Goal: Task Accomplishment & Management: Complete application form

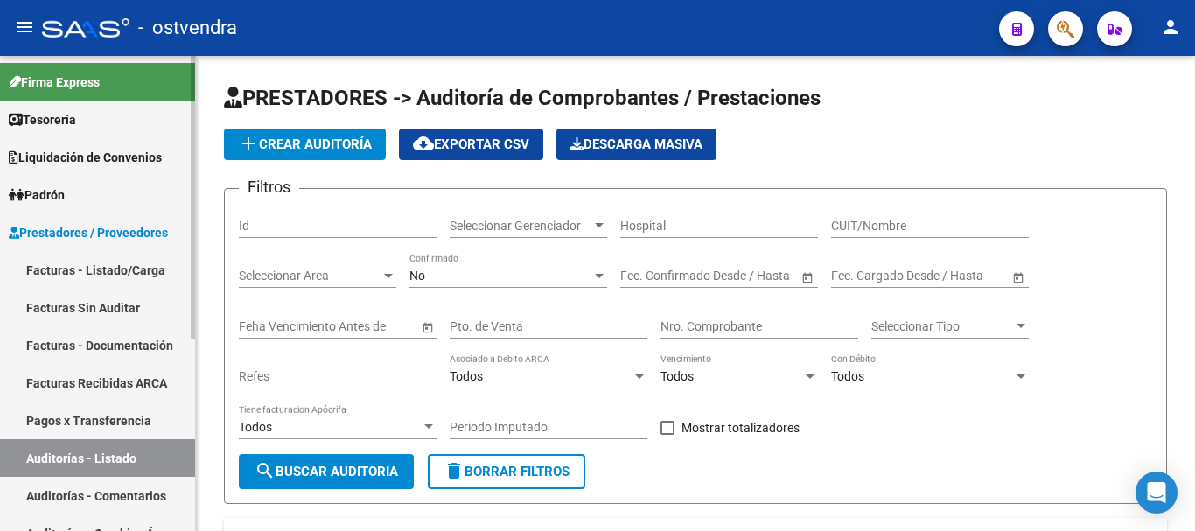
click at [47, 279] on link "Facturas - Listado/Carga" at bounding box center [97, 270] width 195 height 38
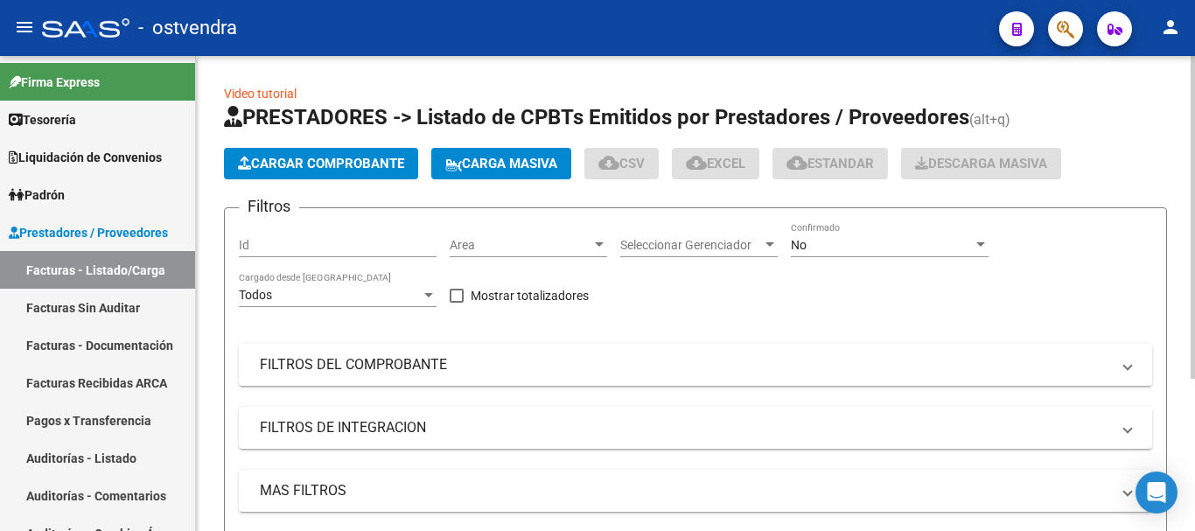
drag, startPoint x: 47, startPoint y: 279, endPoint x: 279, endPoint y: 158, distance: 261.3
click at [279, 158] on span "Cargar Comprobante" at bounding box center [321, 164] width 166 height 16
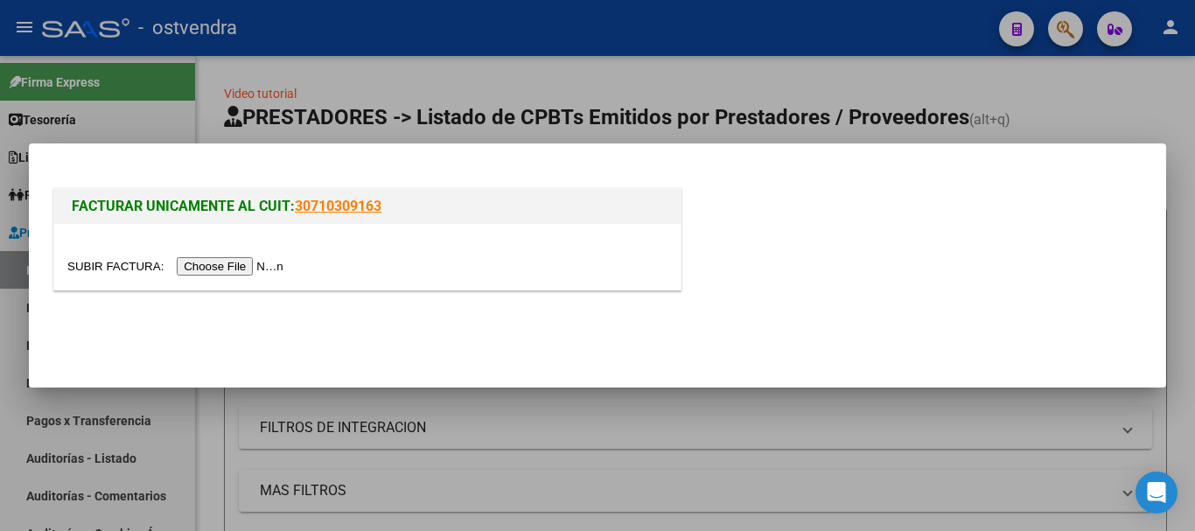
click at [216, 281] on div at bounding box center [367, 257] width 626 height 66
click at [219, 275] on input "file" at bounding box center [177, 266] width 221 height 18
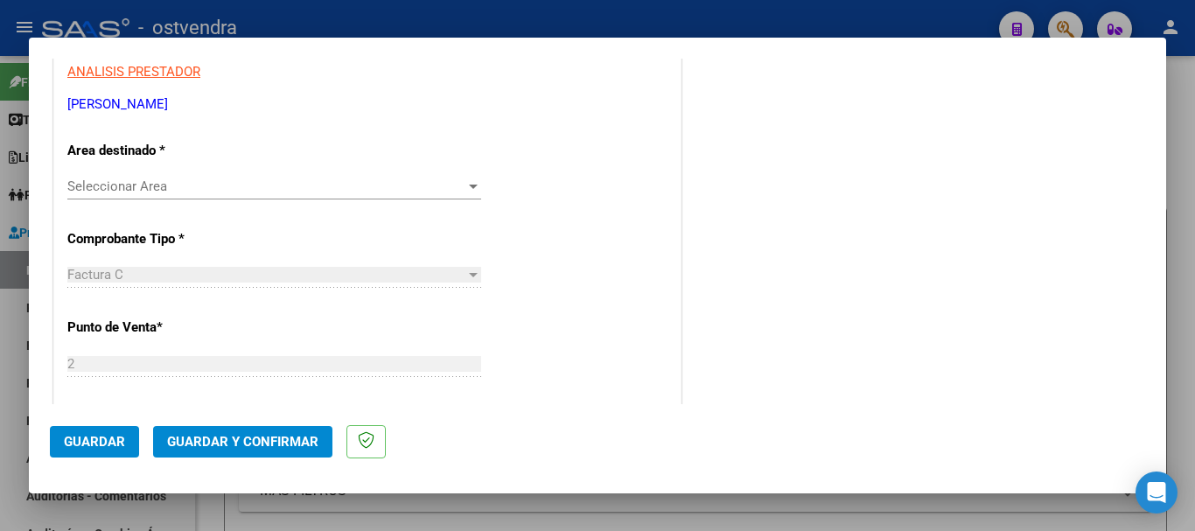
scroll to position [156, 0]
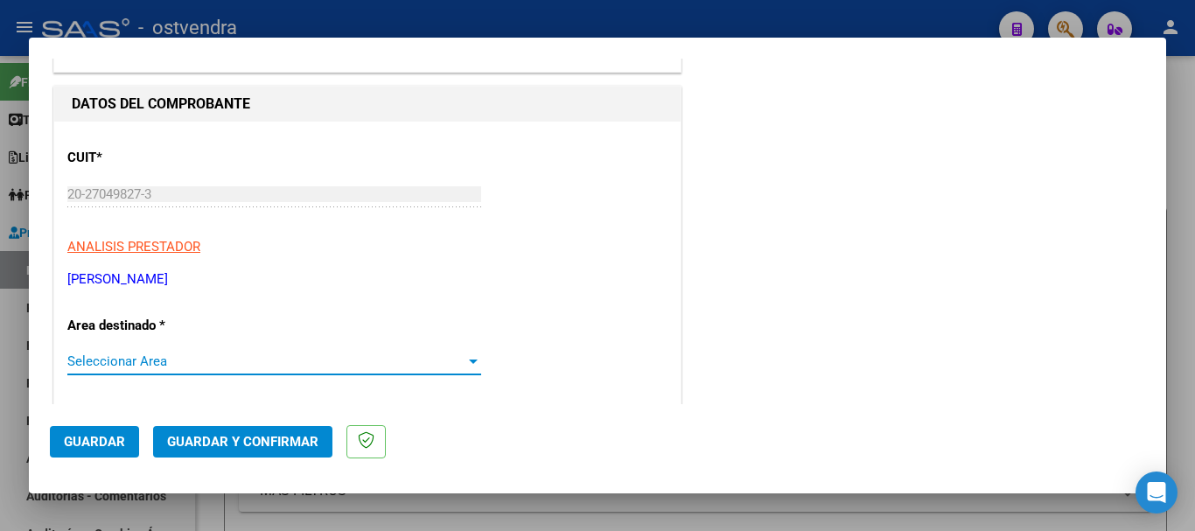
click at [165, 360] on span "Seleccionar Area" at bounding box center [266, 361] width 398 height 16
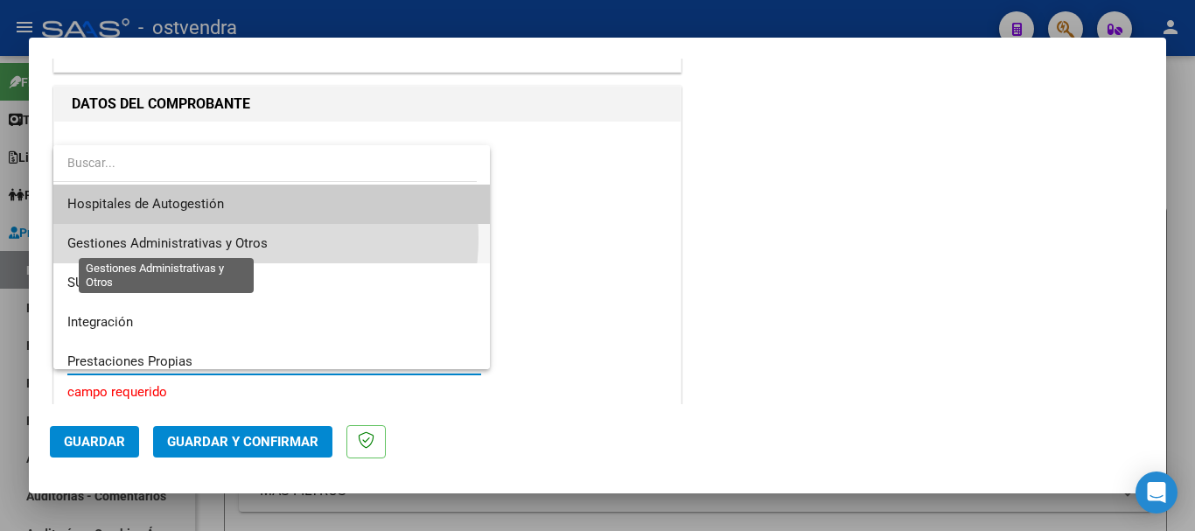
click at [241, 238] on span "Gestiones Administrativas y Otros" at bounding box center [167, 243] width 200 height 16
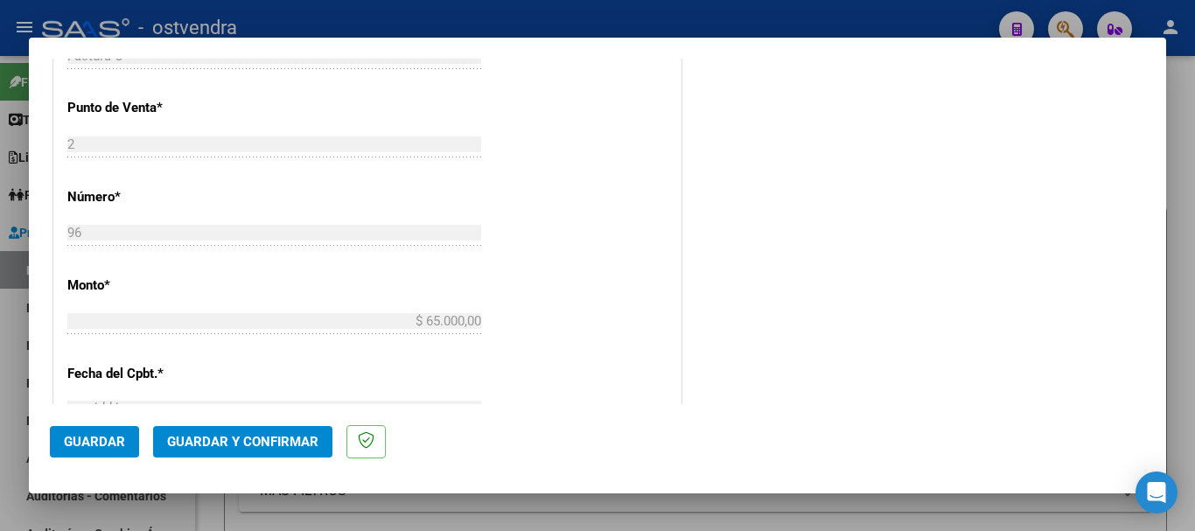
scroll to position [594, 0]
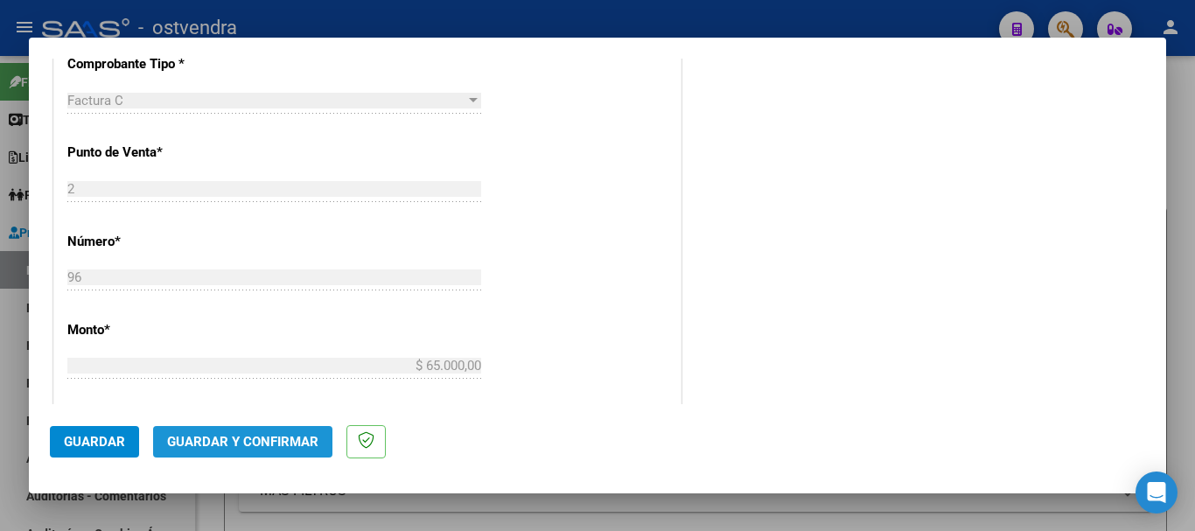
click at [265, 444] on span "Guardar y Confirmar" at bounding box center [242, 442] width 151 height 16
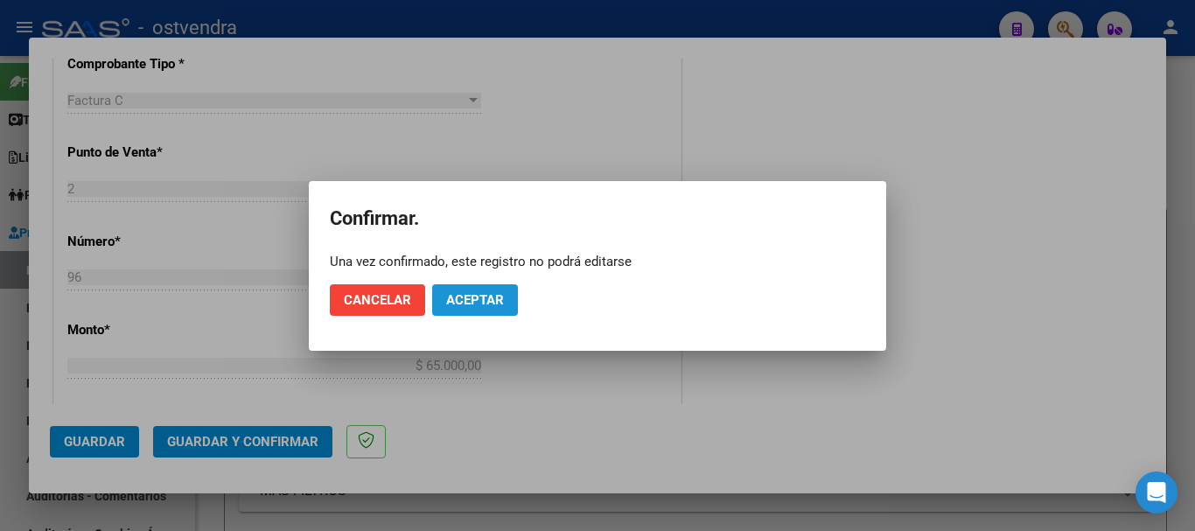
click at [432, 309] on button "Aceptar" at bounding box center [475, 299] width 86 height 31
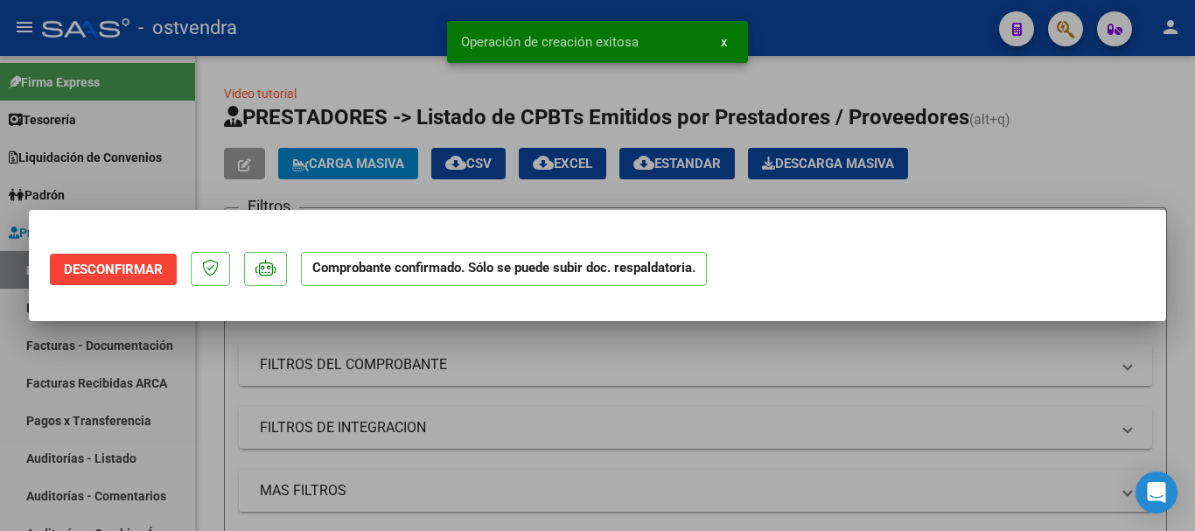
scroll to position [0, 0]
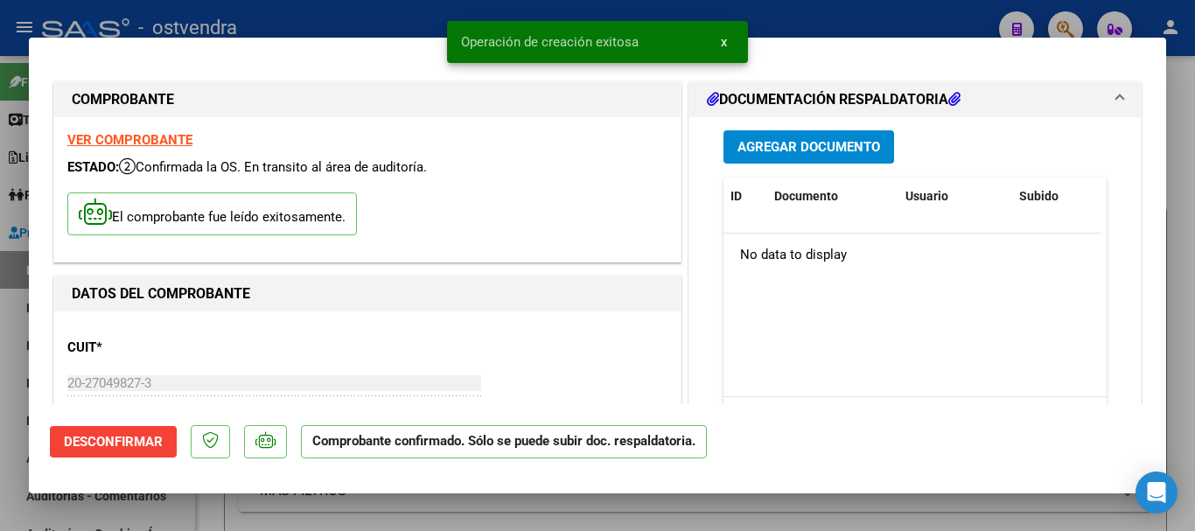
click at [0, 463] on div at bounding box center [597, 265] width 1195 height 531
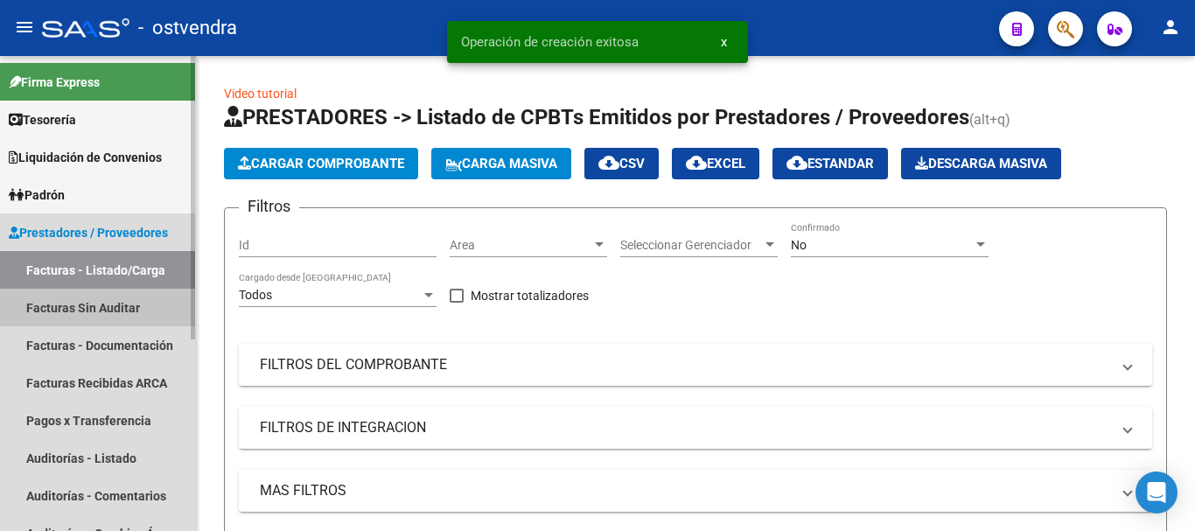
click at [59, 318] on link "Facturas Sin Auditar" at bounding box center [97, 308] width 195 height 38
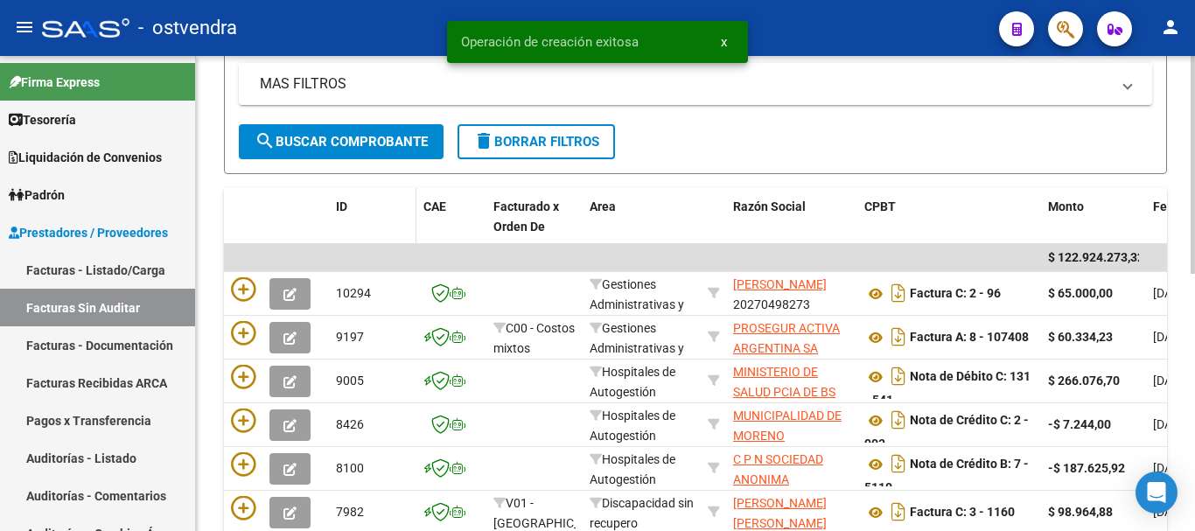
scroll to position [262, 0]
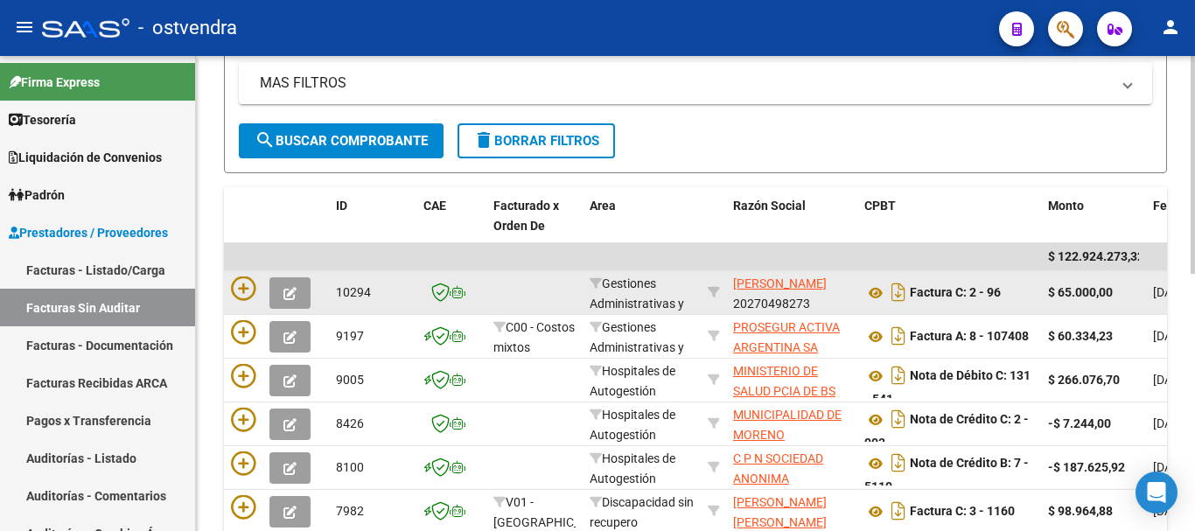
click at [228, 287] on datatable-body-cell at bounding box center [276, 292] width 105 height 43
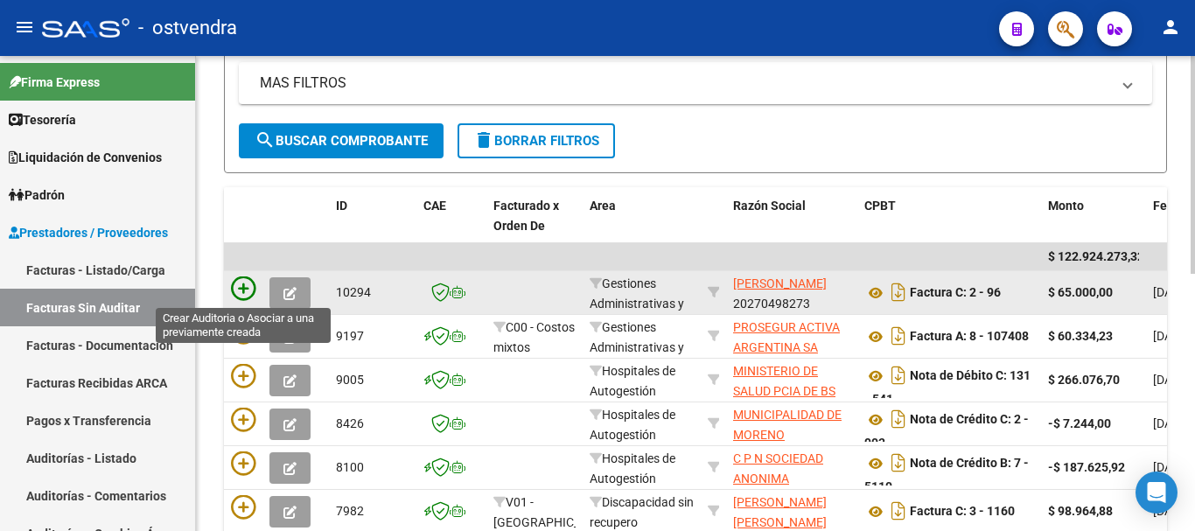
click at [235, 286] on icon at bounding box center [243, 288] width 24 height 24
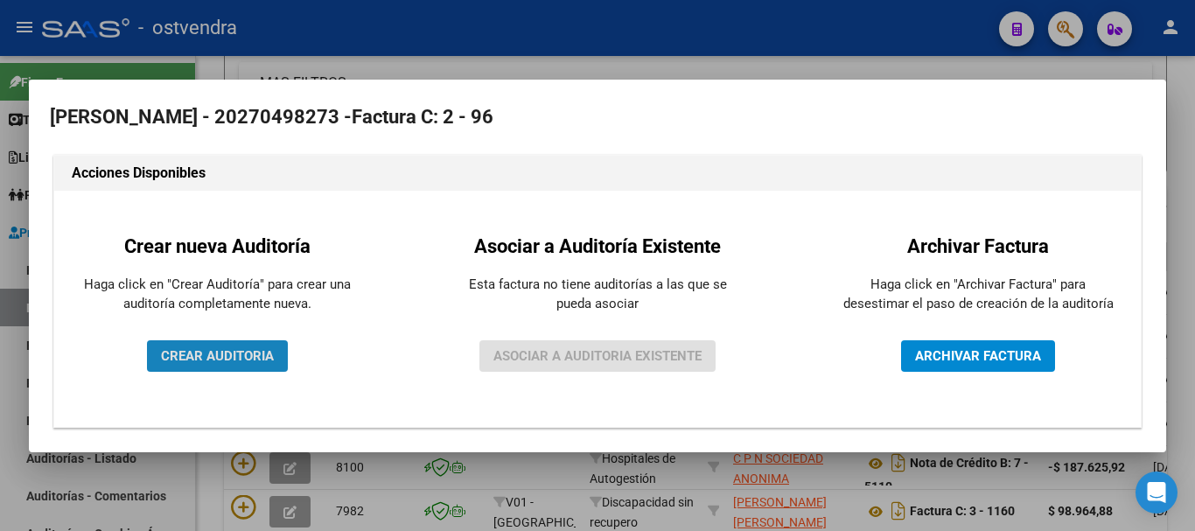
click at [245, 357] on span "CREAR AUDITORIA" at bounding box center [217, 356] width 113 height 16
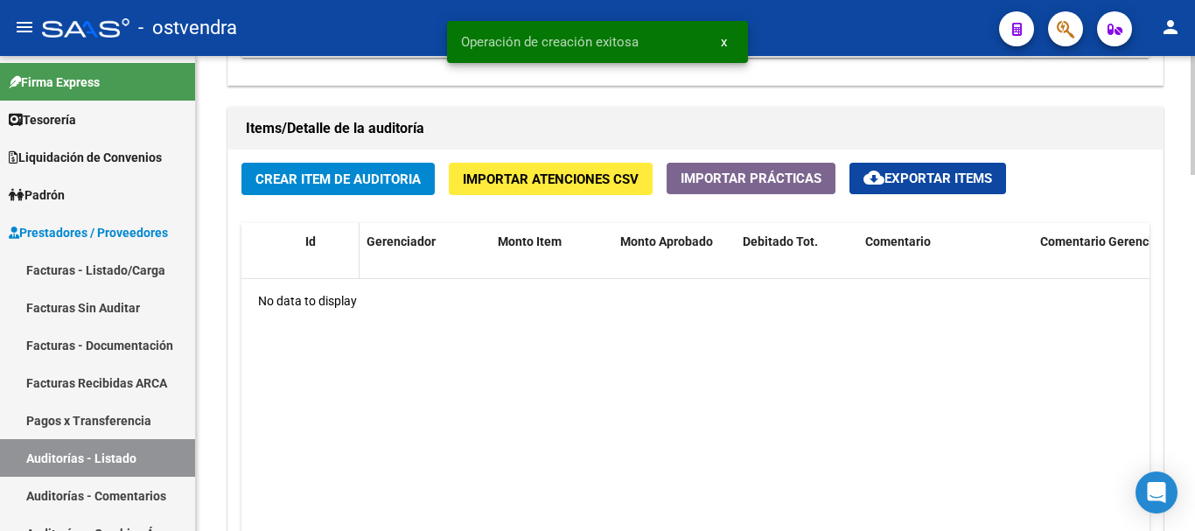
scroll to position [1225, 0]
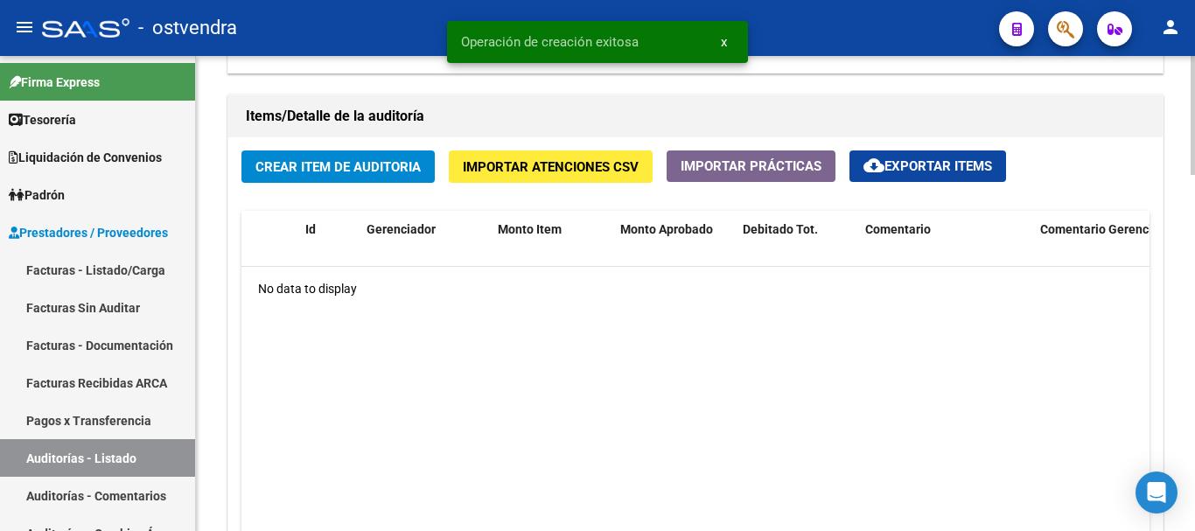
click at [343, 169] on span "Crear Item de Auditoria" at bounding box center [337, 167] width 165 height 16
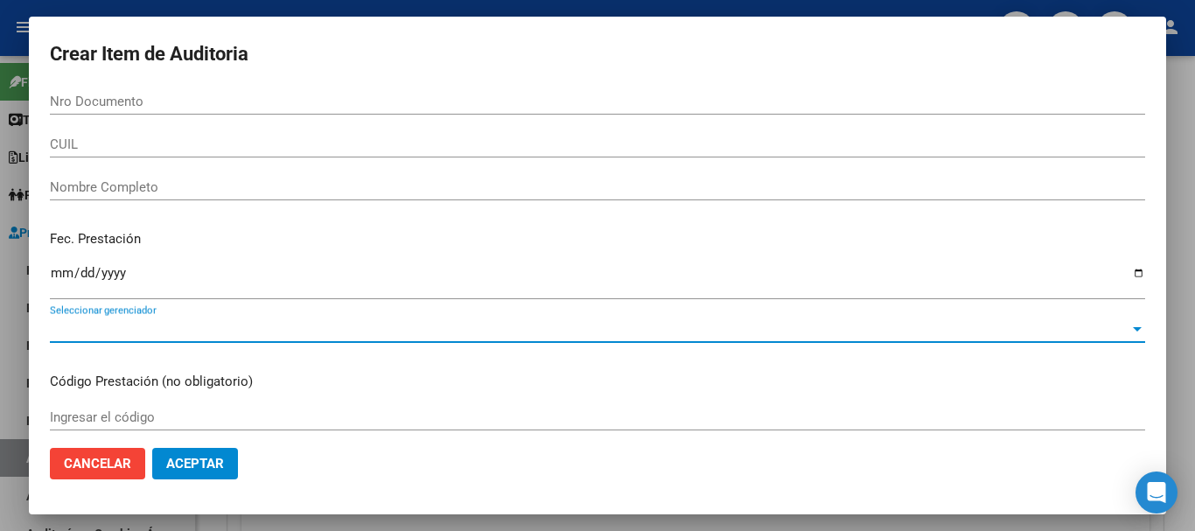
click at [193, 335] on span "Seleccionar gerenciador" at bounding box center [589, 329] width 1079 height 16
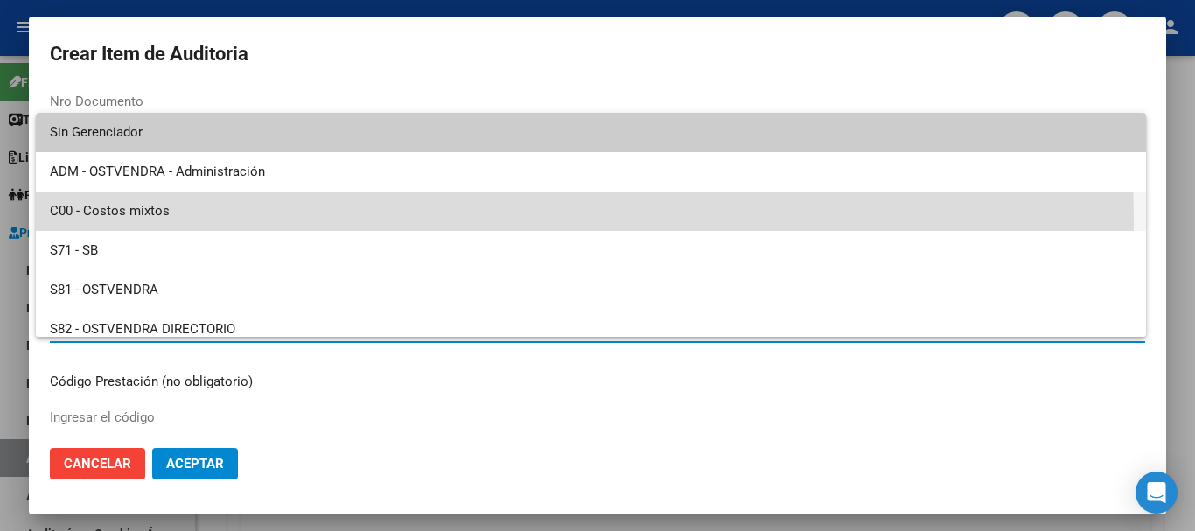
click at [232, 223] on span "C00 - Costos mixtos" at bounding box center [591, 211] width 1082 height 39
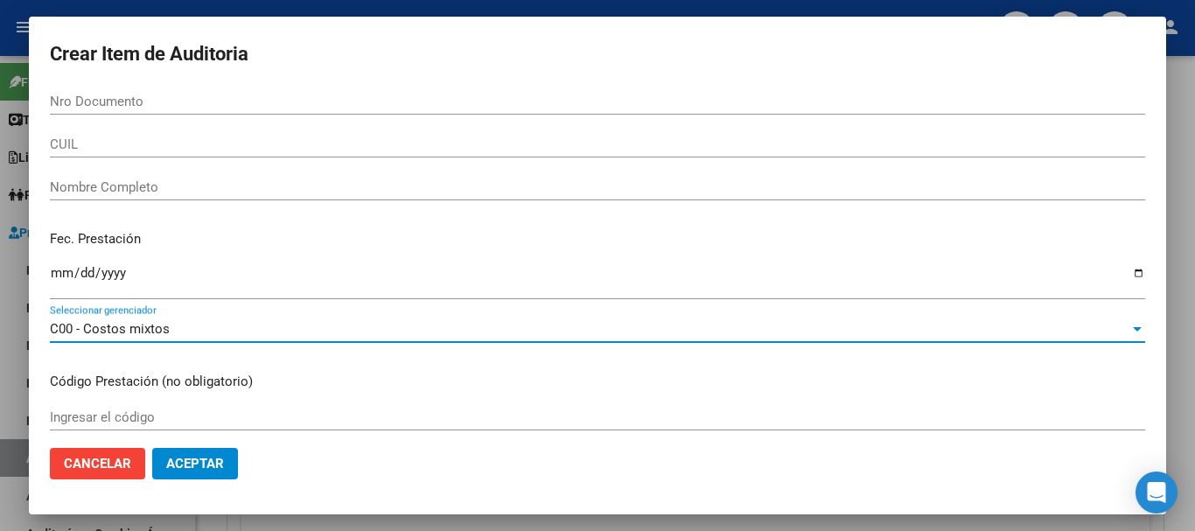
click at [159, 452] on button "Aceptar" at bounding box center [195, 463] width 86 height 31
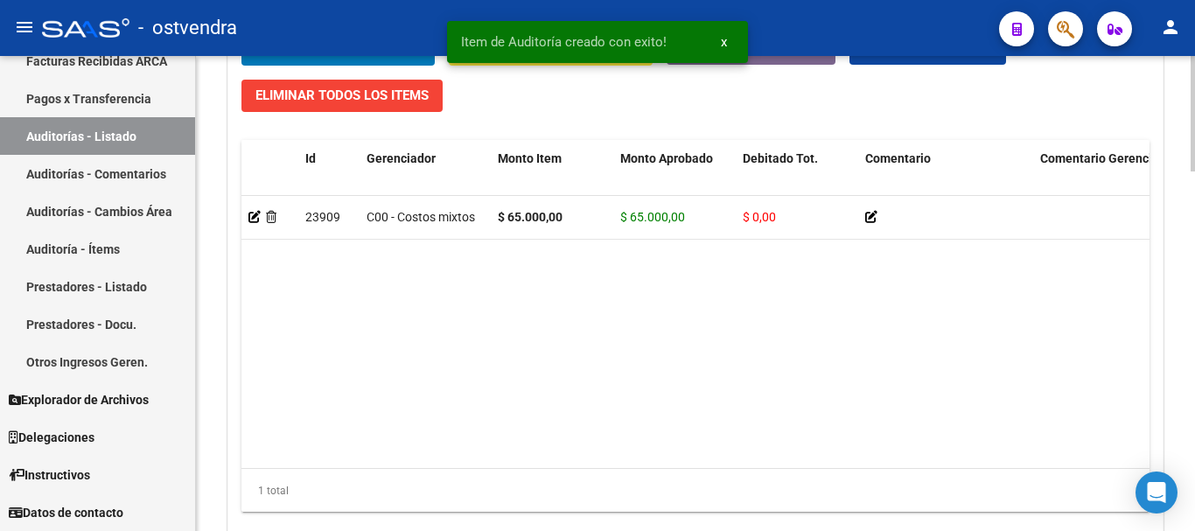
scroll to position [1476, 0]
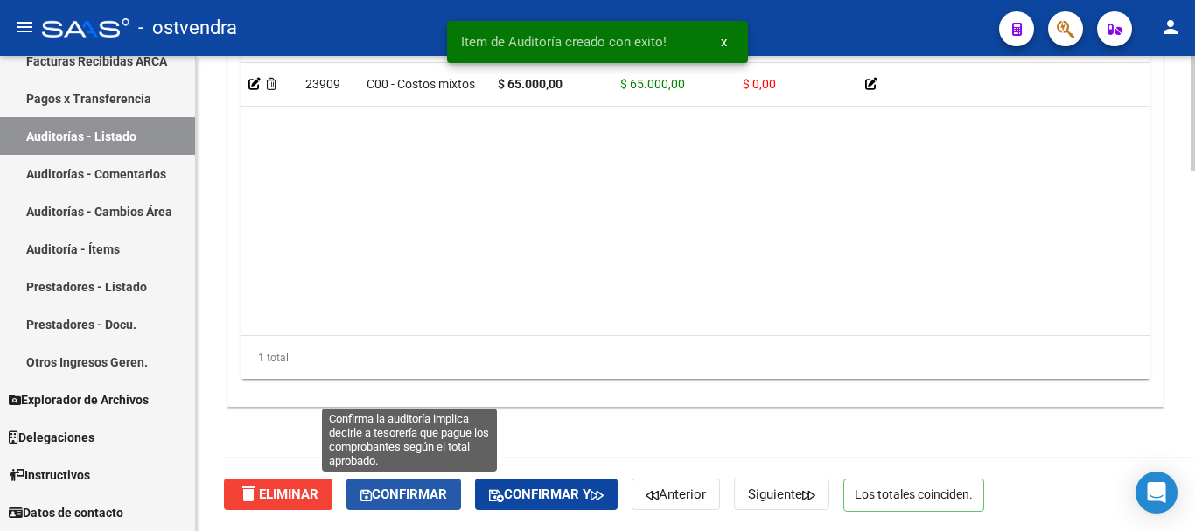
click at [391, 488] on span "Confirmar" at bounding box center [403, 494] width 87 height 16
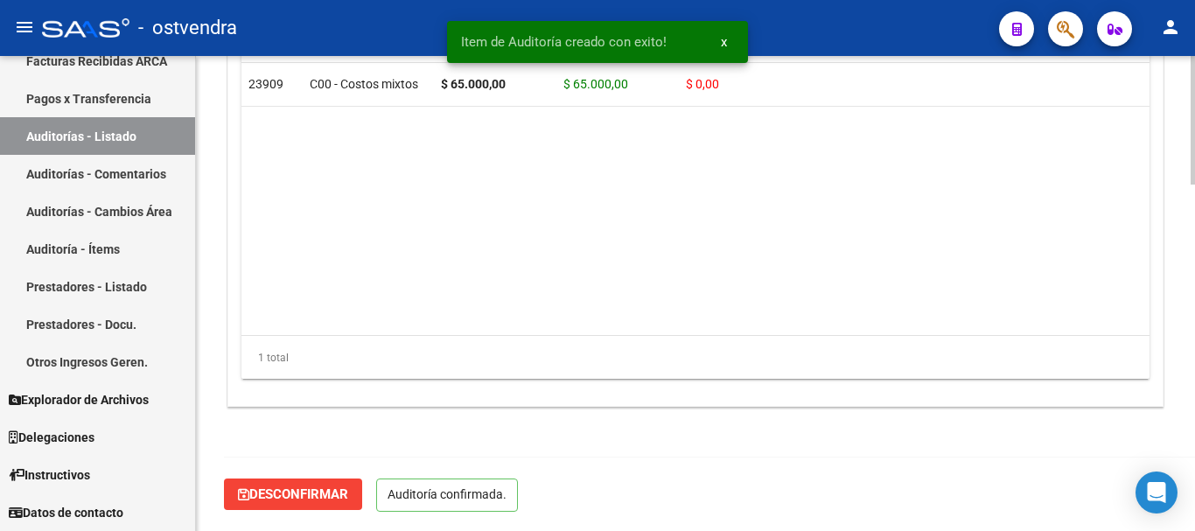
scroll to position [1278, 0]
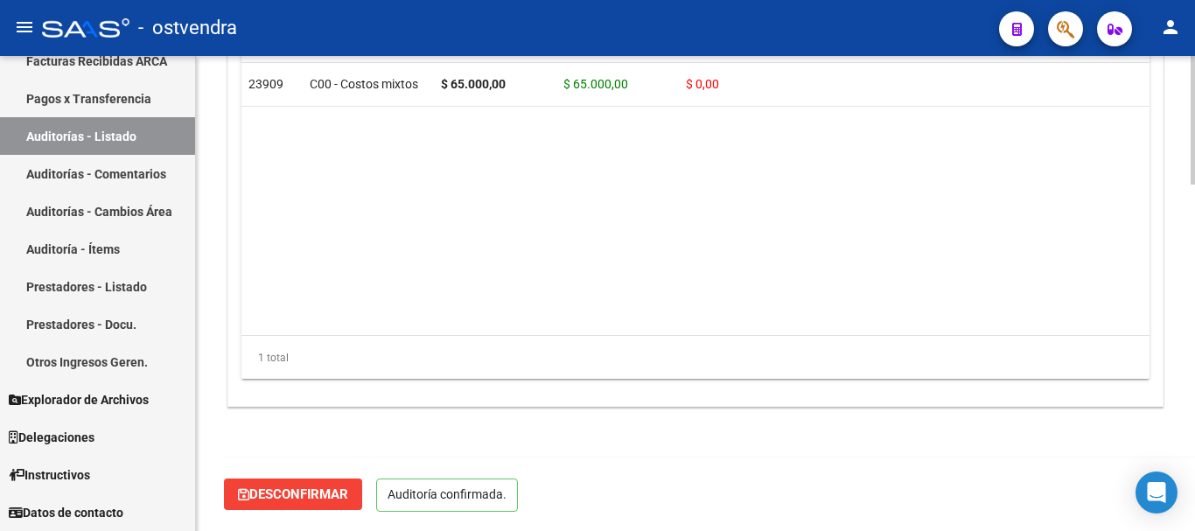
drag, startPoint x: 880, startPoint y: 209, endPoint x: 877, endPoint y: 188, distance: 21.2
click at [881, 207] on datatable-body "23909 C00 - Costos mixtos $ 65.000,00 $ 65.000,00 $ 0,00 [PERSON_NAME] [DATE]" at bounding box center [695, 199] width 908 height 272
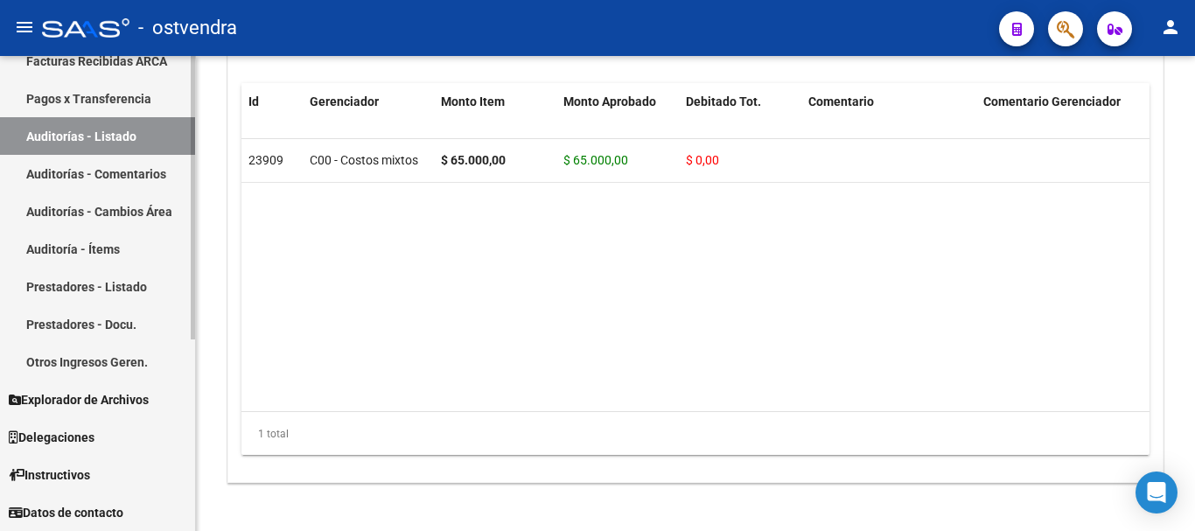
scroll to position [1103, 0]
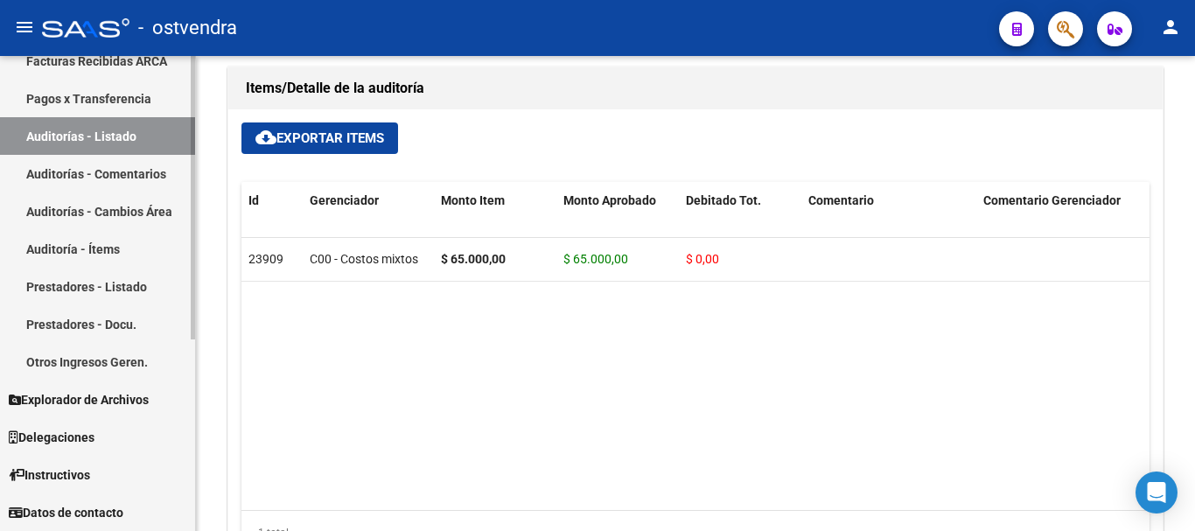
click at [109, 141] on link "Auditorías - Listado" at bounding box center [97, 136] width 195 height 38
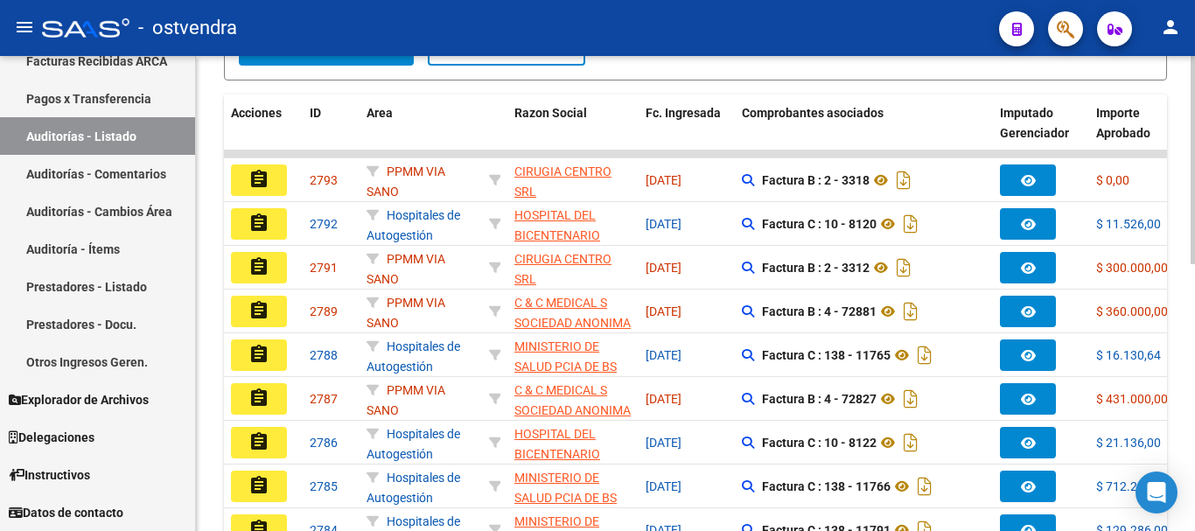
scroll to position [171, 0]
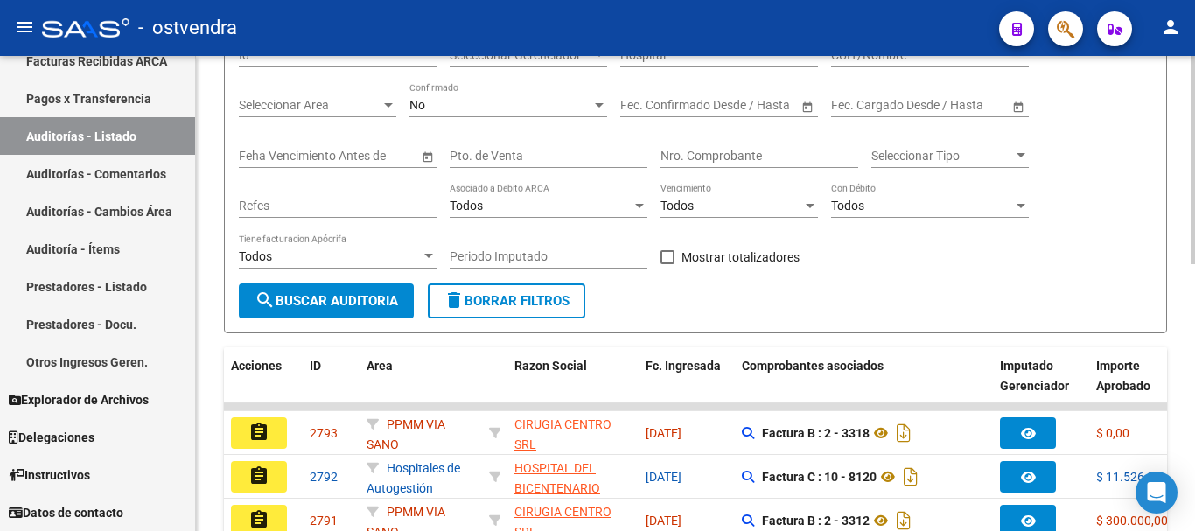
click at [723, 164] on div "Nro. Comprobante" at bounding box center [759, 150] width 198 height 35
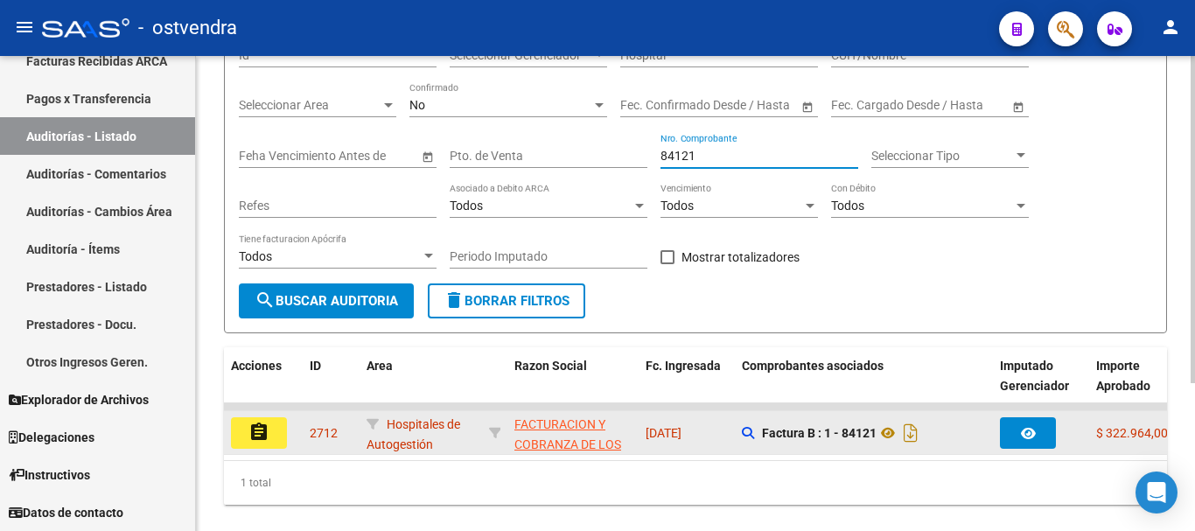
type input "84121"
click at [271, 423] on button "assignment" at bounding box center [259, 432] width 56 height 31
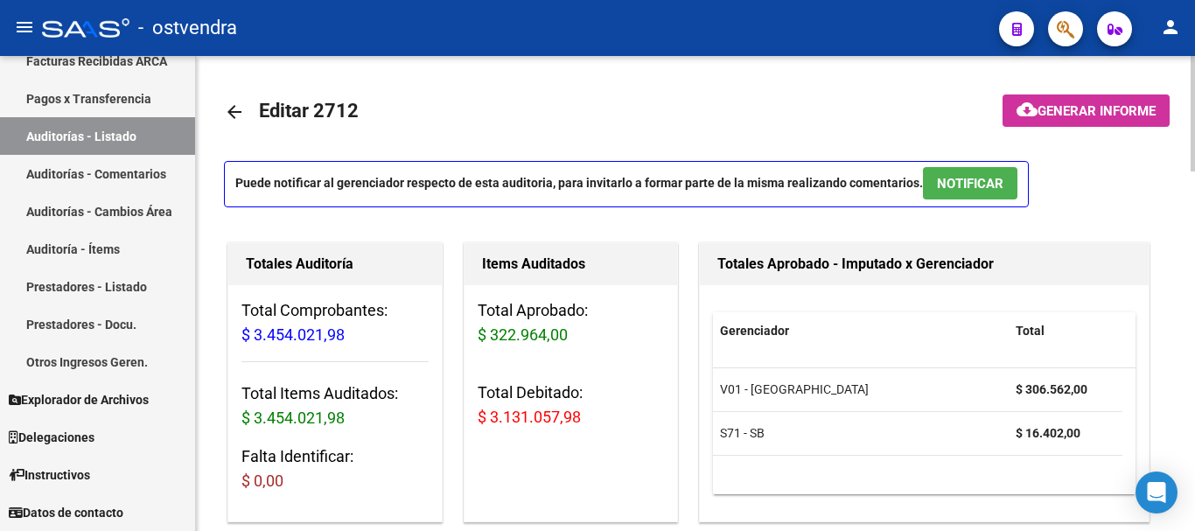
click at [913, 185] on p "Puede notificar al gerenciador respecto de esta auditoria, para invitarlo a for…" at bounding box center [626, 184] width 805 height 46
click at [937, 180] on span "NOTIFICAR" at bounding box center [970, 184] width 66 height 16
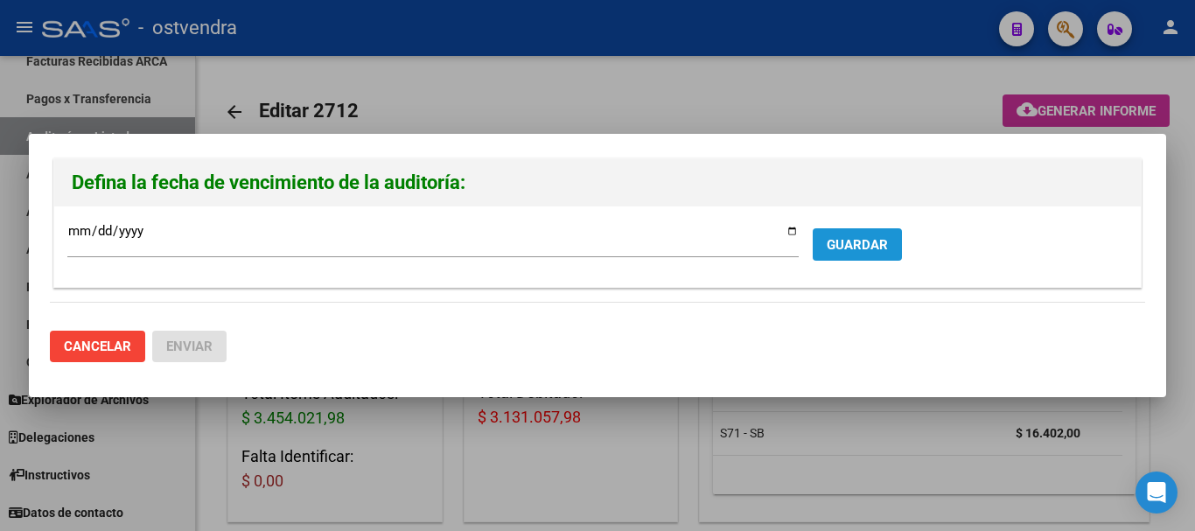
click at [847, 255] on button "GUARDAR" at bounding box center [857, 244] width 89 height 32
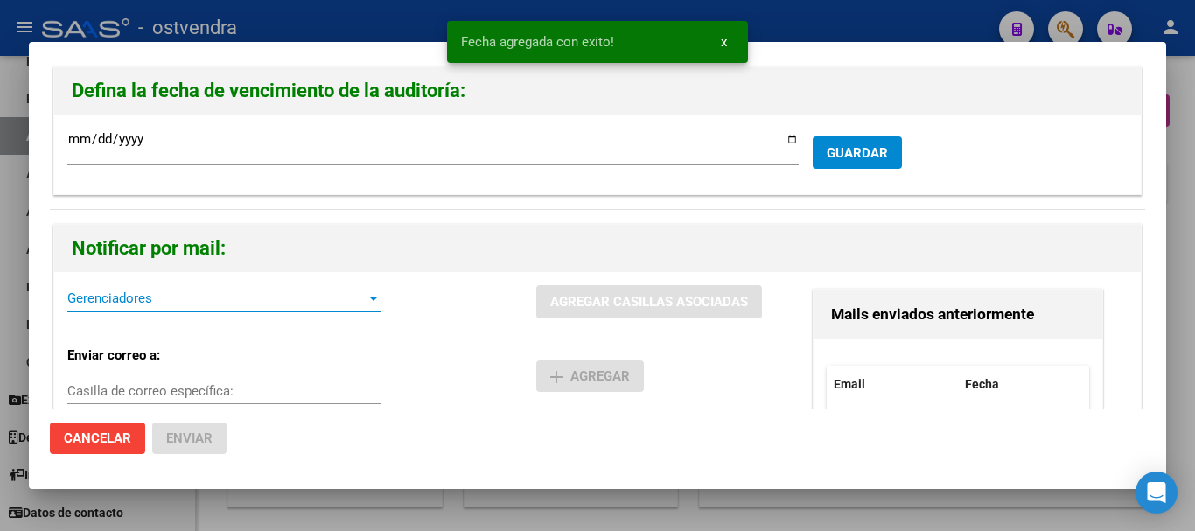
click at [119, 299] on span "Gerenciadores" at bounding box center [216, 298] width 298 height 16
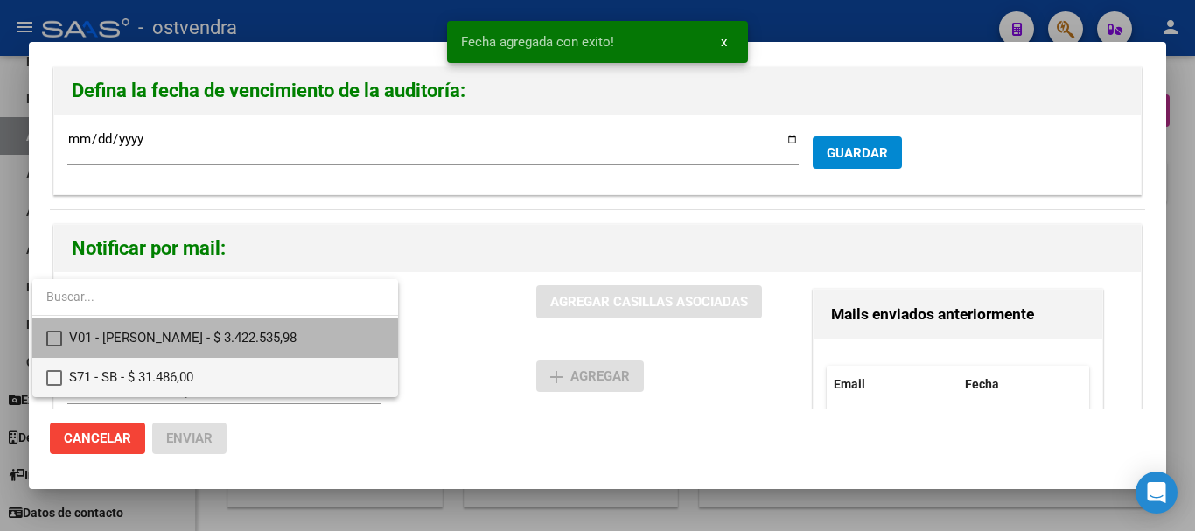
drag, startPoint x: 113, startPoint y: 342, endPoint x: 113, endPoint y: 361, distance: 19.2
click at [113, 344] on span "V01 - [PERSON_NAME] - $ 3.422.535,98" at bounding box center [226, 337] width 315 height 39
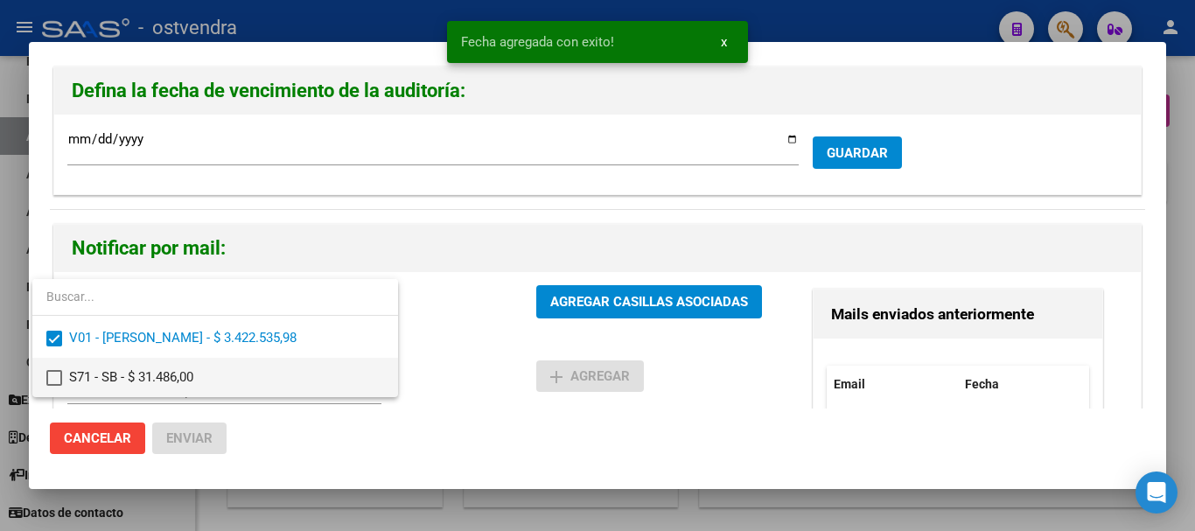
drag, startPoint x: 113, startPoint y: 362, endPoint x: 489, endPoint y: 357, distance: 376.2
click at [115, 362] on span "S71 - SB - $ 31.486,00" at bounding box center [226, 377] width 315 height 39
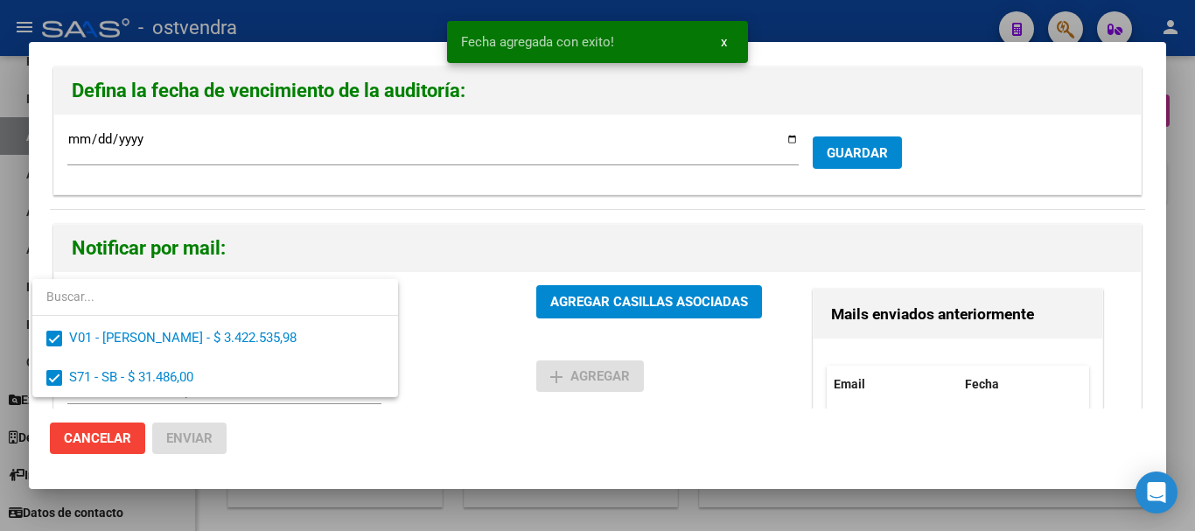
click at [637, 301] on div at bounding box center [597, 265] width 1195 height 531
click at [634, 301] on span "AGREGAR CASILLAS ASOCIADAS" at bounding box center [649, 303] width 198 height 16
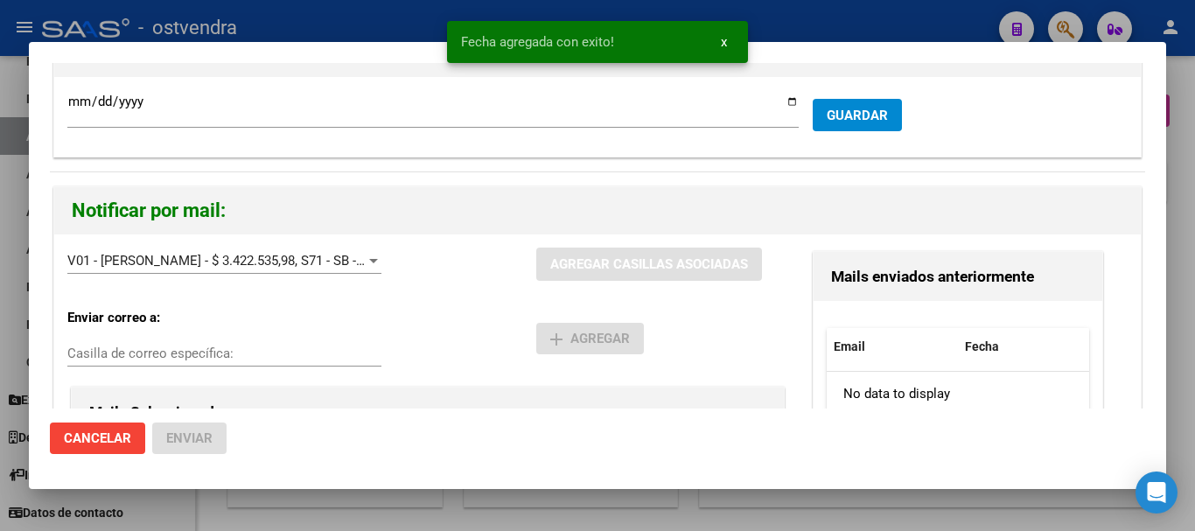
scroll to position [175, 0]
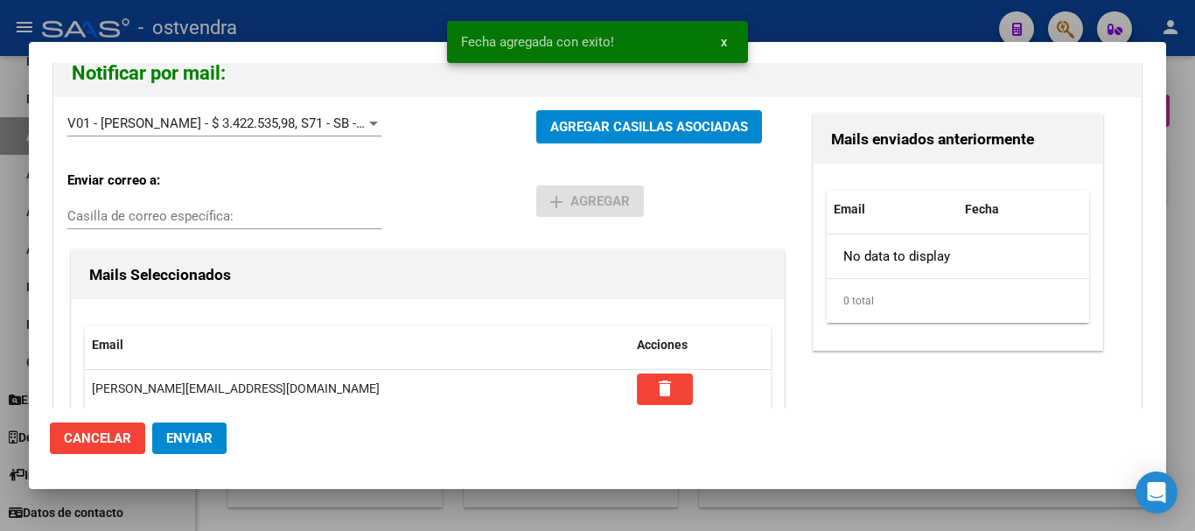
click at [213, 443] on button "Enviar" at bounding box center [189, 437] width 74 height 31
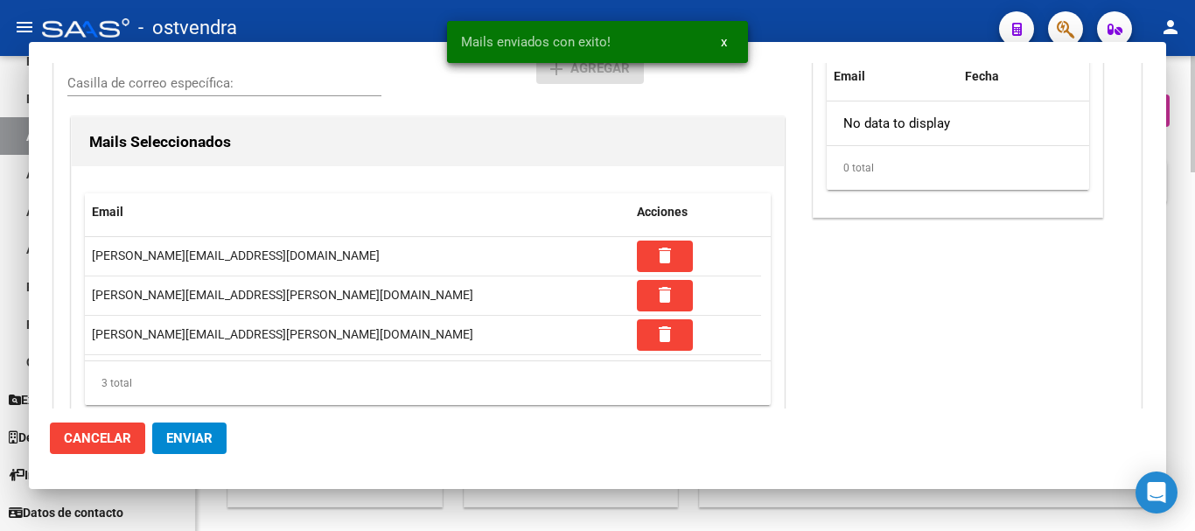
scroll to position [0, 0]
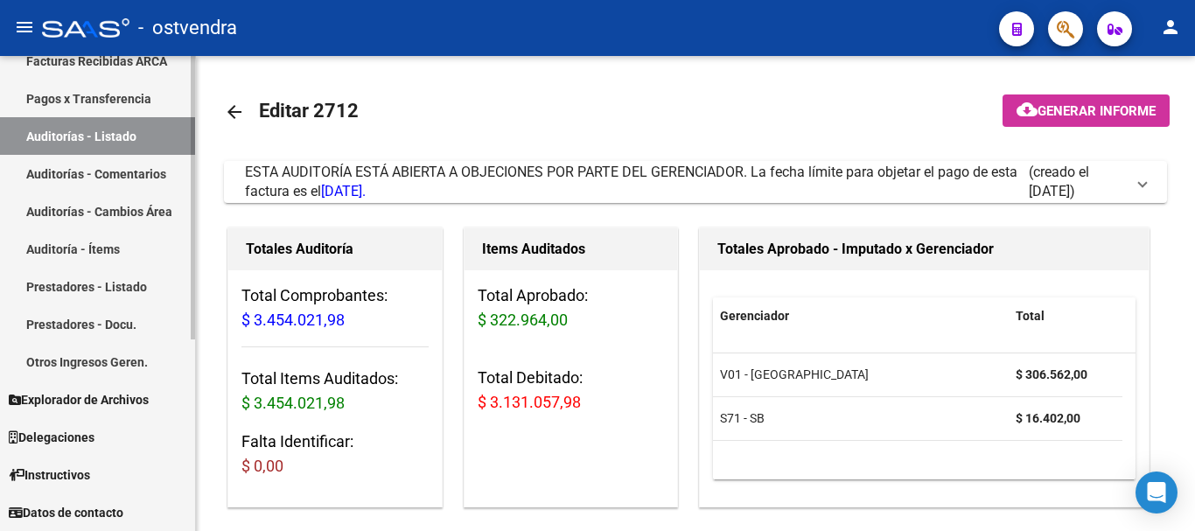
click at [98, 147] on link "Auditorías - Listado" at bounding box center [97, 136] width 195 height 38
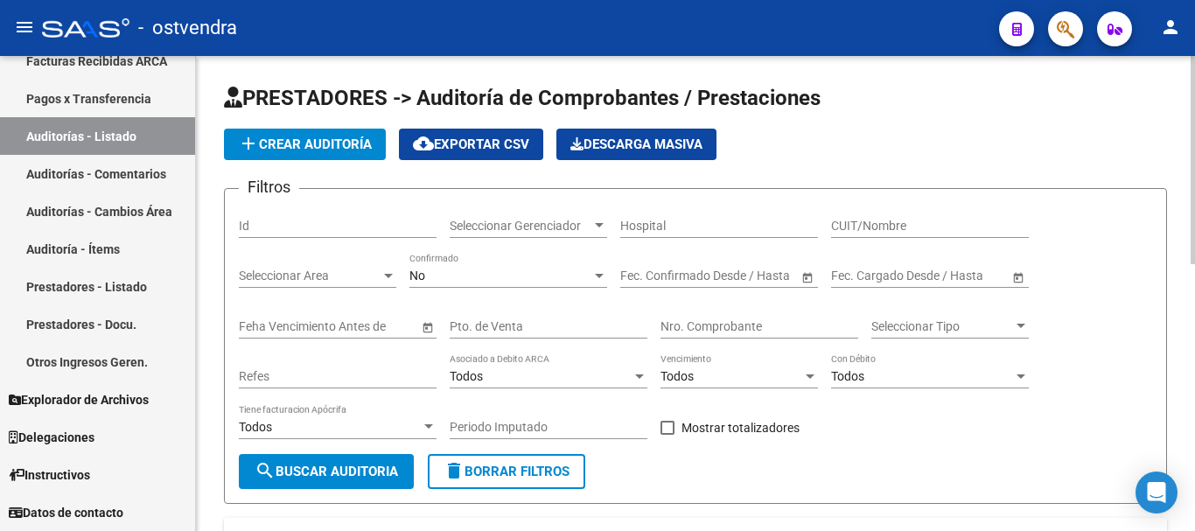
click at [527, 266] on div "No Confirmado" at bounding box center [508, 270] width 198 height 35
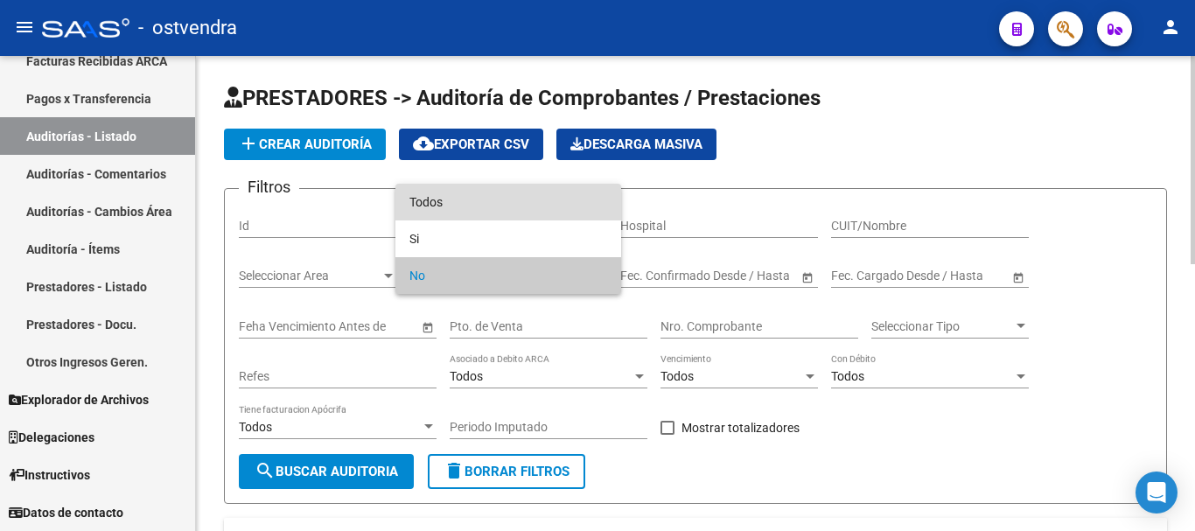
drag, startPoint x: 496, startPoint y: 207, endPoint x: 516, endPoint y: 218, distance: 22.7
click at [495, 206] on span "Todos" at bounding box center [508, 202] width 198 height 37
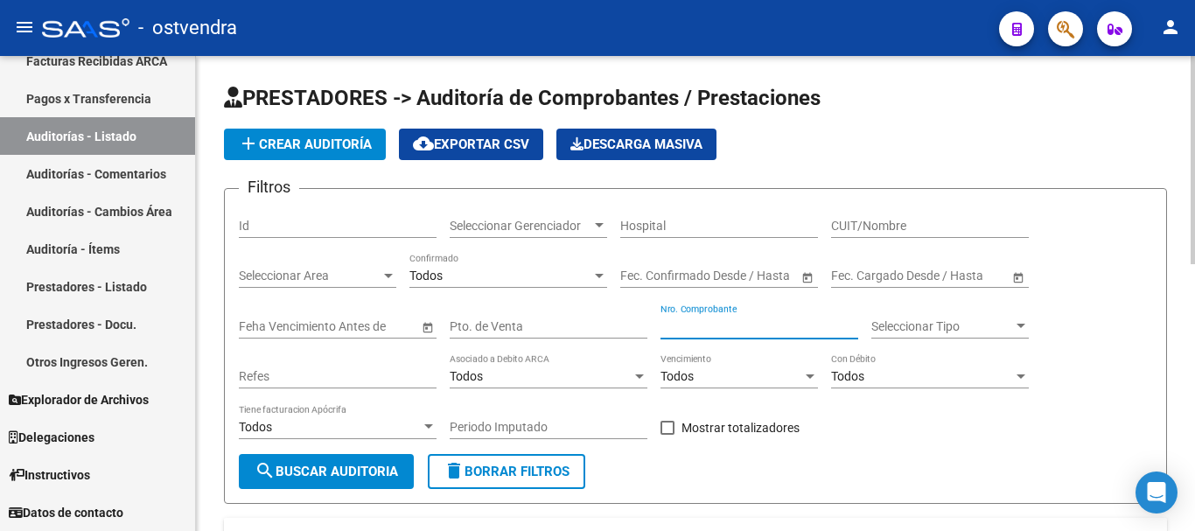
click at [689, 332] on input "Nro. Comprobante" at bounding box center [759, 326] width 198 height 15
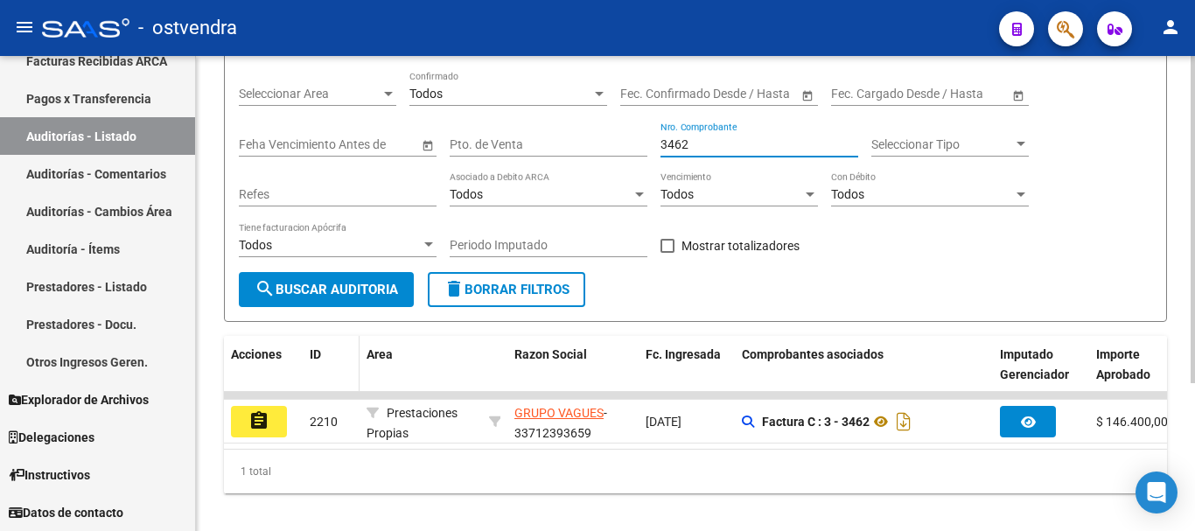
scroll to position [214, 0]
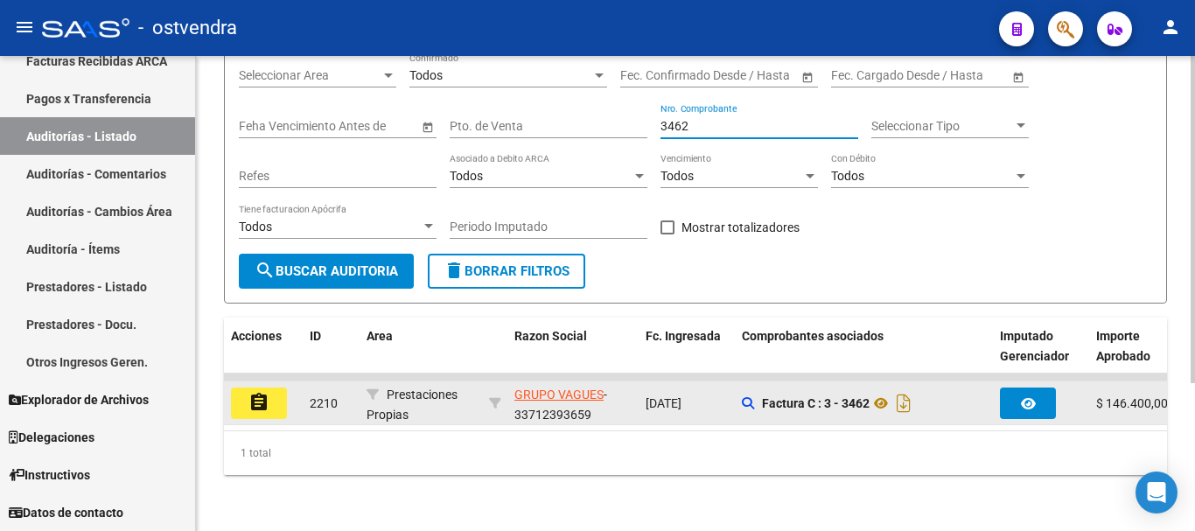
type input "3462"
click at [276, 387] on button "assignment" at bounding box center [259, 402] width 56 height 31
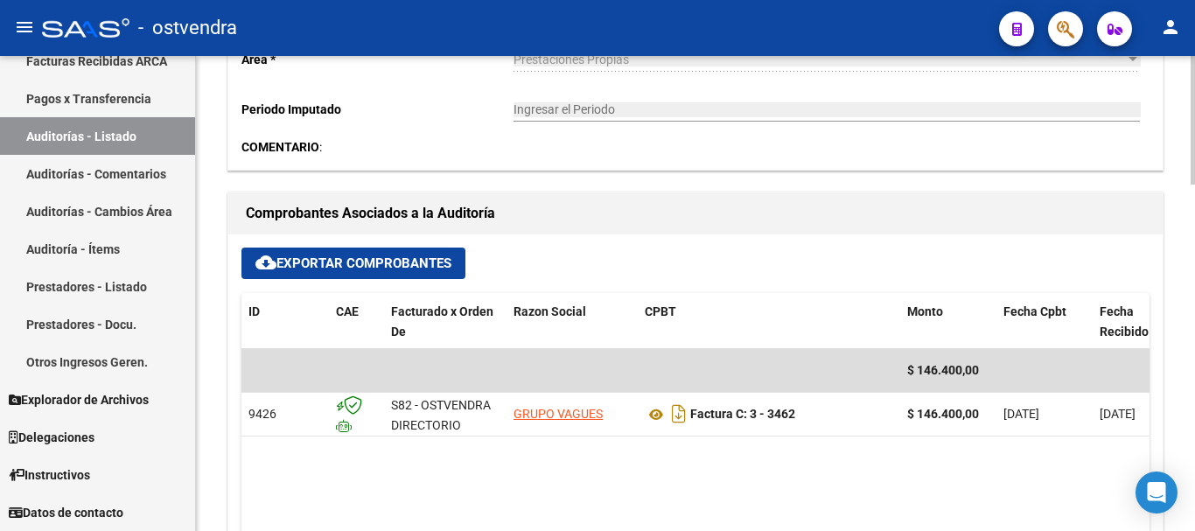
scroll to position [666, 0]
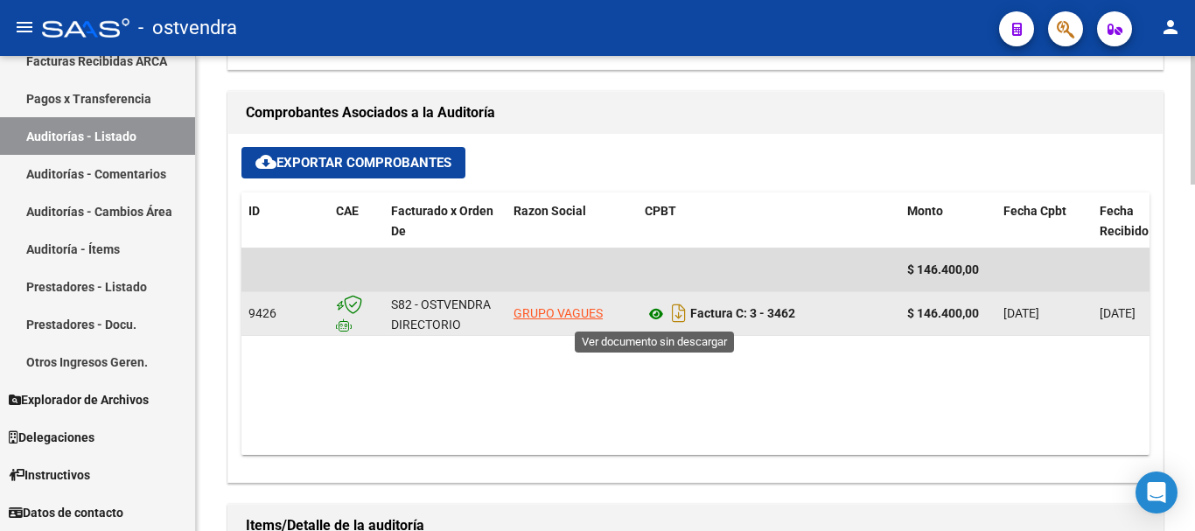
click at [660, 311] on icon at bounding box center [656, 314] width 23 height 21
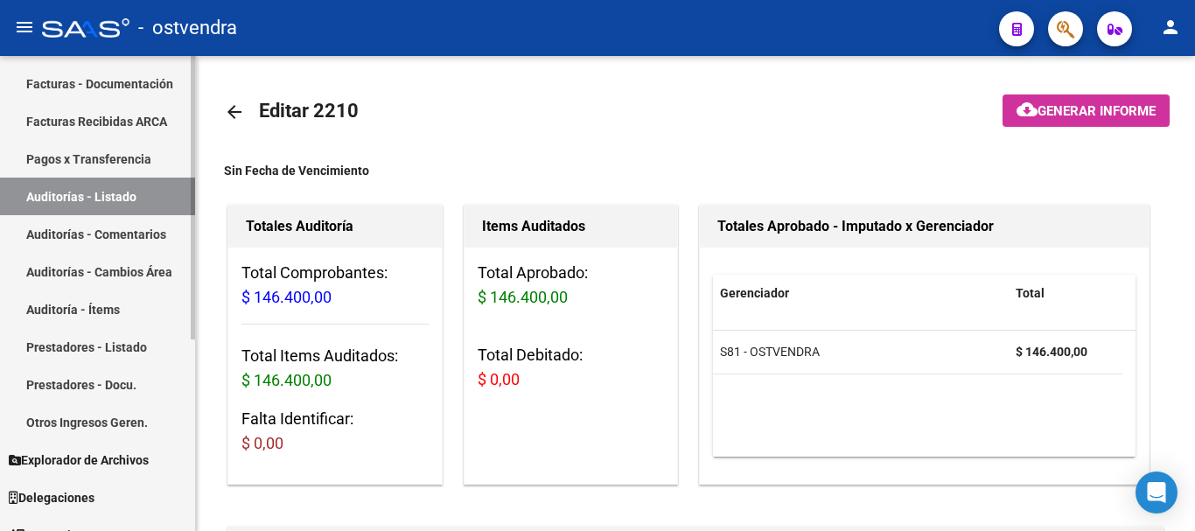
scroll to position [0, 0]
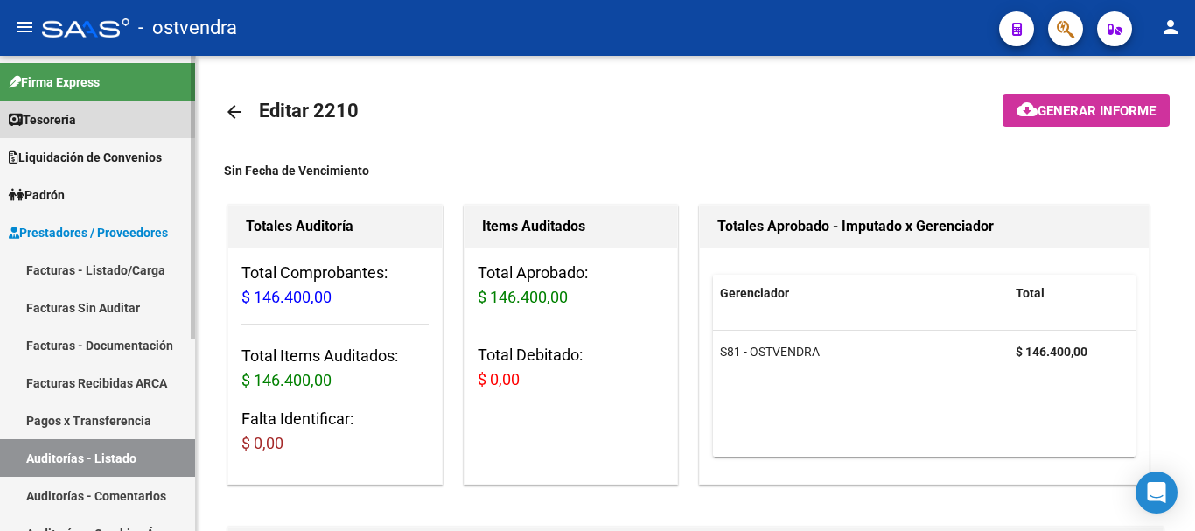
click at [93, 118] on link "Tesorería" at bounding box center [97, 120] width 195 height 38
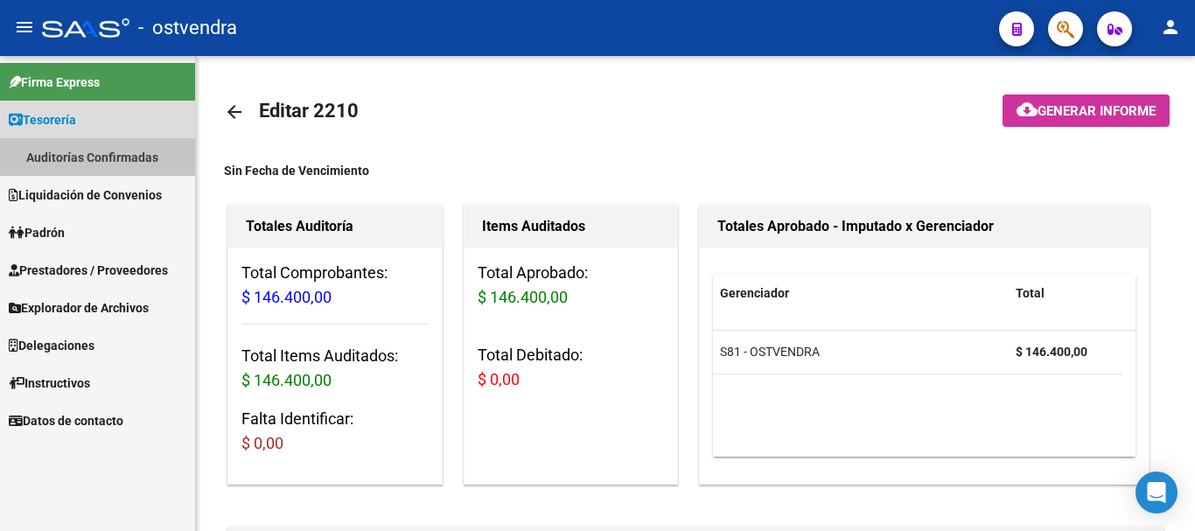
click at [83, 153] on link "Auditorías Confirmadas" at bounding box center [97, 157] width 195 height 38
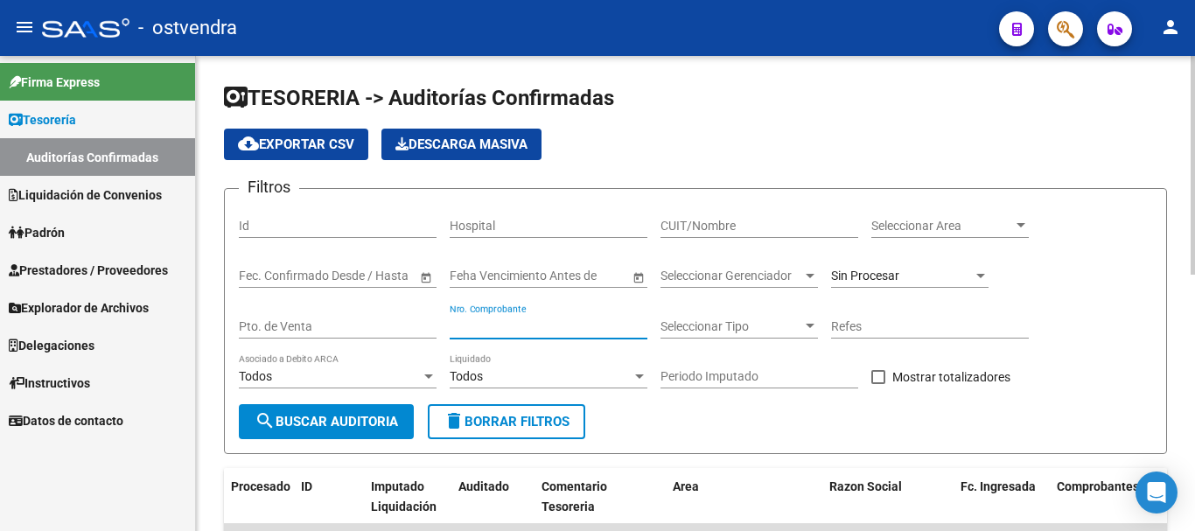
click at [550, 329] on input "Nro. Comprobante" at bounding box center [549, 326] width 198 height 15
click at [498, 329] on input "Nro. Comprobante" at bounding box center [549, 326] width 198 height 15
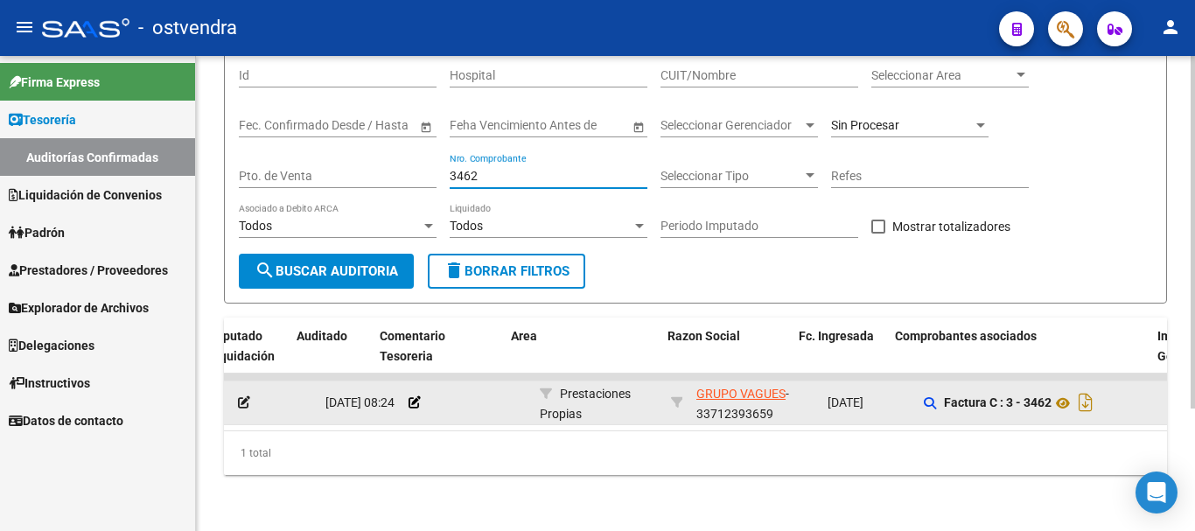
scroll to position [0, 162]
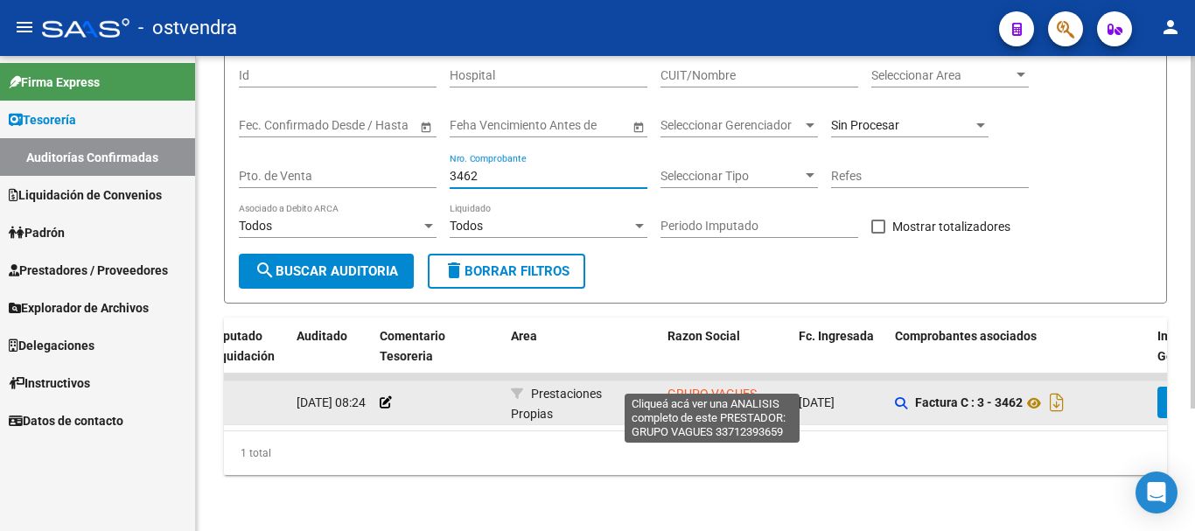
type input "3462"
click at [702, 387] on span "GRUPO VAGUES" at bounding box center [711, 394] width 89 height 14
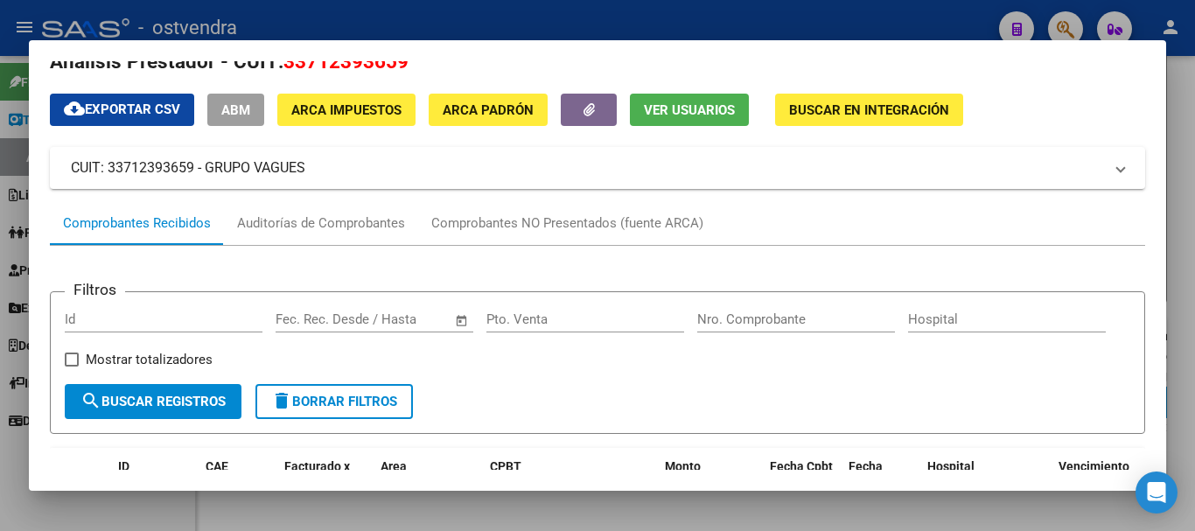
scroll to position [0, 0]
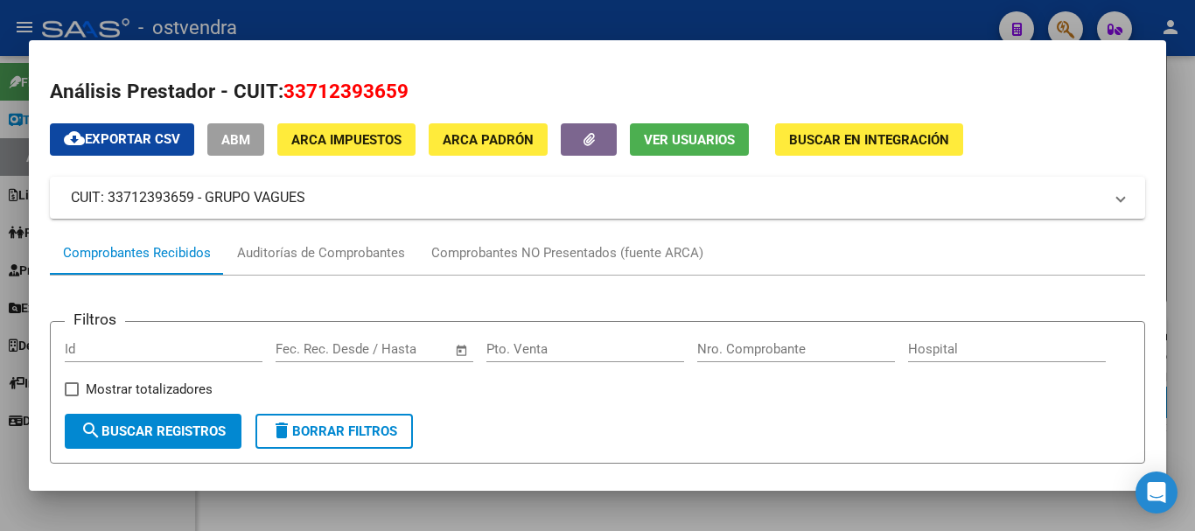
click at [312, 85] on span "33712393659" at bounding box center [345, 91] width 125 height 23
copy span "33712393659"
click at [558, 10] on div at bounding box center [597, 265] width 1195 height 531
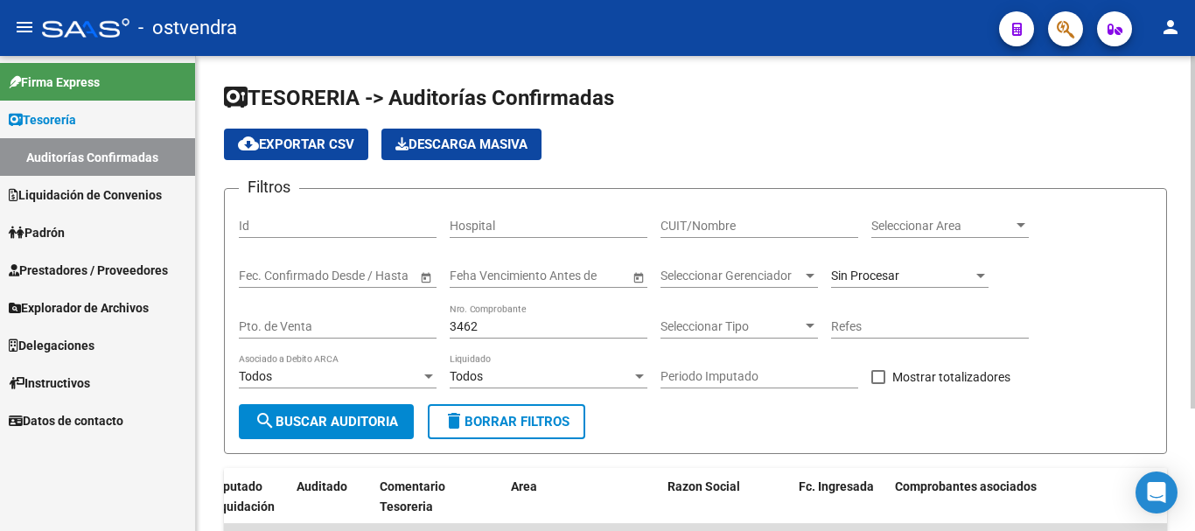
click at [681, 217] on div "CUIT/Nombre" at bounding box center [759, 220] width 198 height 35
paste input "33712393659"
type input "33712393659"
drag, startPoint x: 560, startPoint y: 333, endPoint x: 383, endPoint y: 317, distance: 177.5
click at [383, 317] on div "Filtros Id Hospital 33712393659 CUIT/Nombre Seleccionar Area Seleccionar Area S…" at bounding box center [695, 303] width 913 height 201
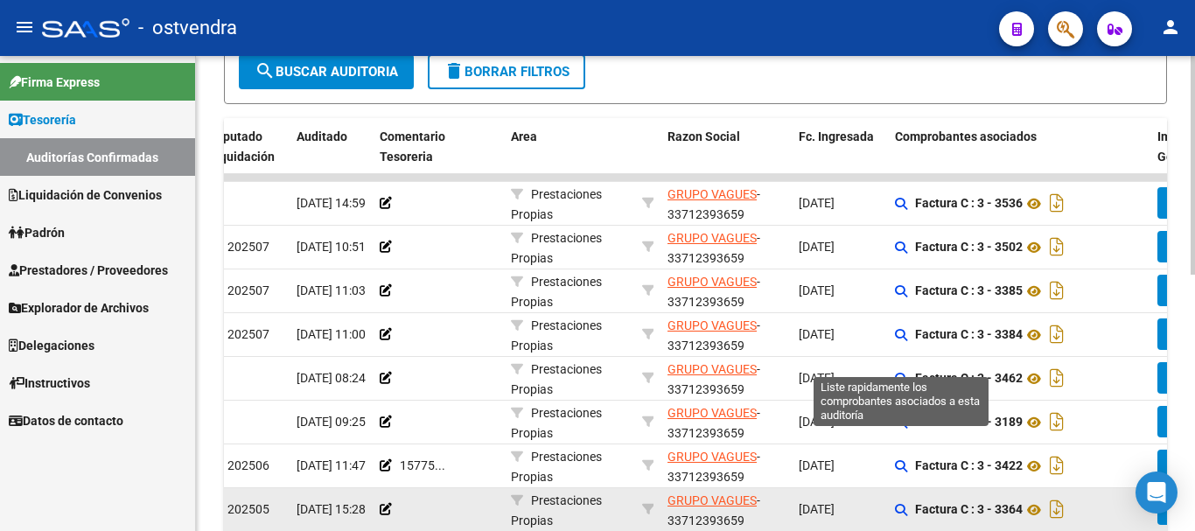
scroll to position [558, 0]
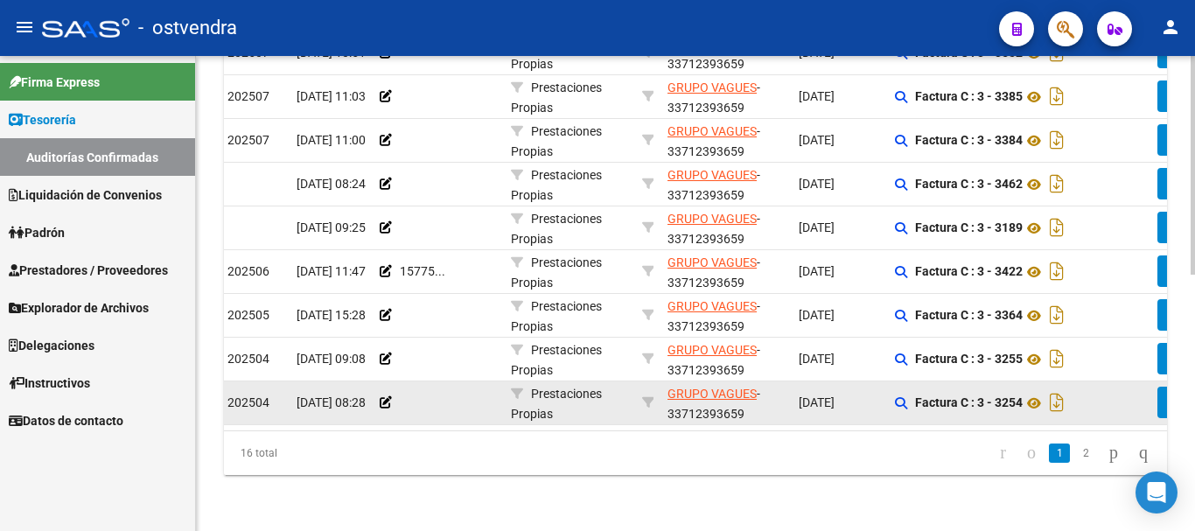
drag, startPoint x: 464, startPoint y: 416, endPoint x: 367, endPoint y: 408, distance: 96.6
click at [370, 400] on datatable-body "2689 [DATE] 14:59 Prestaciones Propias GRUPO VAGUES - 33712393659 [DATE] Factur…" at bounding box center [695, 205] width 943 height 450
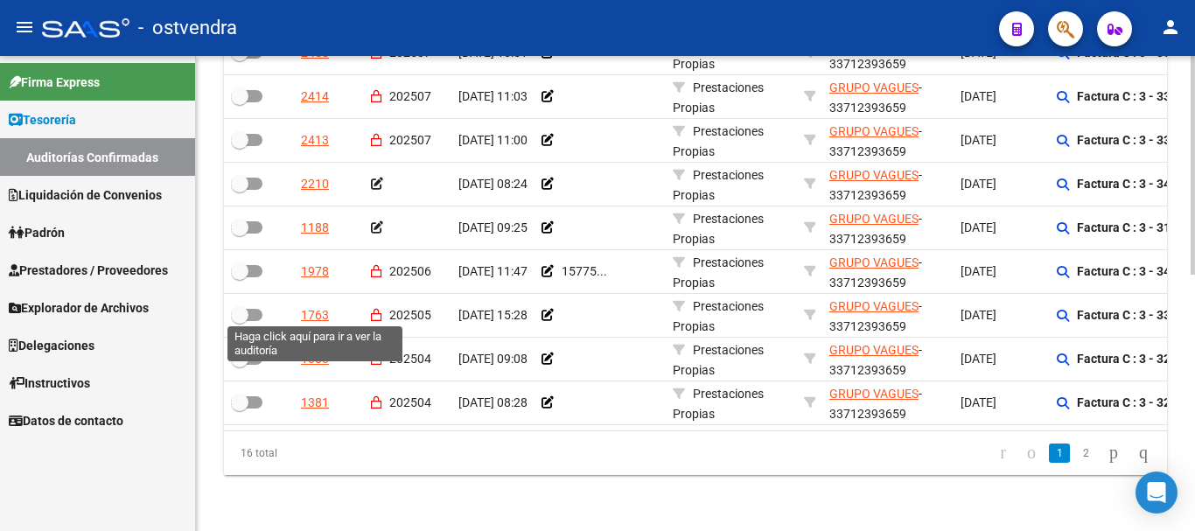
scroll to position [296, 0]
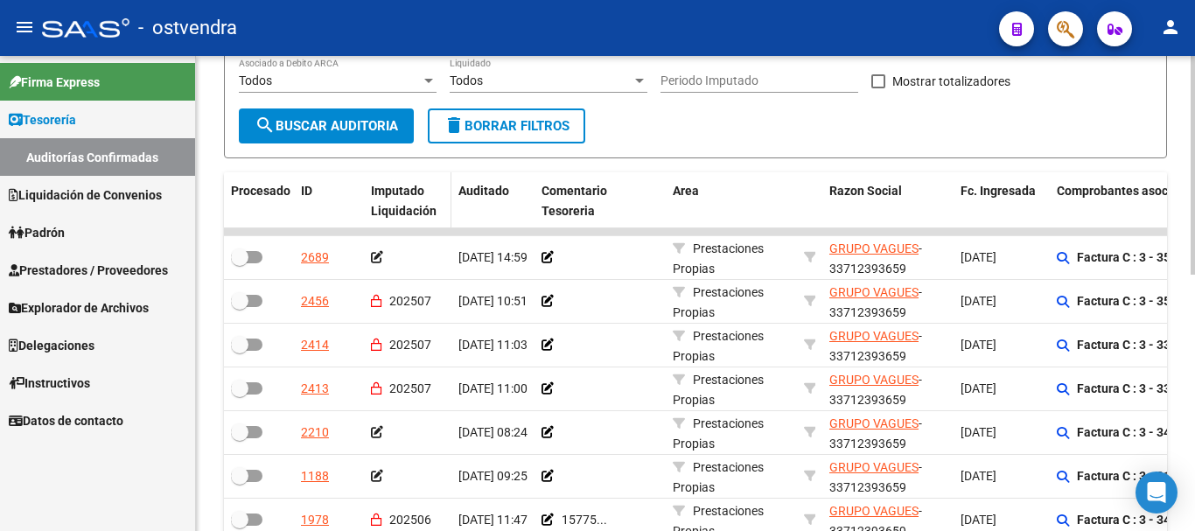
click at [409, 191] on span "Imputado Liquidación" at bounding box center [404, 201] width 66 height 34
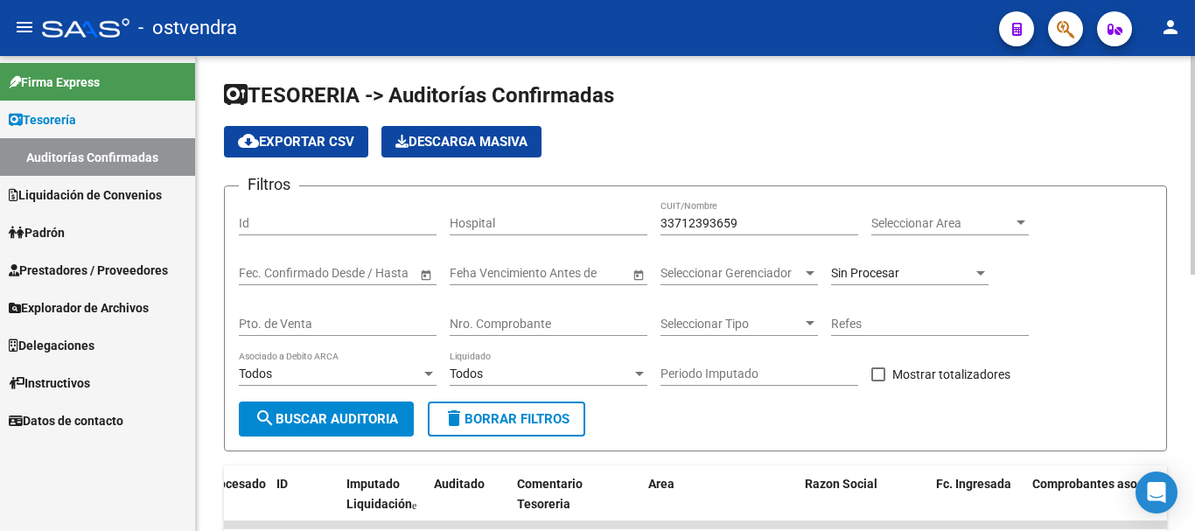
scroll to position [0, 0]
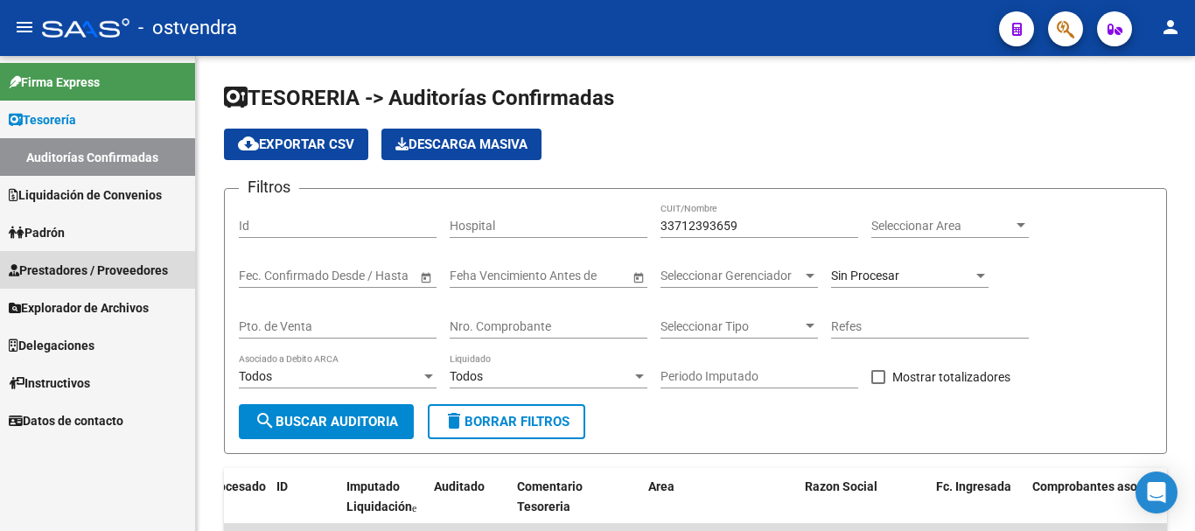
click at [94, 271] on span "Prestadores / Proveedores" at bounding box center [88, 270] width 159 height 19
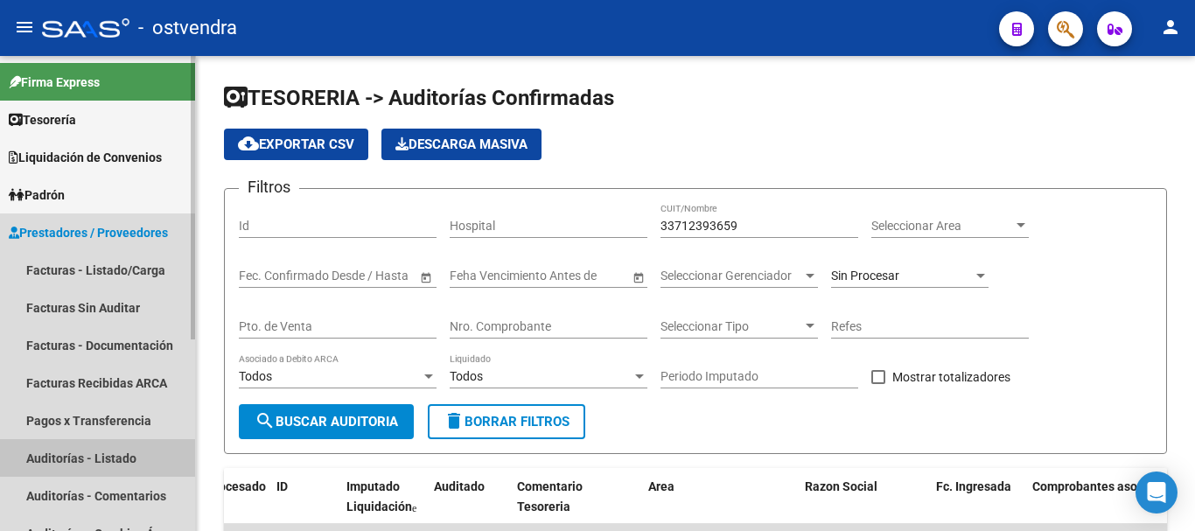
click at [66, 463] on link "Auditorías - Listado" at bounding box center [97, 458] width 195 height 38
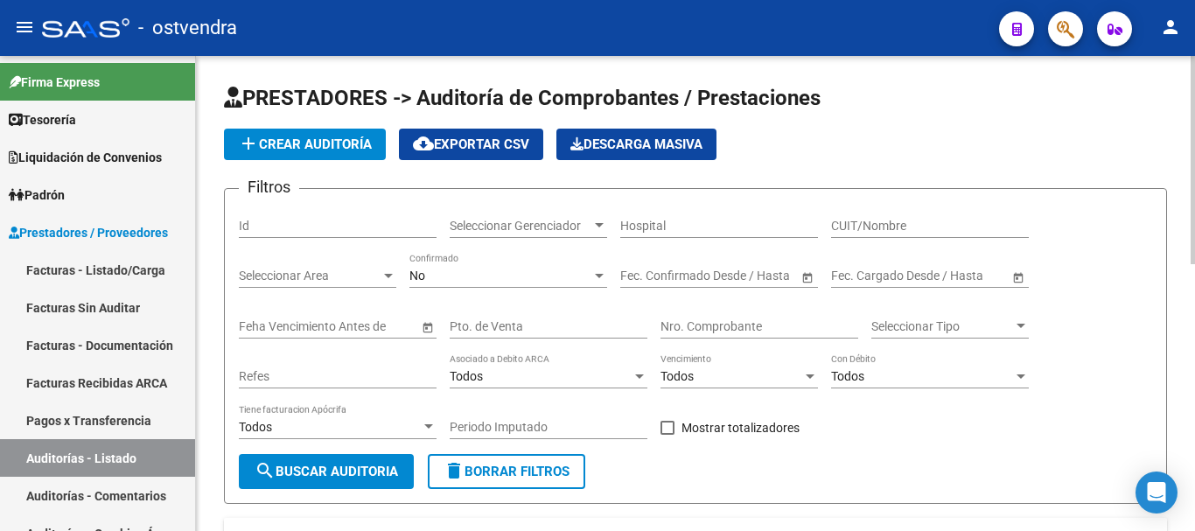
click at [683, 317] on div "Nro. Comprobante" at bounding box center [759, 321] width 198 height 35
type input "1009045"
type input "1"
type input "1009045"
type input "1"
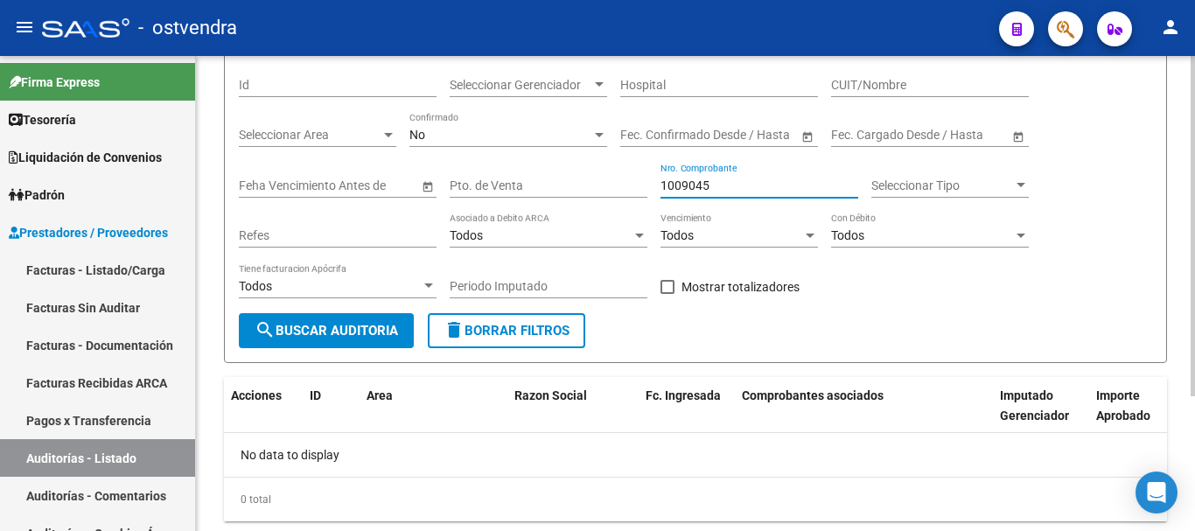
scroll to position [100, 0]
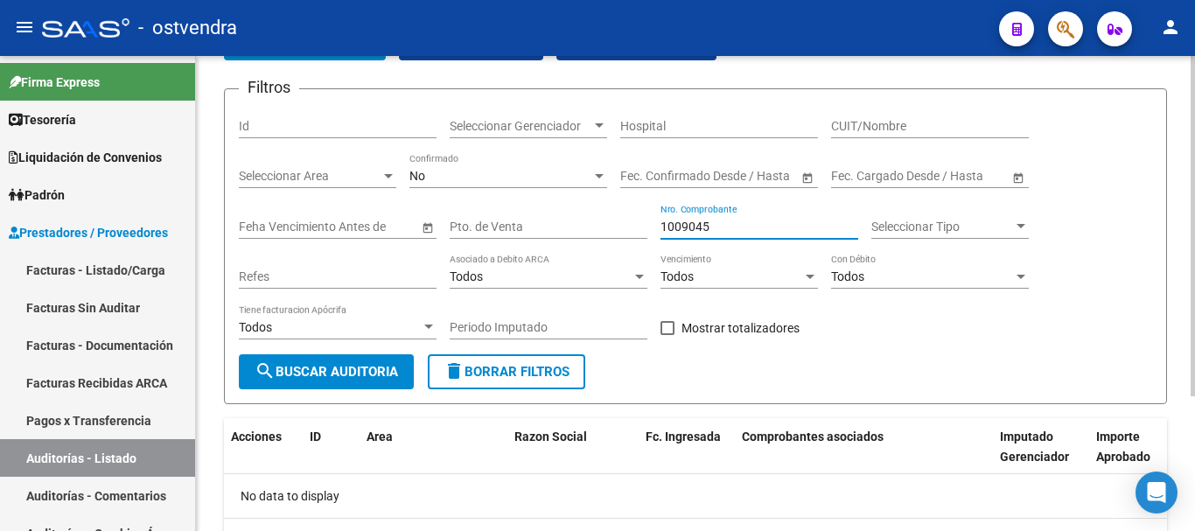
type input "1009045"
click at [465, 178] on div "No" at bounding box center [500, 176] width 182 height 15
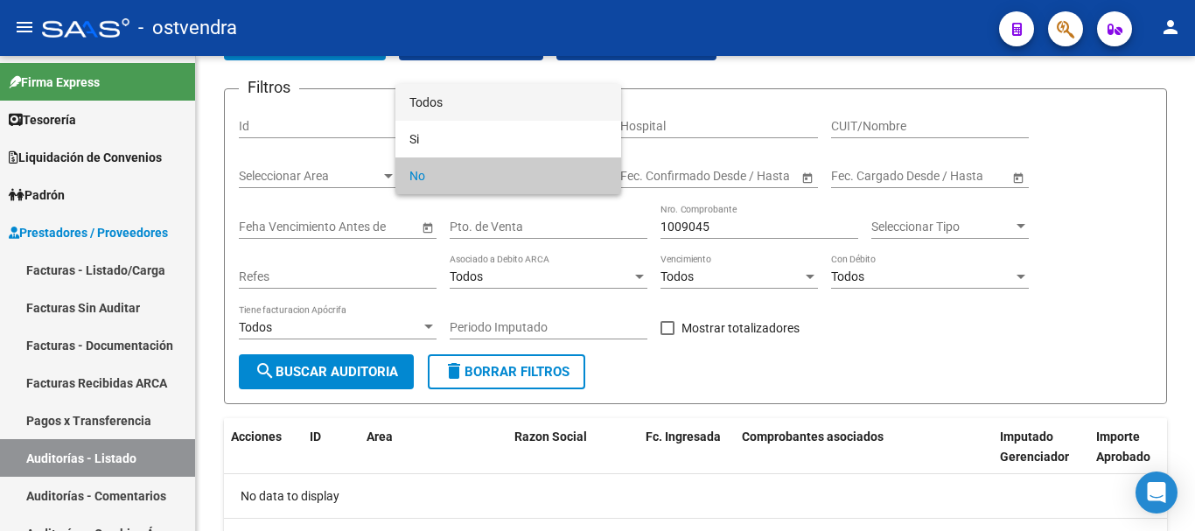
drag, startPoint x: 460, startPoint y: 100, endPoint x: 460, endPoint y: 118, distance: 18.4
click at [460, 101] on span "Todos" at bounding box center [508, 102] width 198 height 37
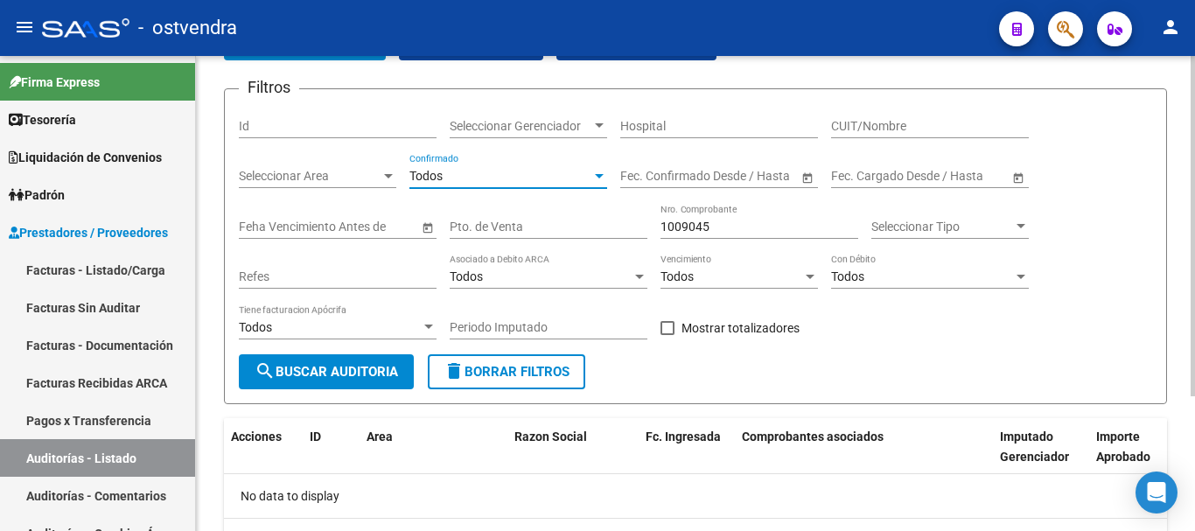
click at [350, 384] on button "search Buscar Auditoria" at bounding box center [326, 371] width 175 height 35
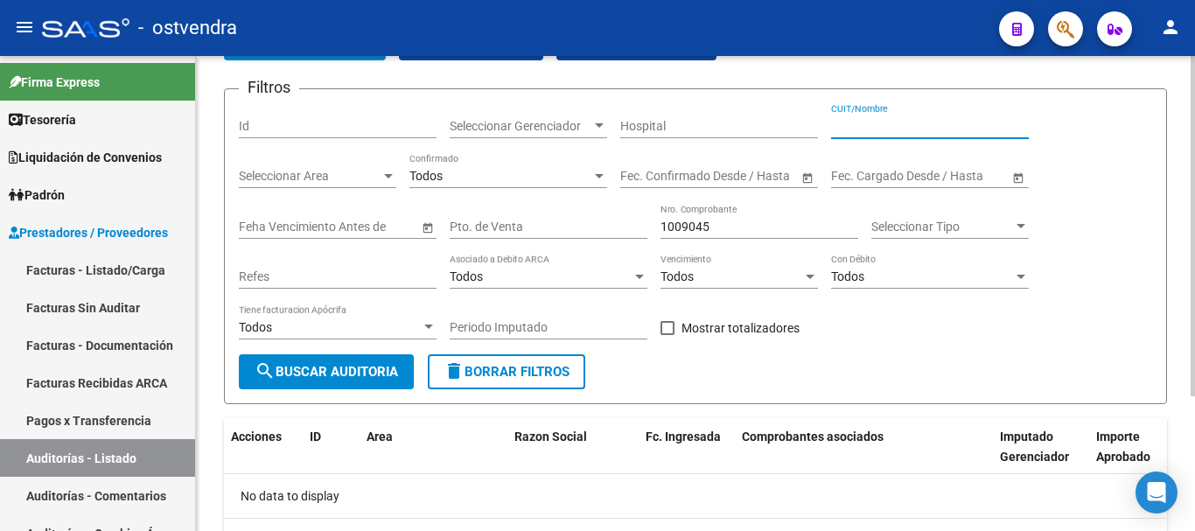
click at [862, 128] on input "CUIT/Nombre" at bounding box center [930, 126] width 198 height 15
type input "30707433996"
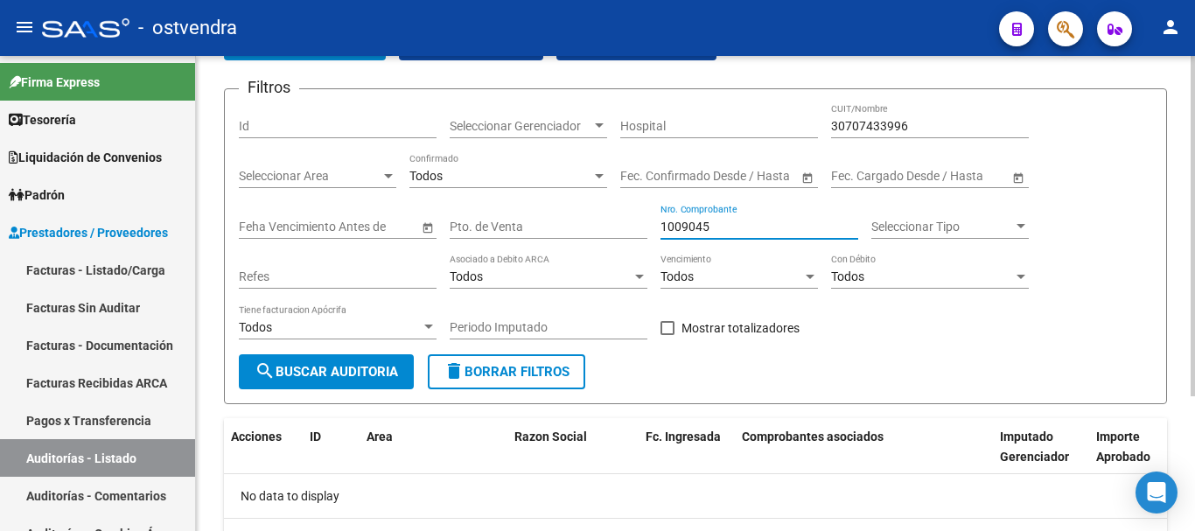
drag, startPoint x: 769, startPoint y: 225, endPoint x: 615, endPoint y: 267, distance: 159.6
click at [615, 267] on div "Filtros Id Seleccionar Gerenciador Seleccionar Gerenciador Hospital 30707433996…" at bounding box center [695, 228] width 913 height 251
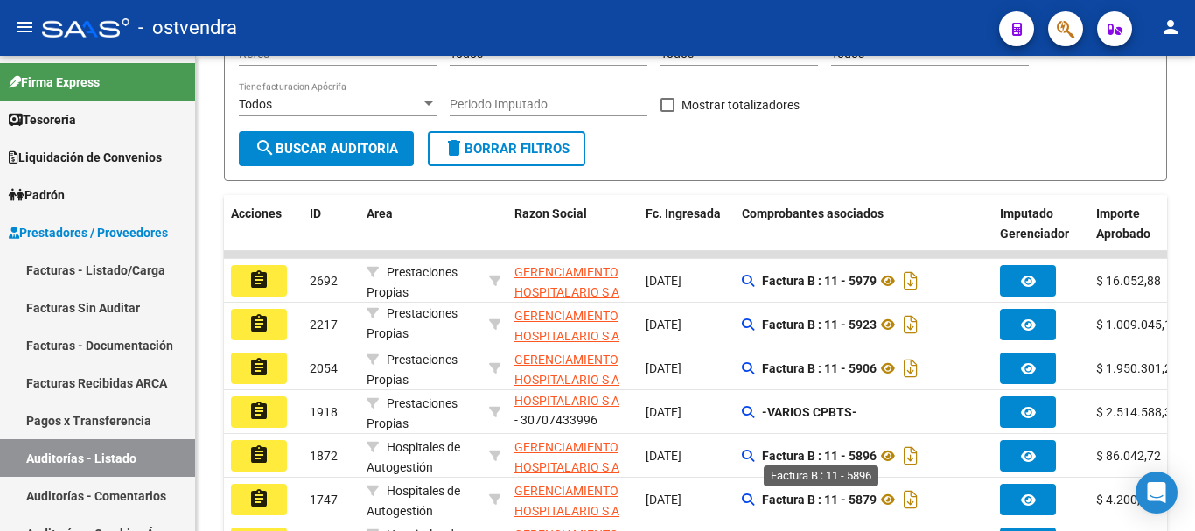
scroll to position [410, 0]
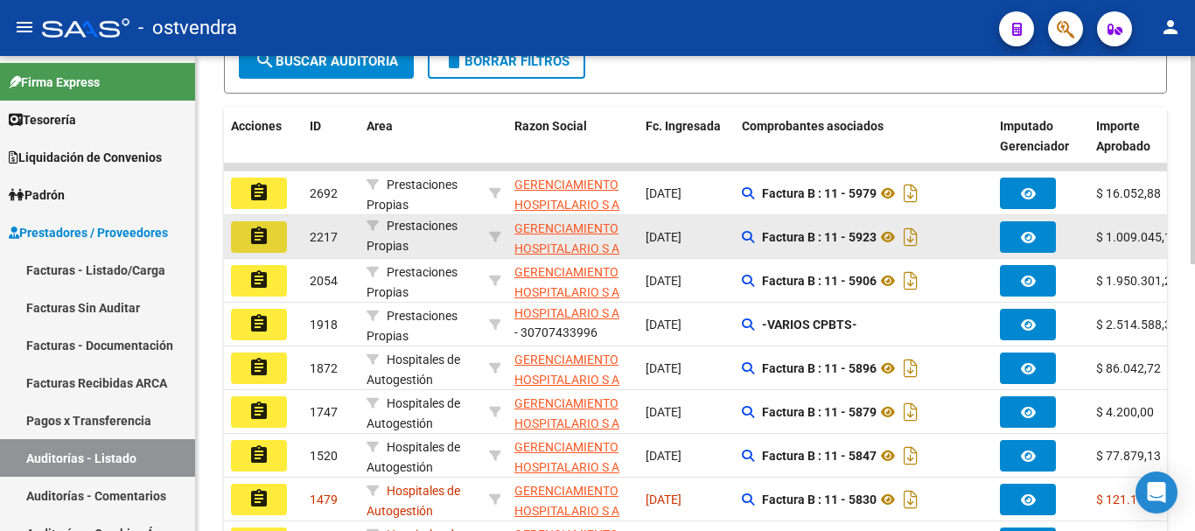
click at [256, 227] on mat-icon "assignment" at bounding box center [258, 236] width 21 height 21
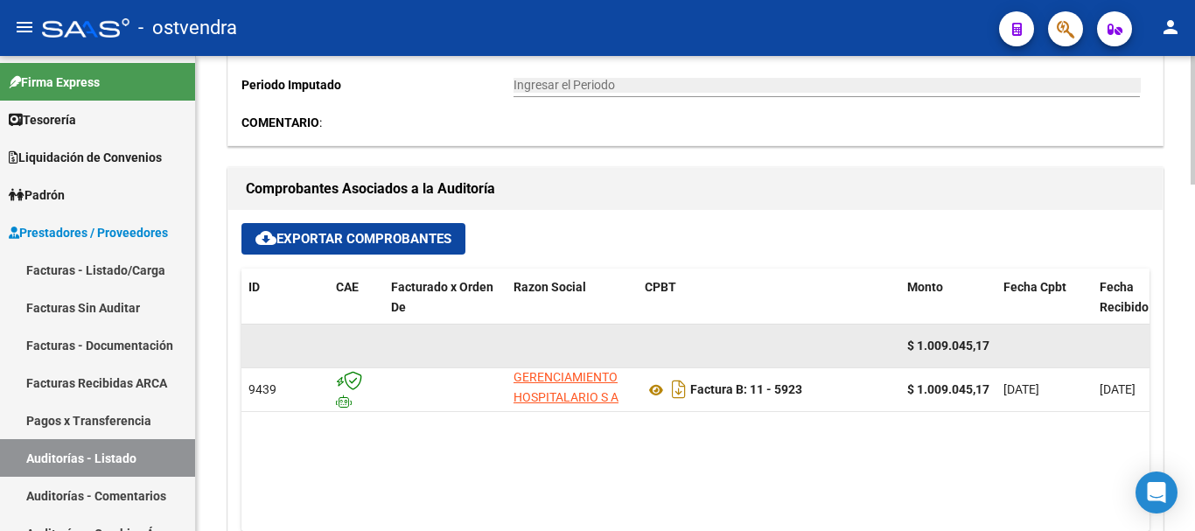
scroll to position [578, 0]
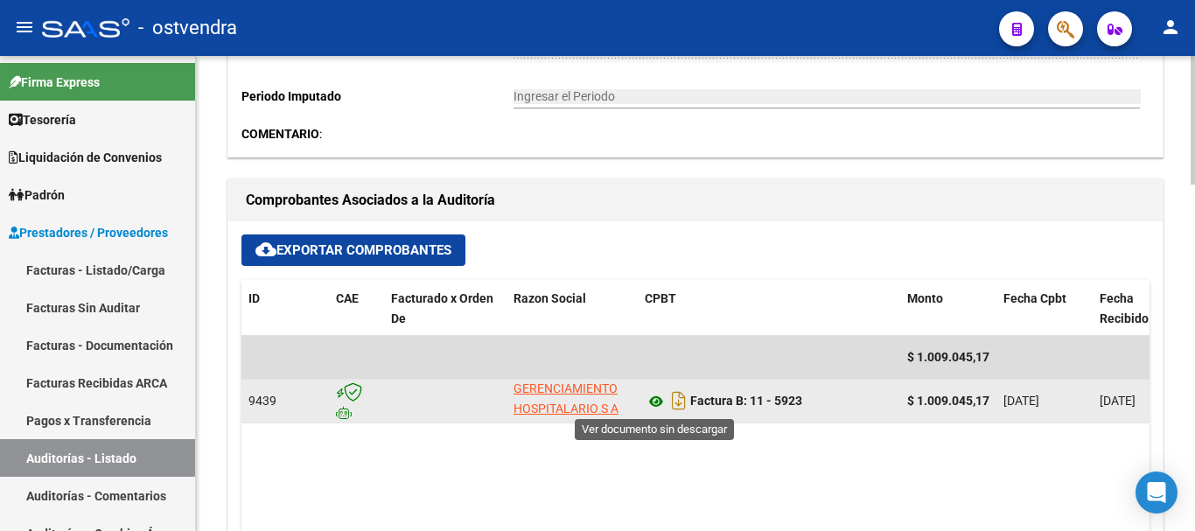
click at [653, 398] on icon at bounding box center [656, 401] width 23 height 21
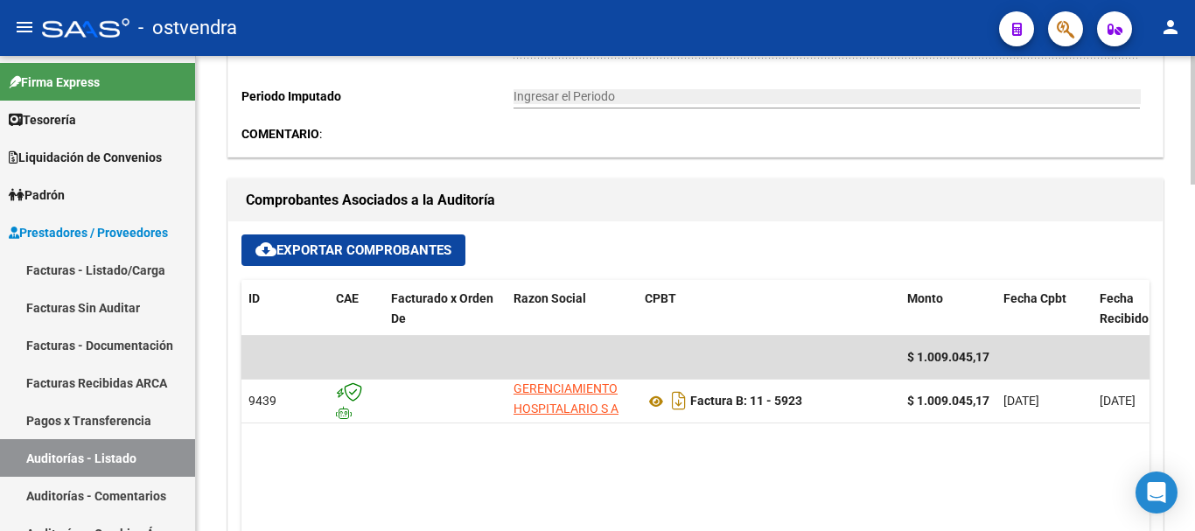
scroll to position [491, 0]
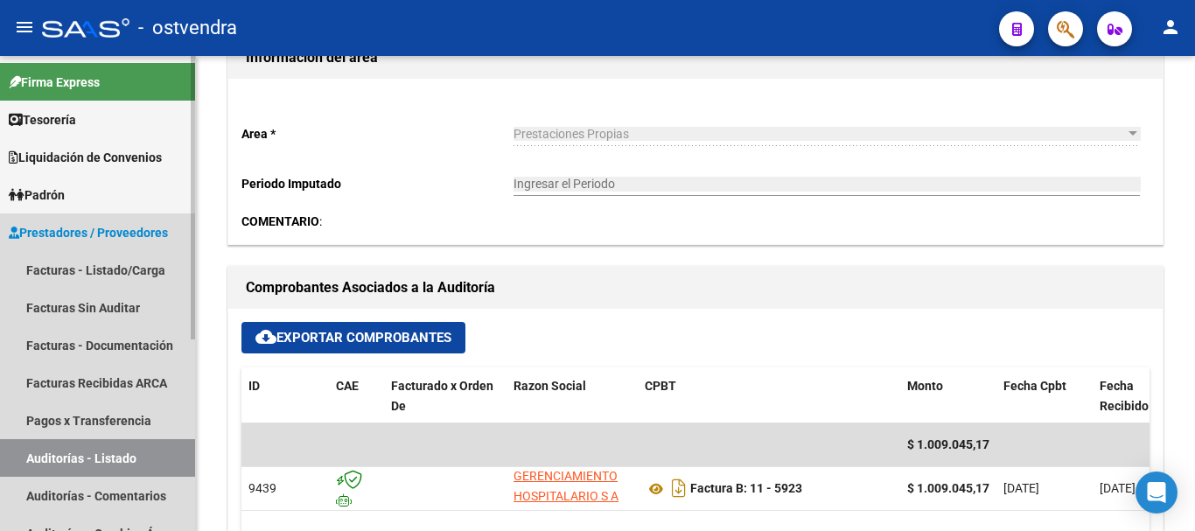
click at [92, 464] on link "Auditorías - Listado" at bounding box center [97, 458] width 195 height 38
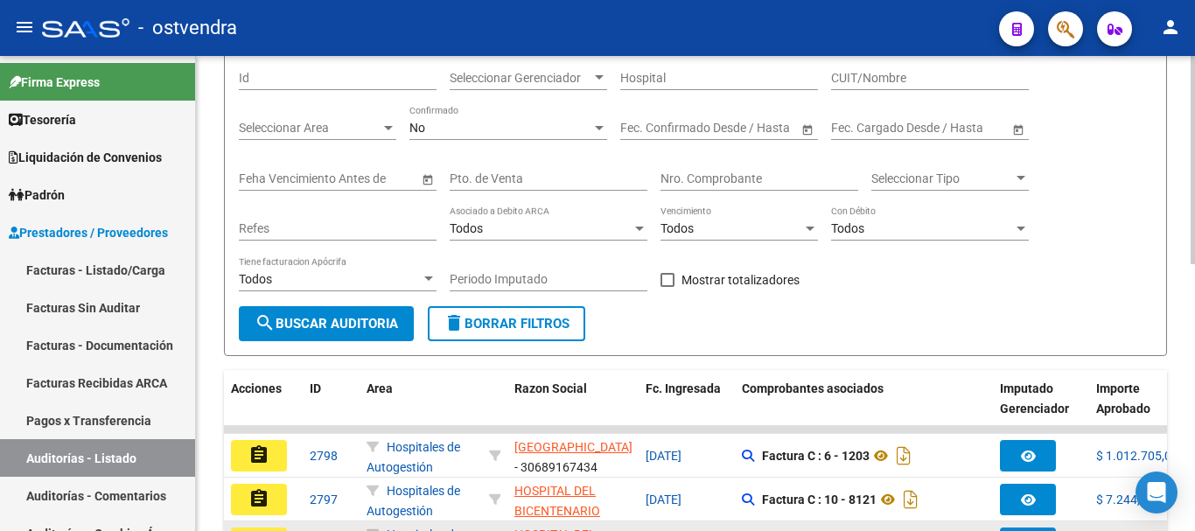
scroll to position [491, 0]
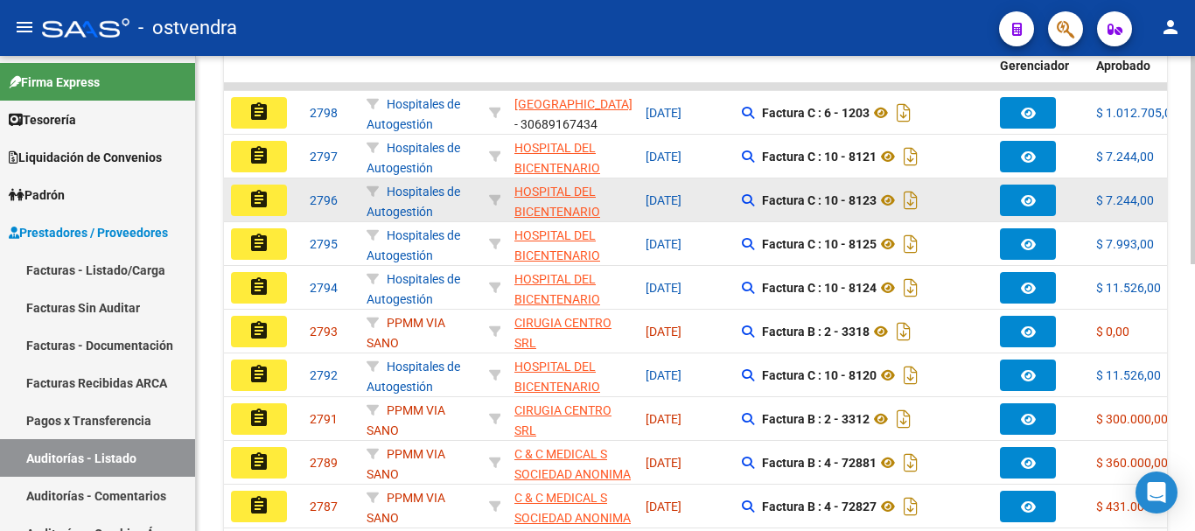
click at [722, 181] on datatable-body-cell "[DATE]" at bounding box center [687, 199] width 96 height 43
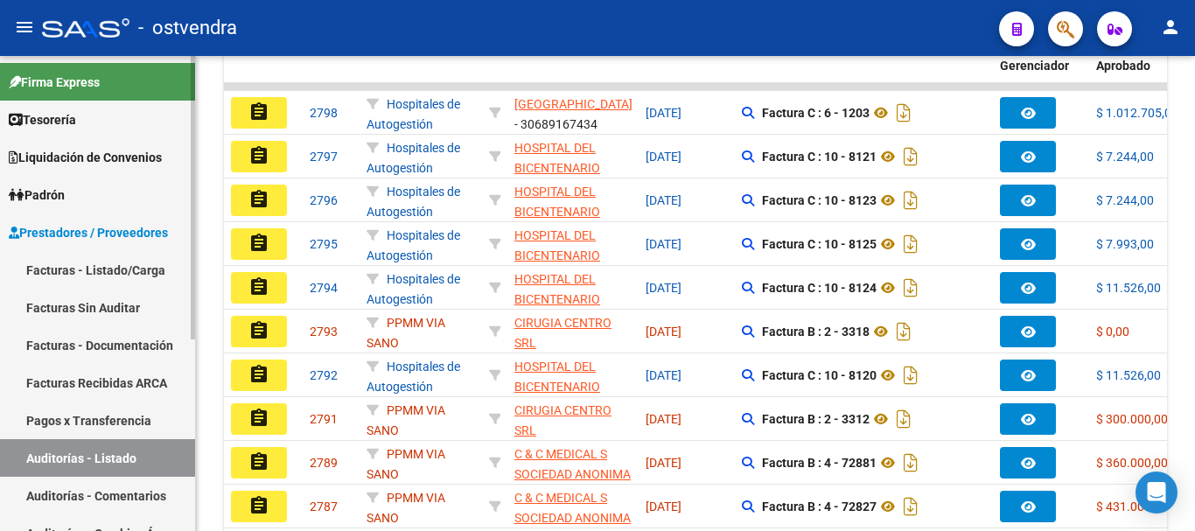
click at [94, 449] on link "Auditorías - Listado" at bounding box center [97, 458] width 195 height 38
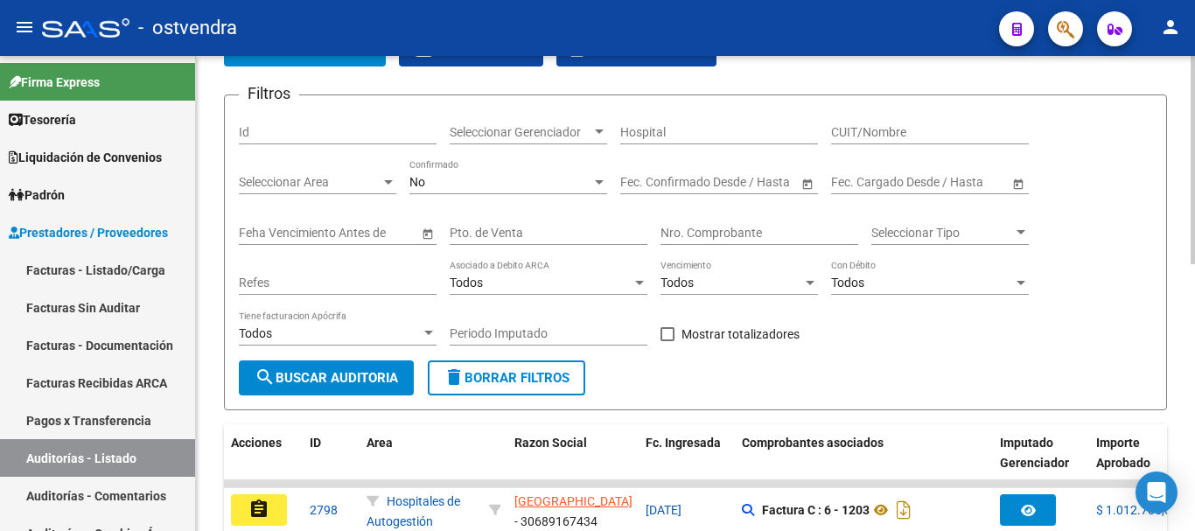
scroll to position [53, 0]
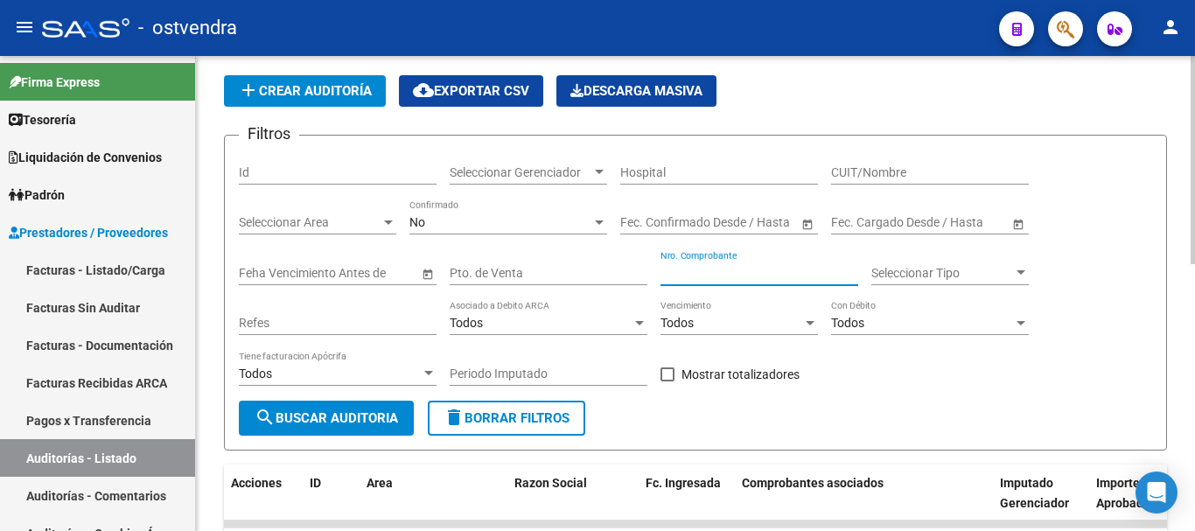
click at [699, 268] on input "Nro. Comprobante" at bounding box center [759, 273] width 198 height 15
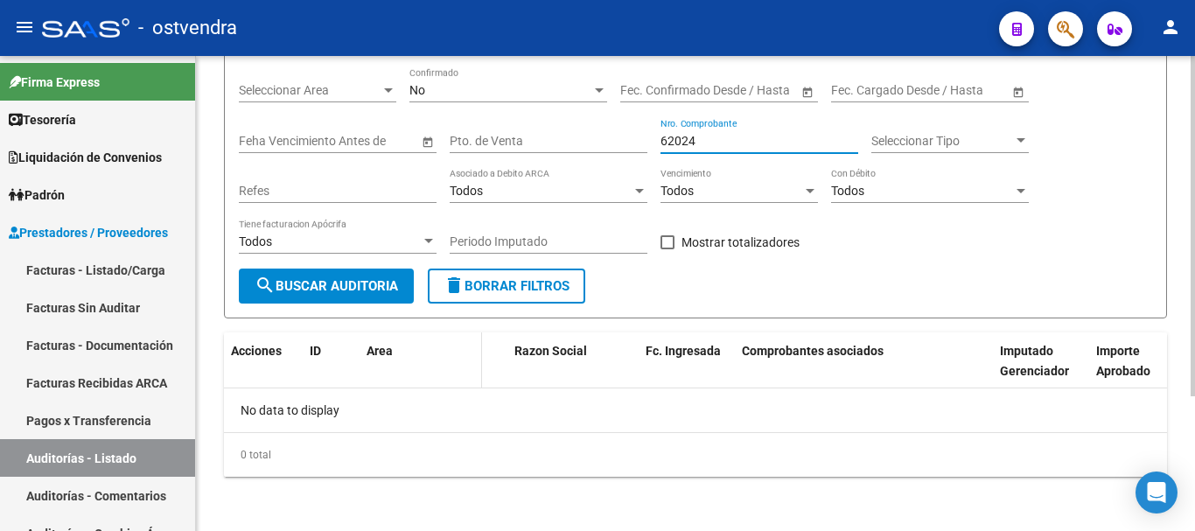
scroll to position [187, 0]
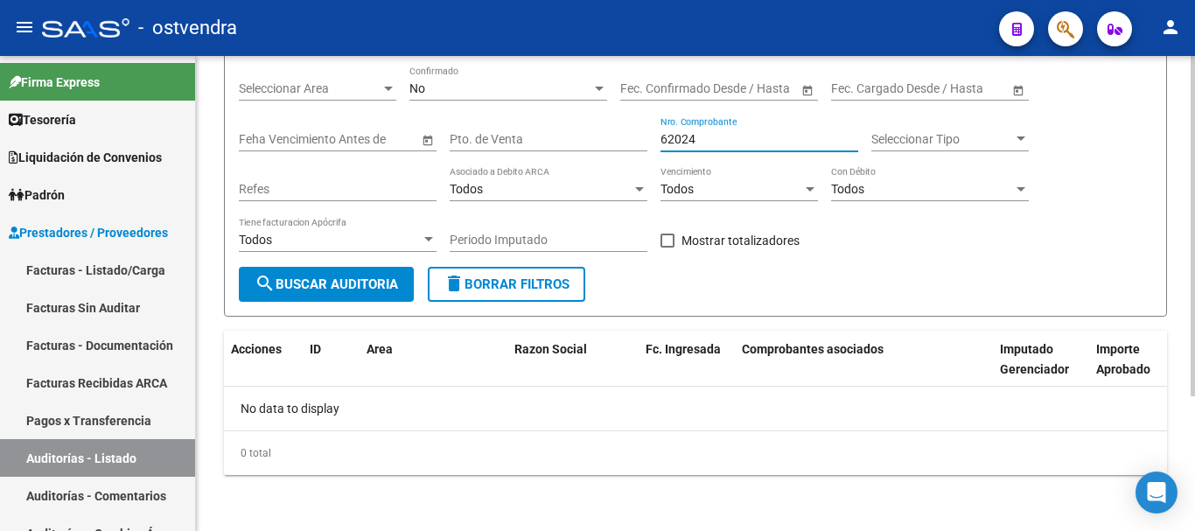
click at [333, 266] on div "Todos Tiene facturacion Apócrifa" at bounding box center [338, 242] width 198 height 50
click at [490, 77] on div "No Confirmado" at bounding box center [508, 83] width 198 height 35
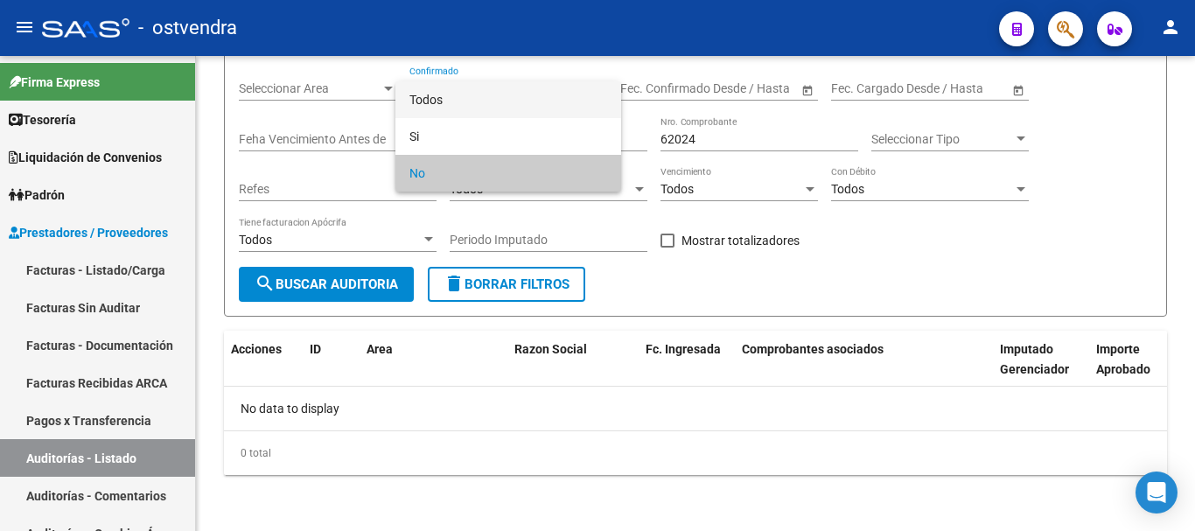
drag, startPoint x: 490, startPoint y: 77, endPoint x: 473, endPoint y: 107, distance: 34.1
click at [487, 82] on div "Todos Si No" at bounding box center [597, 265] width 1195 height 531
click at [473, 107] on span "Todos" at bounding box center [508, 99] width 198 height 37
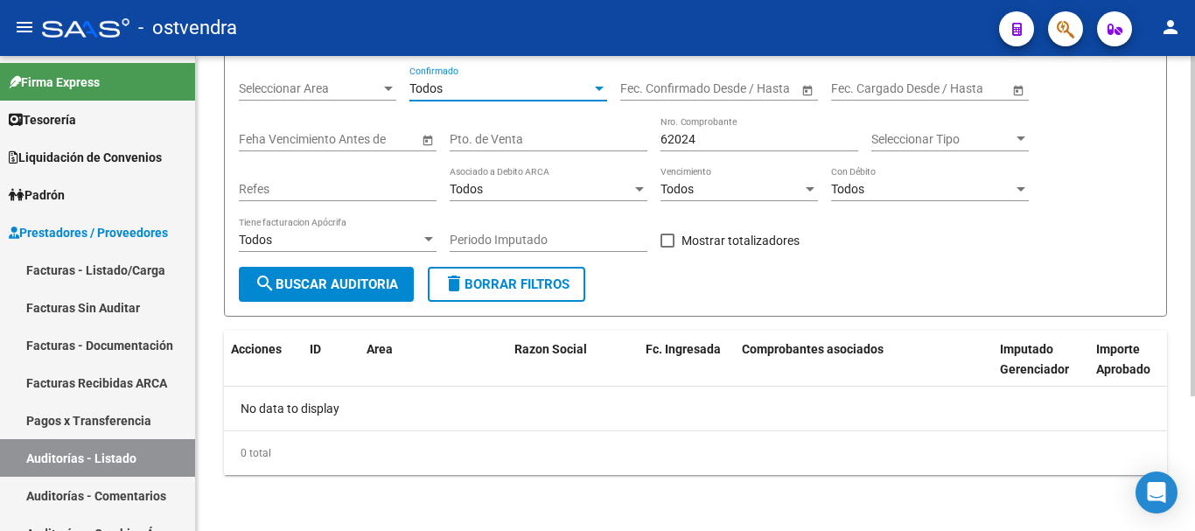
click at [352, 272] on button "search Buscar Auditoria" at bounding box center [326, 284] width 175 height 35
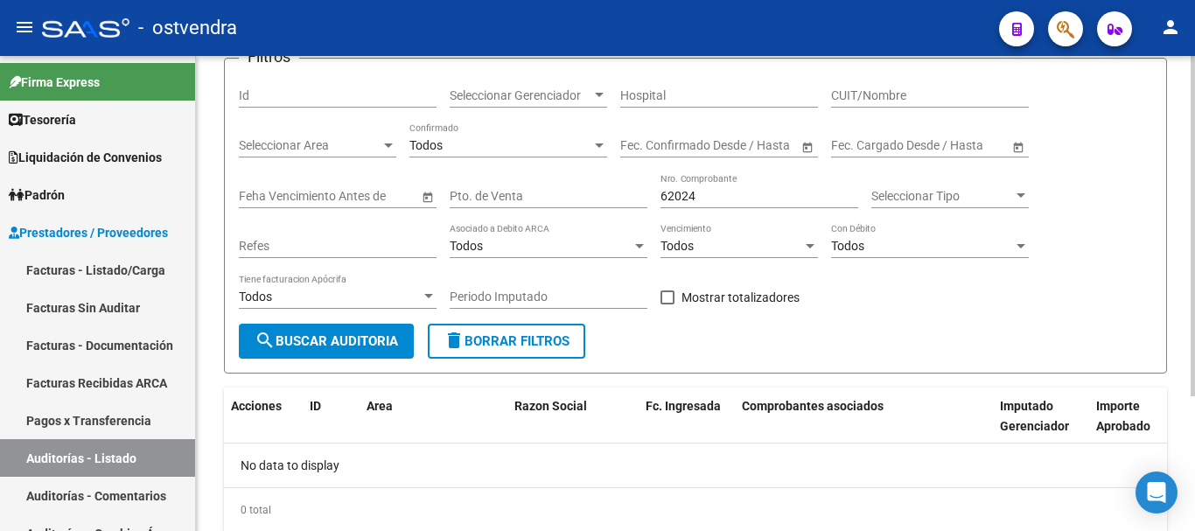
scroll to position [100, 0]
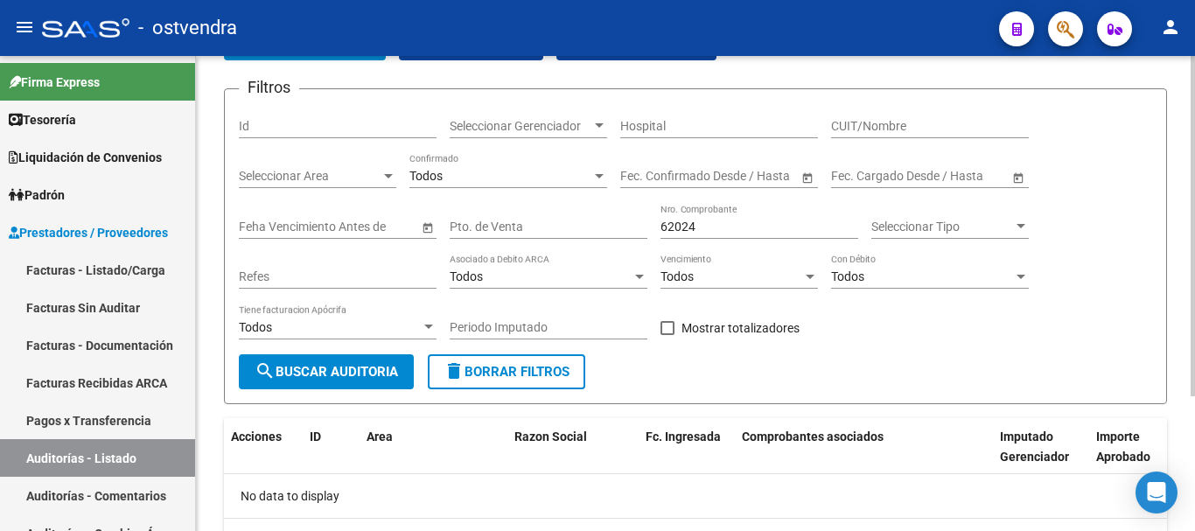
click at [729, 217] on div "62024 Nro. Comprobante" at bounding box center [759, 221] width 198 height 35
type input "62025"
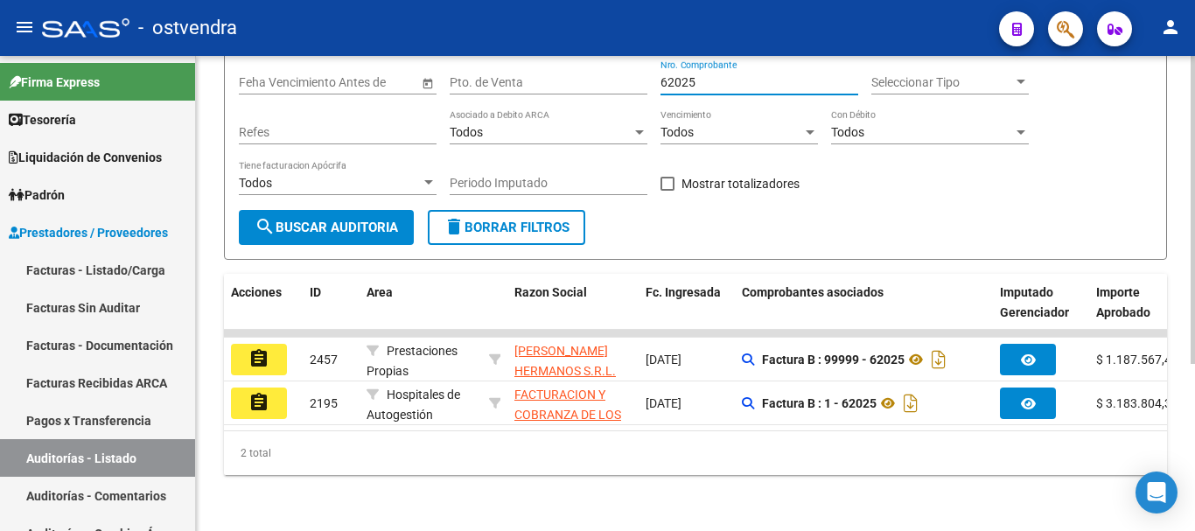
scroll to position [0, 230]
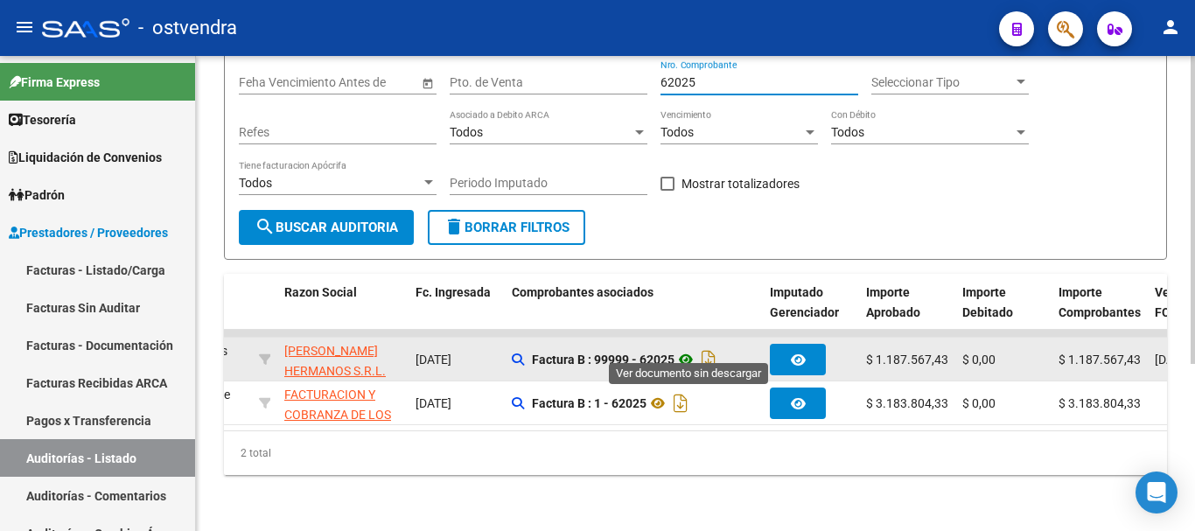
click at [686, 350] on icon at bounding box center [685, 359] width 23 height 21
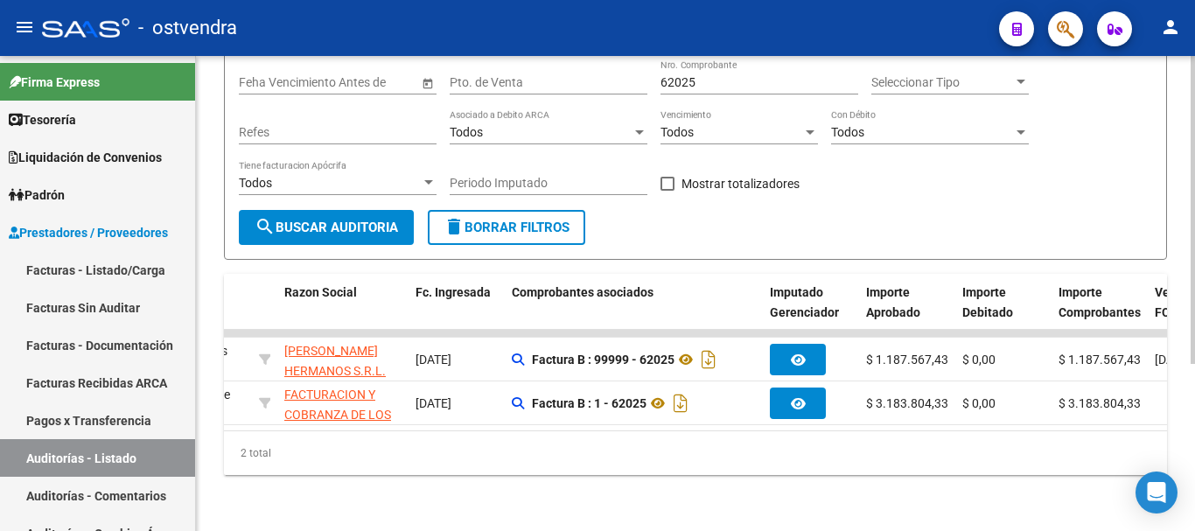
drag, startPoint x: 464, startPoint y: 432, endPoint x: 443, endPoint y: 424, distance: 23.2
click at [443, 424] on div "Acciones ID Area Razon Social Fc. Ingresada Comprobantes asociados Imputado Ger…" at bounding box center [695, 374] width 943 height 201
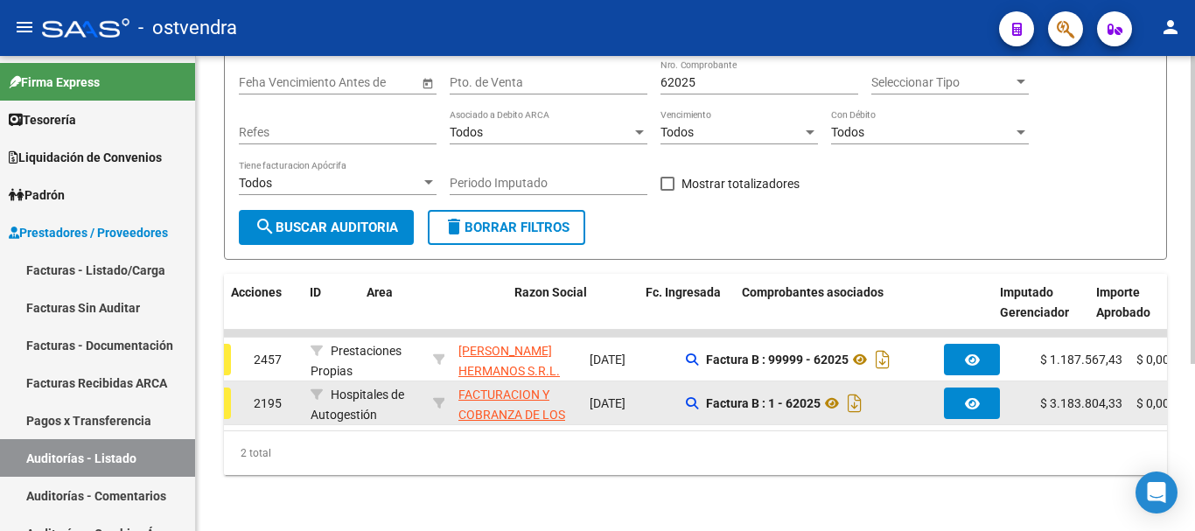
scroll to position [0, 0]
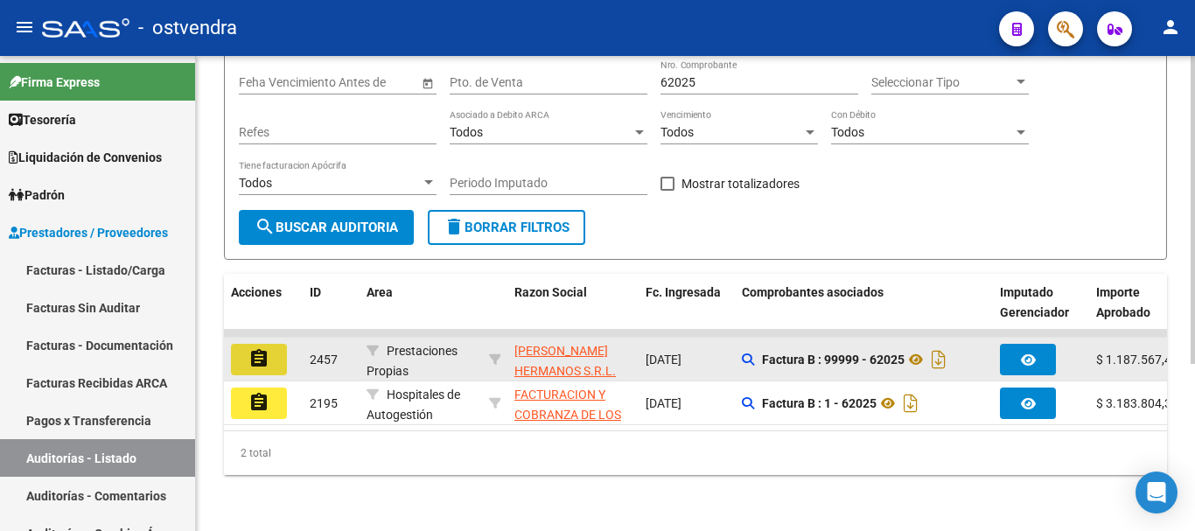
click at [241, 345] on button "assignment" at bounding box center [259, 359] width 56 height 31
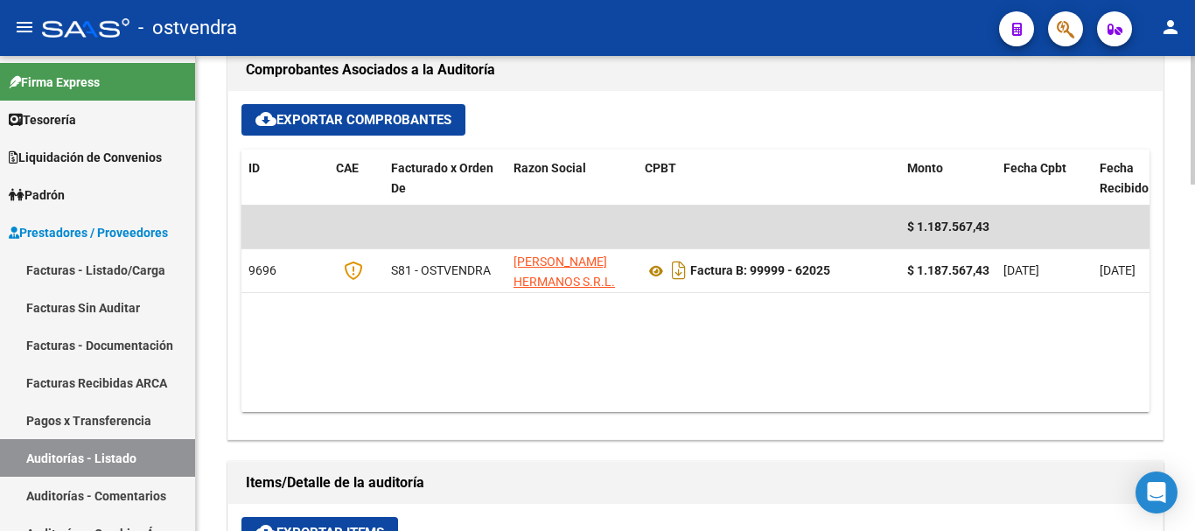
scroll to position [787, 0]
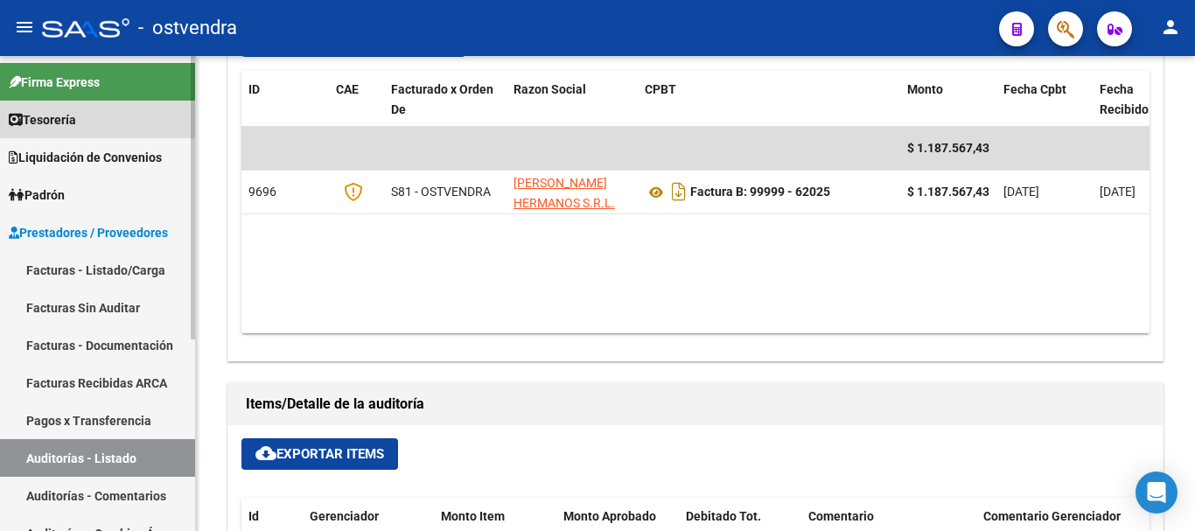
click at [66, 110] on span "Tesorería" at bounding box center [42, 119] width 67 height 19
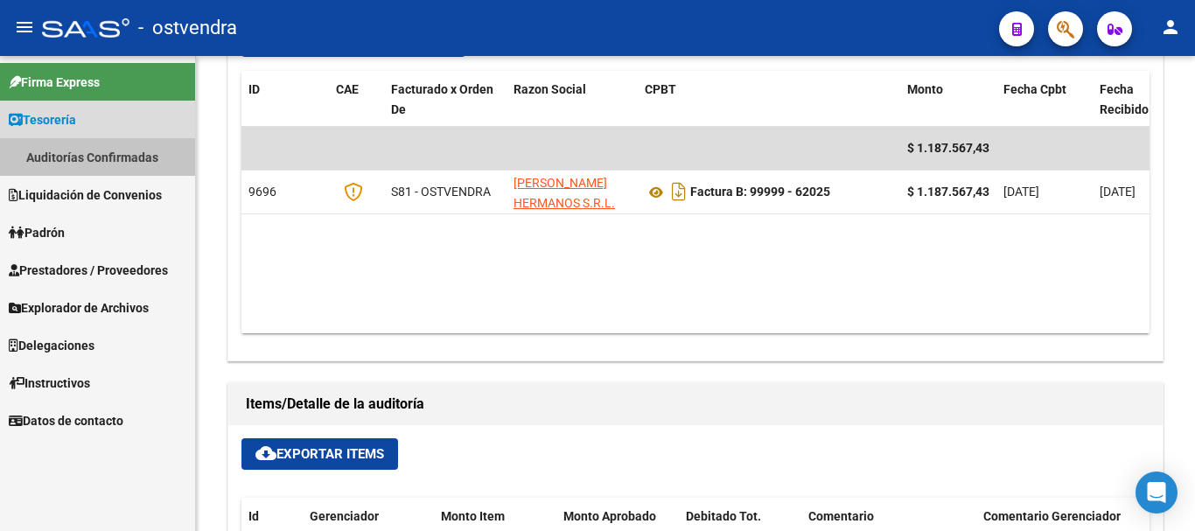
click at [82, 153] on link "Auditorías Confirmadas" at bounding box center [97, 157] width 195 height 38
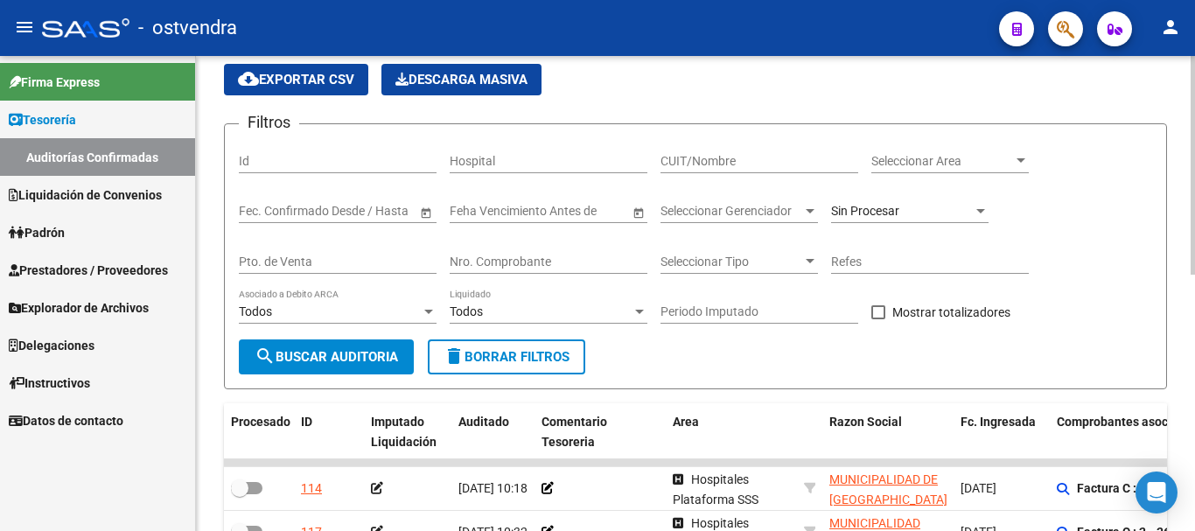
scroll to position [87, 0]
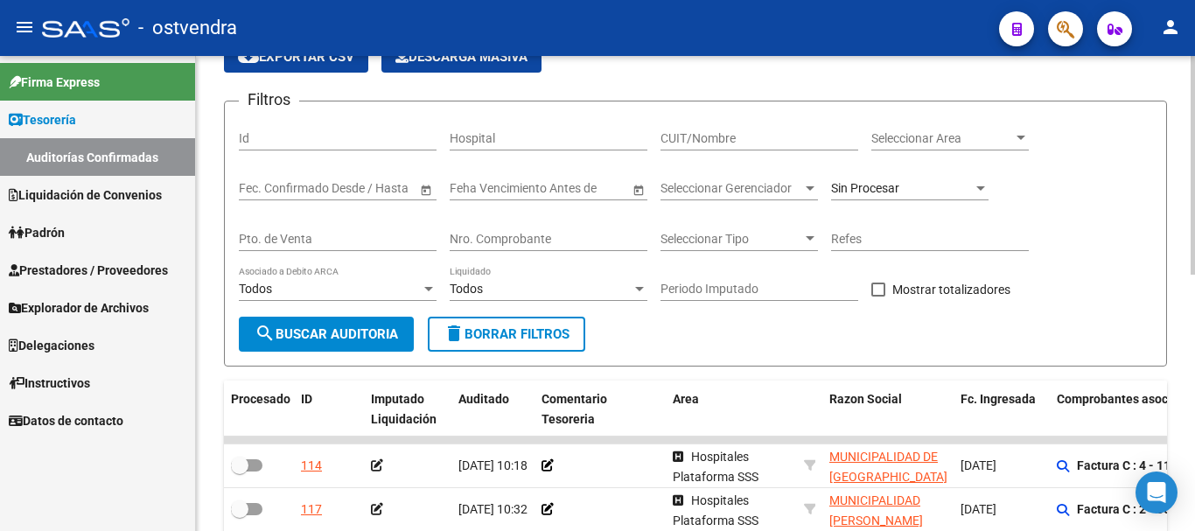
click at [539, 232] on input "Nro. Comprobante" at bounding box center [549, 239] width 198 height 15
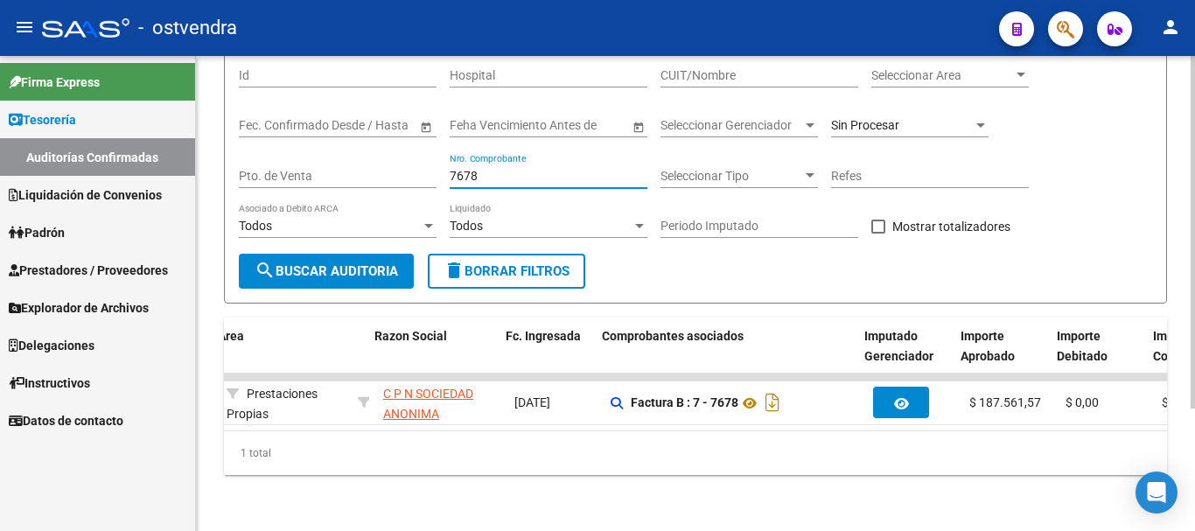
scroll to position [0, 462]
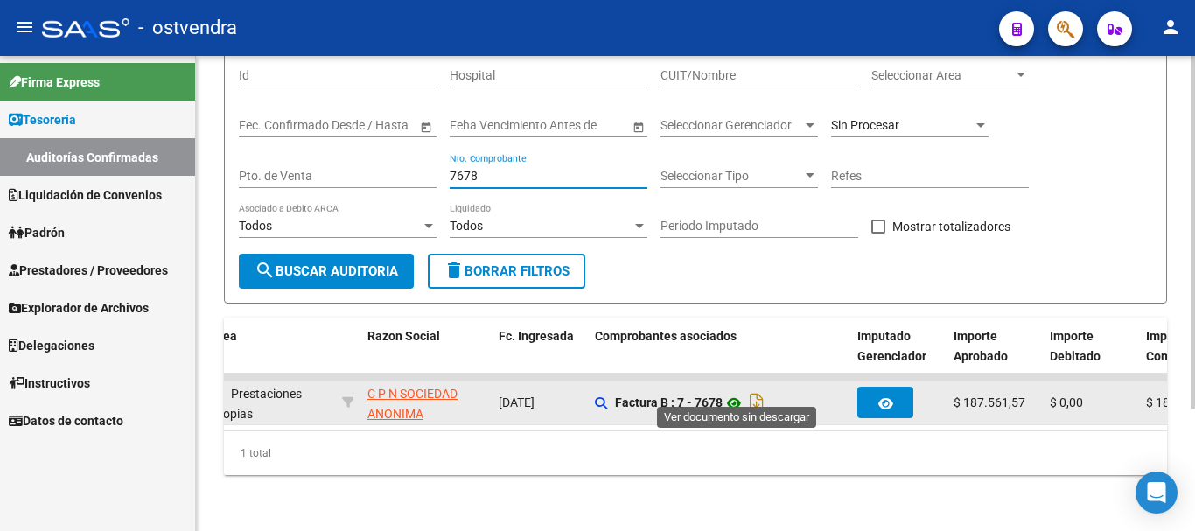
type input "7678"
click at [737, 397] on icon at bounding box center [734, 403] width 23 height 21
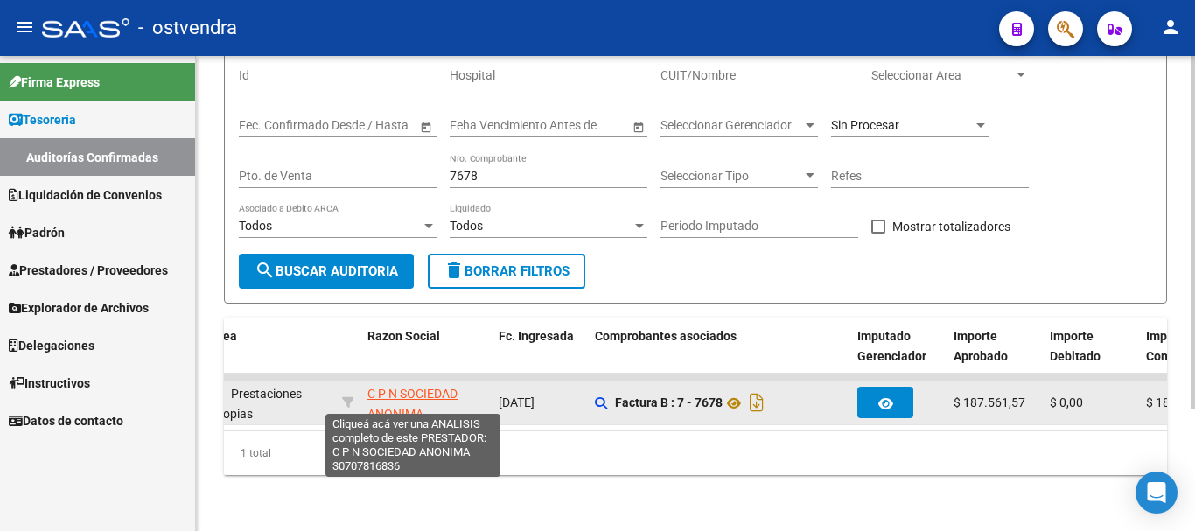
click at [397, 402] on span "C P N SOCIEDAD ANONIMA" at bounding box center [412, 404] width 90 height 34
type textarea "30707816836"
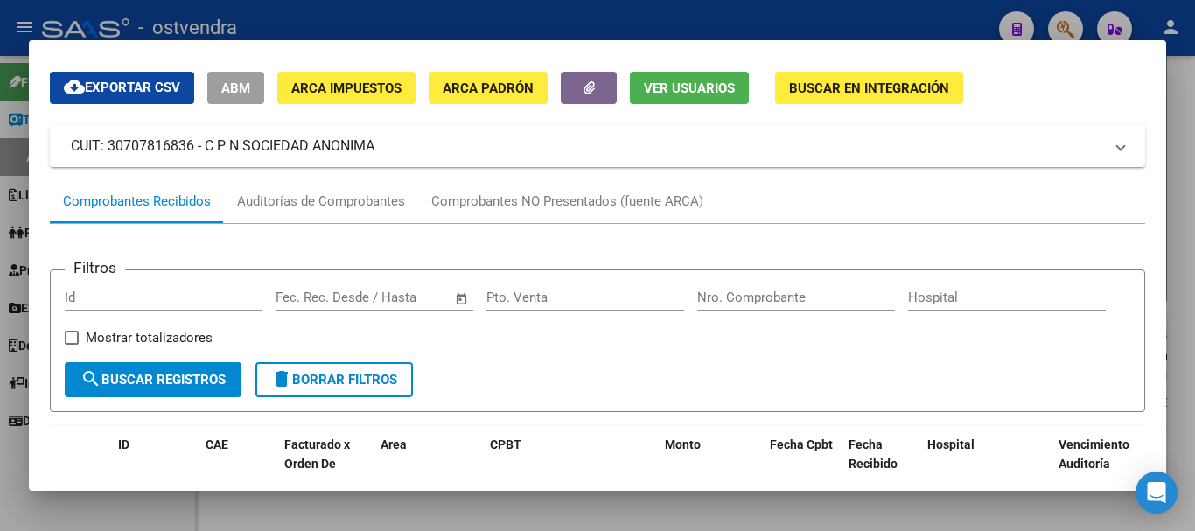
scroll to position [175, 0]
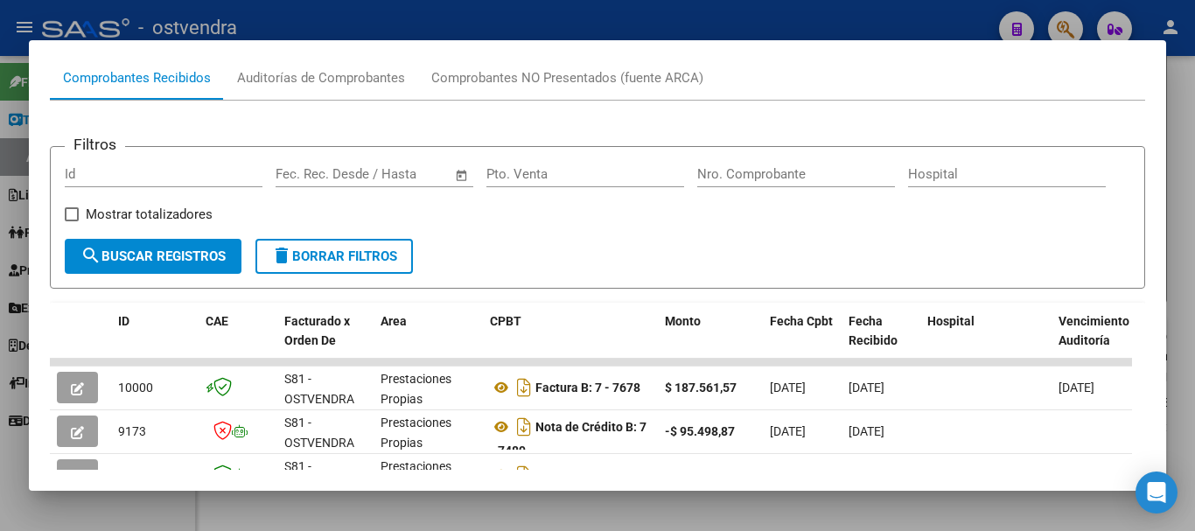
click at [633, 516] on div at bounding box center [597, 265] width 1195 height 531
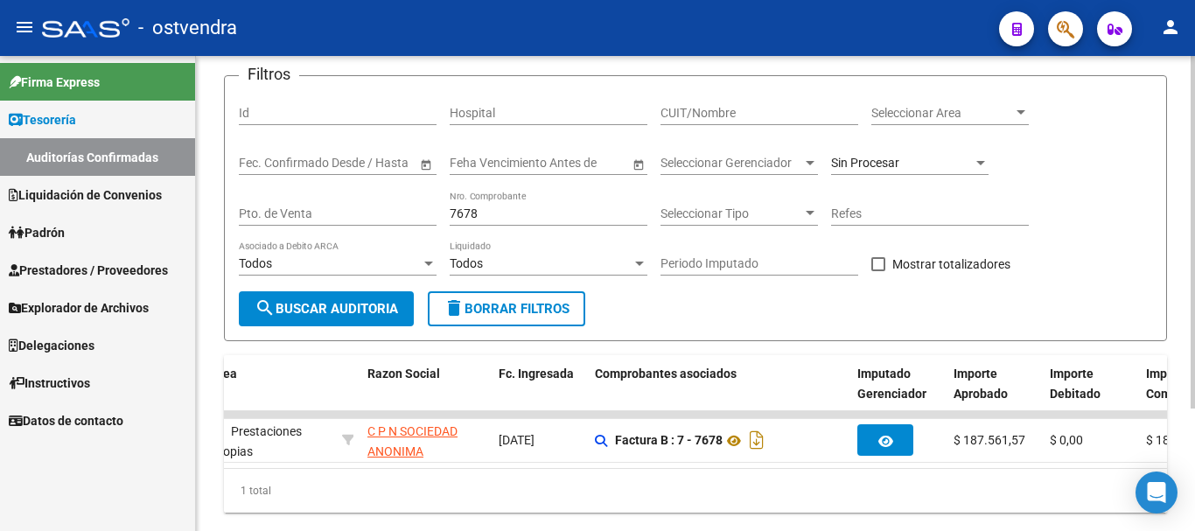
scroll to position [77, 0]
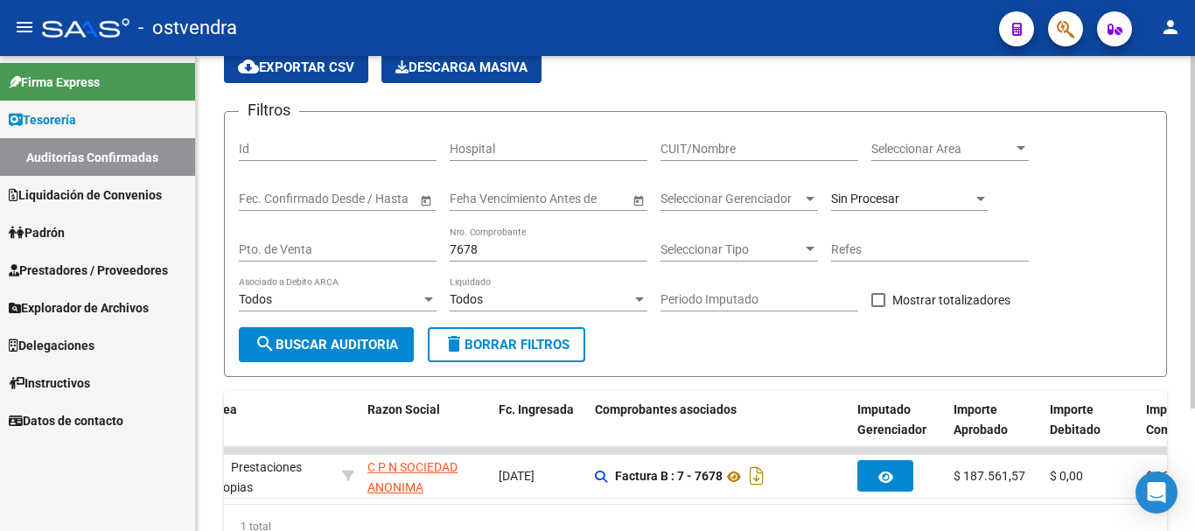
click at [536, 252] on input "7678" at bounding box center [549, 249] width 198 height 15
type input "7"
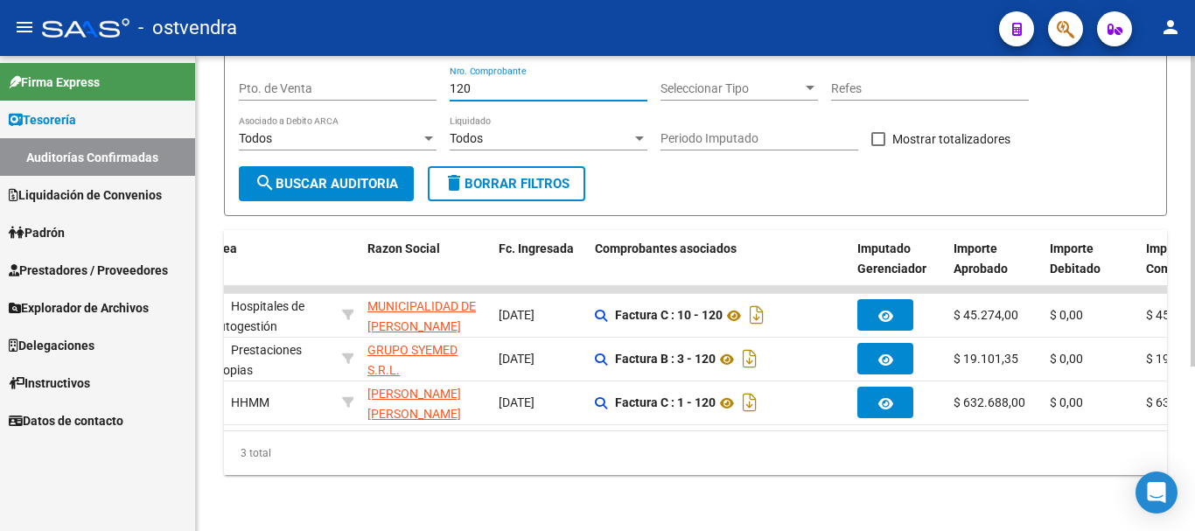
scroll to position [252, 0]
type input "120"
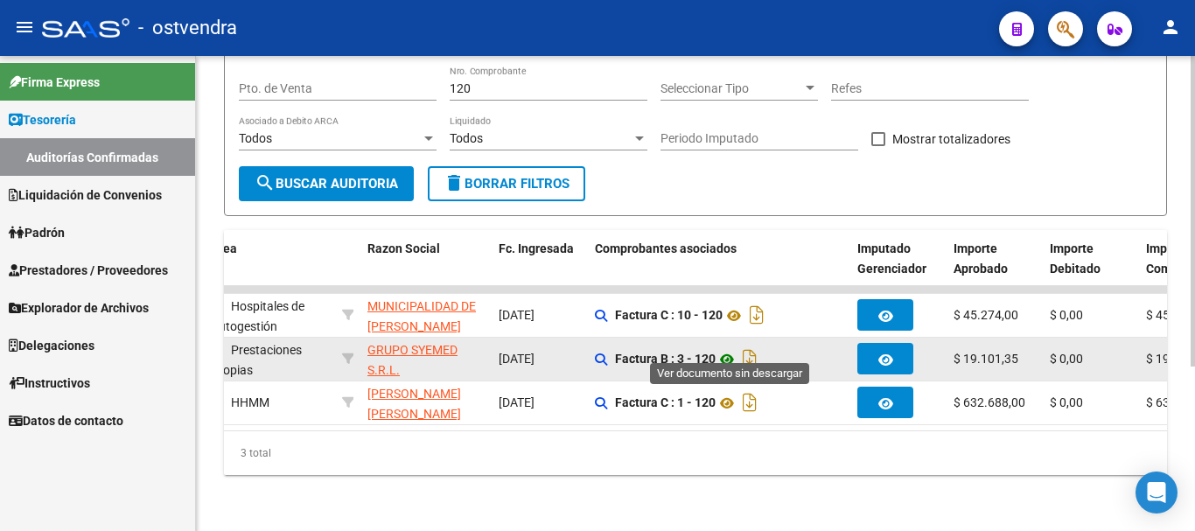
click at [730, 349] on icon at bounding box center [727, 359] width 23 height 21
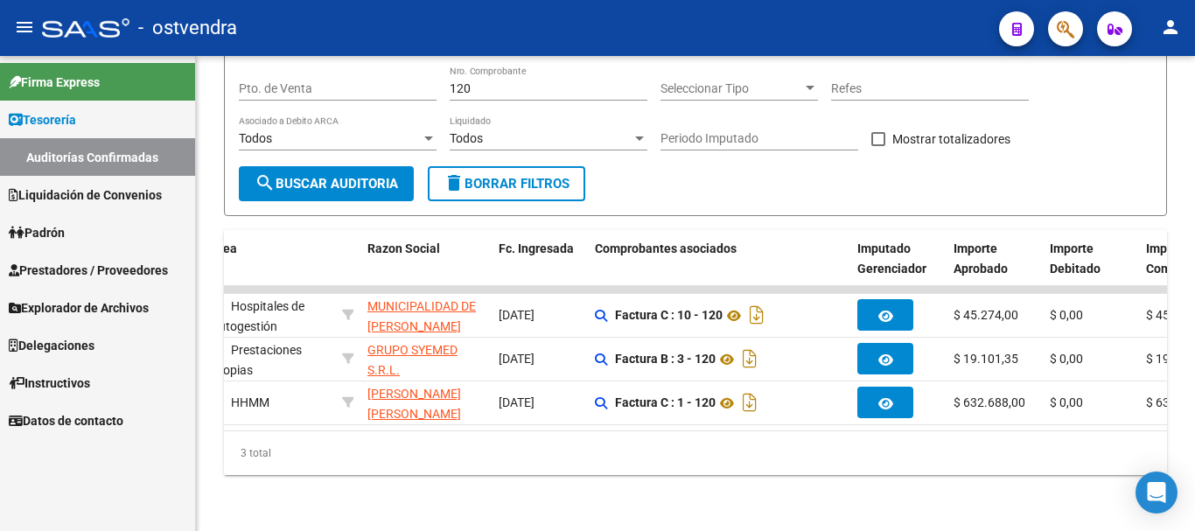
click at [98, 261] on span "Prestadores / Proveedores" at bounding box center [88, 270] width 159 height 19
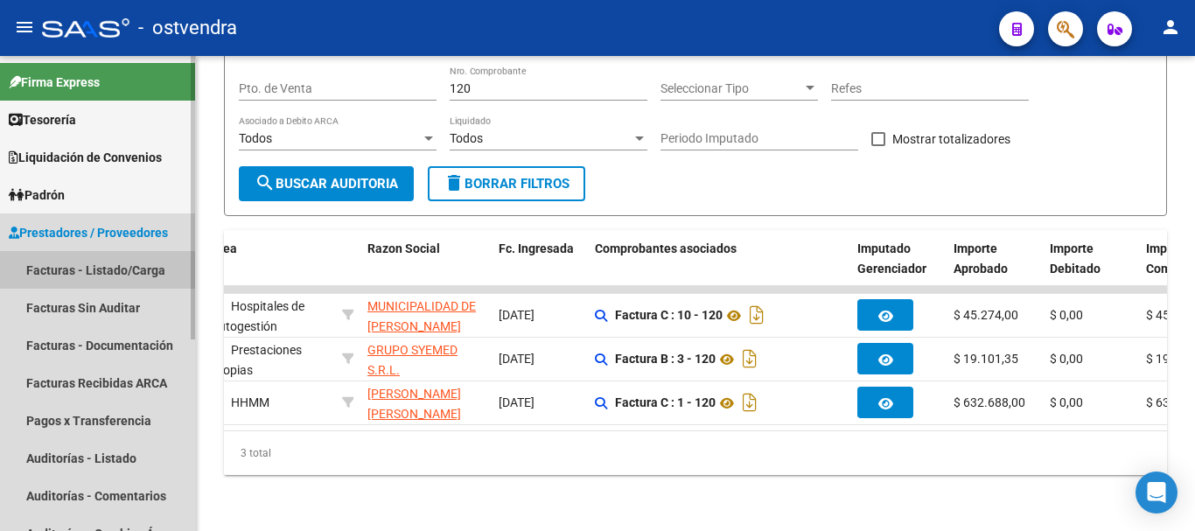
click at [104, 283] on link "Facturas - Listado/Carga" at bounding box center [97, 270] width 195 height 38
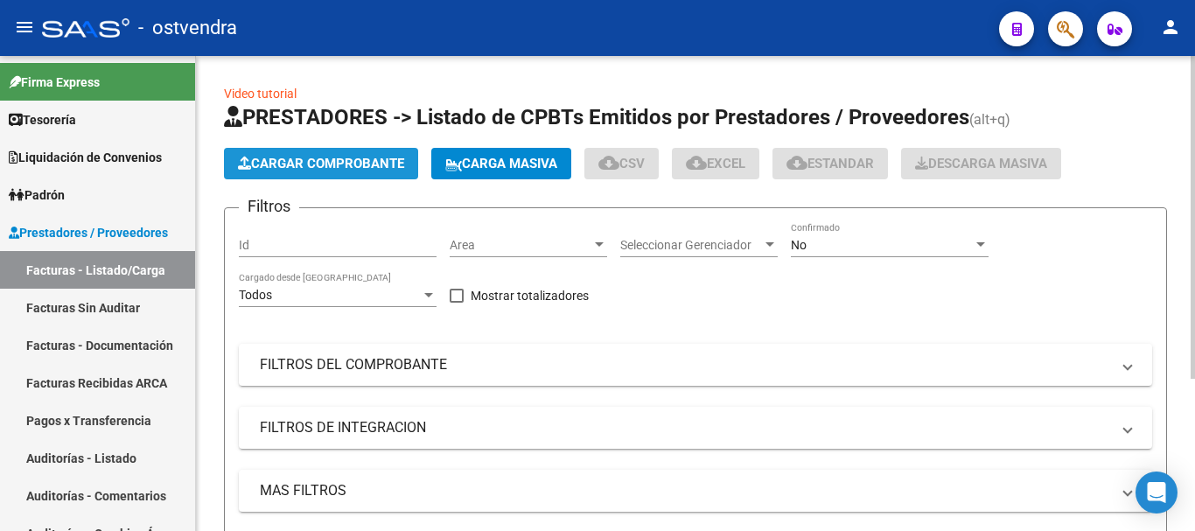
click at [348, 151] on button "Cargar Comprobante" at bounding box center [321, 163] width 194 height 31
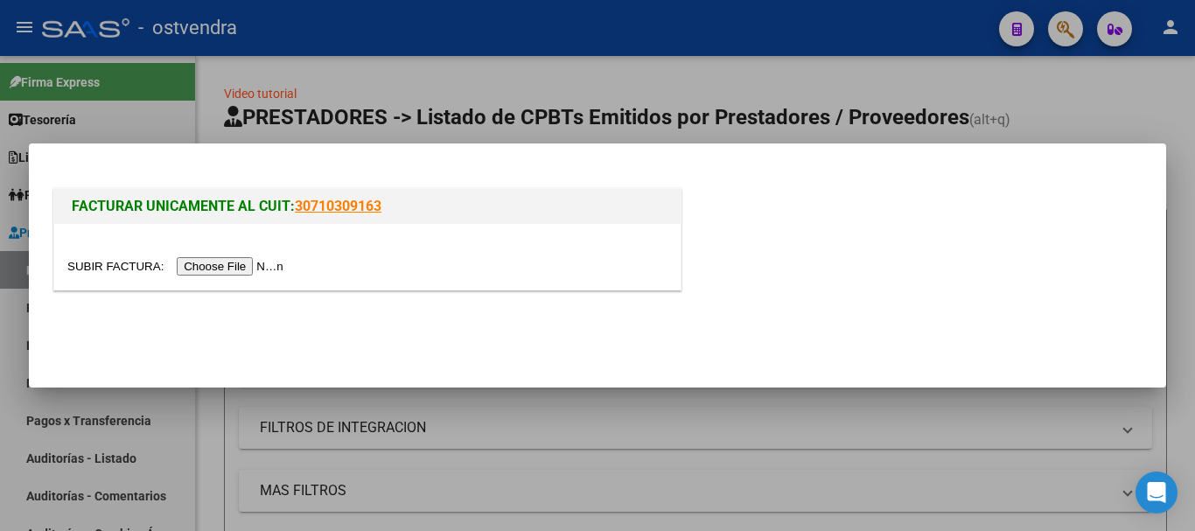
click at [349, 155] on div "FACTURAR UNICAMENTE AL CUIT: 30710309163" at bounding box center [597, 265] width 1137 height 244
click at [251, 259] on div at bounding box center [367, 257] width 626 height 66
click at [250, 261] on input "file" at bounding box center [177, 266] width 221 height 18
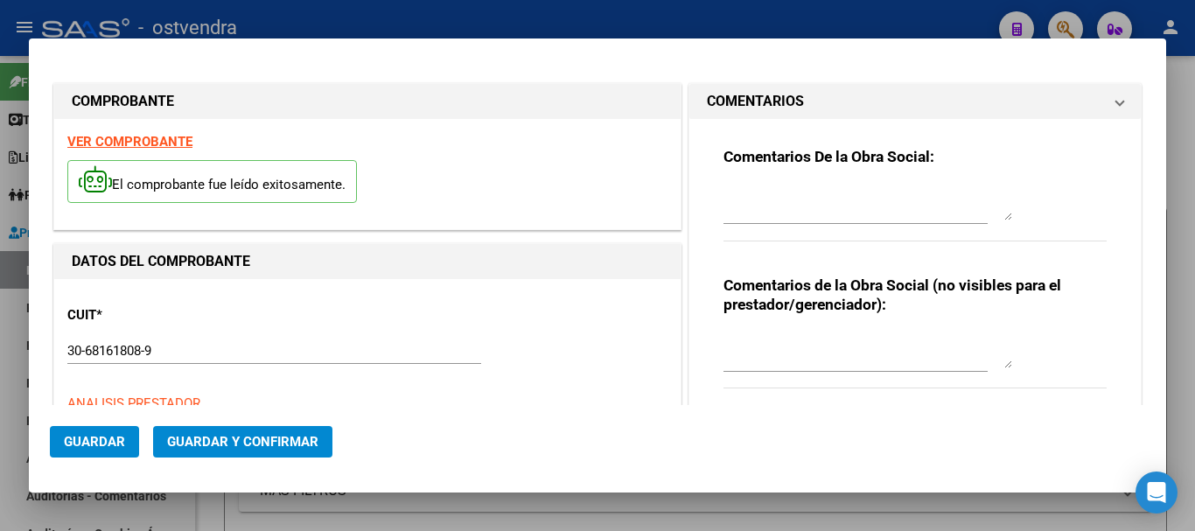
type input "[DATE]"
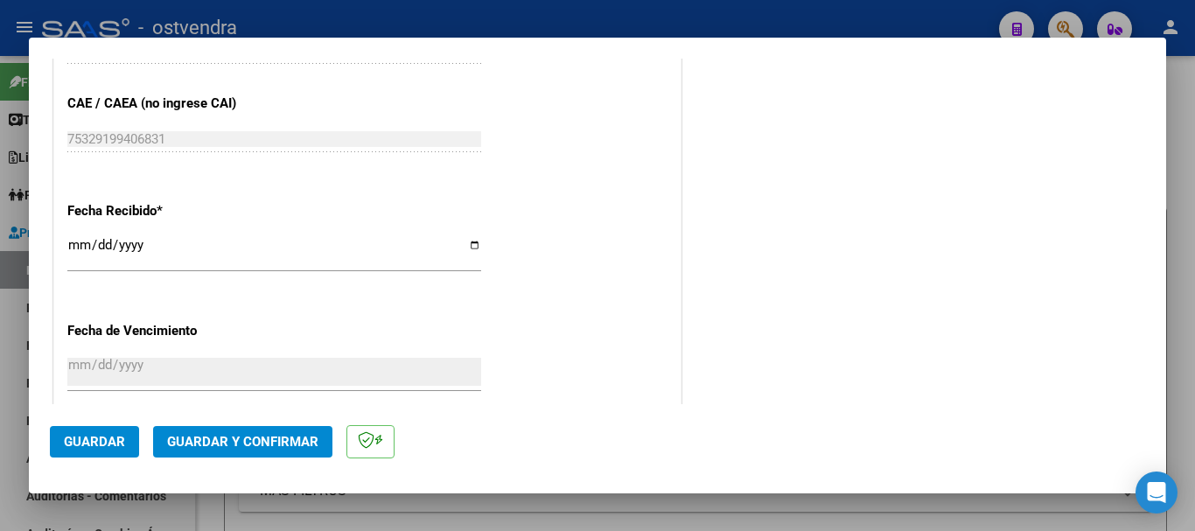
scroll to position [962, 0]
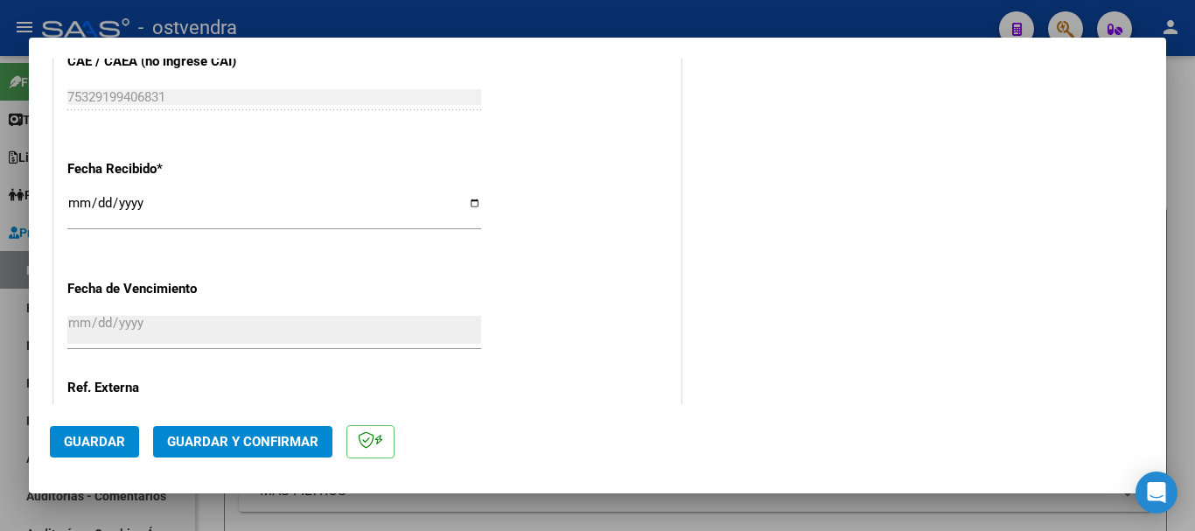
click at [273, 440] on span "Guardar y Confirmar" at bounding box center [242, 442] width 151 height 16
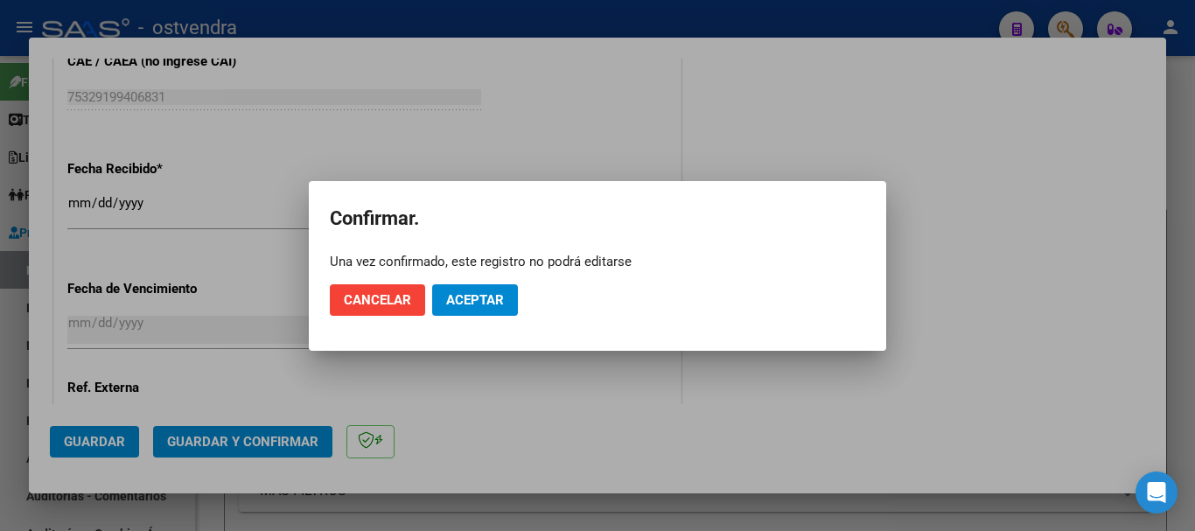
drag, startPoint x: 456, startPoint y: 329, endPoint x: 469, endPoint y: 300, distance: 31.7
click at [459, 320] on mat-dialog-actions "Cancelar Aceptar" at bounding box center [597, 299] width 535 height 59
click at [469, 300] on span "Aceptar" at bounding box center [475, 300] width 58 height 16
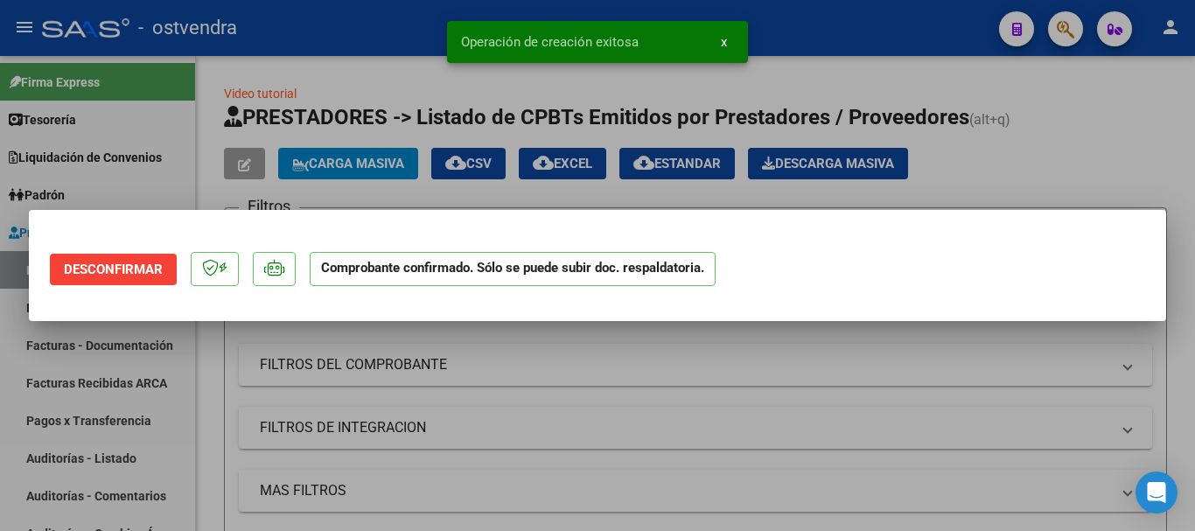
scroll to position [0, 0]
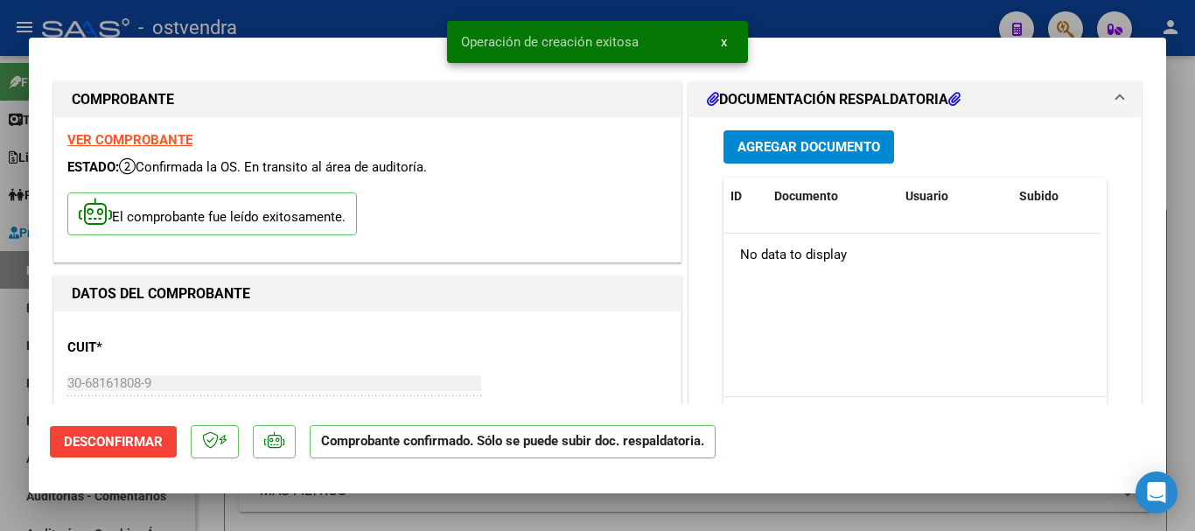
click at [166, 142] on strong "VER COMPROBANTE" at bounding box center [129, 140] width 125 height 16
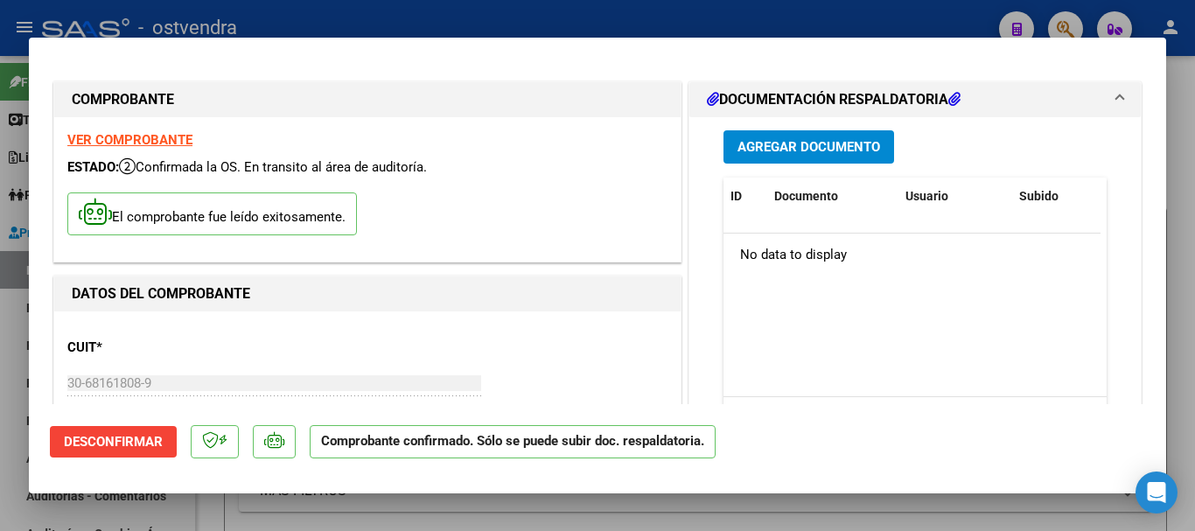
drag, startPoint x: 0, startPoint y: 271, endPoint x: 0, endPoint y: 287, distance: 15.7
click at [0, 274] on div at bounding box center [597, 265] width 1195 height 531
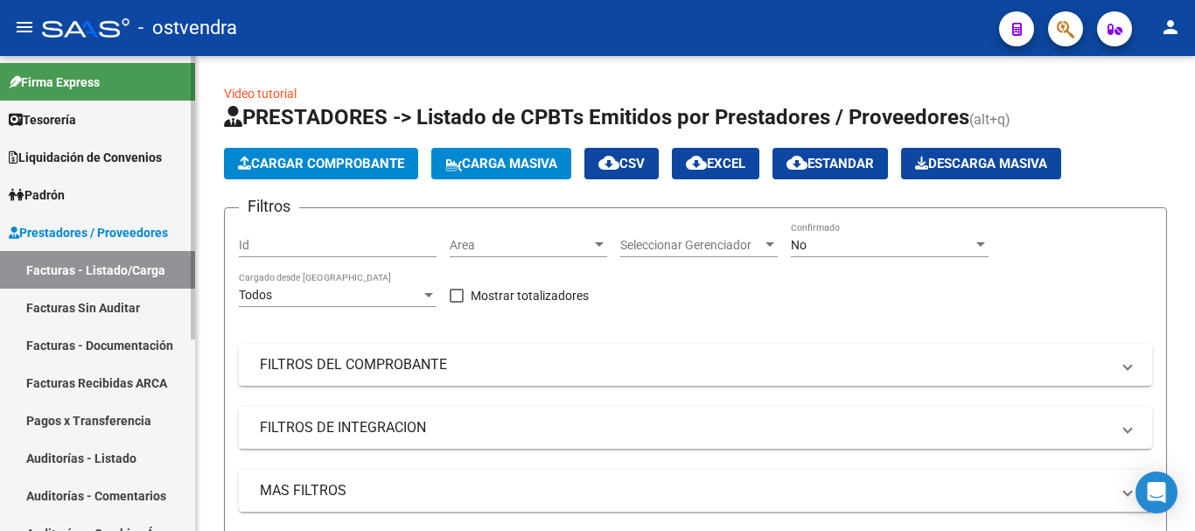
click at [77, 449] on link "Auditorías - Listado" at bounding box center [97, 458] width 195 height 38
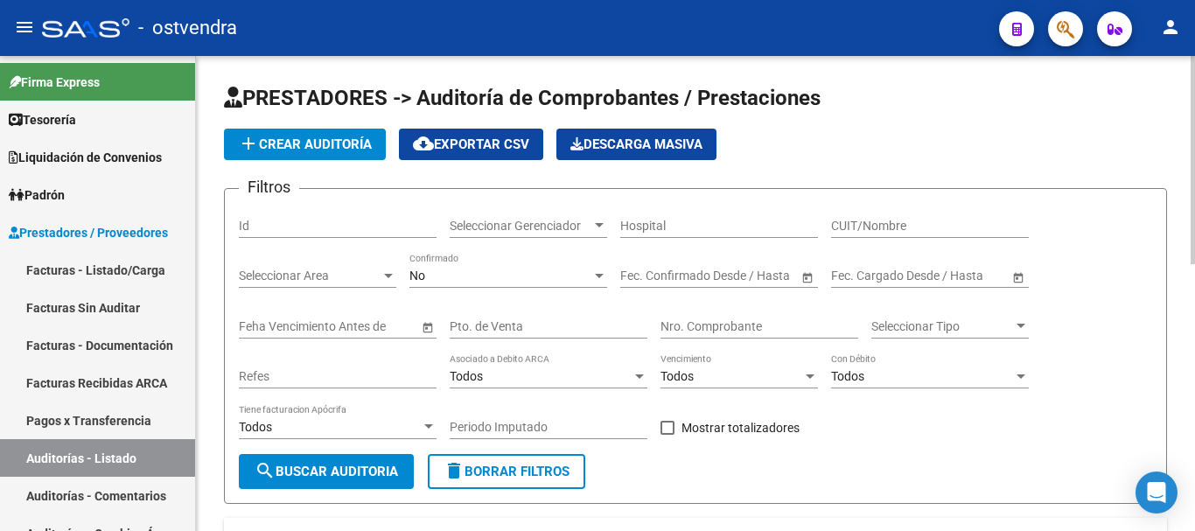
scroll to position [87, 0]
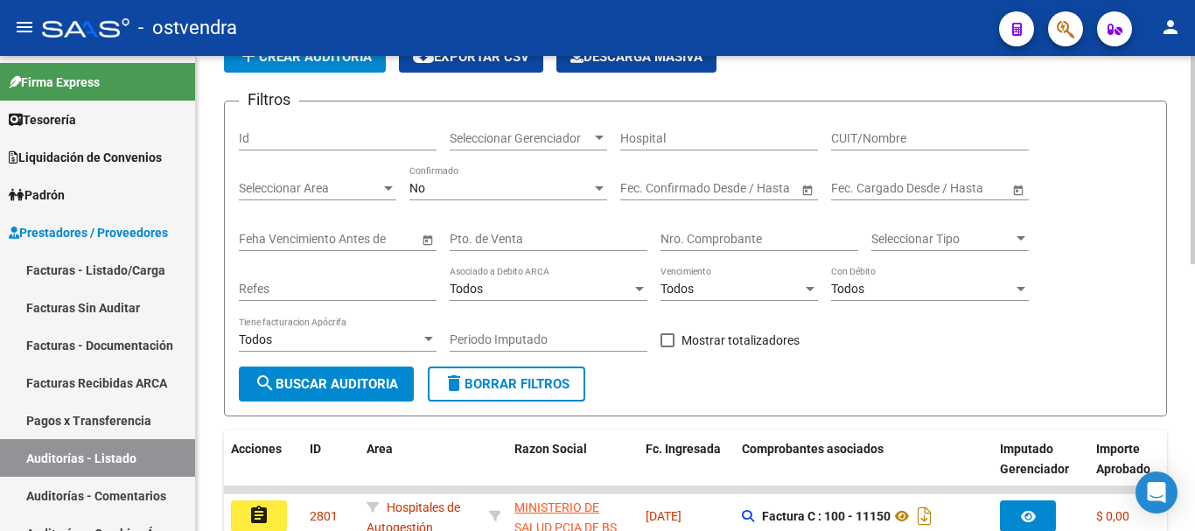
click at [688, 236] on input "Nro. Comprobante" at bounding box center [759, 239] width 198 height 15
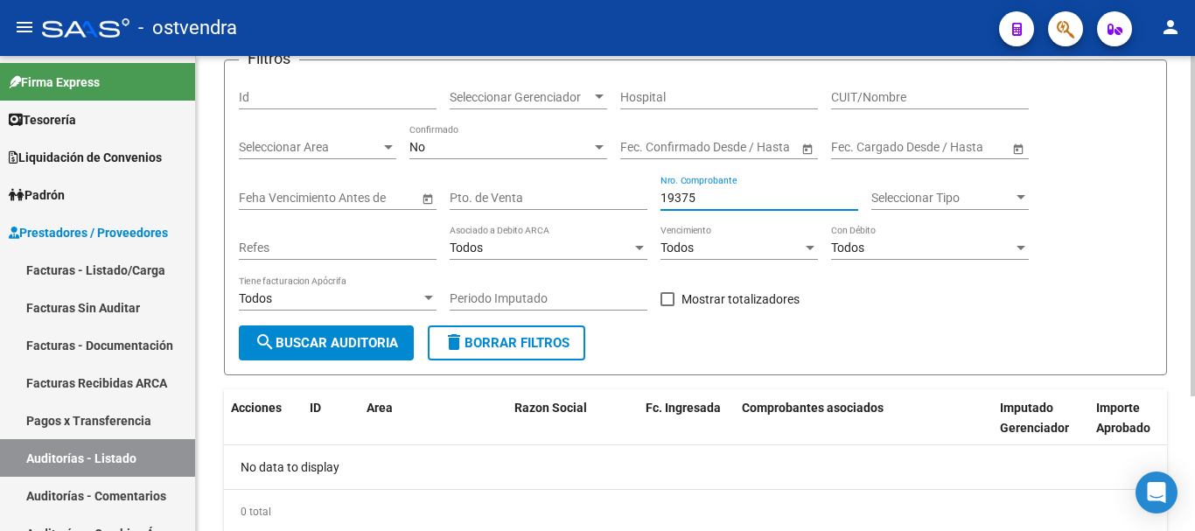
scroll to position [100, 0]
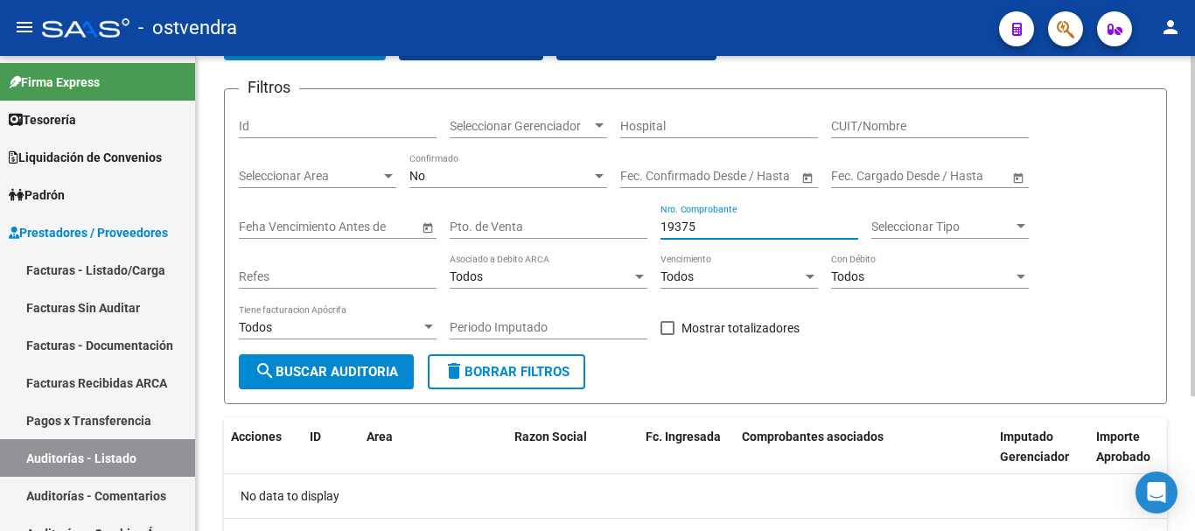
type input "19375"
click at [503, 168] on div "No Confirmado" at bounding box center [508, 170] width 198 height 35
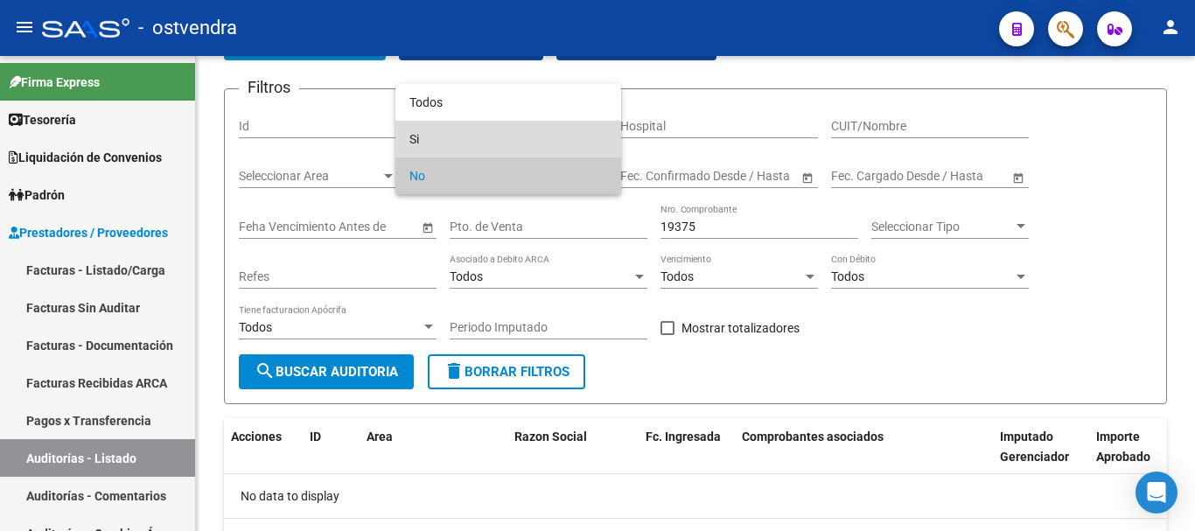
click at [503, 122] on span "Si" at bounding box center [508, 139] width 198 height 37
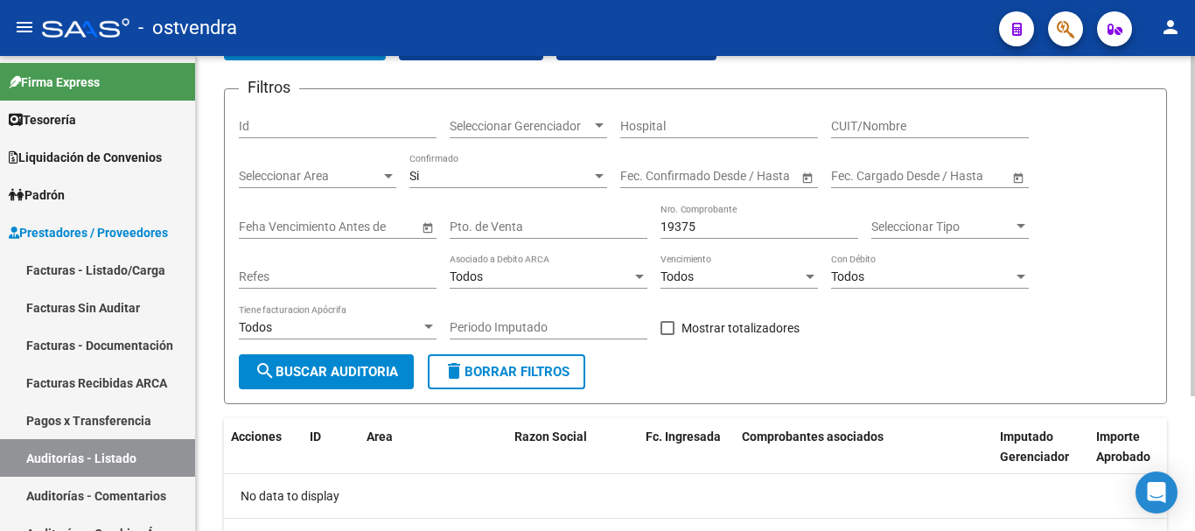
click at [492, 188] on div "Si Confirmado" at bounding box center [508, 170] width 198 height 35
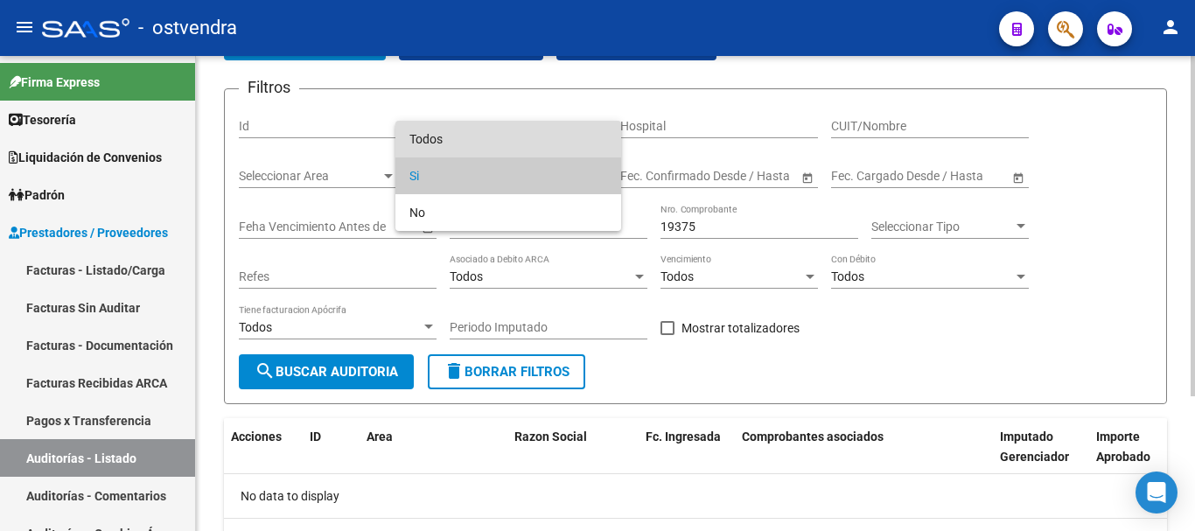
drag, startPoint x: 493, startPoint y: 143, endPoint x: 310, endPoint y: 332, distance: 262.9
click at [481, 150] on span "Todos" at bounding box center [508, 139] width 198 height 37
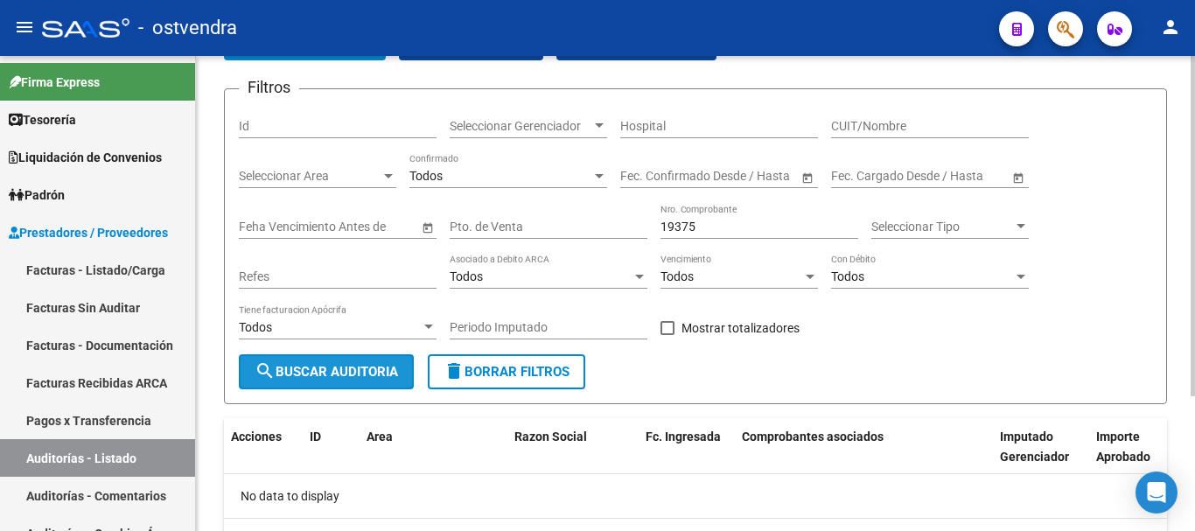
drag, startPoint x: 317, startPoint y: 380, endPoint x: 332, endPoint y: 374, distance: 16.6
click at [318, 380] on span "search Buscar Auditoria" at bounding box center [326, 372] width 143 height 16
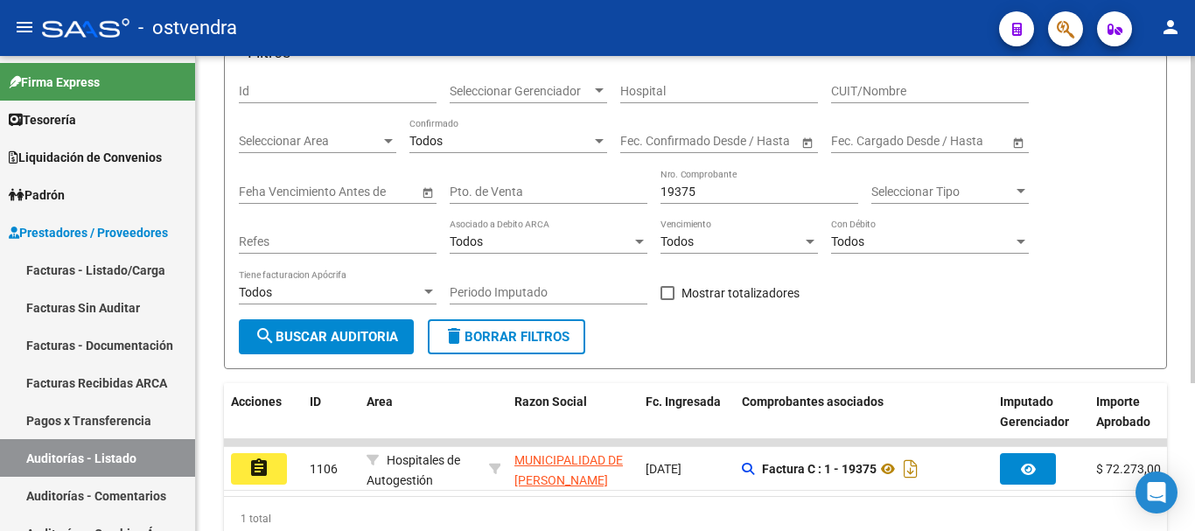
scroll to position [148, 0]
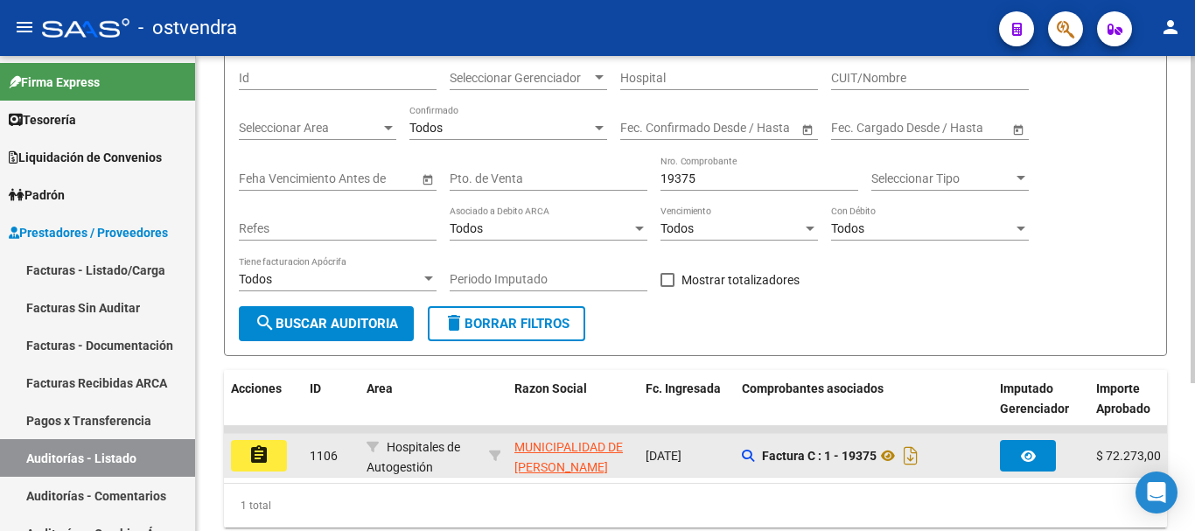
click at [297, 462] on datatable-body-cell "assignment" at bounding box center [263, 455] width 79 height 43
click at [274, 458] on button "assignment" at bounding box center [259, 455] width 56 height 31
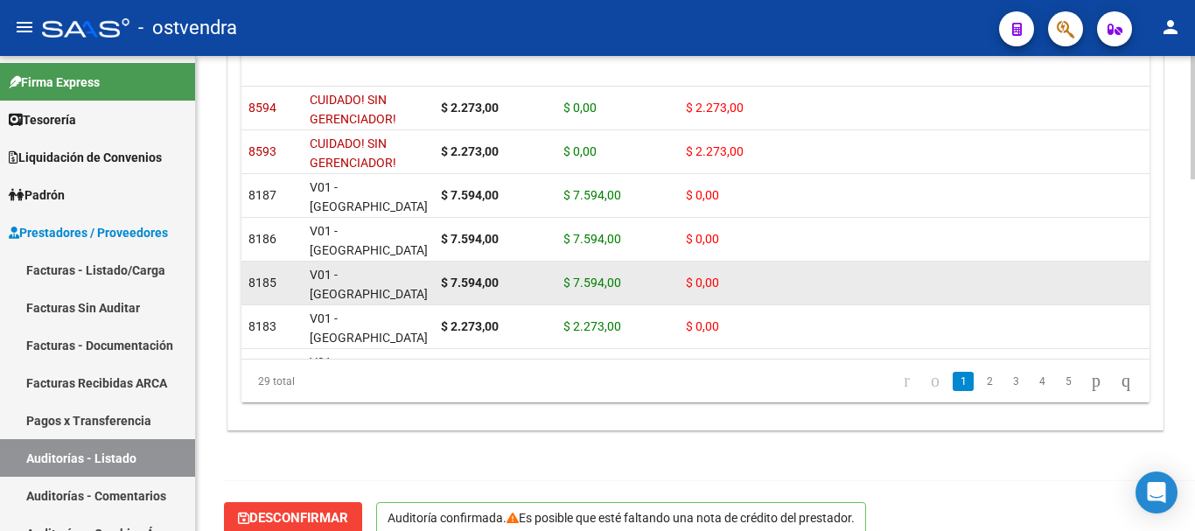
scroll to position [1358, 0]
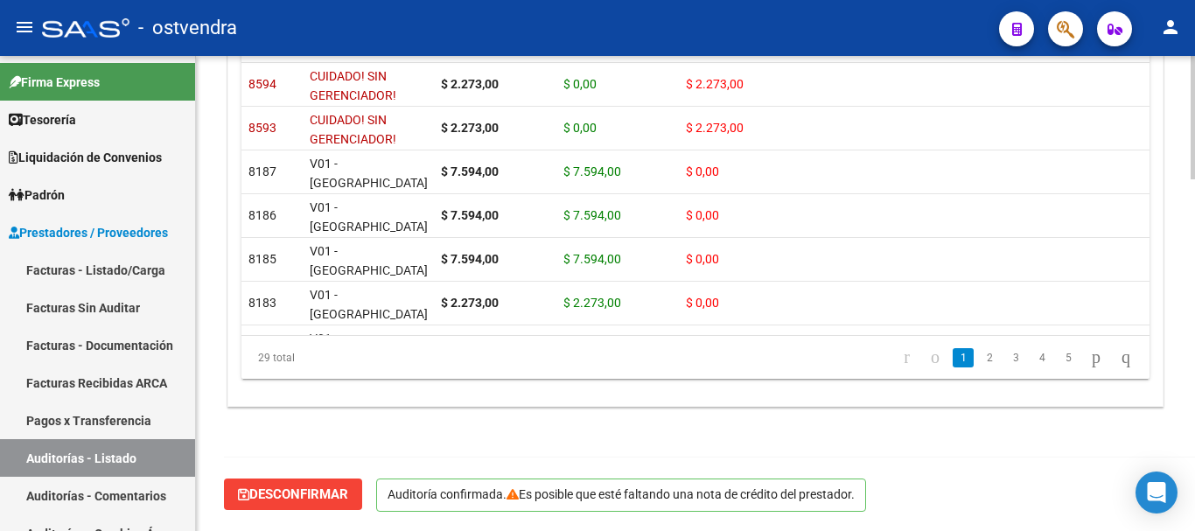
click at [297, 487] on span "Desconfirmar" at bounding box center [293, 494] width 110 height 16
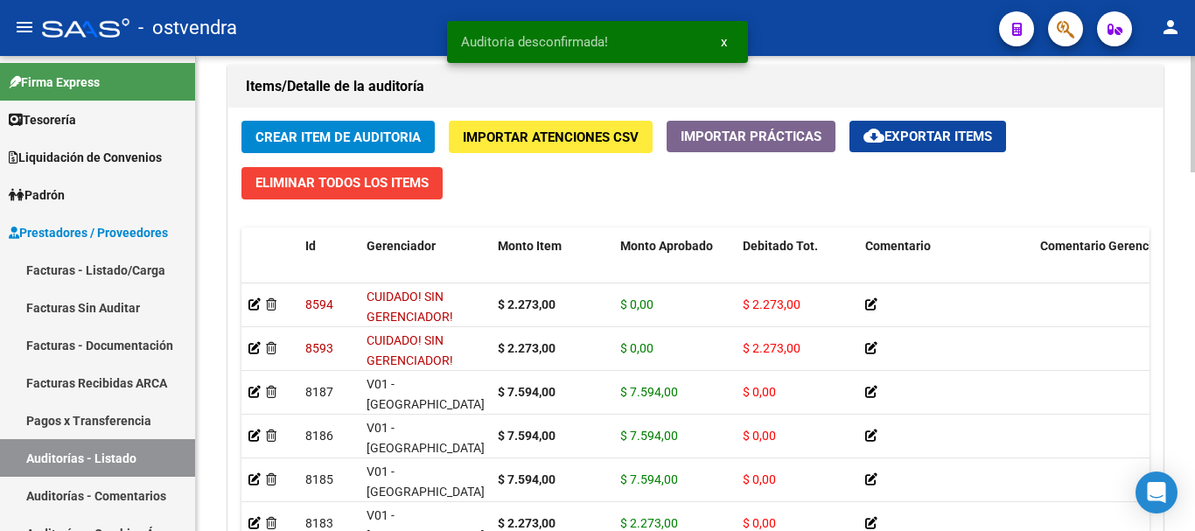
scroll to position [1198, 0]
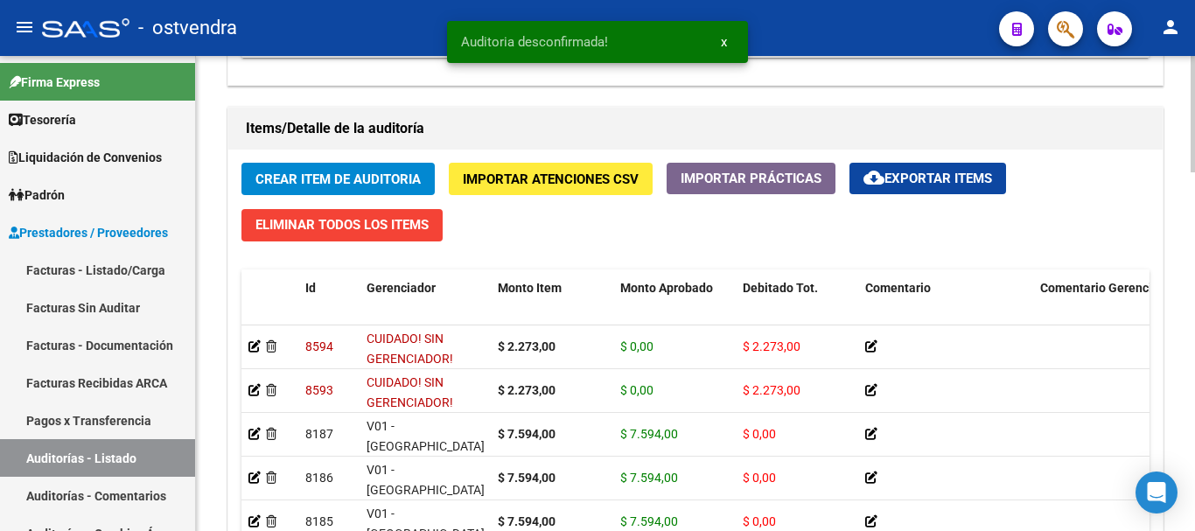
click at [336, 180] on span "Crear Item de Auditoria" at bounding box center [337, 179] width 165 height 16
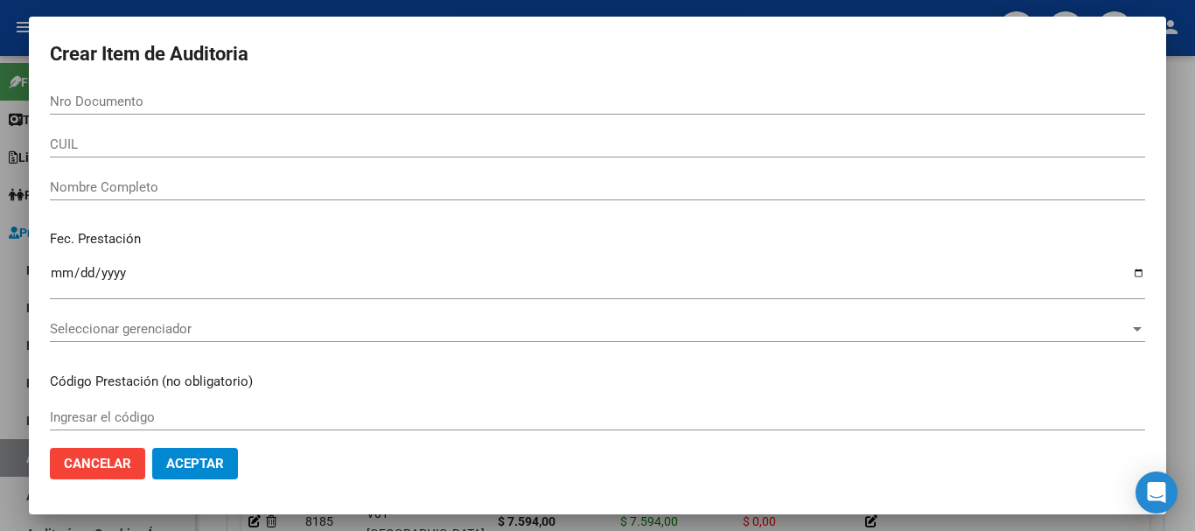
click at [0, 286] on div at bounding box center [597, 265] width 1195 height 531
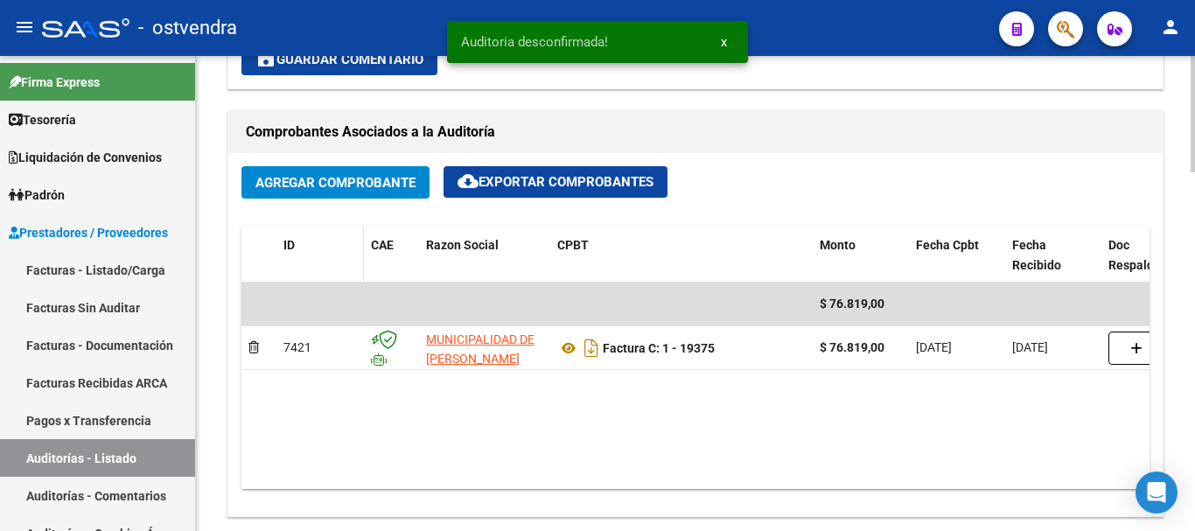
scroll to position [761, 0]
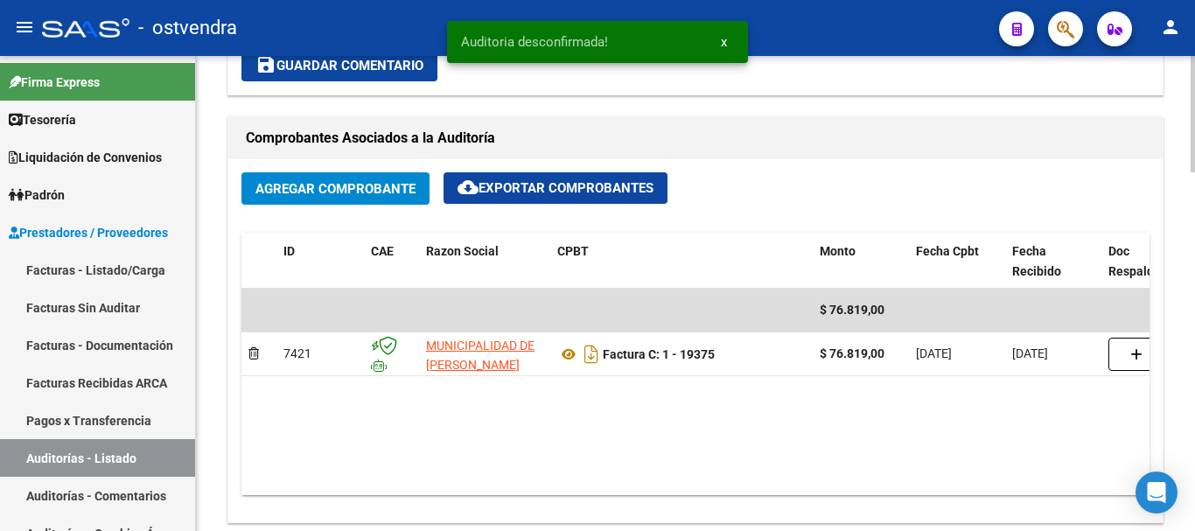
click at [314, 191] on span "Agregar Comprobante" at bounding box center [335, 189] width 160 height 16
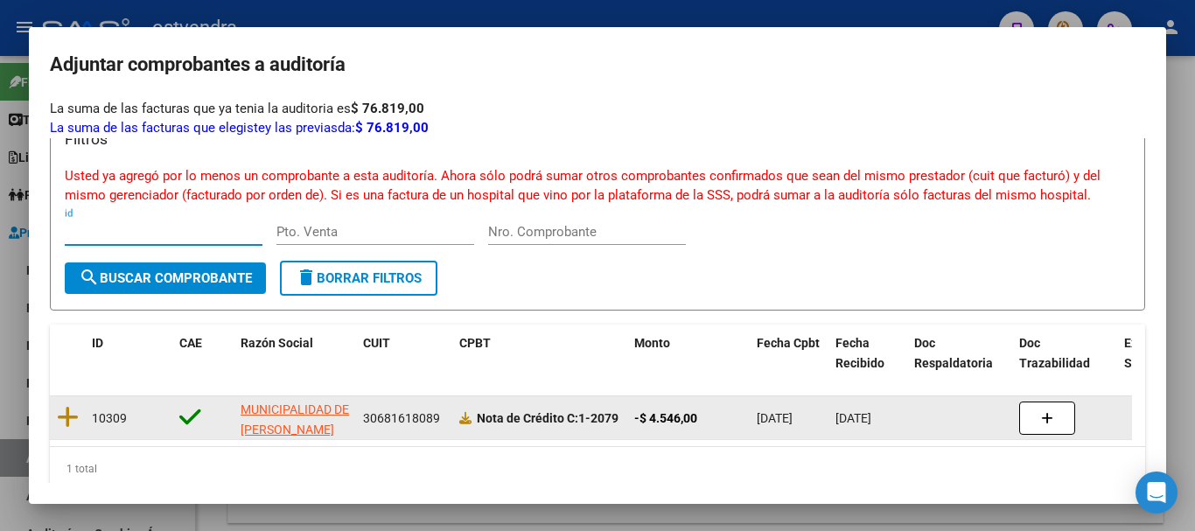
scroll to position [77, 0]
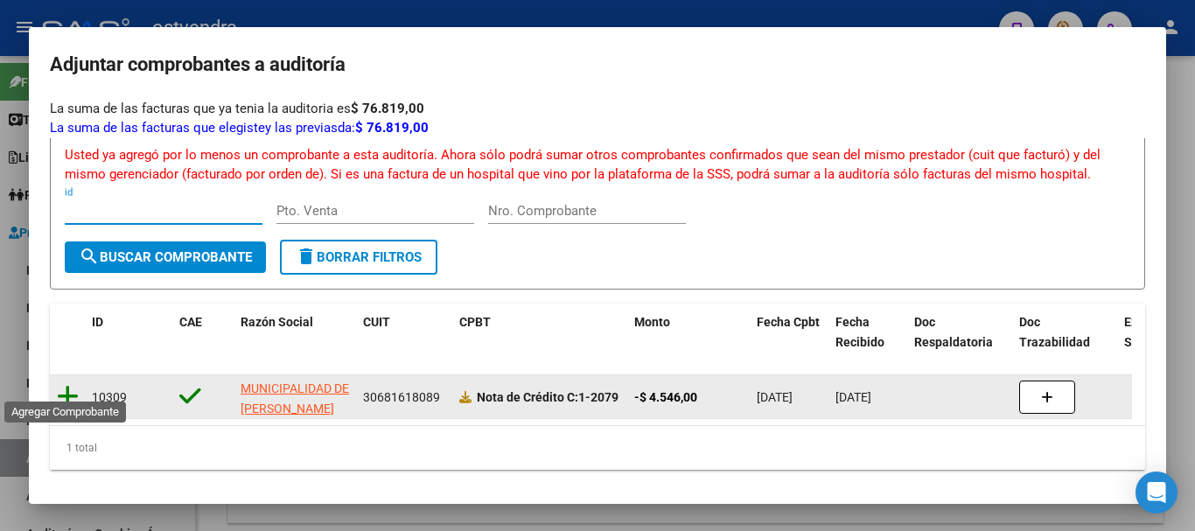
click at [73, 384] on icon at bounding box center [68, 396] width 22 height 24
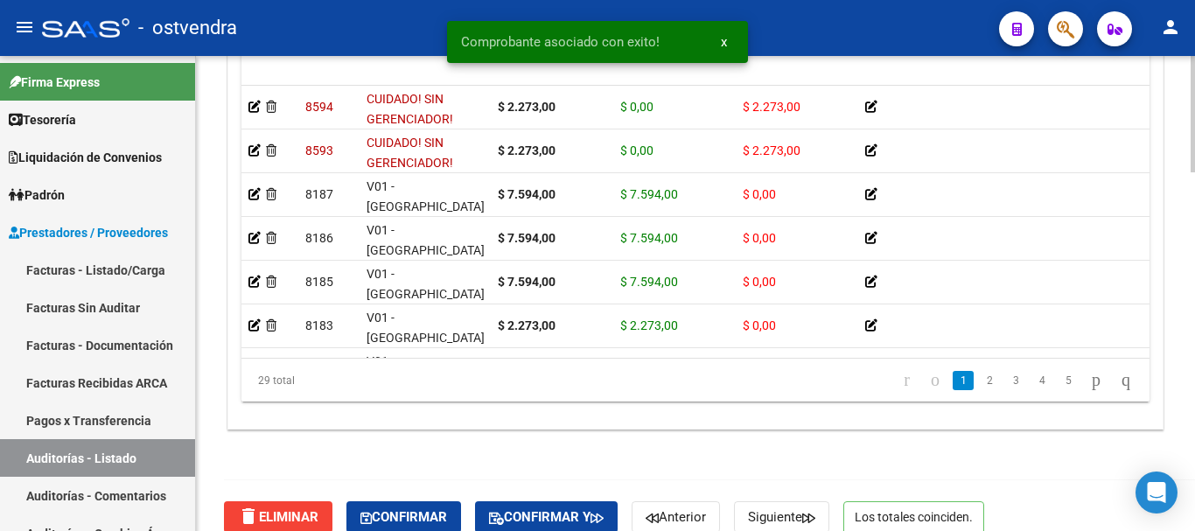
scroll to position [1461, 0]
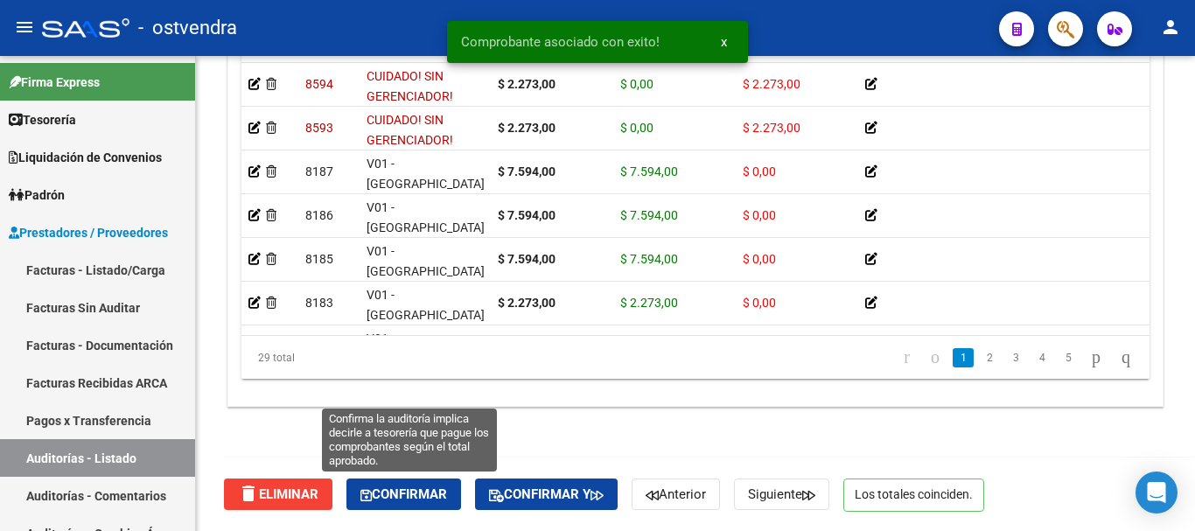
click at [410, 482] on button "Confirmar" at bounding box center [403, 493] width 115 height 31
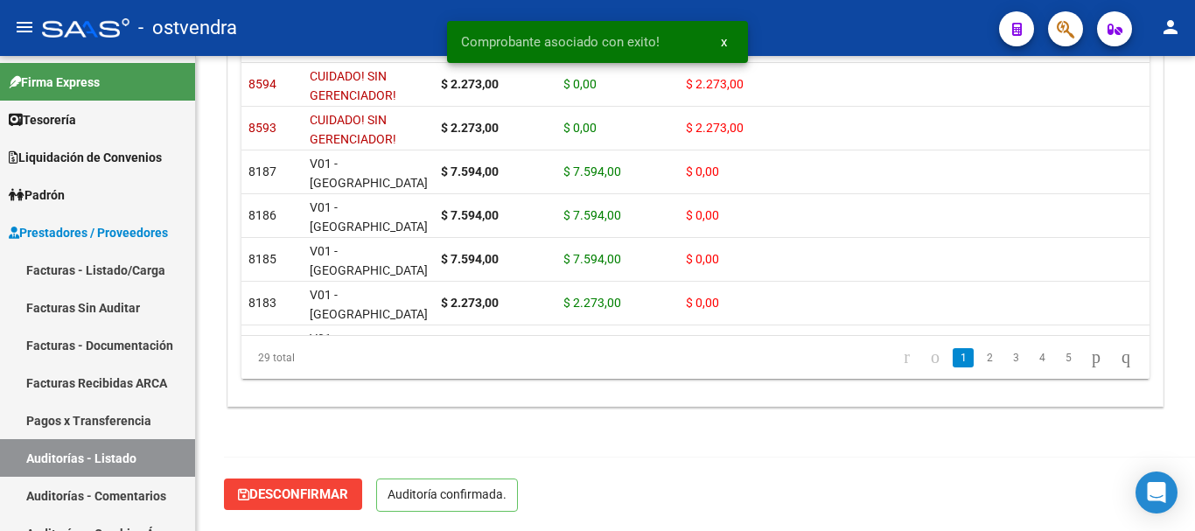
scroll to position [1358, 0]
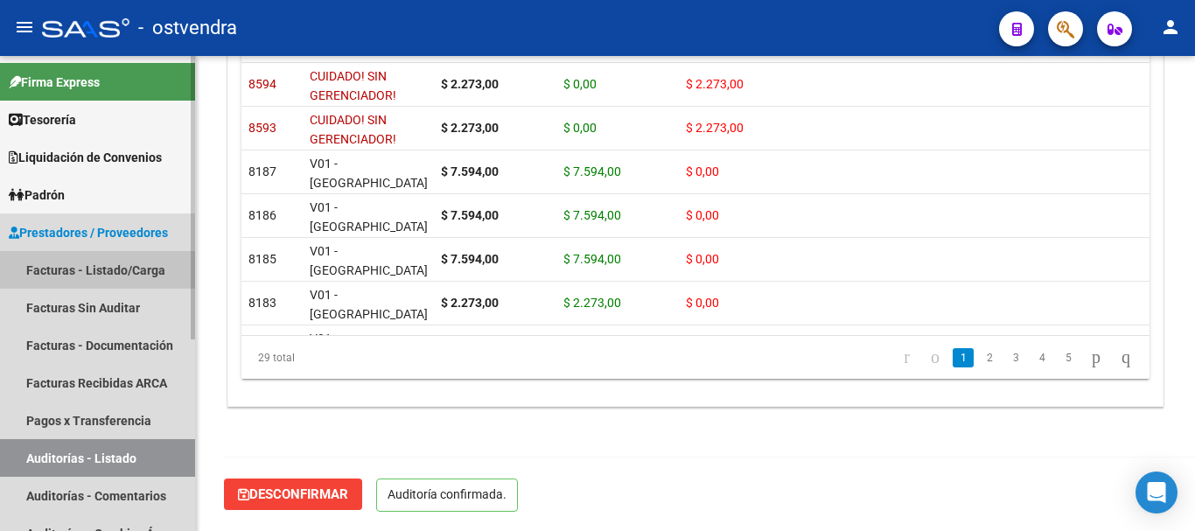
click at [44, 278] on link "Facturas - Listado/Carga" at bounding box center [97, 270] width 195 height 38
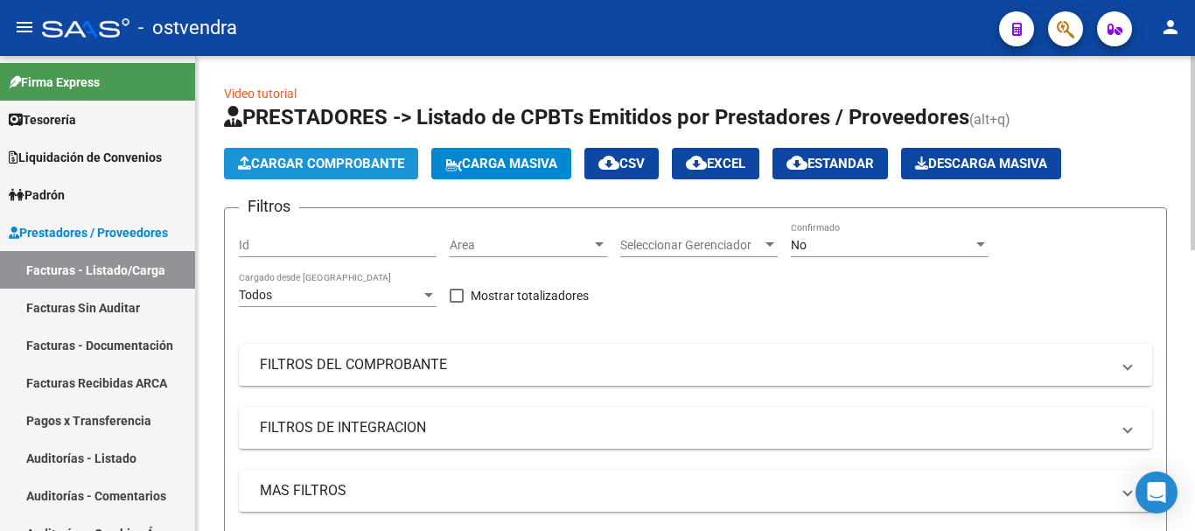
click at [332, 152] on button "Cargar Comprobante" at bounding box center [321, 163] width 194 height 31
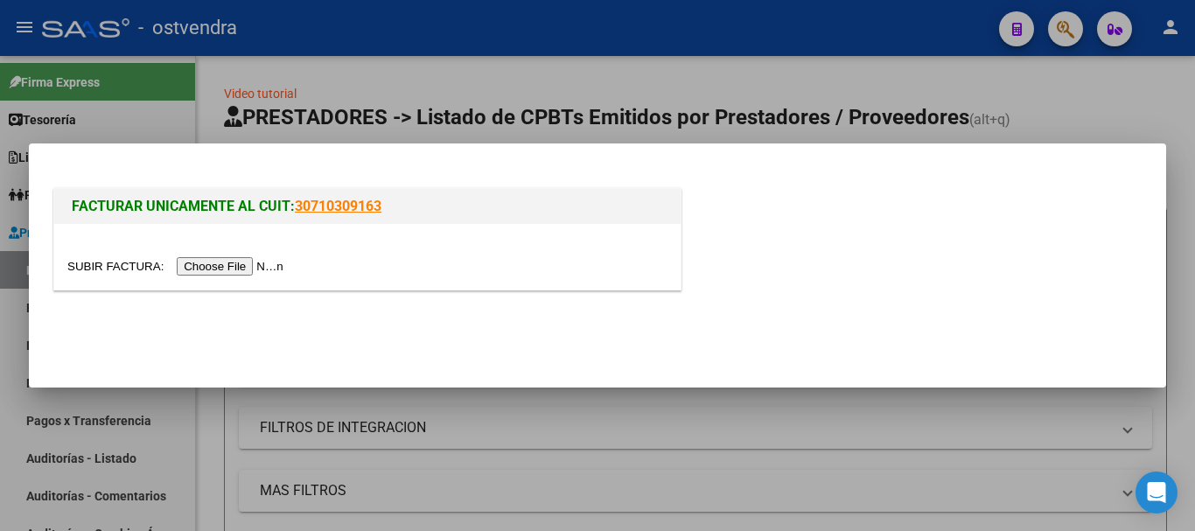
drag, startPoint x: 269, startPoint y: 279, endPoint x: 261, endPoint y: 255, distance: 24.9
click at [267, 272] on div at bounding box center [367, 257] width 626 height 66
click at [261, 255] on div at bounding box center [367, 257] width 626 height 66
click at [259, 262] on input "file" at bounding box center [177, 266] width 221 height 18
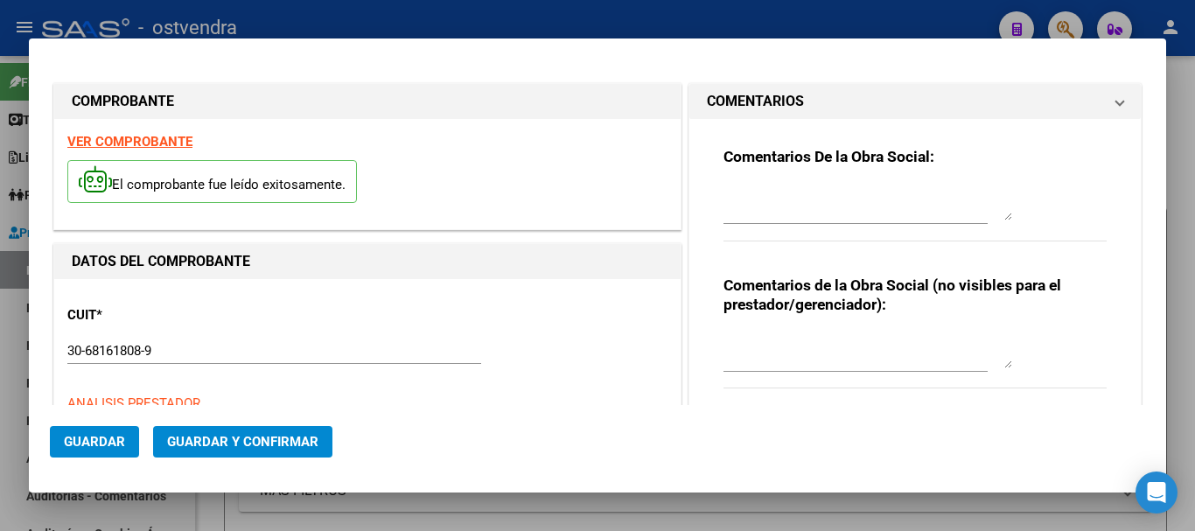
type input "[DATE]"
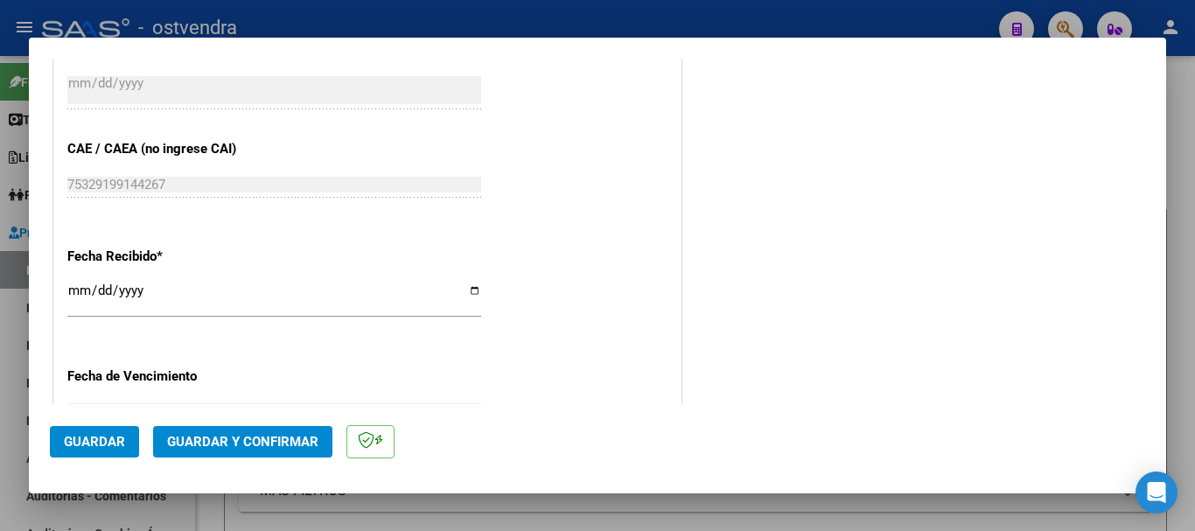
scroll to position [1118, 0]
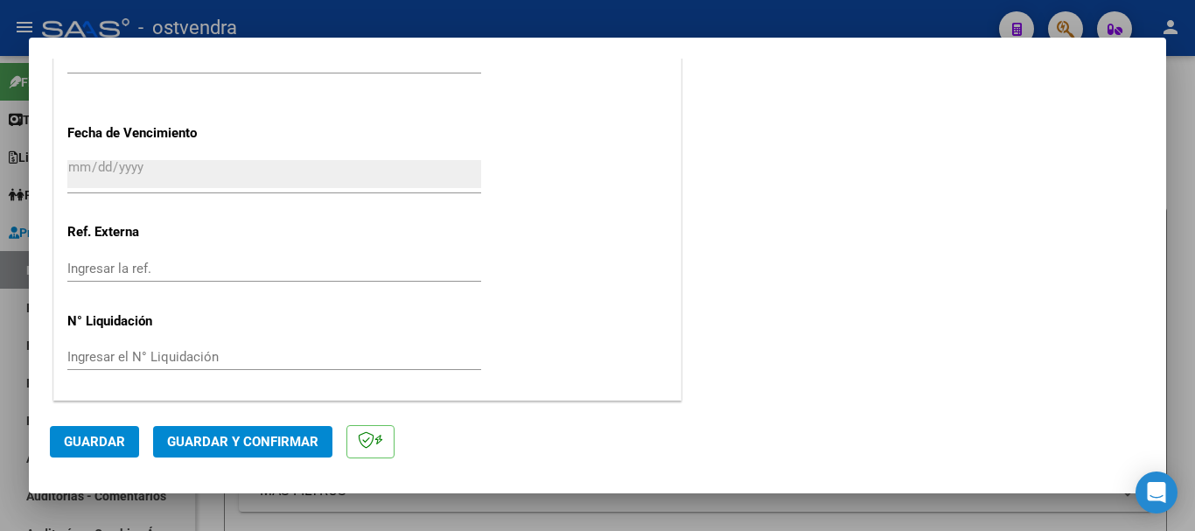
click at [245, 436] on span "Guardar y Confirmar" at bounding box center [242, 442] width 151 height 16
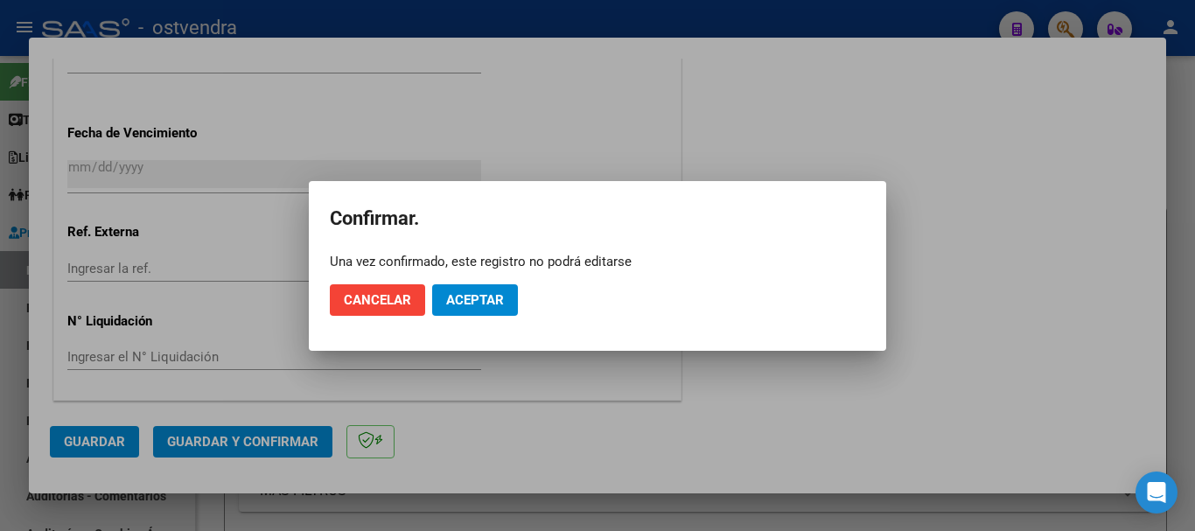
click at [491, 278] on mat-dialog-actions "Cancelar Aceptar" at bounding box center [597, 299] width 535 height 59
click at [490, 288] on button "Aceptar" at bounding box center [475, 299] width 86 height 31
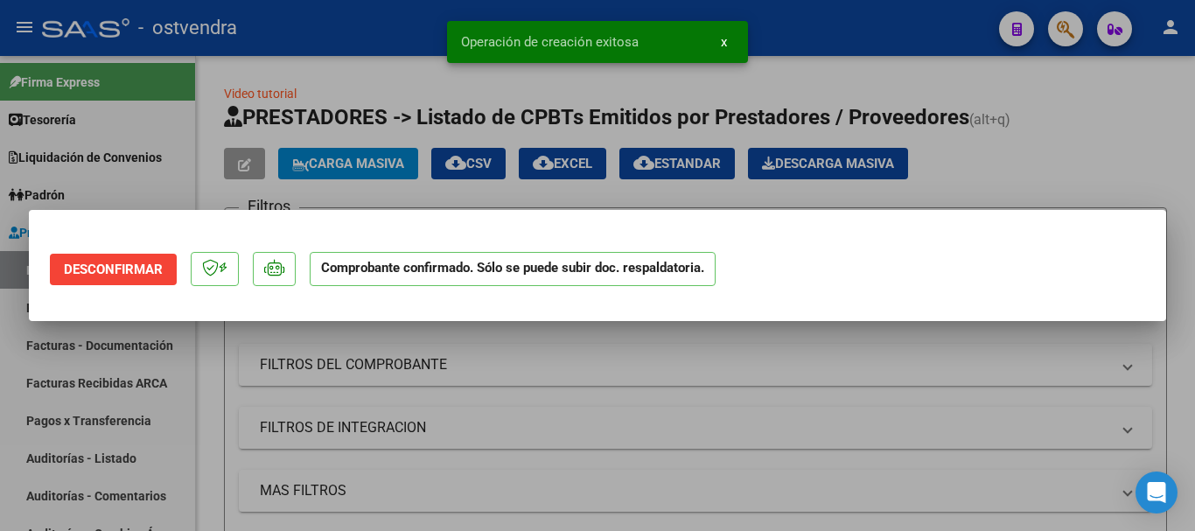
scroll to position [0, 0]
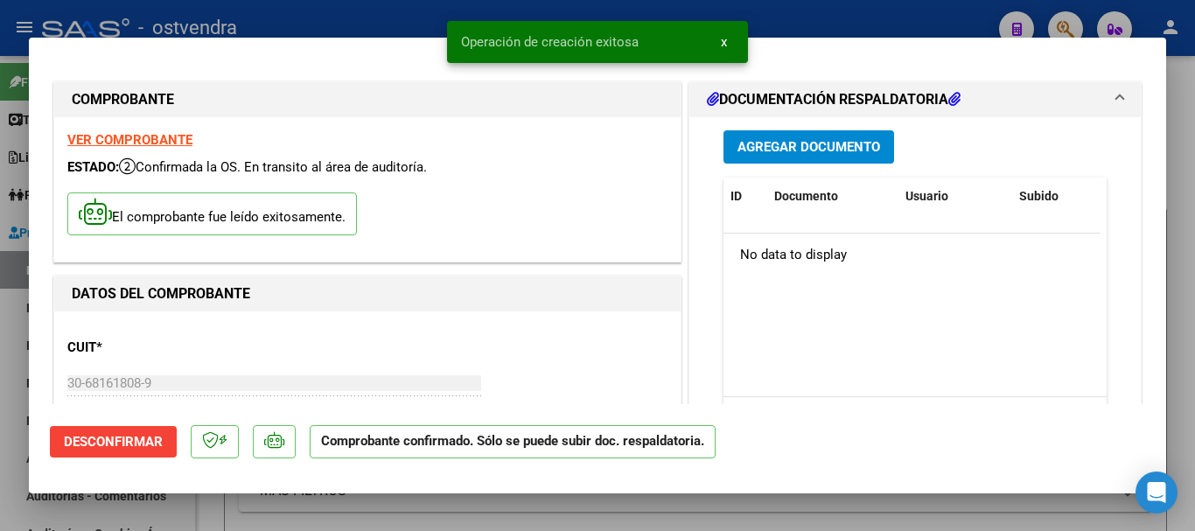
click at [0, 427] on div at bounding box center [597, 265] width 1195 height 531
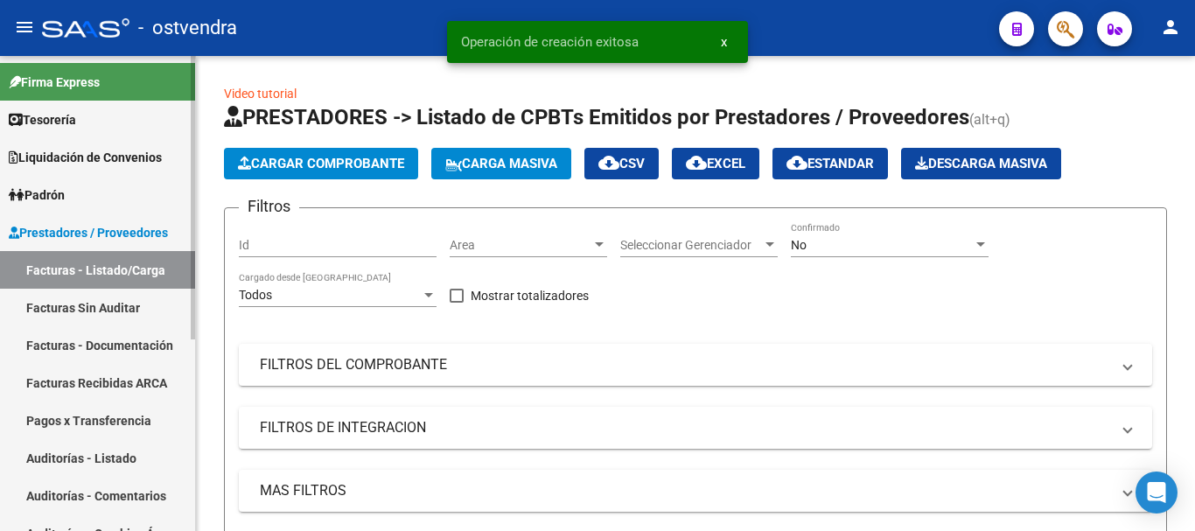
click at [59, 462] on link "Auditorías - Listado" at bounding box center [97, 458] width 195 height 38
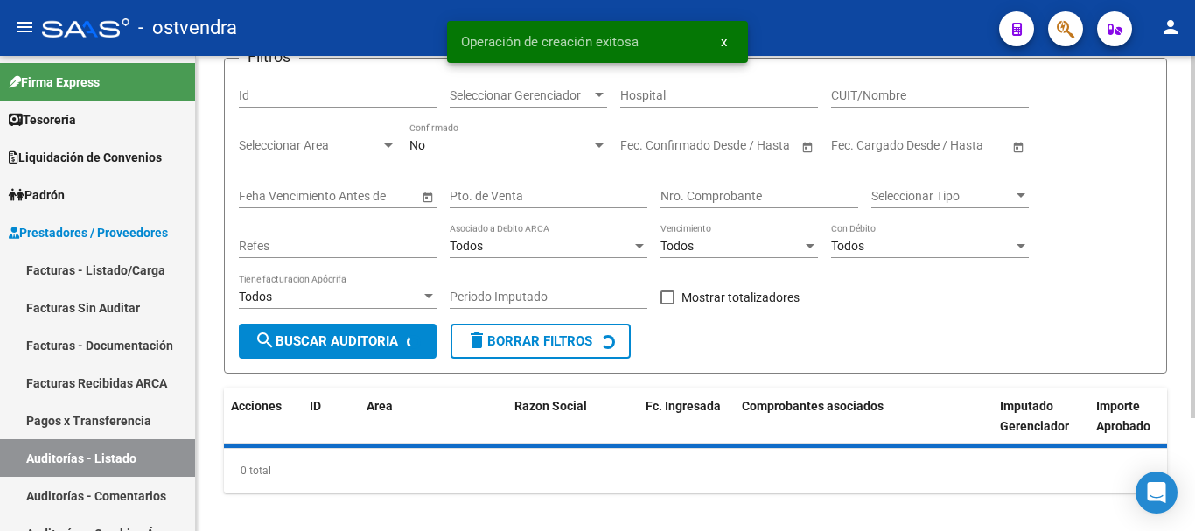
scroll to position [148, 0]
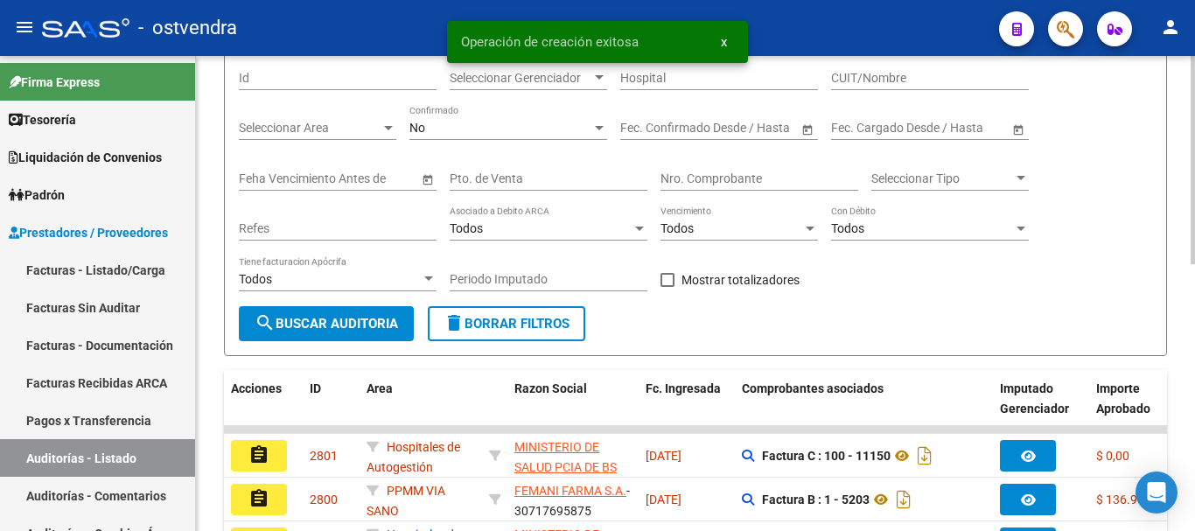
click at [690, 172] on input "Nro. Comprobante" at bounding box center [759, 178] width 198 height 15
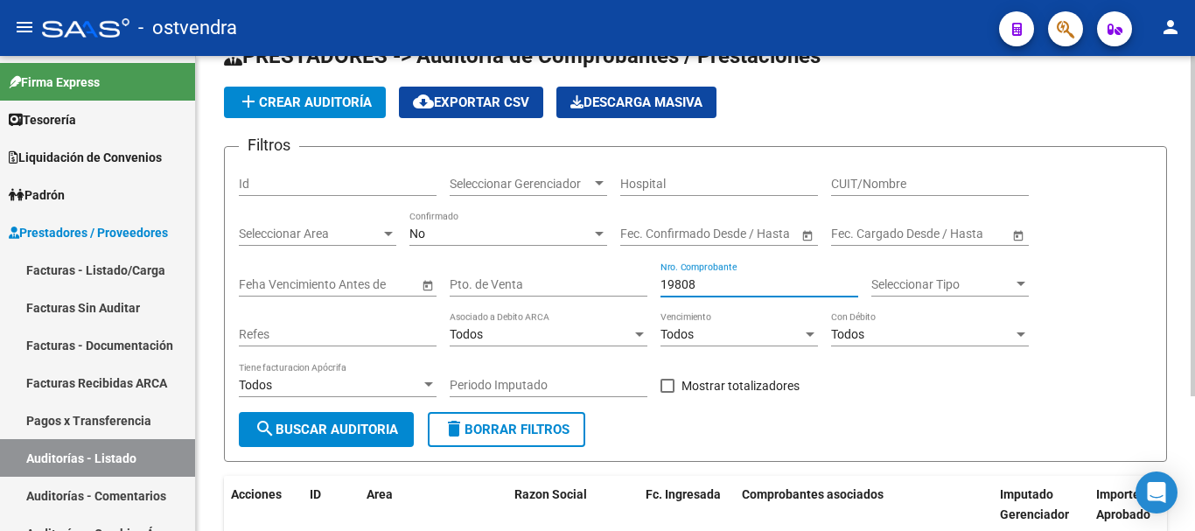
scroll to position [0, 0]
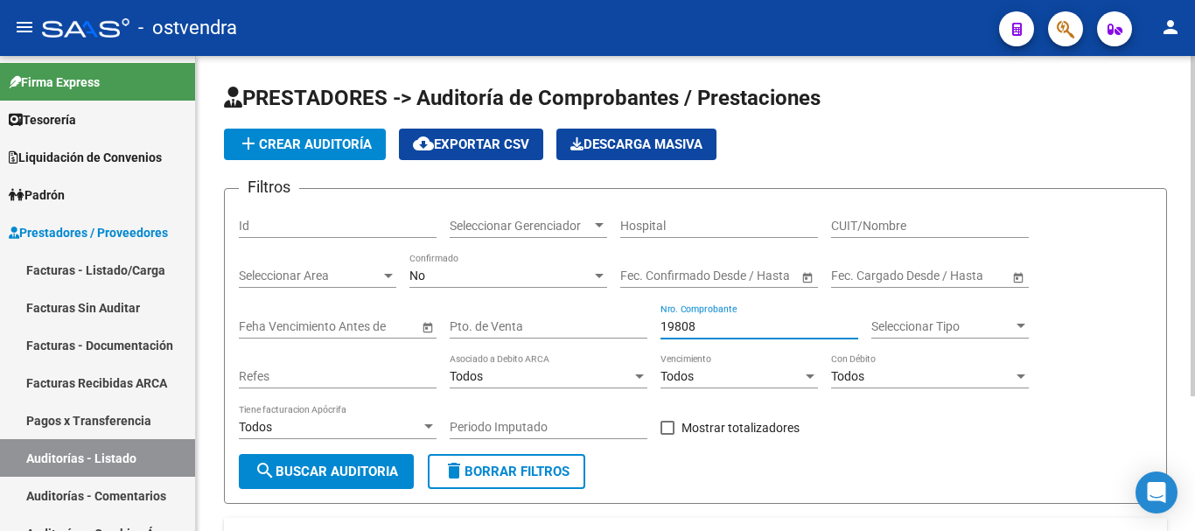
click at [676, 327] on input "19808" at bounding box center [759, 326] width 198 height 15
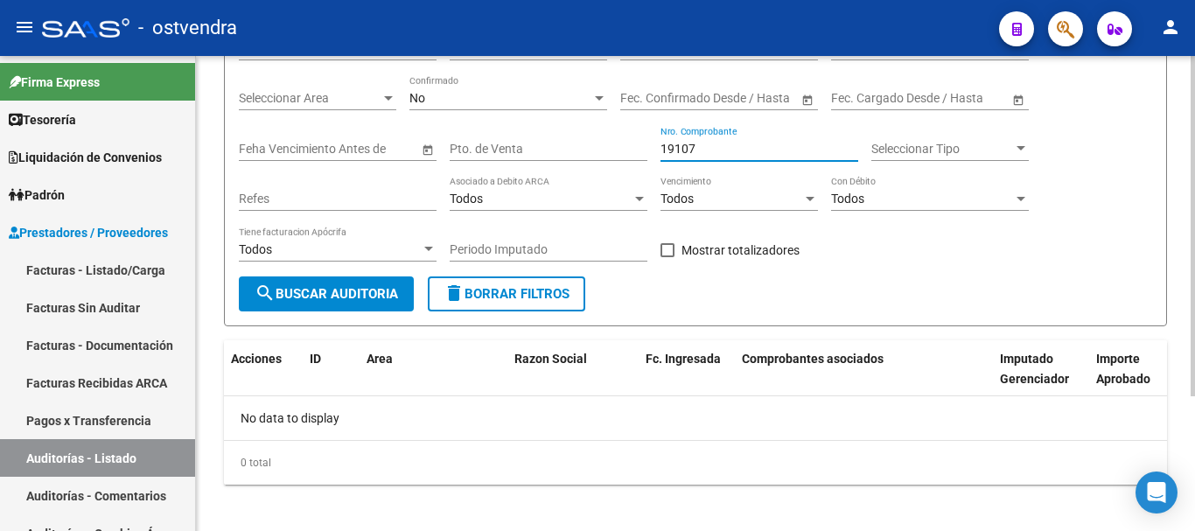
scroll to position [187, 0]
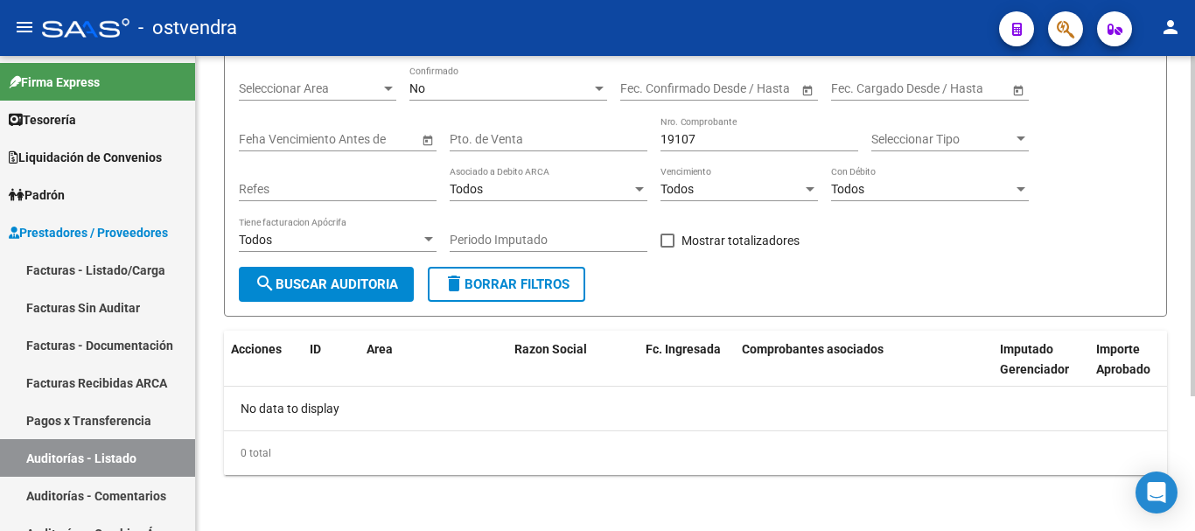
click at [530, 80] on div "No Confirmado" at bounding box center [508, 83] width 198 height 35
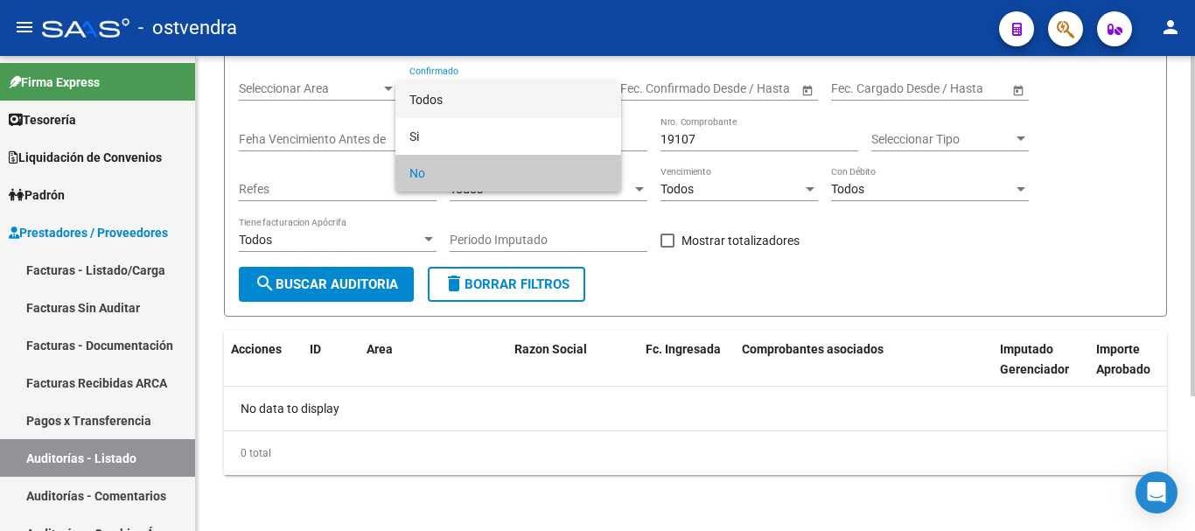
drag, startPoint x: 487, startPoint y: 106, endPoint x: 471, endPoint y: 145, distance: 42.7
click at [486, 109] on span "Todos" at bounding box center [508, 99] width 198 height 37
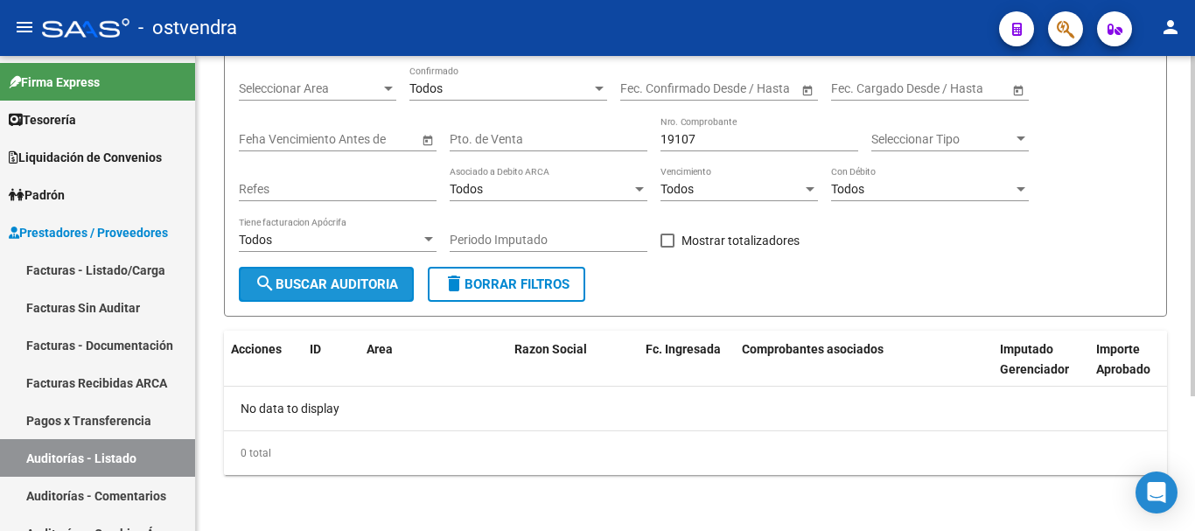
click at [367, 283] on span "search Buscar Auditoria" at bounding box center [326, 284] width 143 height 16
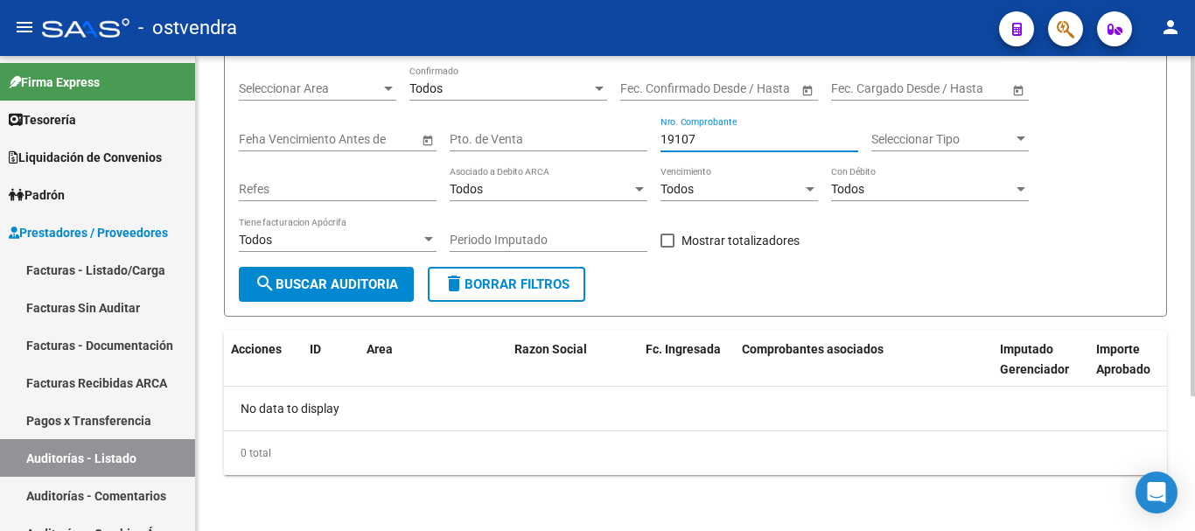
click at [748, 140] on input "19107" at bounding box center [759, 139] width 198 height 15
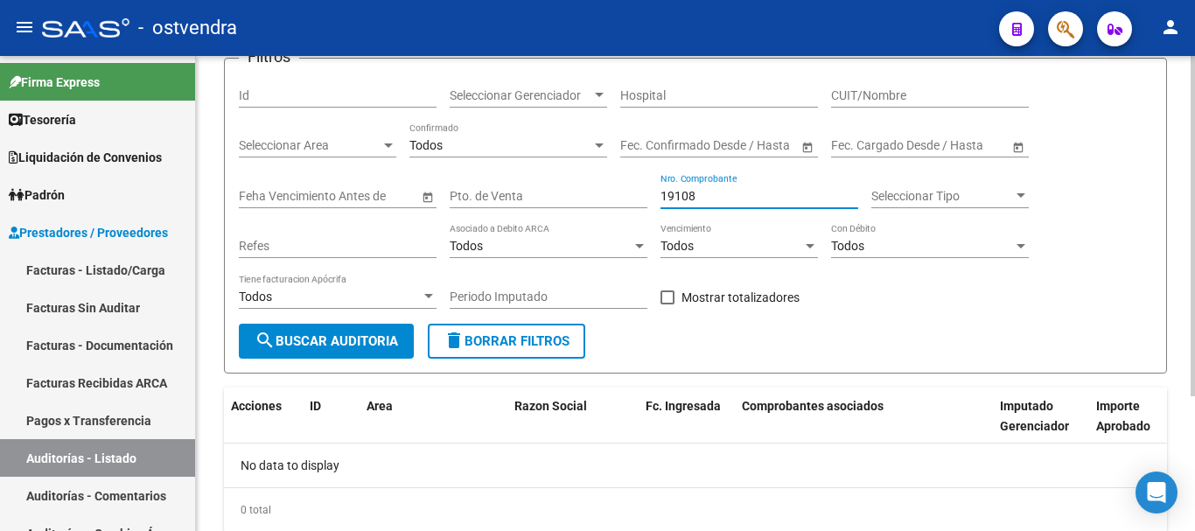
scroll to position [100, 0]
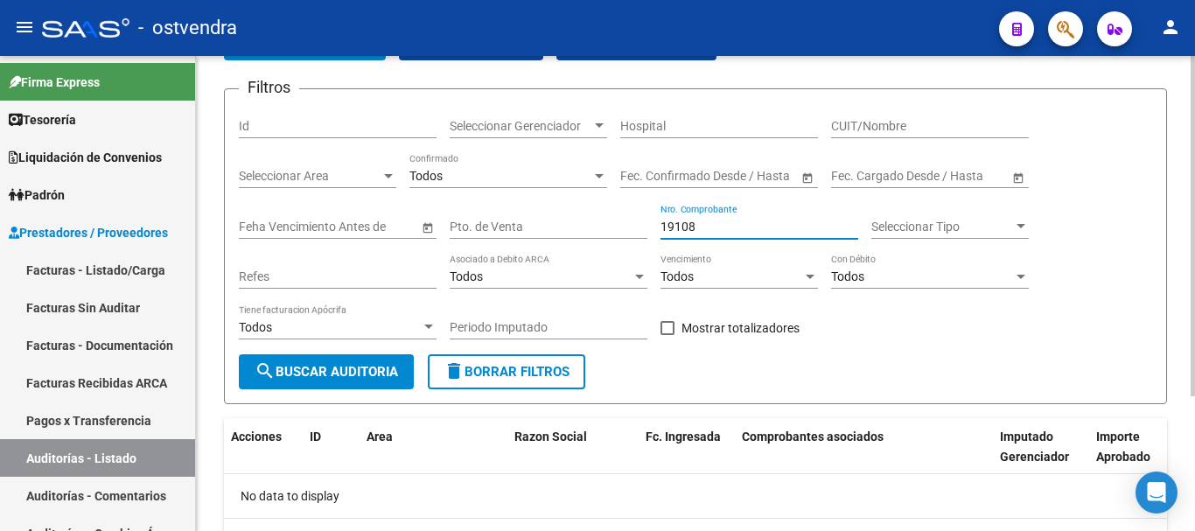
click at [679, 222] on input "19108" at bounding box center [759, 227] width 198 height 15
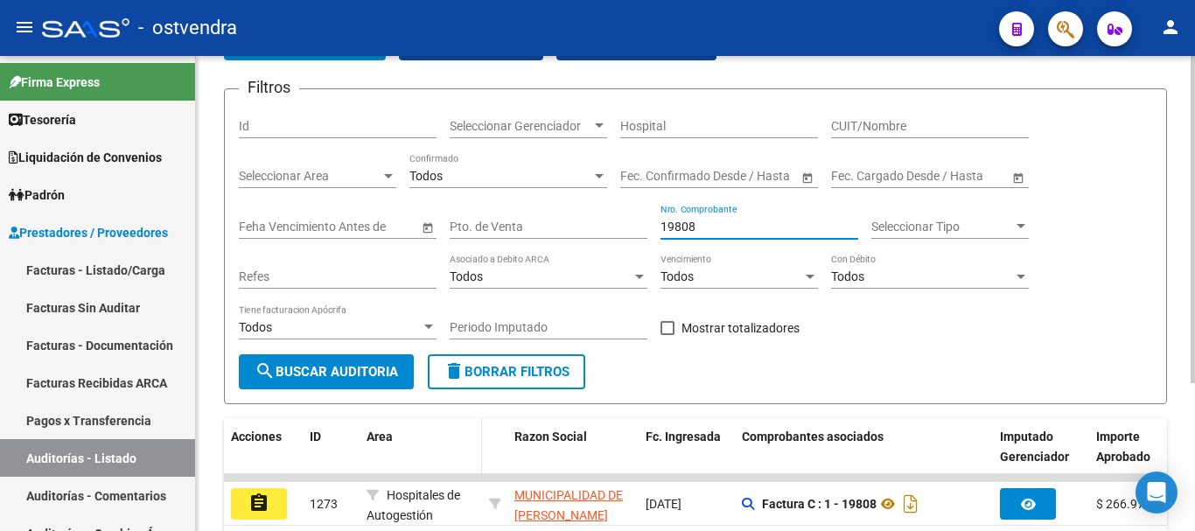
scroll to position [3, 0]
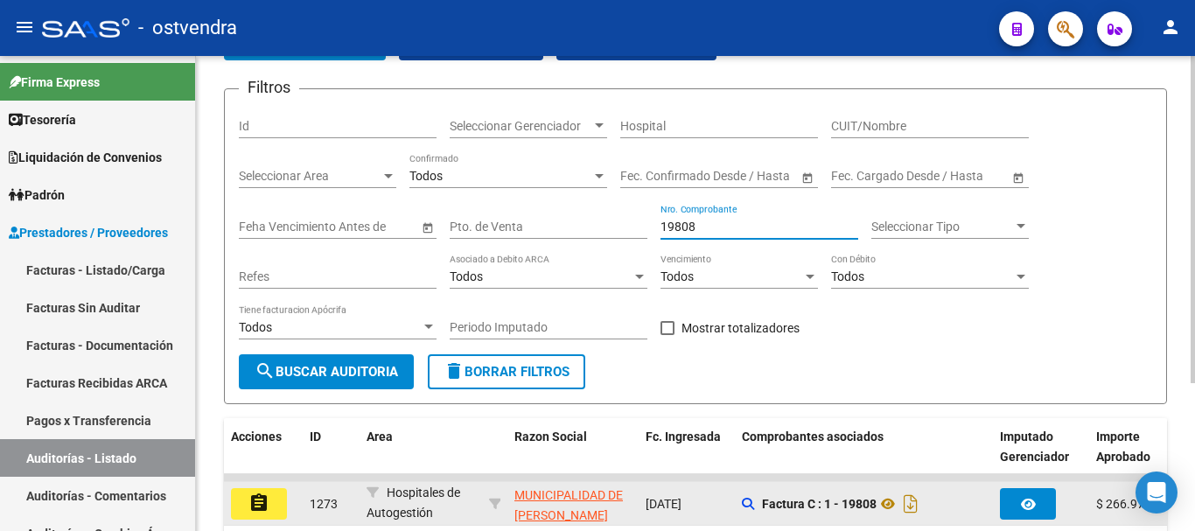
type input "19808"
click at [267, 517] on button "assignment" at bounding box center [259, 503] width 56 height 31
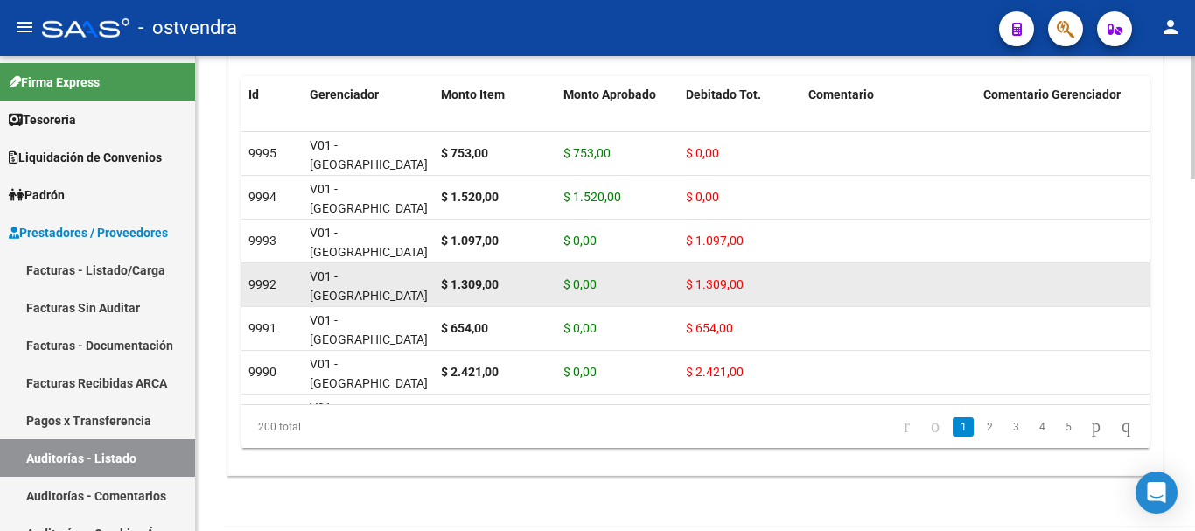
scroll to position [1358, 0]
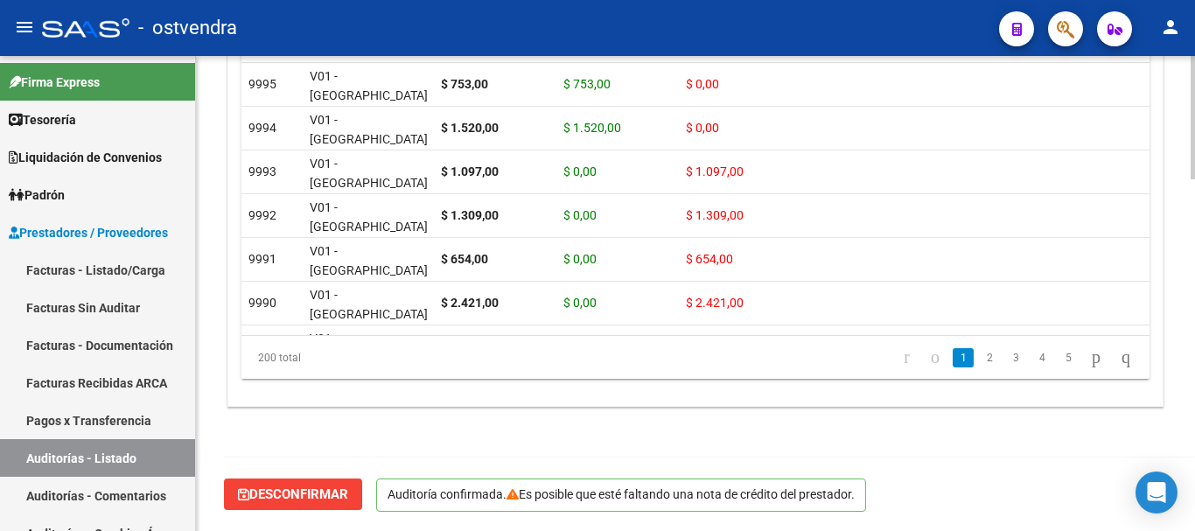
click at [251, 500] on span "Desconfirmar" at bounding box center [293, 494] width 110 height 16
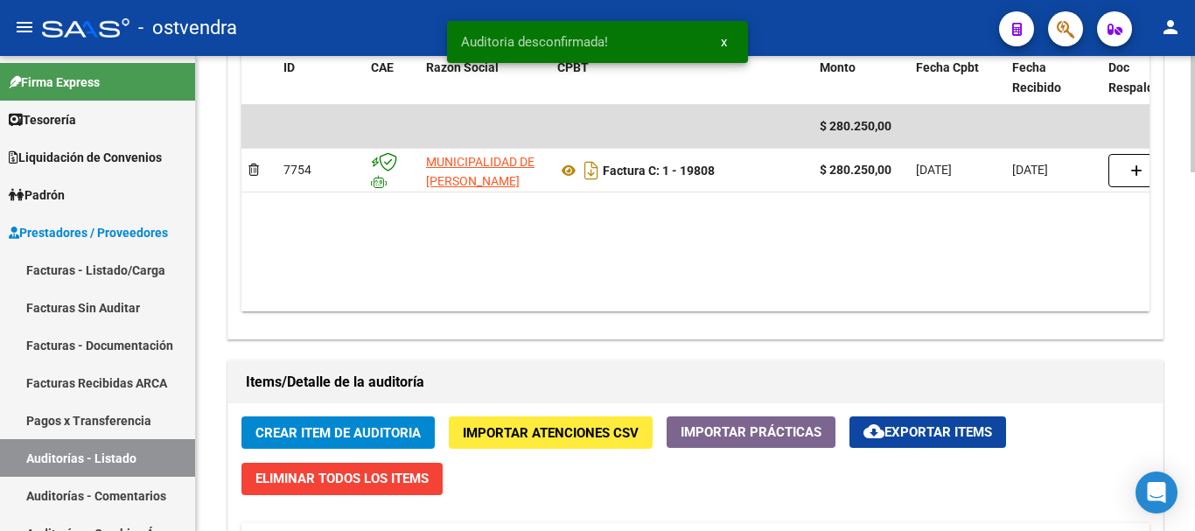
scroll to position [848, 0]
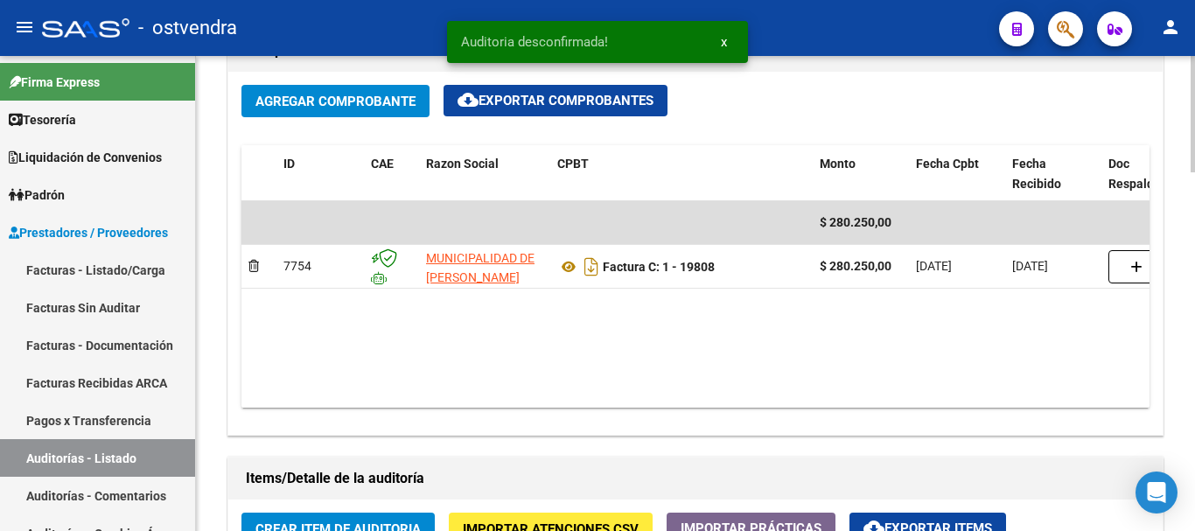
click at [303, 102] on span "Agregar Comprobante" at bounding box center [335, 102] width 160 height 16
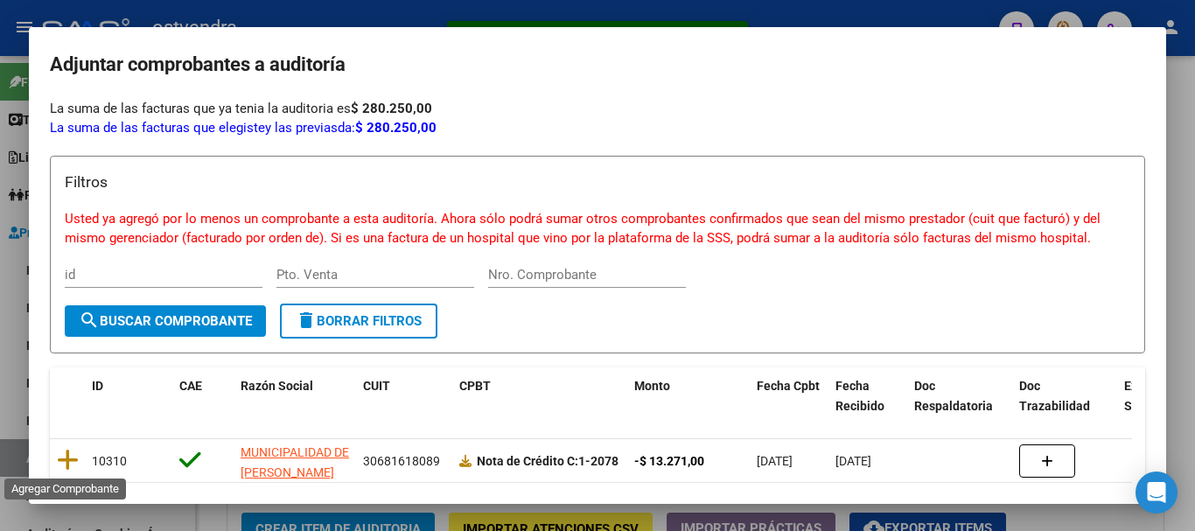
click at [72, 464] on icon at bounding box center [68, 460] width 22 height 24
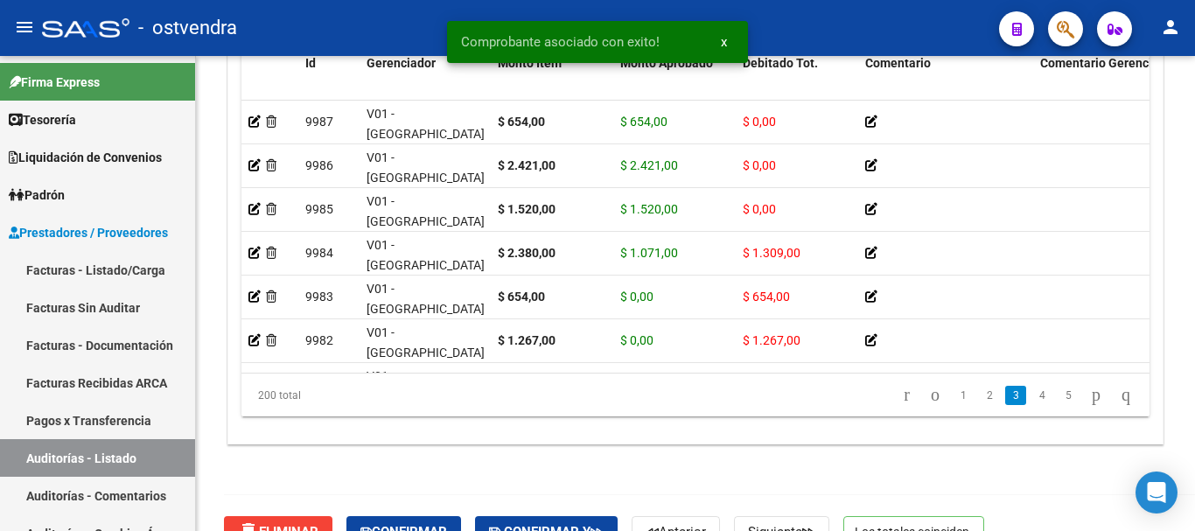
scroll to position [1461, 0]
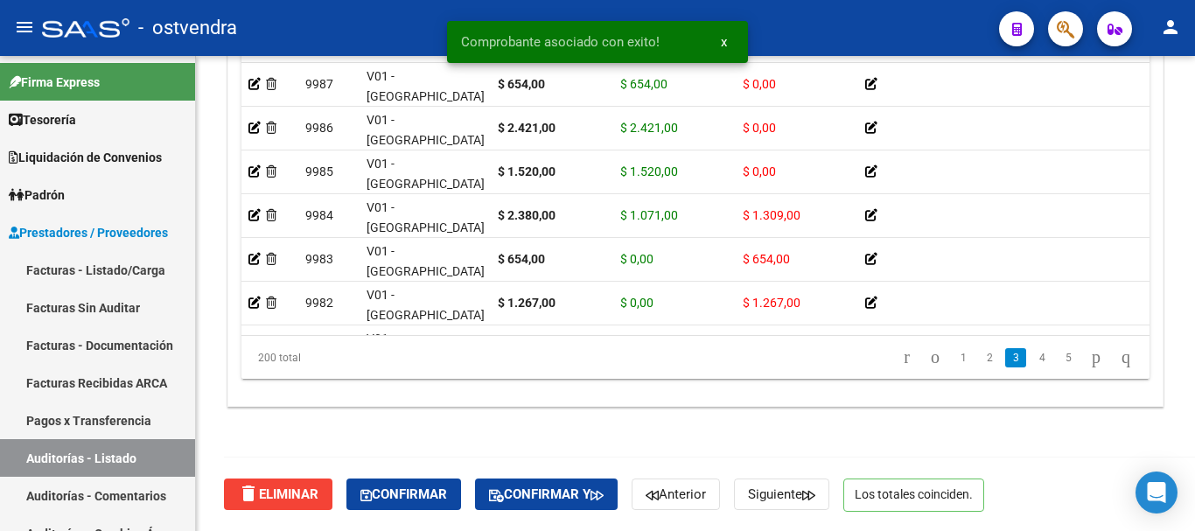
drag, startPoint x: 281, startPoint y: 484, endPoint x: 370, endPoint y: 389, distance: 129.9
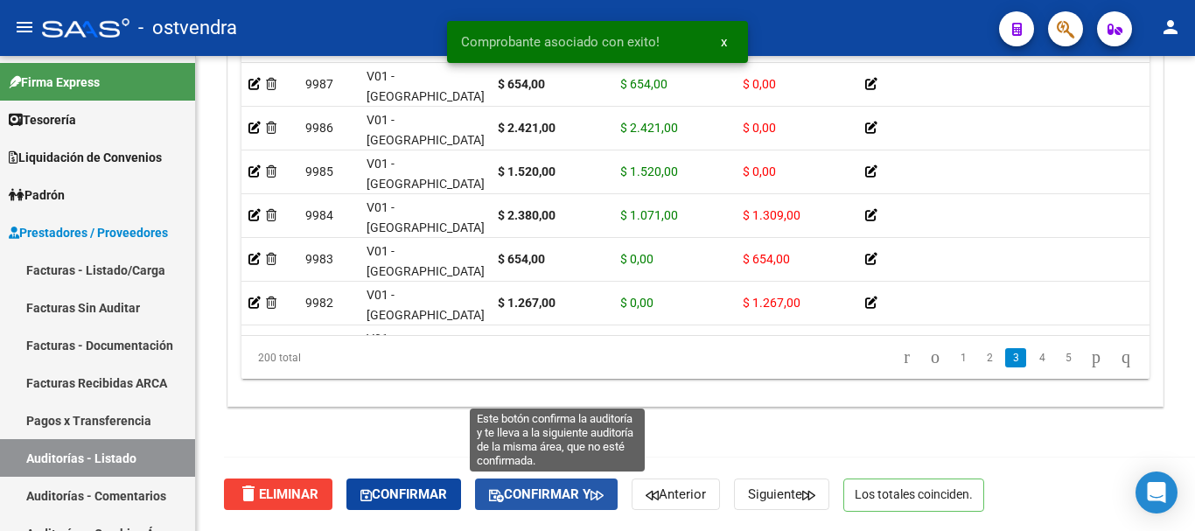
click at [541, 504] on button "Confirmar y" at bounding box center [546, 493] width 143 height 31
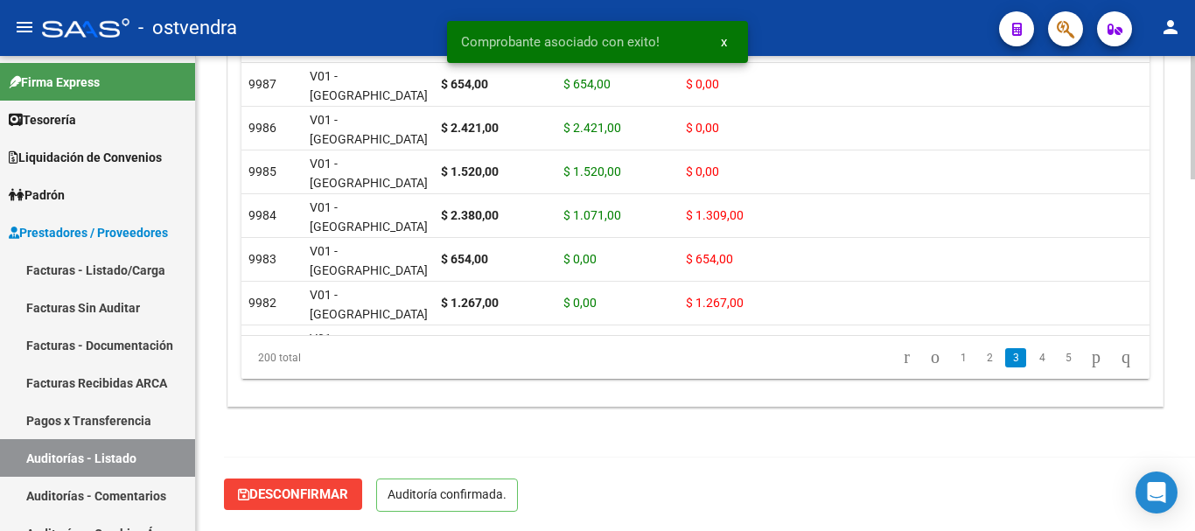
scroll to position [1358, 0]
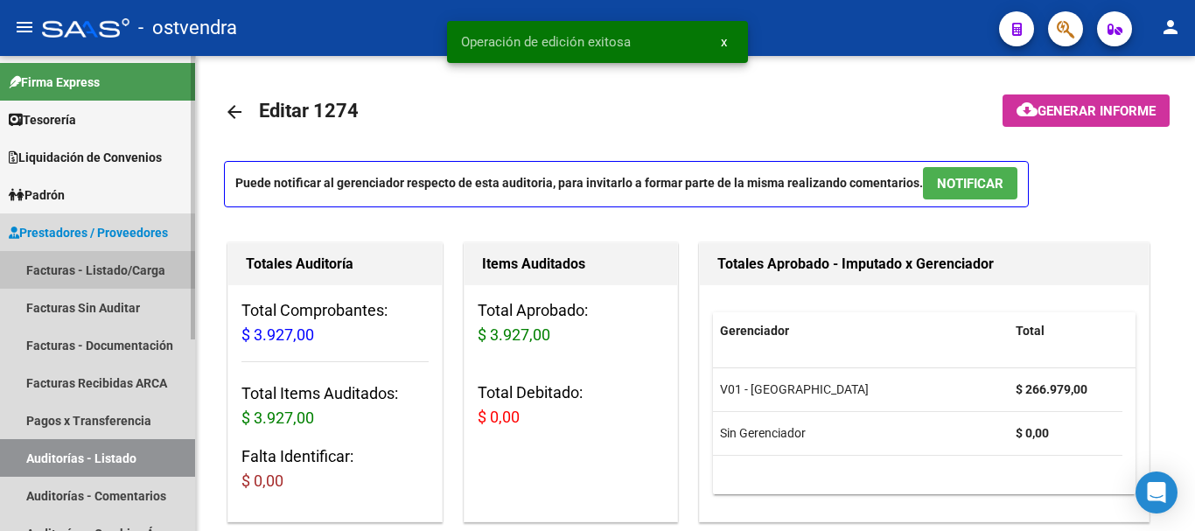
click at [78, 280] on link "Facturas - Listado/Carga" at bounding box center [97, 270] width 195 height 38
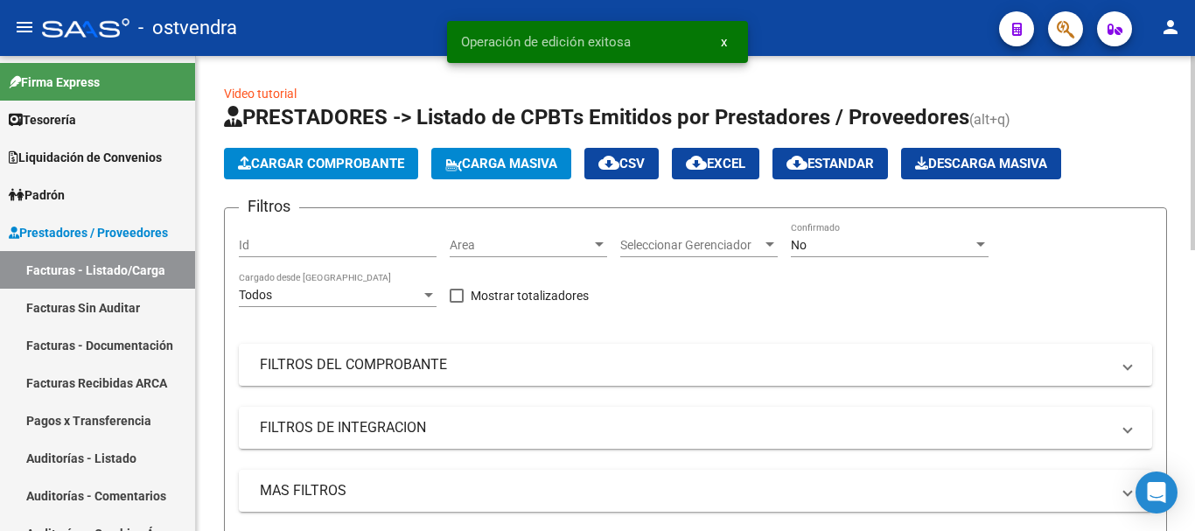
click at [324, 171] on button "Cargar Comprobante" at bounding box center [321, 163] width 194 height 31
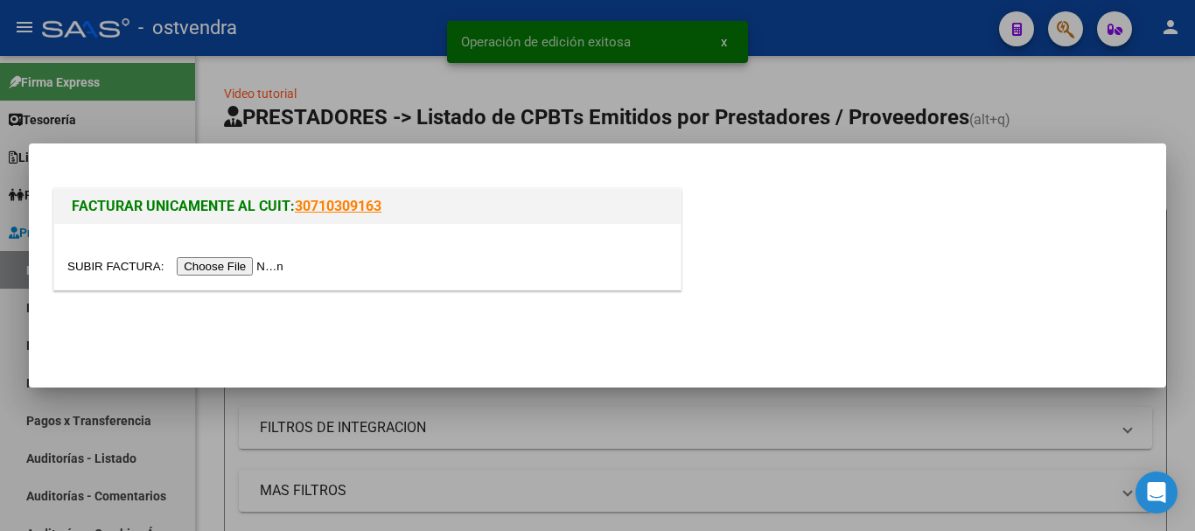
click at [210, 259] on input "file" at bounding box center [177, 266] width 221 height 18
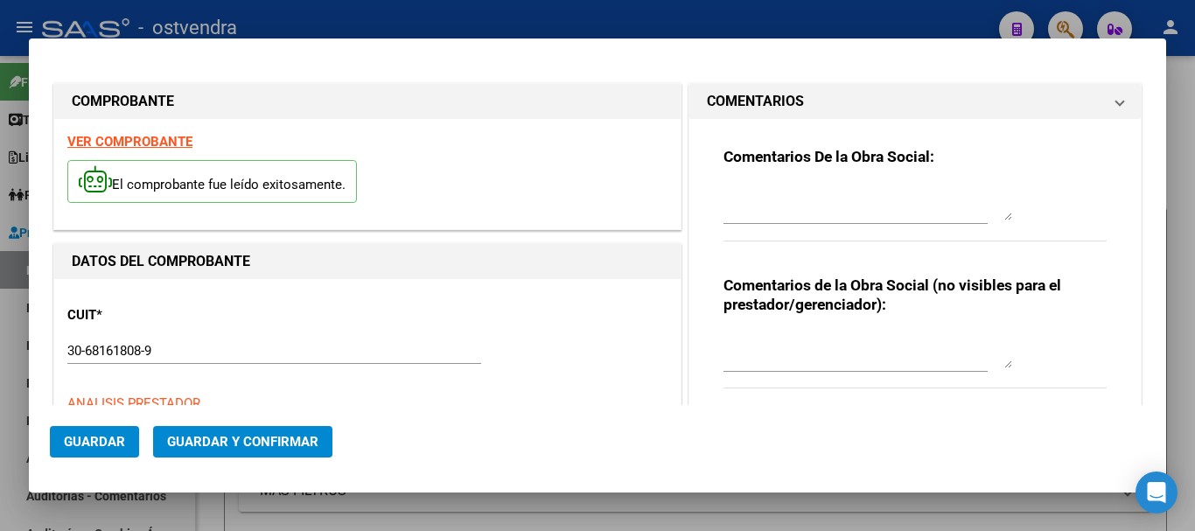
type input "[DATE]"
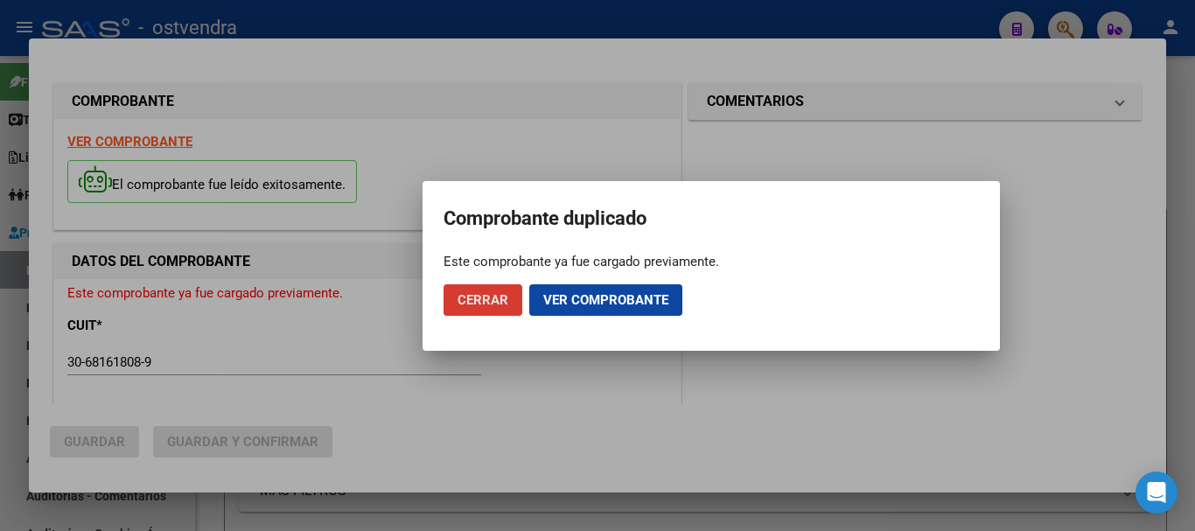
click at [467, 311] on button "Cerrar" at bounding box center [482, 299] width 79 height 31
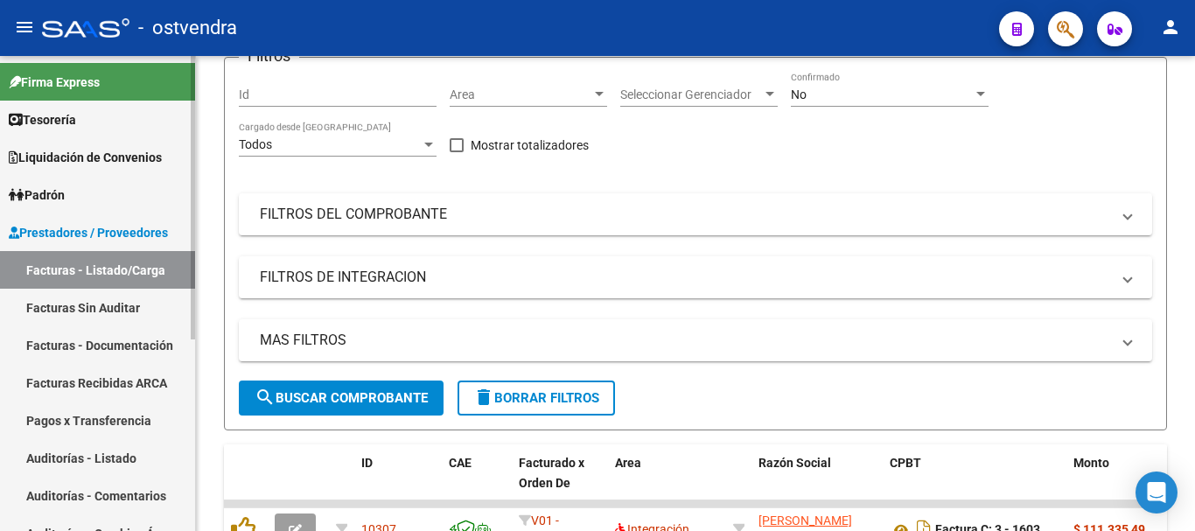
scroll to position [175, 0]
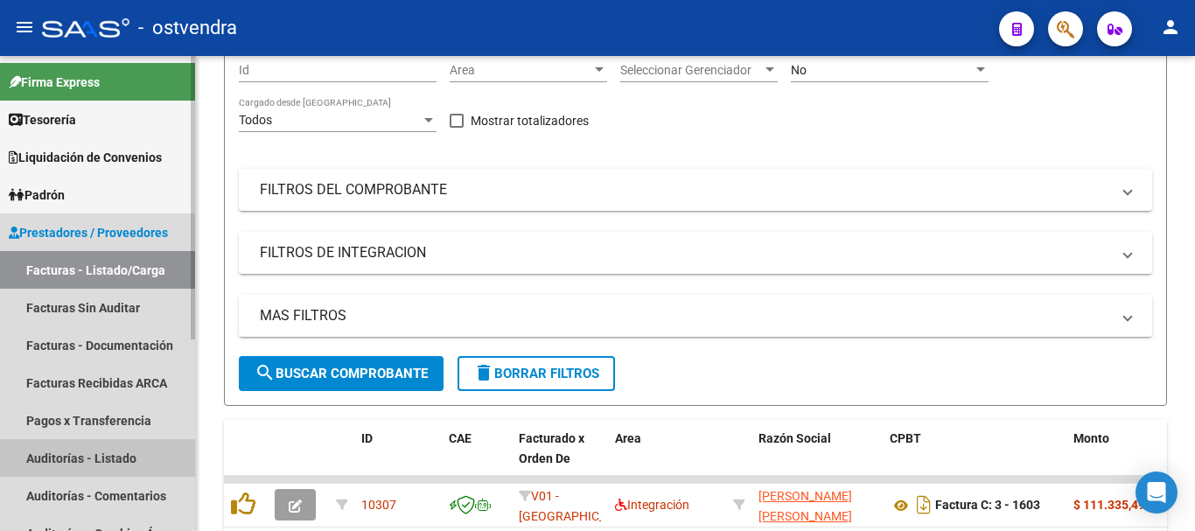
click at [80, 453] on link "Auditorías - Listado" at bounding box center [97, 458] width 195 height 38
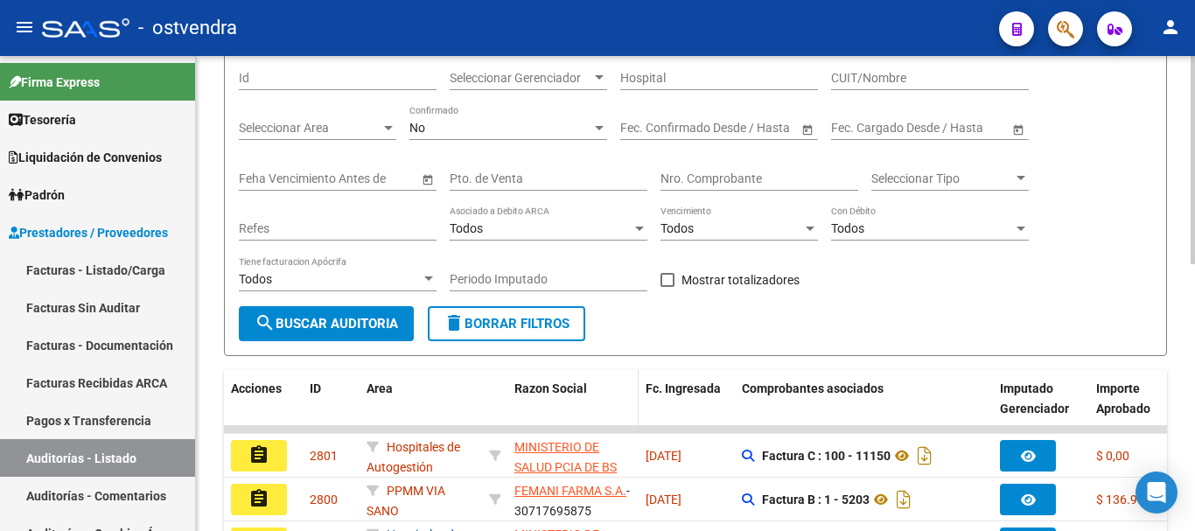
scroll to position [175, 0]
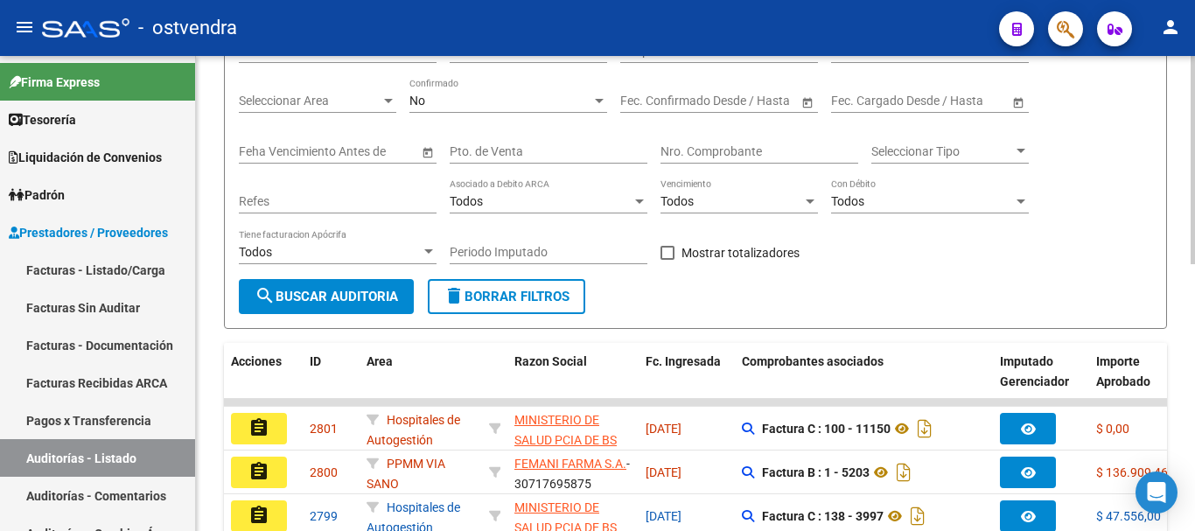
click at [535, 108] on div "No Confirmado" at bounding box center [508, 95] width 198 height 35
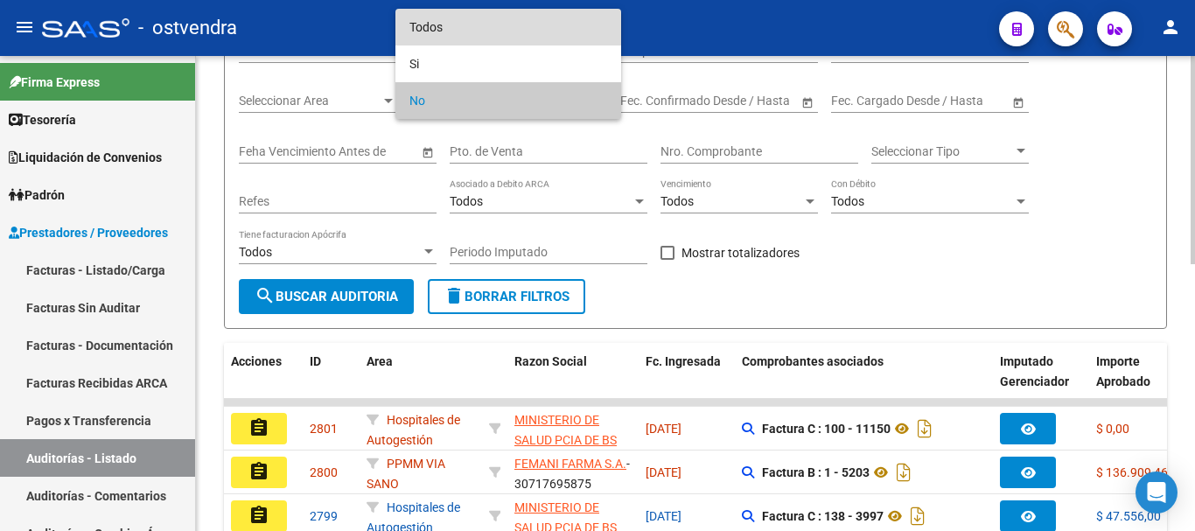
drag, startPoint x: 457, startPoint y: 36, endPoint x: 580, endPoint y: 100, distance: 138.9
click at [459, 36] on span "Todos" at bounding box center [508, 27] width 198 height 37
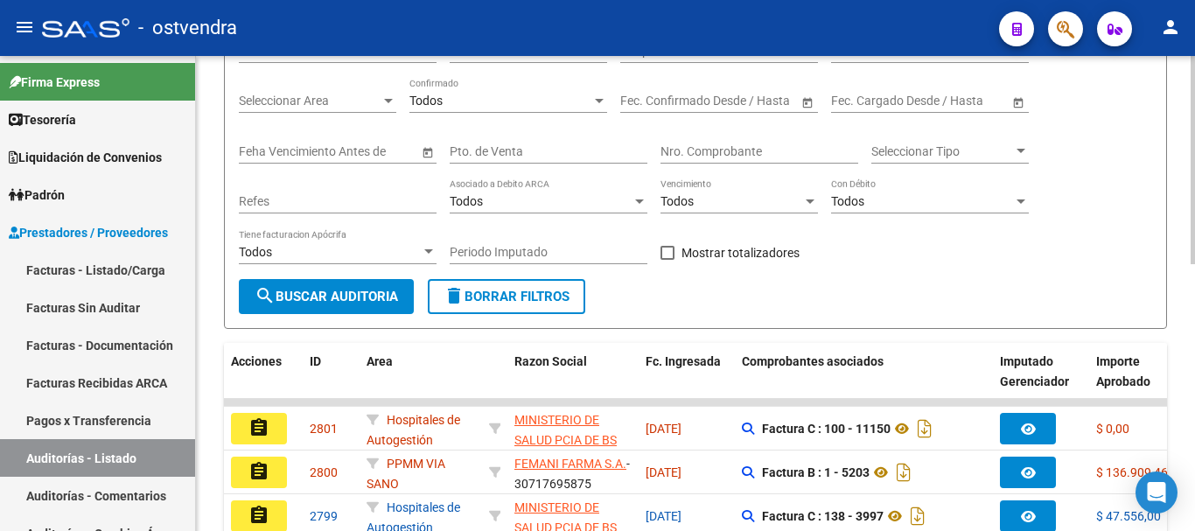
click at [730, 124] on div "Start date – End date Fec. Confirmado Desde / Hasta" at bounding box center [719, 103] width 198 height 50
click at [722, 139] on div "Nro. Comprobante" at bounding box center [759, 146] width 198 height 35
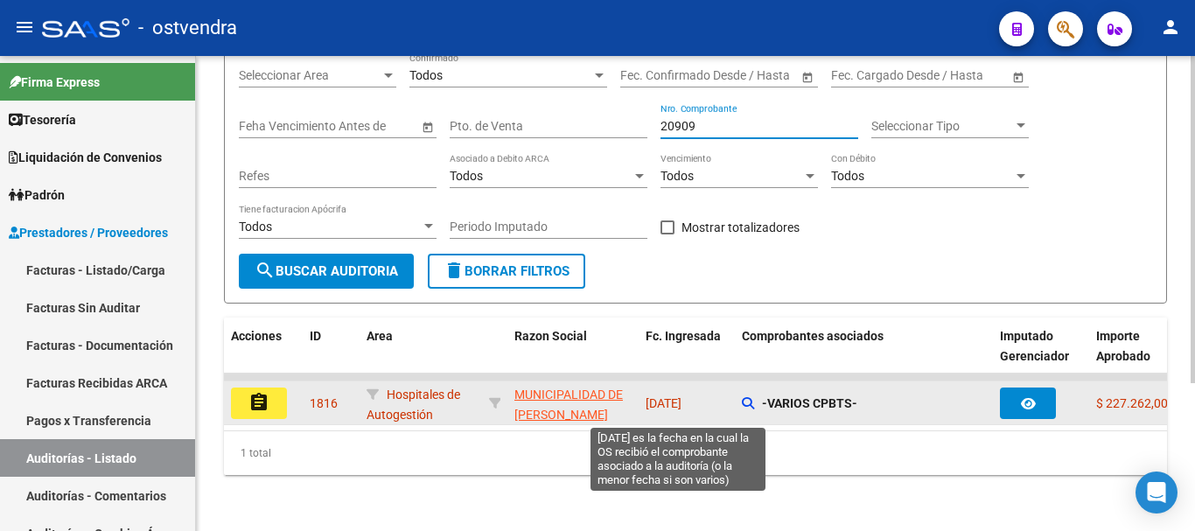
scroll to position [214, 0]
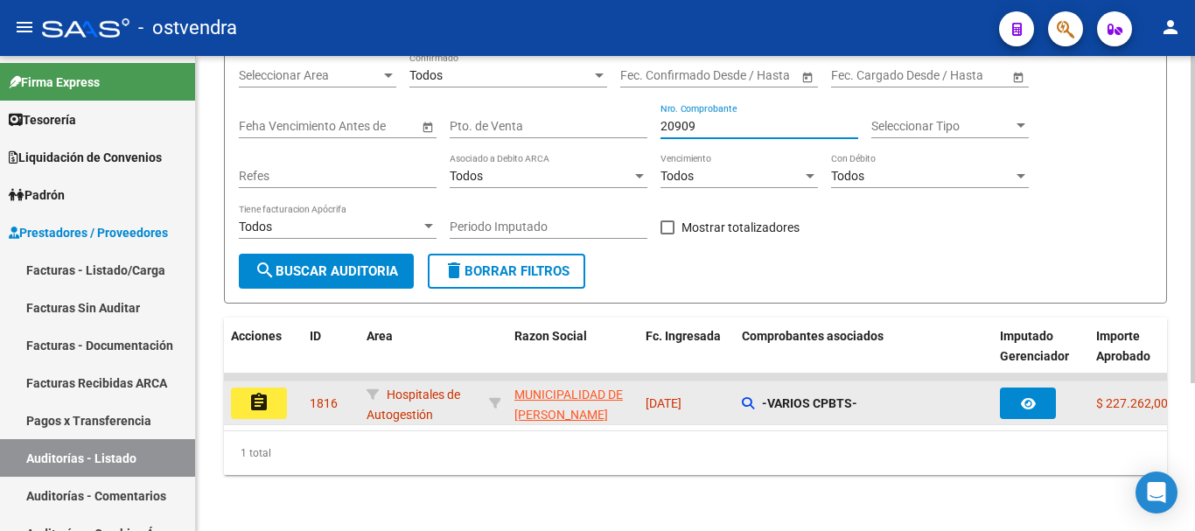
type input "20909"
click at [758, 394] on div "-VARIOS CPBTS-" at bounding box center [864, 404] width 244 height 20
click at [746, 398] on div "-VARIOS CPBTS-" at bounding box center [864, 404] width 244 height 20
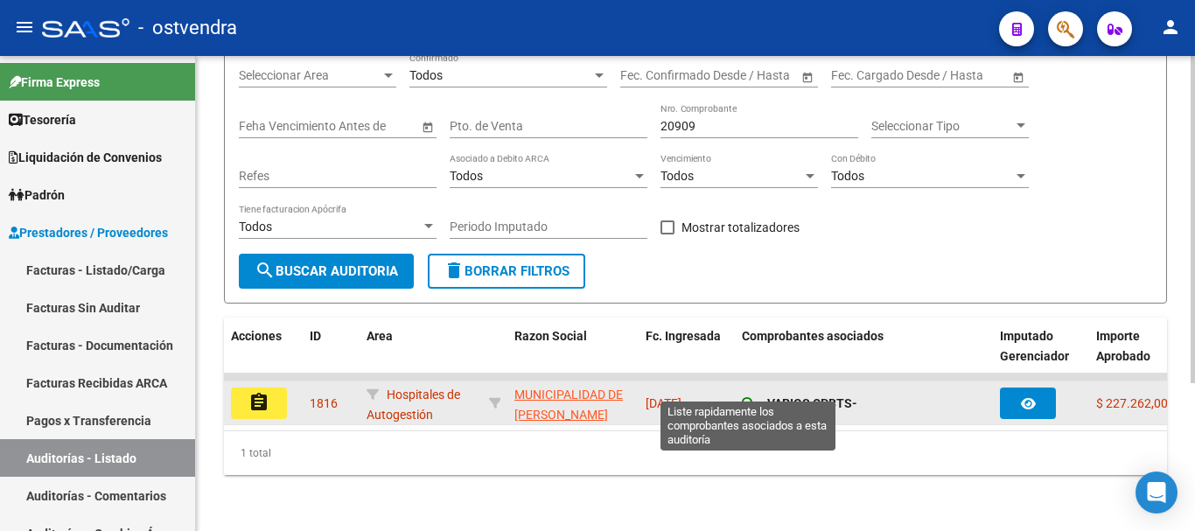
click at [746, 397] on icon at bounding box center [748, 403] width 12 height 12
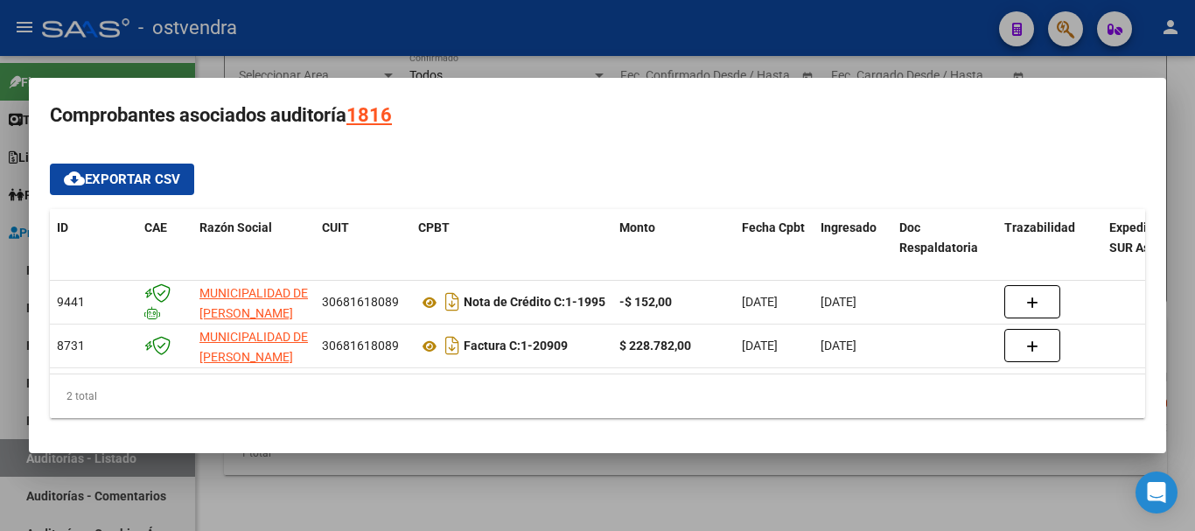
click at [736, 506] on div at bounding box center [597, 265] width 1195 height 531
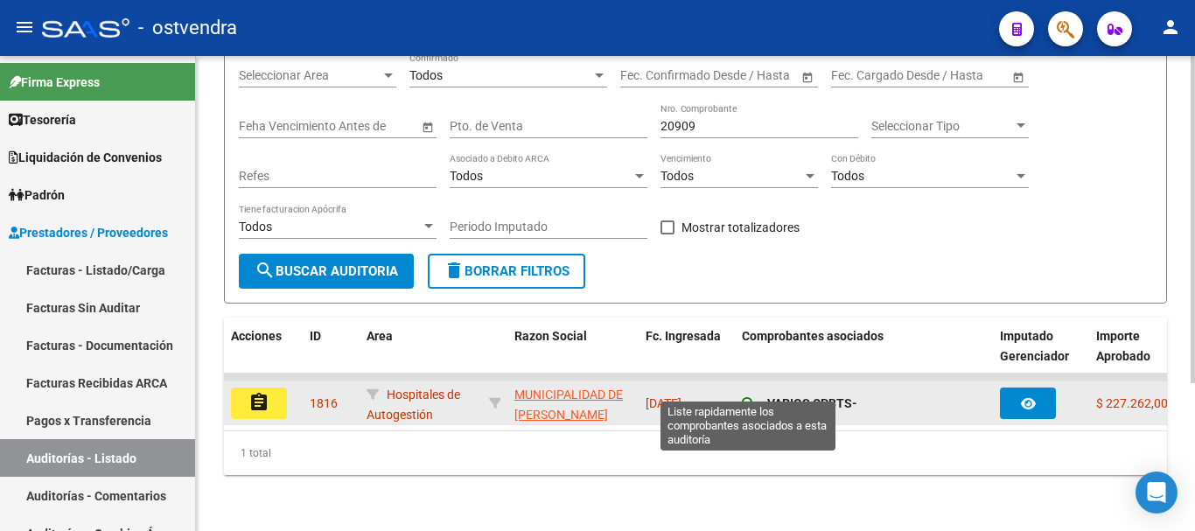
click at [753, 397] on icon at bounding box center [748, 403] width 12 height 12
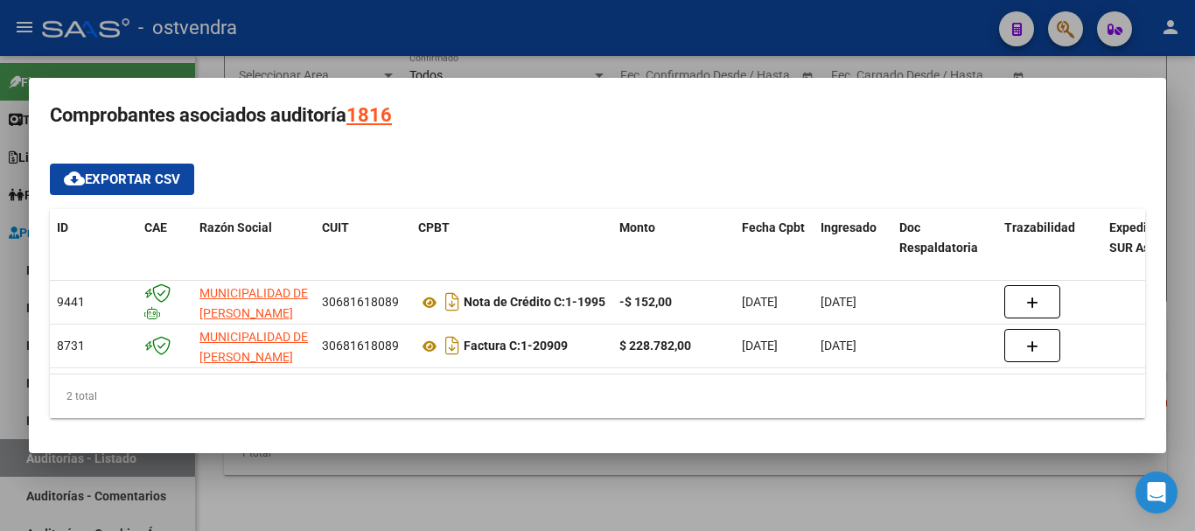
click at [797, 17] on div at bounding box center [597, 265] width 1195 height 531
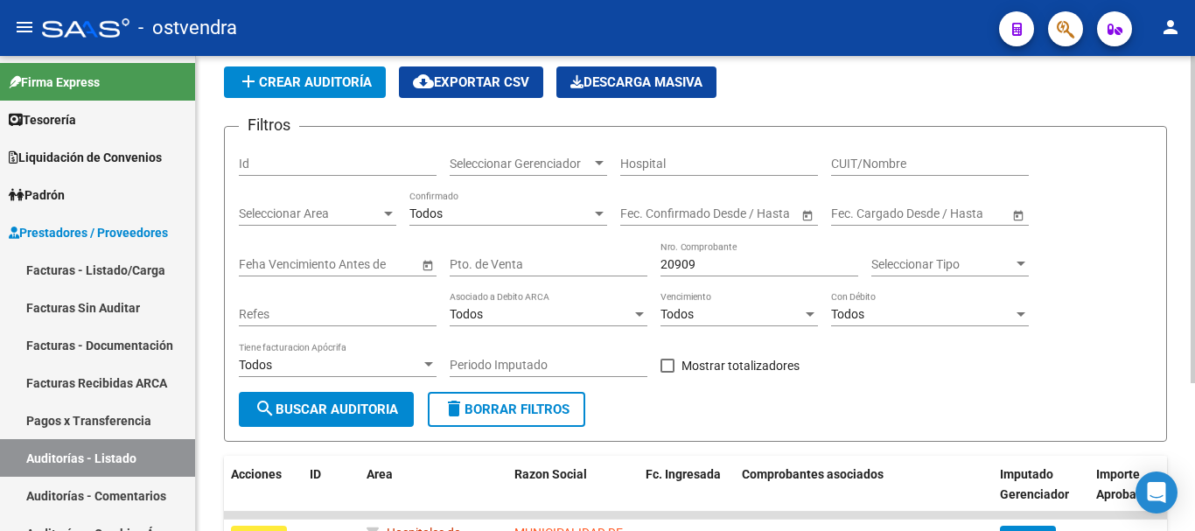
scroll to position [0, 0]
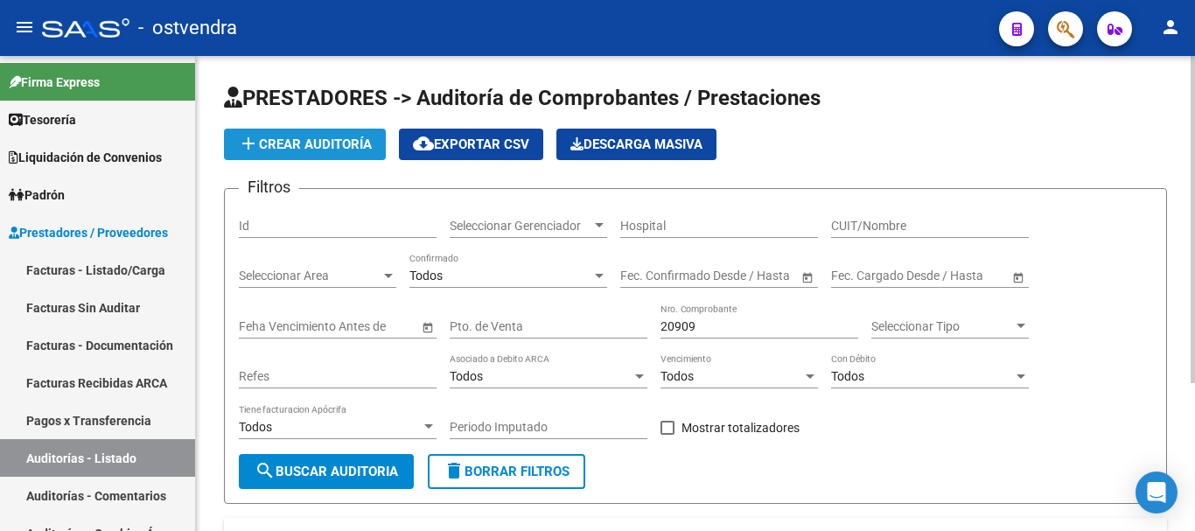
click at [359, 138] on span "add Crear Auditoría" at bounding box center [305, 144] width 134 height 16
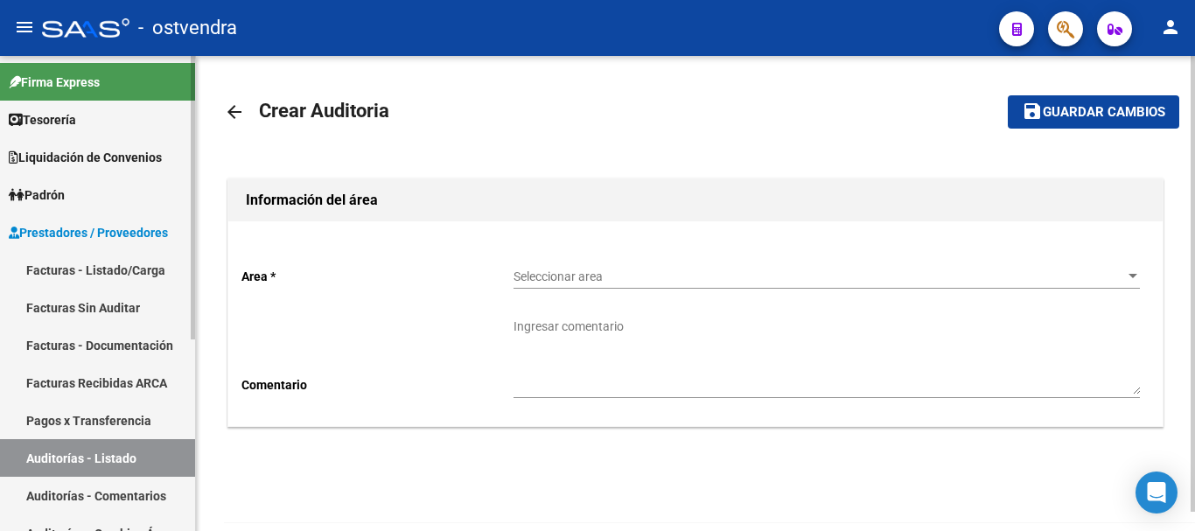
click at [54, 281] on link "Facturas - Listado/Carga" at bounding box center [97, 270] width 195 height 38
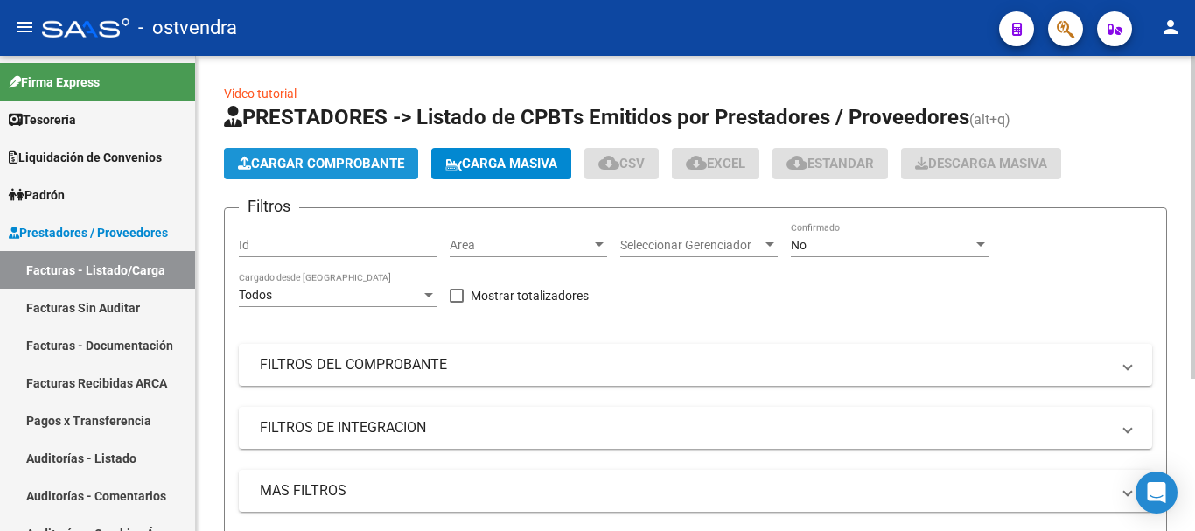
click at [272, 162] on span "Cargar Comprobante" at bounding box center [321, 164] width 166 height 16
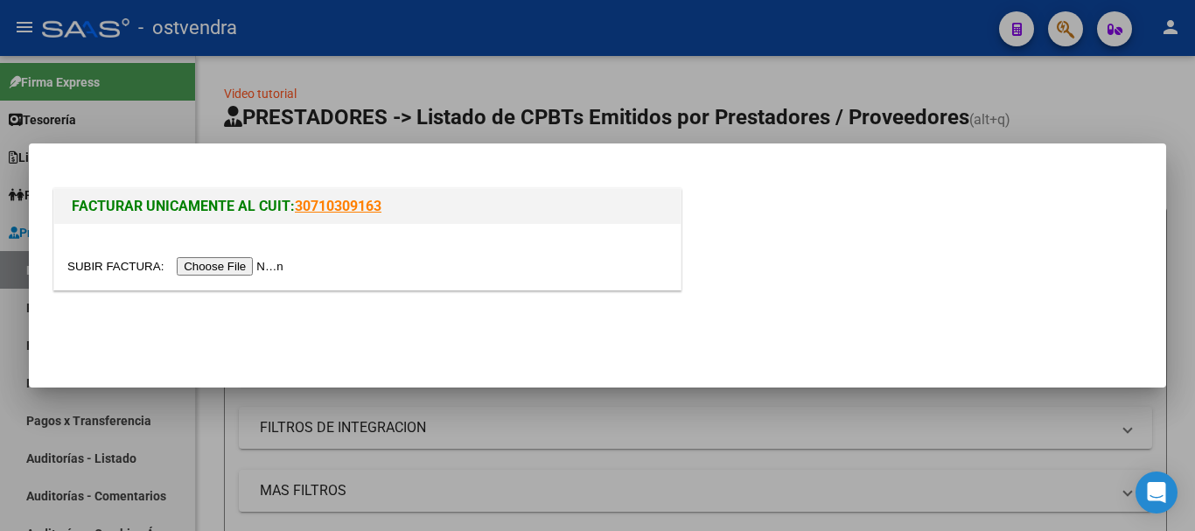
click at [214, 265] on input "file" at bounding box center [177, 266] width 221 height 18
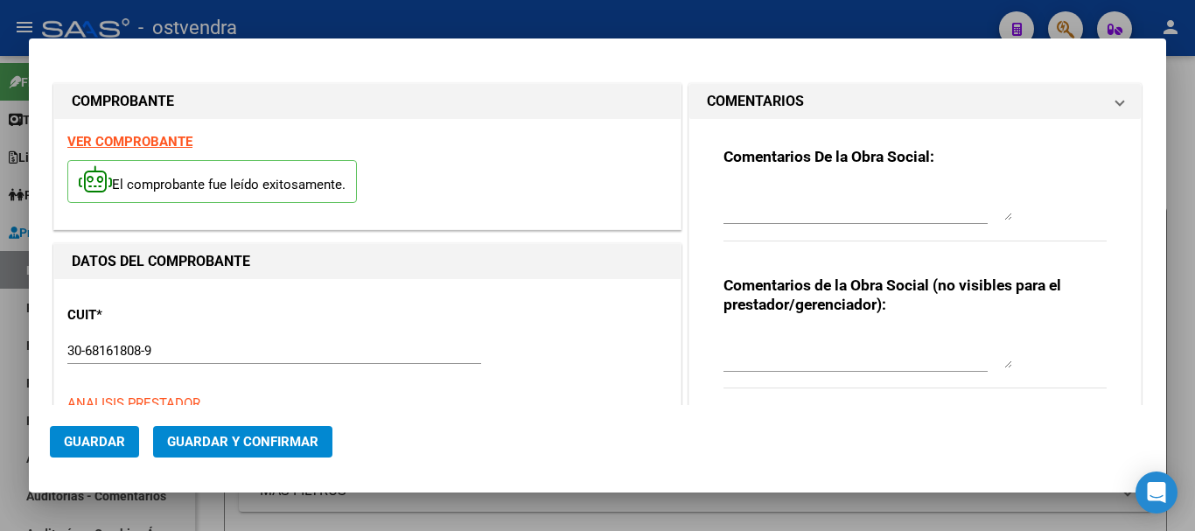
type input "[DATE]"
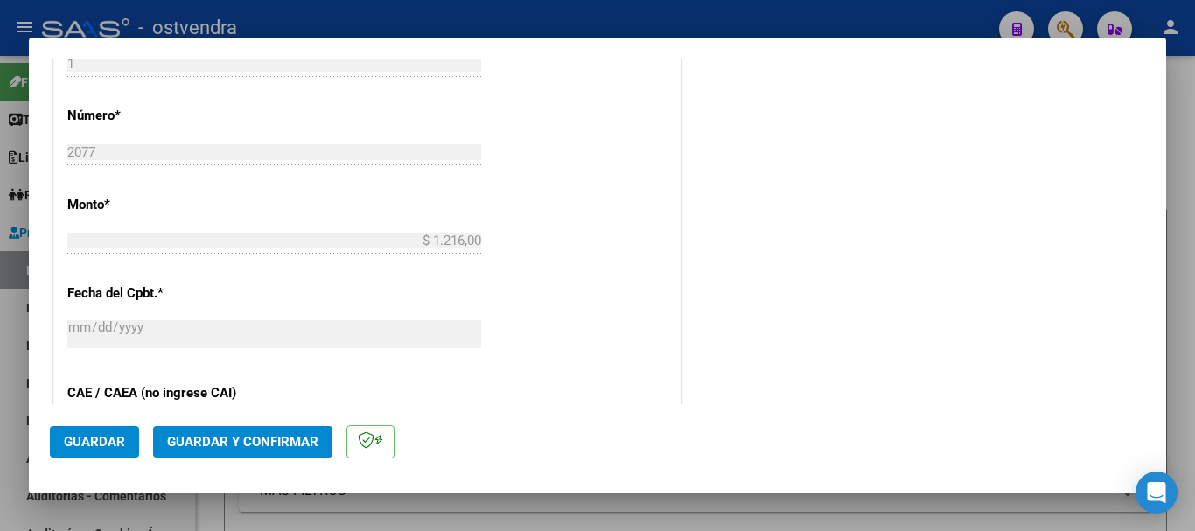
scroll to position [700, 0]
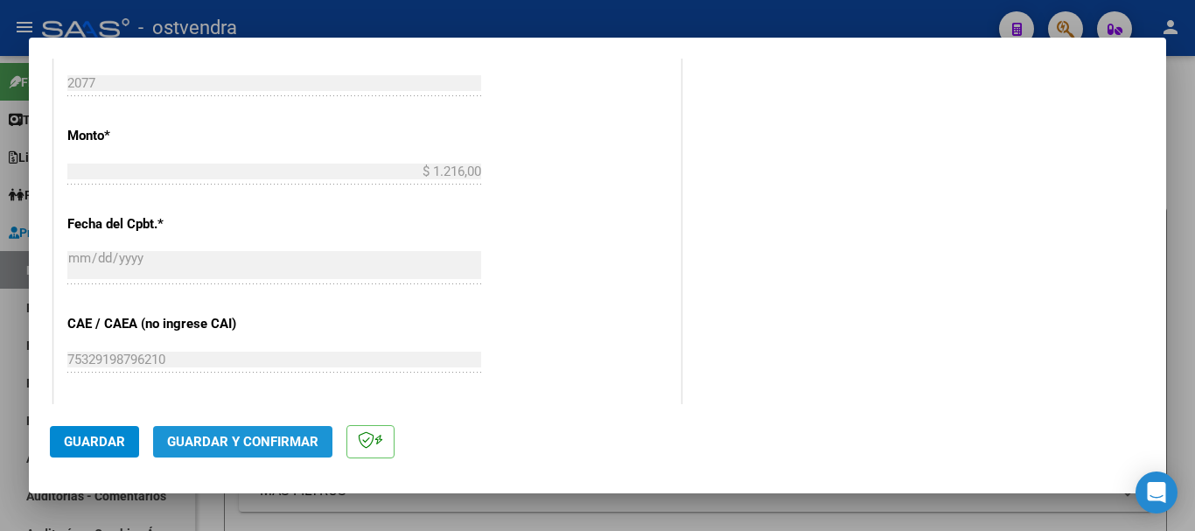
click at [262, 444] on span "Guardar y Confirmar" at bounding box center [242, 442] width 151 height 16
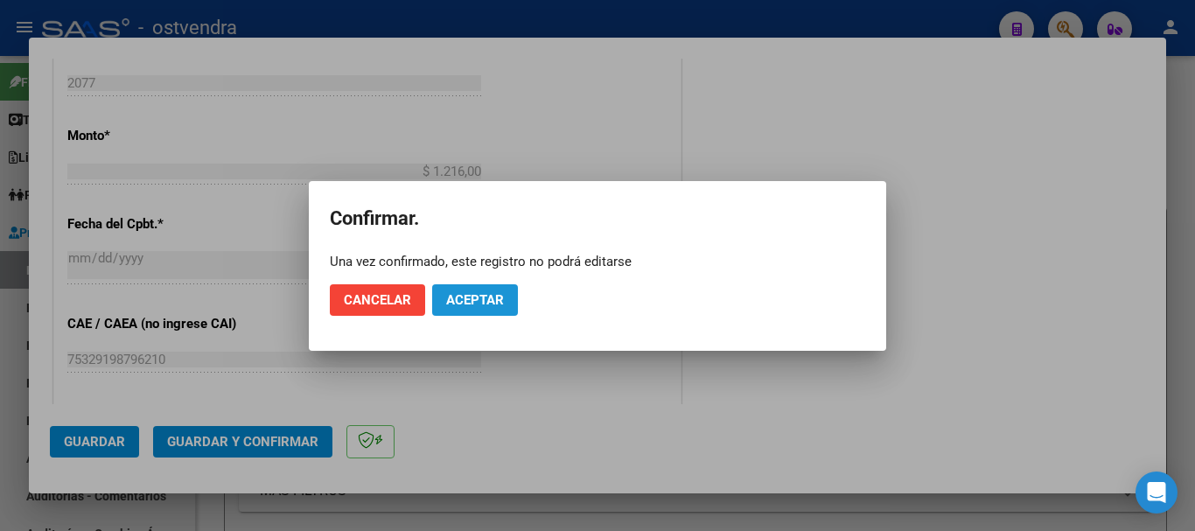
click at [488, 304] on span "Aceptar" at bounding box center [475, 300] width 58 height 16
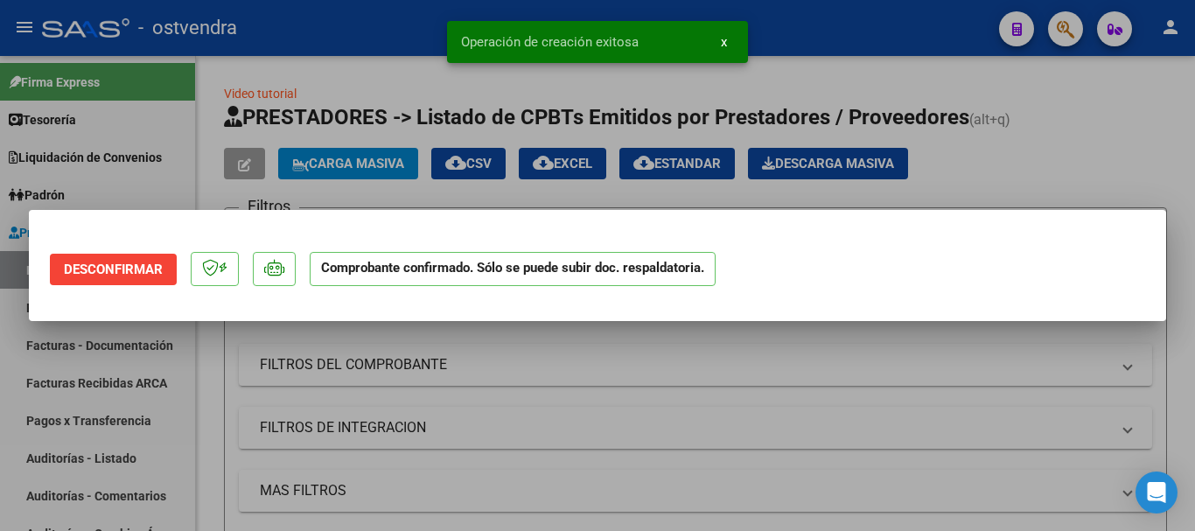
scroll to position [0, 0]
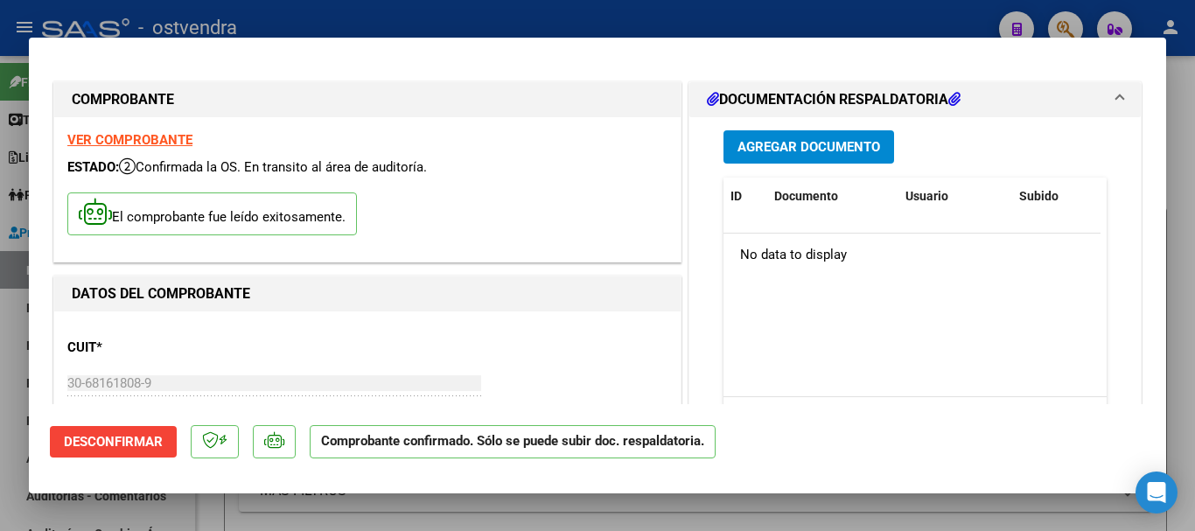
click at [0, 396] on div at bounding box center [597, 265] width 1195 height 531
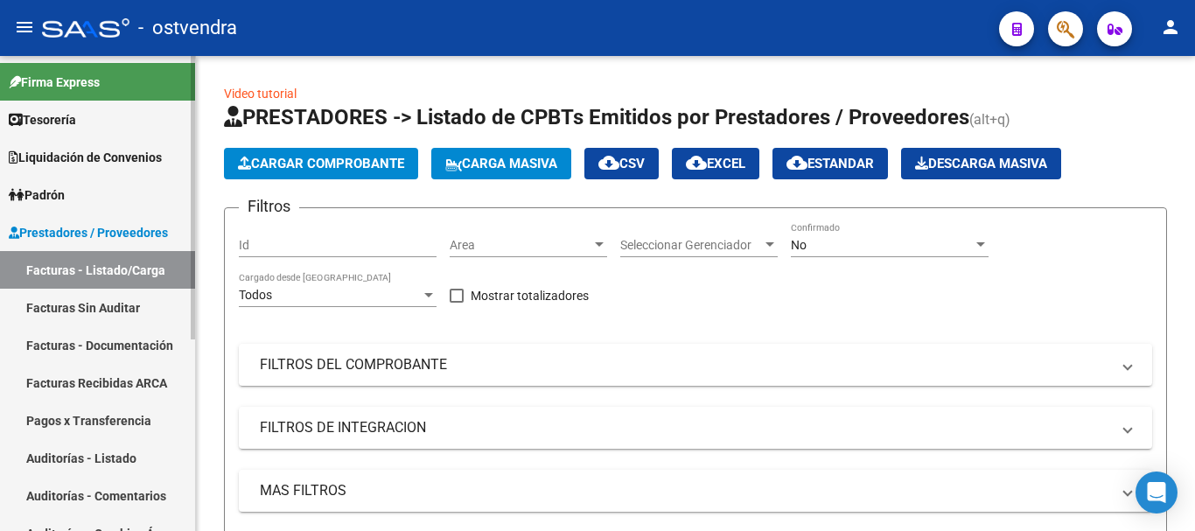
click at [88, 460] on link "Auditorías - Listado" at bounding box center [97, 458] width 195 height 38
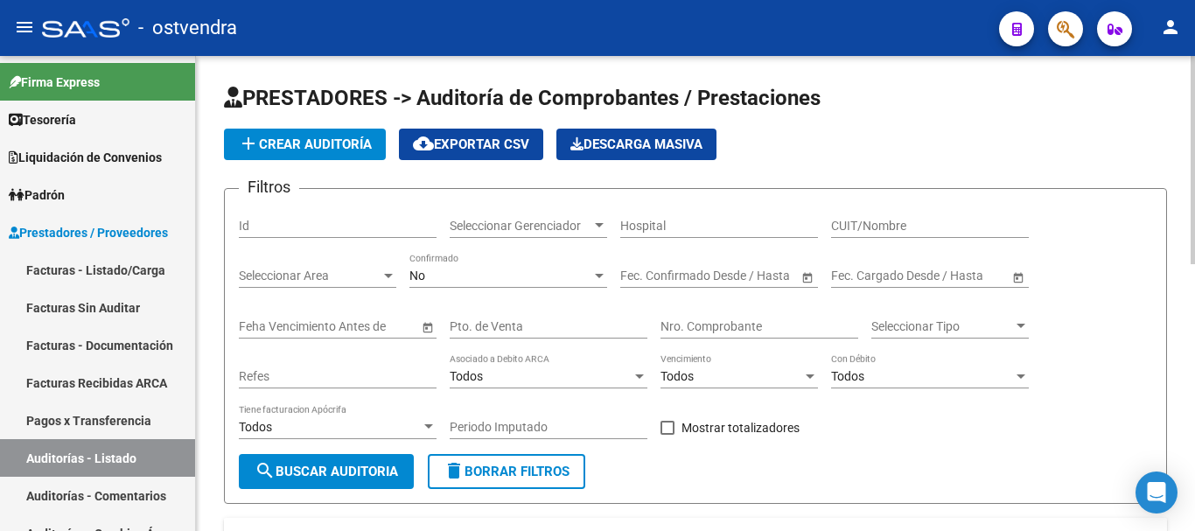
click at [686, 317] on div "Nro. Comprobante" at bounding box center [759, 321] width 198 height 35
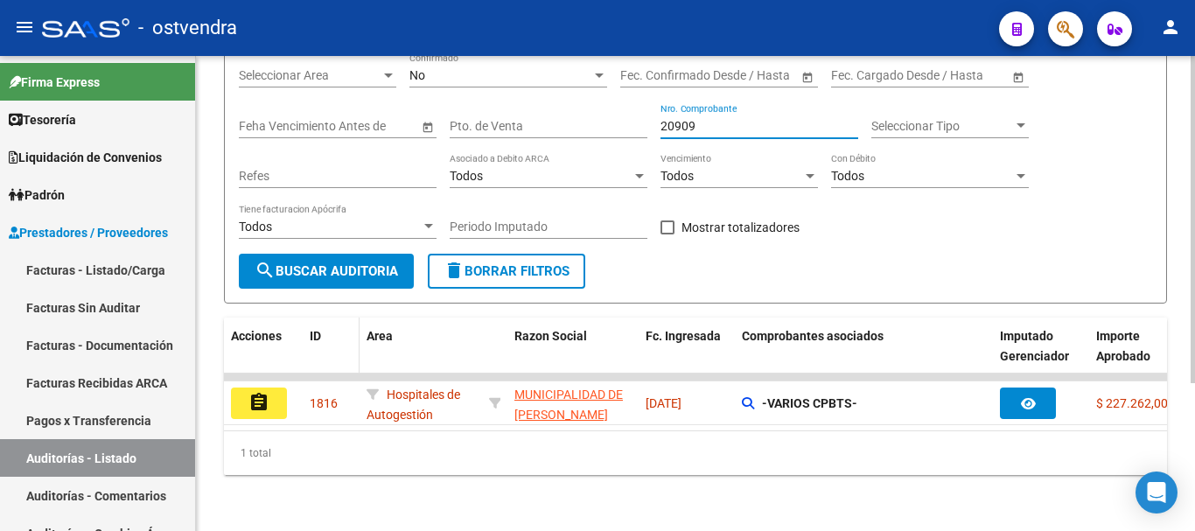
scroll to position [214, 0]
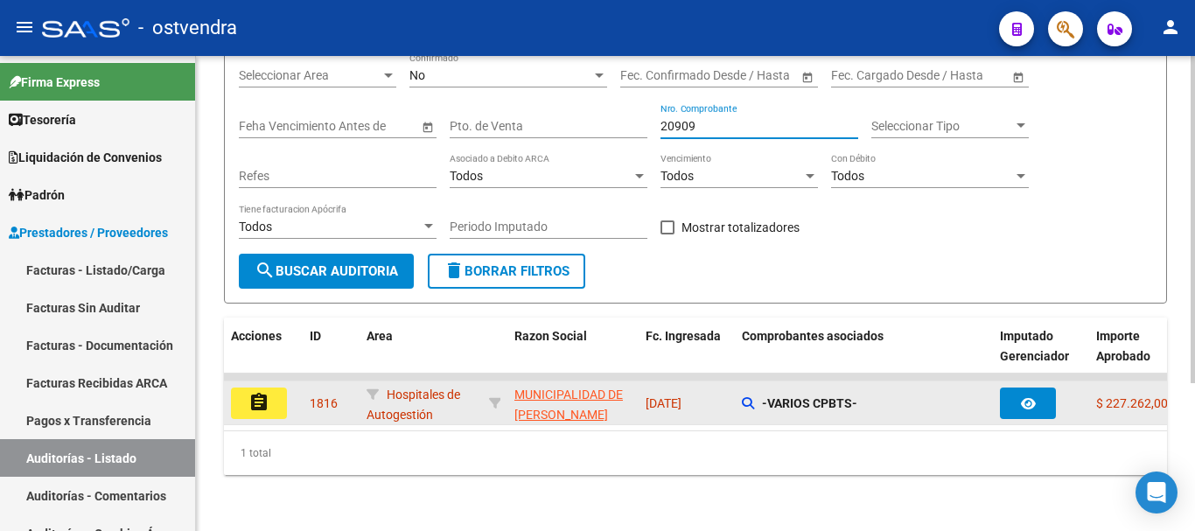
type input "20909"
click at [265, 392] on mat-icon "assignment" at bounding box center [258, 402] width 21 height 21
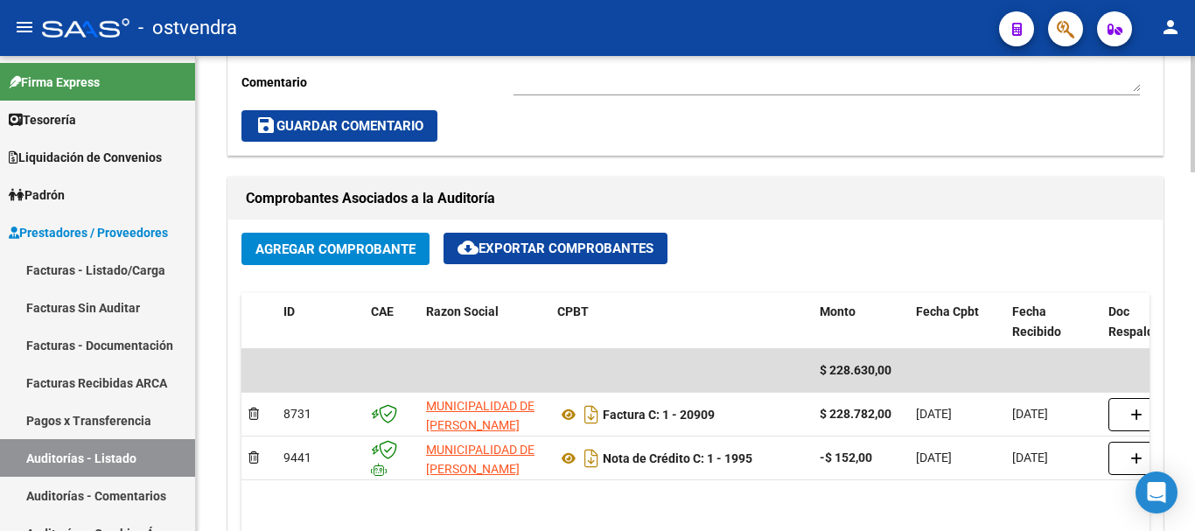
scroll to position [700, 0]
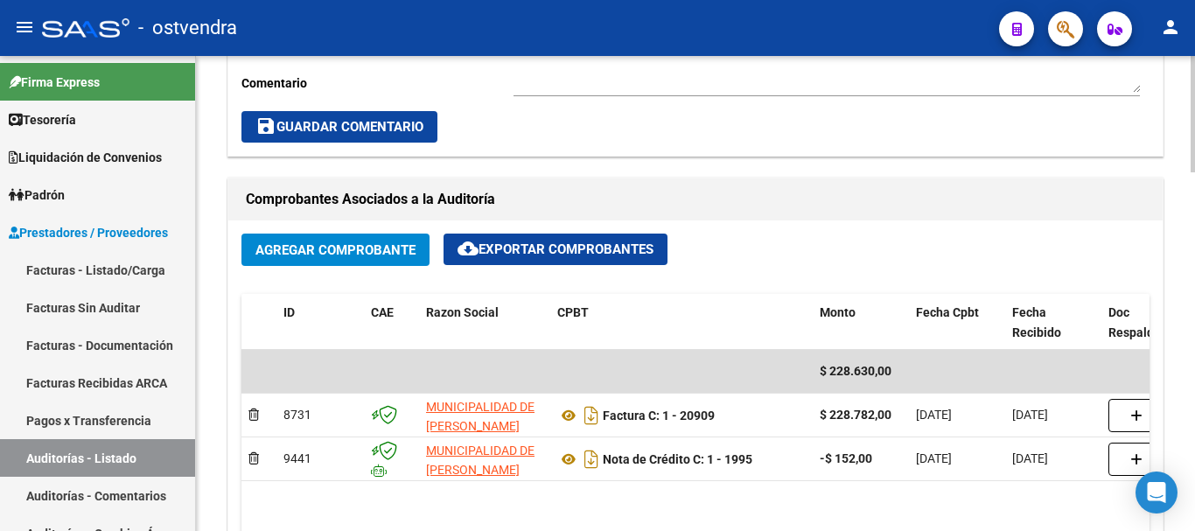
click at [279, 245] on span "Agregar Comprobante" at bounding box center [335, 250] width 160 height 16
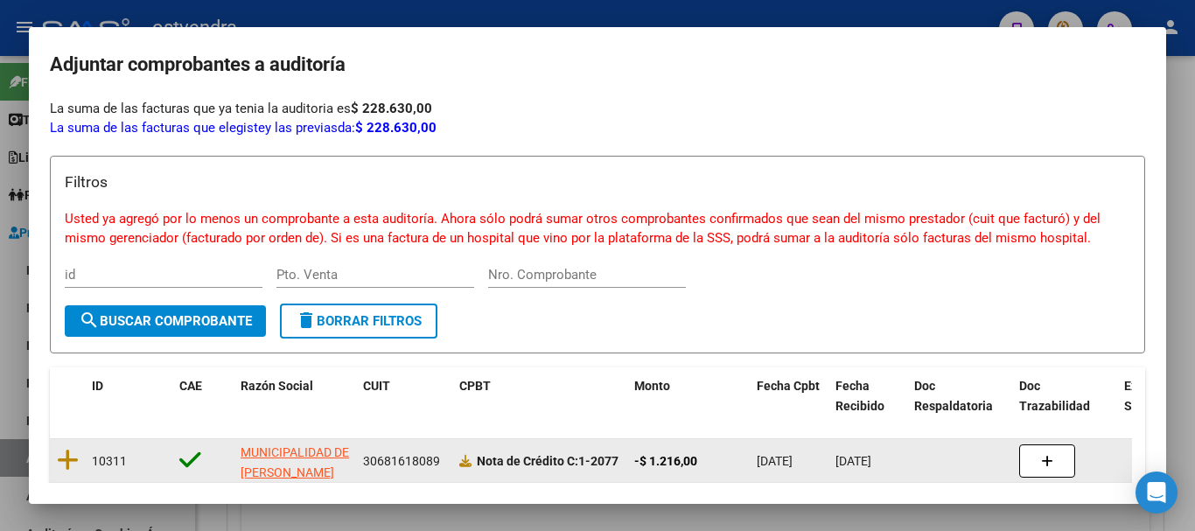
click at [66, 475] on datatable-body-cell at bounding box center [67, 460] width 35 height 43
click at [69, 456] on icon at bounding box center [68, 460] width 22 height 24
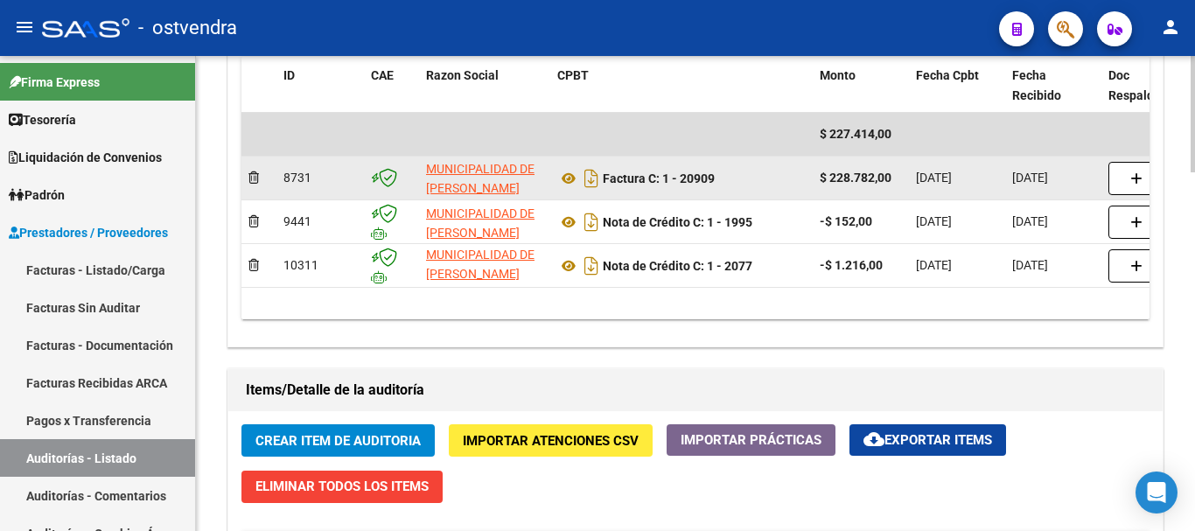
scroll to position [761, 0]
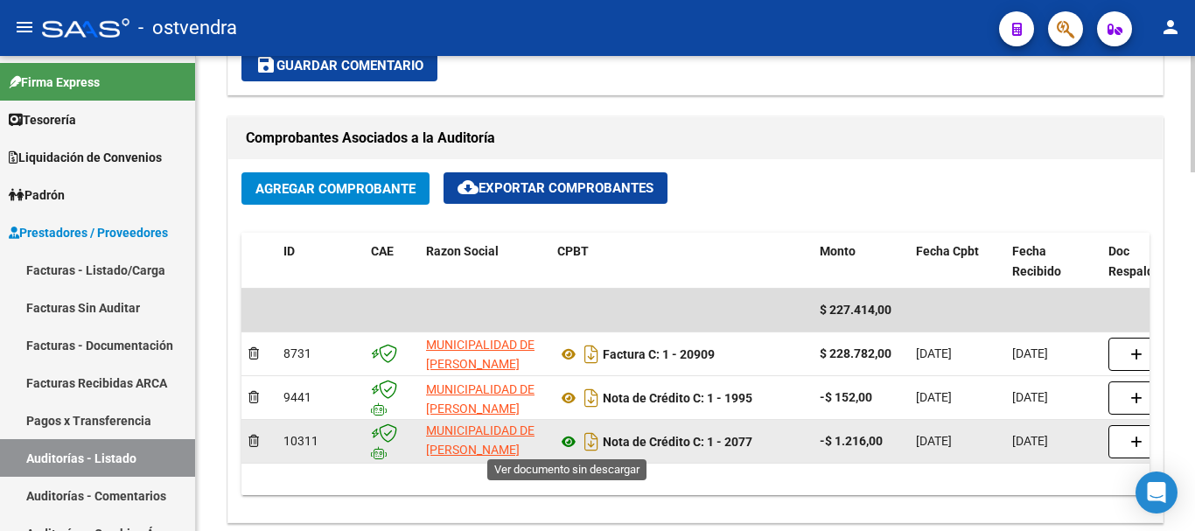
click at [564, 443] on icon at bounding box center [568, 441] width 23 height 21
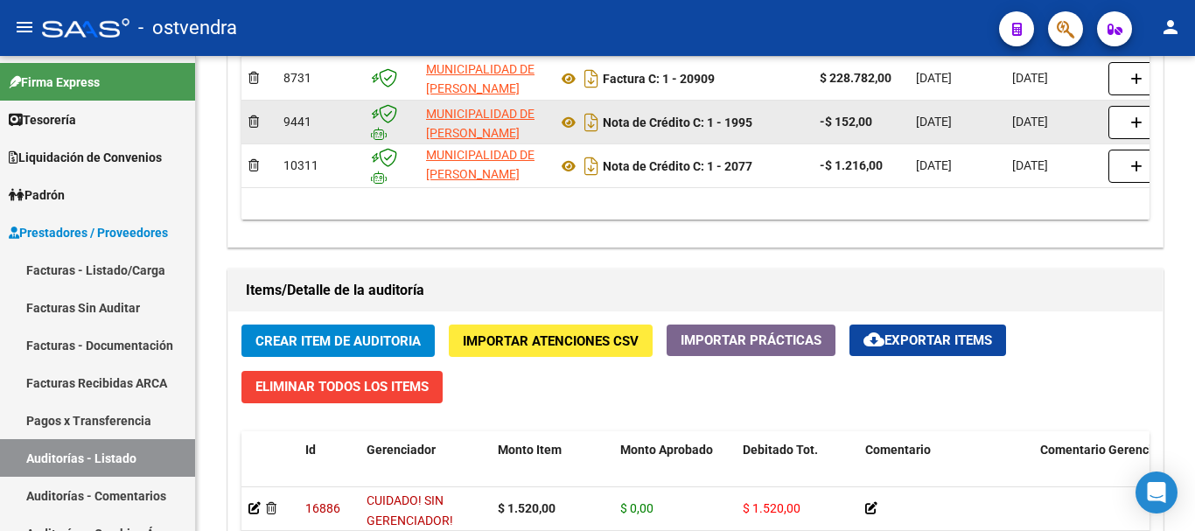
scroll to position [936, 0]
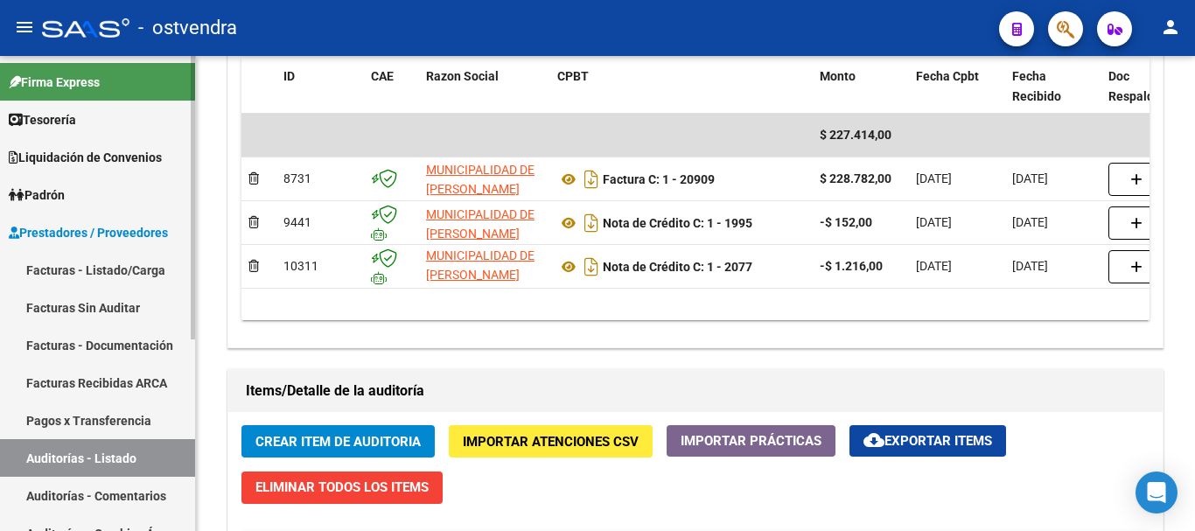
click at [74, 271] on link "Facturas - Listado/Carga" at bounding box center [97, 270] width 195 height 38
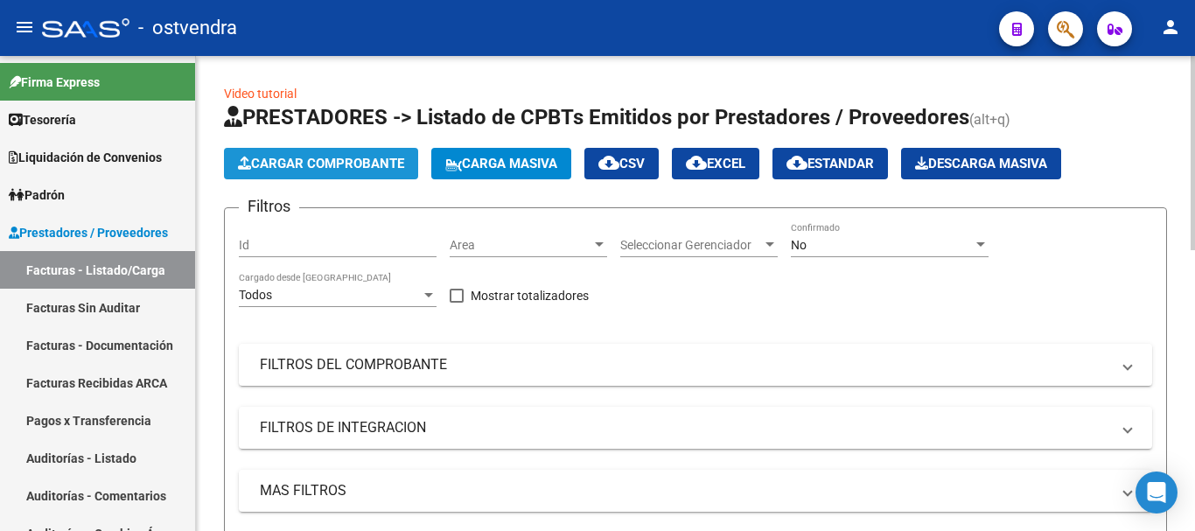
click at [314, 177] on button "Cargar Comprobante" at bounding box center [321, 163] width 194 height 31
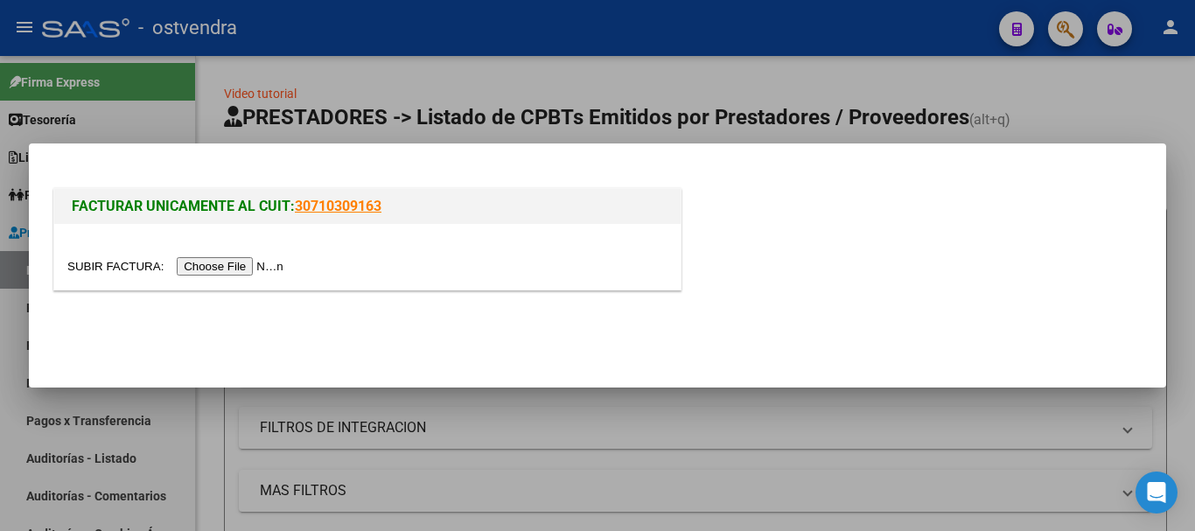
click at [252, 271] on input "file" at bounding box center [177, 266] width 221 height 18
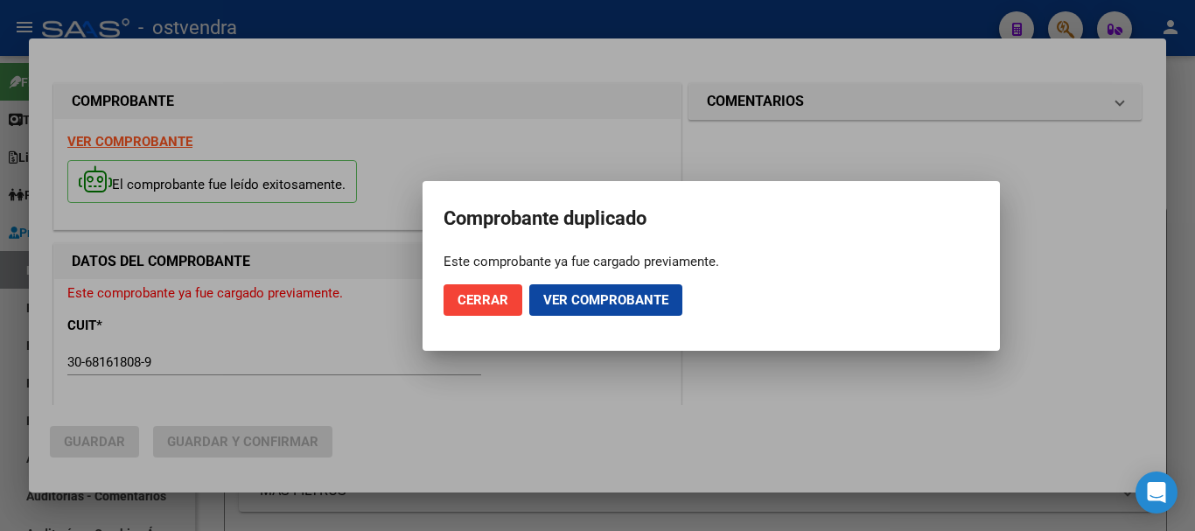
type input "[DATE]"
click at [472, 307] on span "Cerrar" at bounding box center [482, 300] width 51 height 16
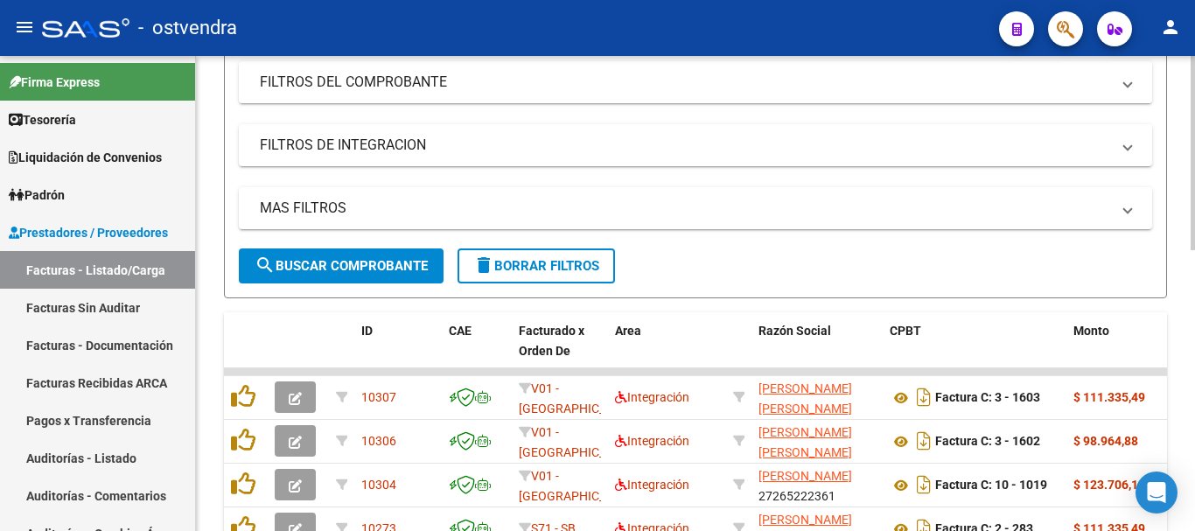
scroll to position [87, 0]
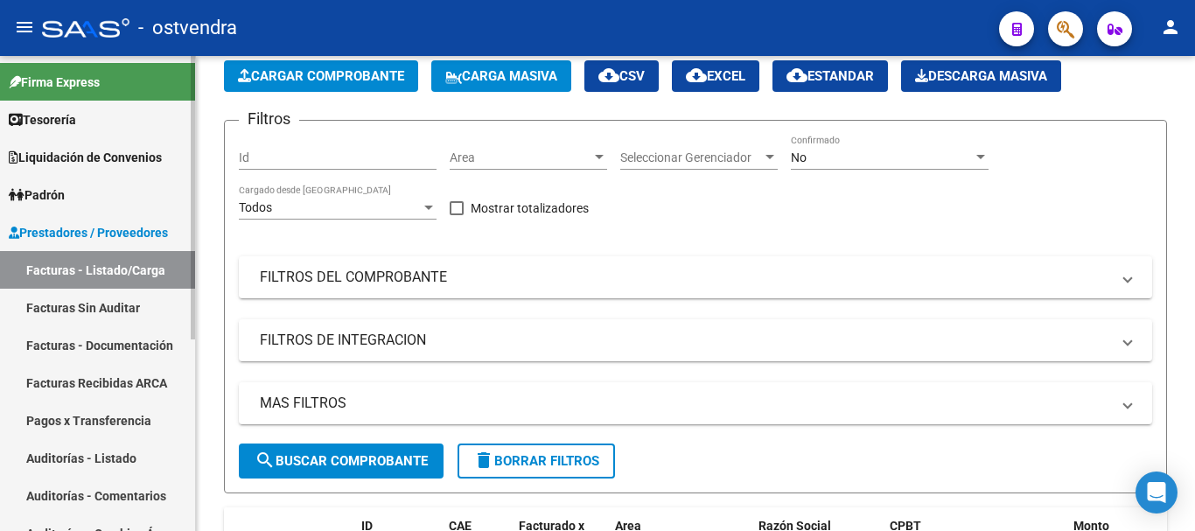
click at [119, 312] on link "Facturas Sin Auditar" at bounding box center [97, 308] width 195 height 38
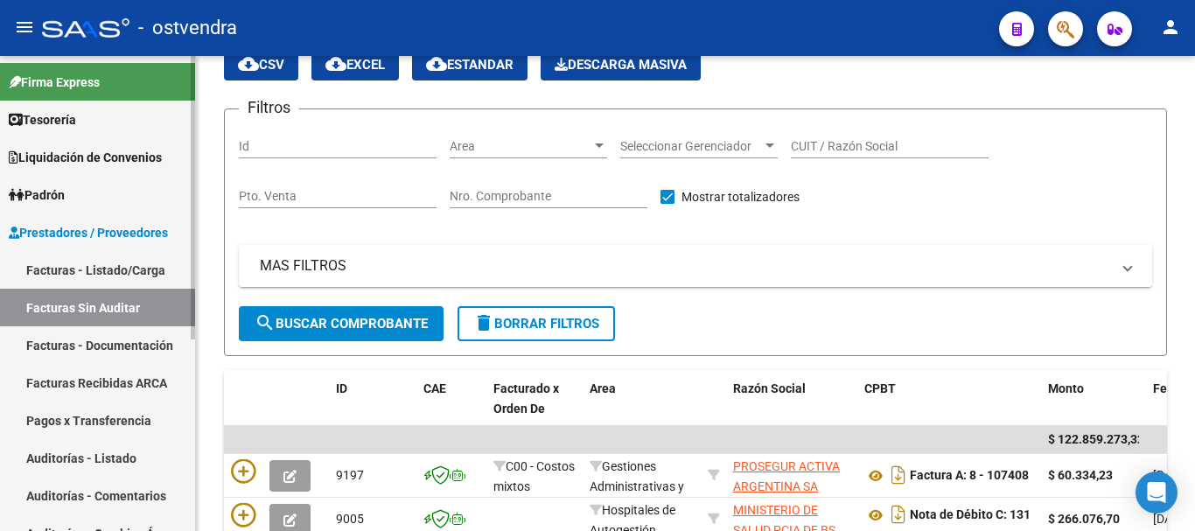
scroll to position [87, 0]
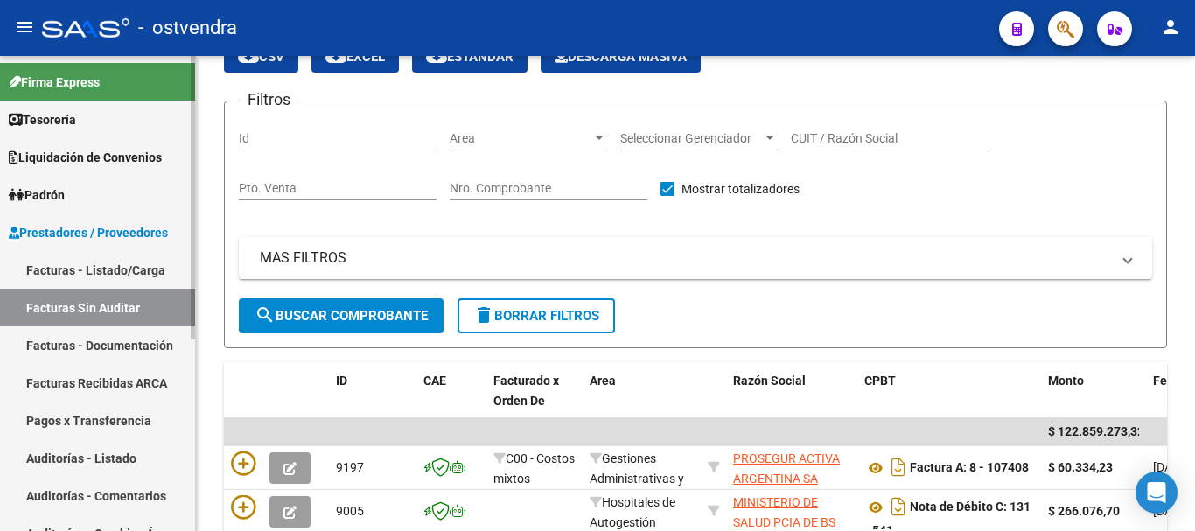
click at [113, 123] on link "Tesorería" at bounding box center [97, 120] width 195 height 38
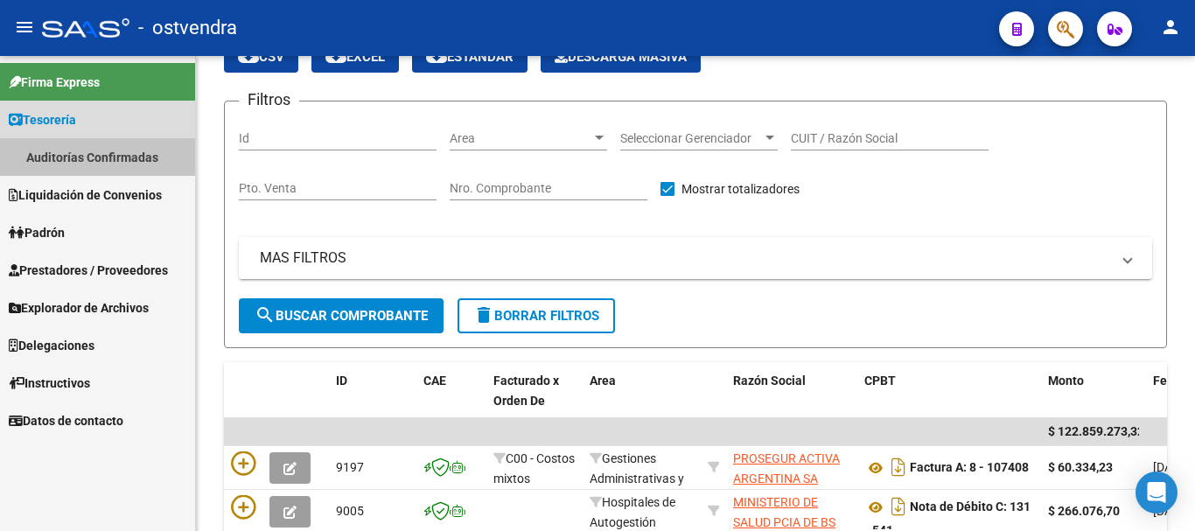
click at [124, 159] on link "Auditorías Confirmadas" at bounding box center [97, 157] width 195 height 38
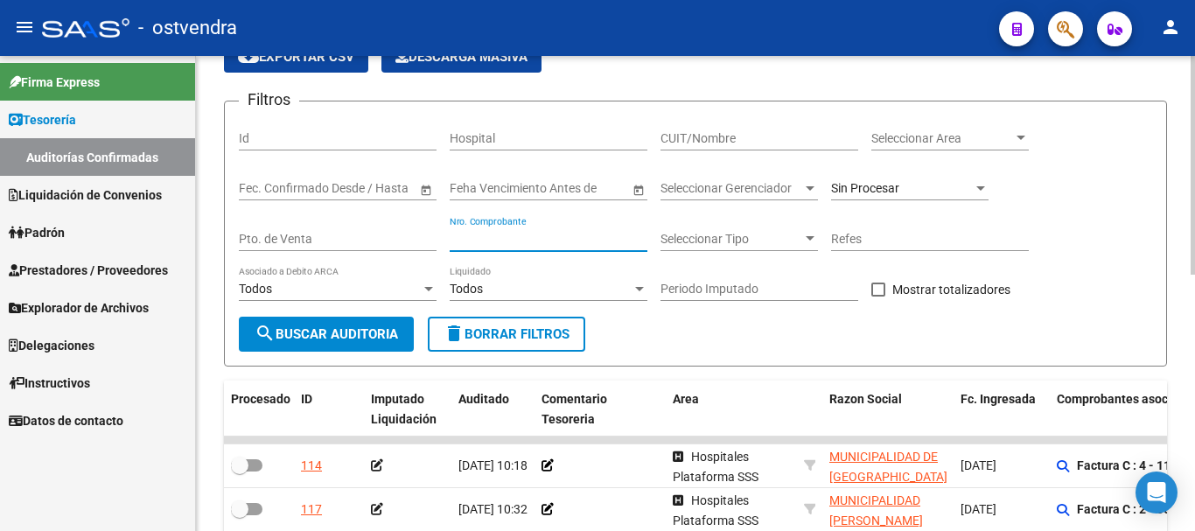
click at [485, 232] on input "Nro. Comprobante" at bounding box center [549, 239] width 198 height 15
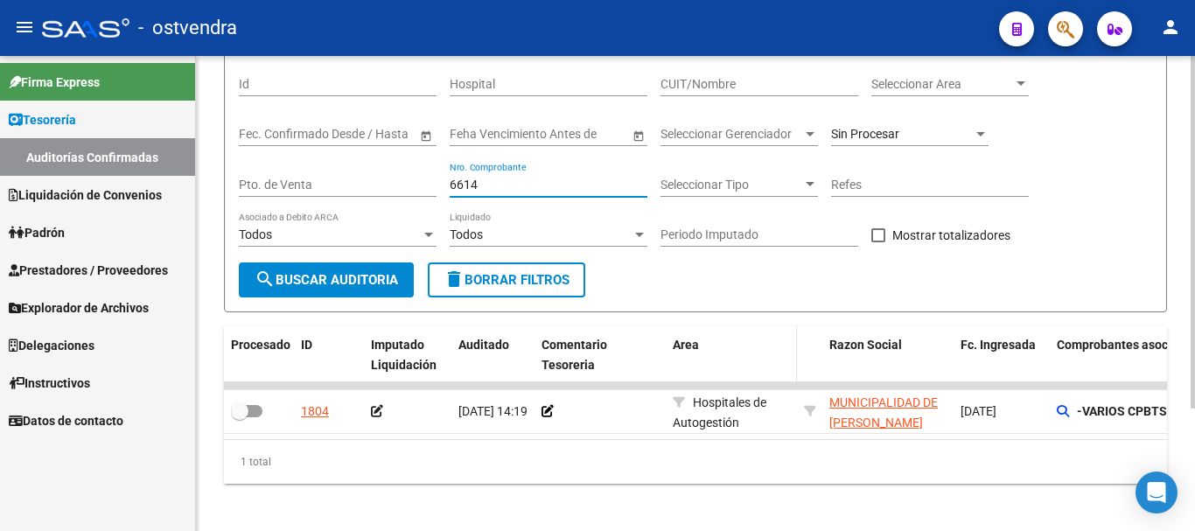
scroll to position [164, 0]
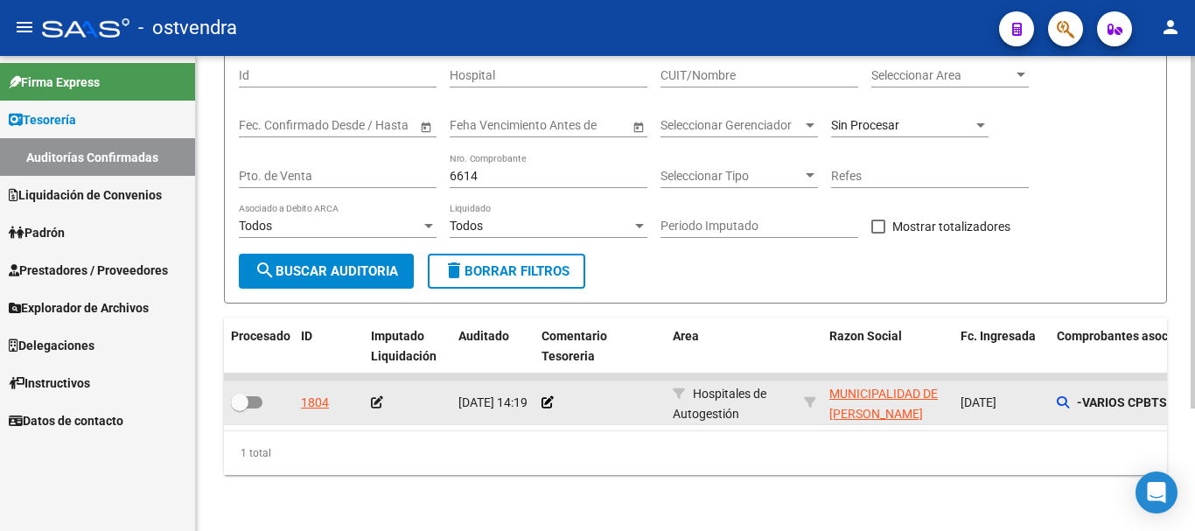
click at [1052, 381] on datatable-body-cell "-VARIOS CPBTS-" at bounding box center [1181, 402] width 262 height 43
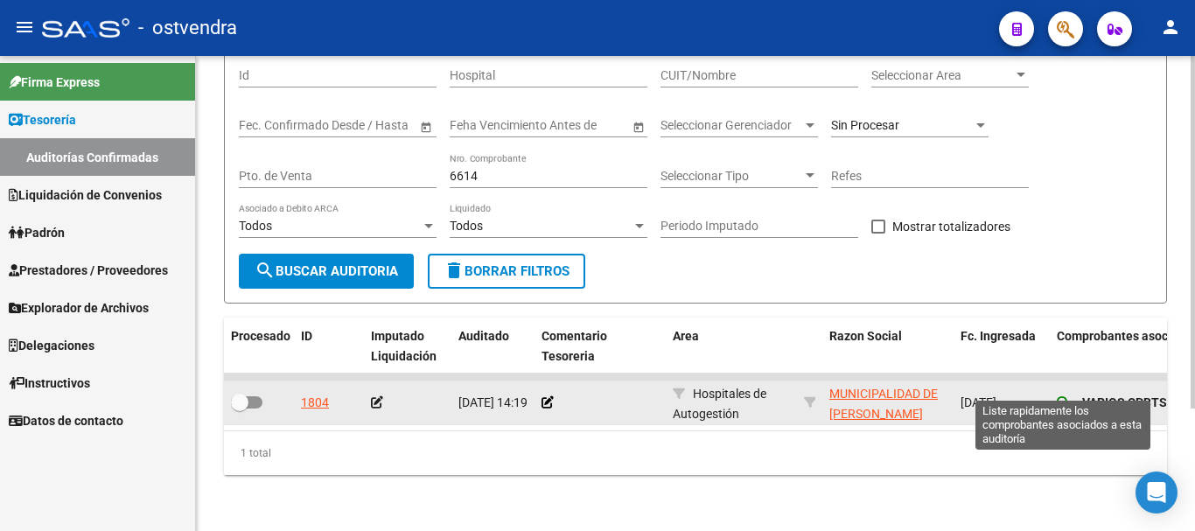
click at [1062, 396] on icon at bounding box center [1063, 402] width 12 height 12
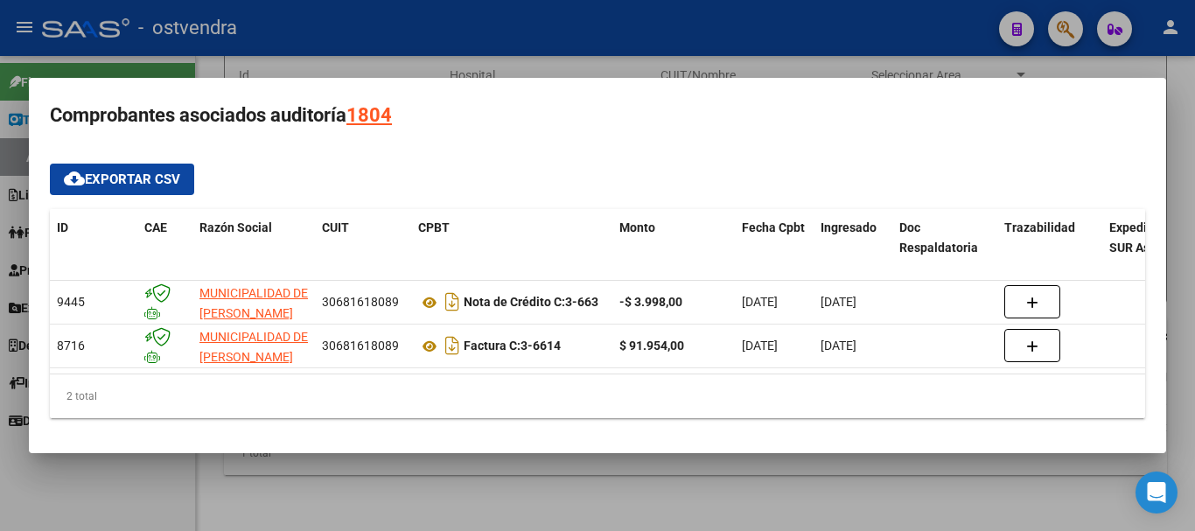
click at [405, 471] on div at bounding box center [597, 265] width 1195 height 531
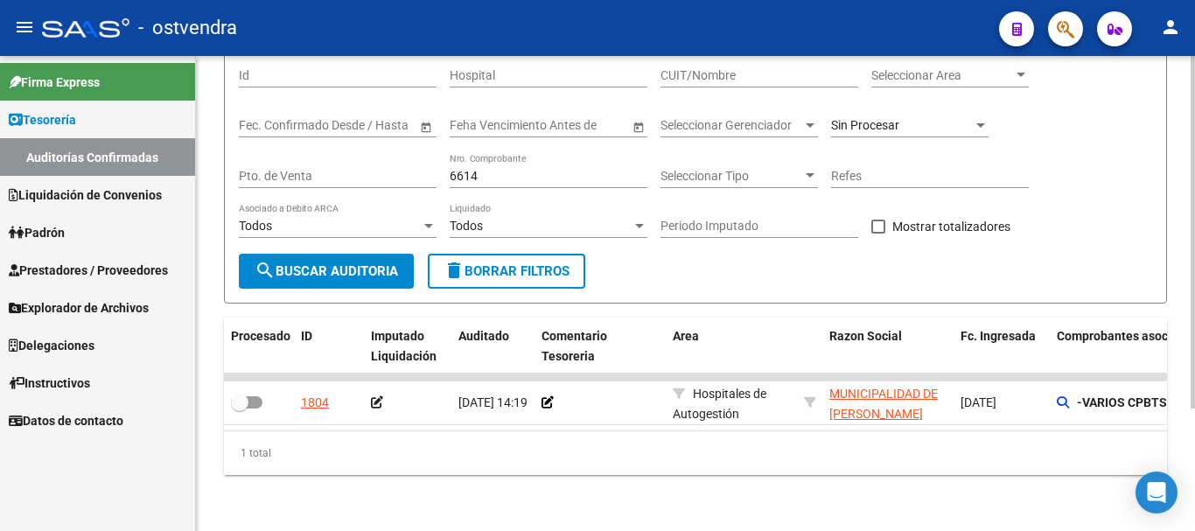
click at [511, 170] on div "6614 Nro. Comprobante" at bounding box center [549, 170] width 198 height 35
type input "6"
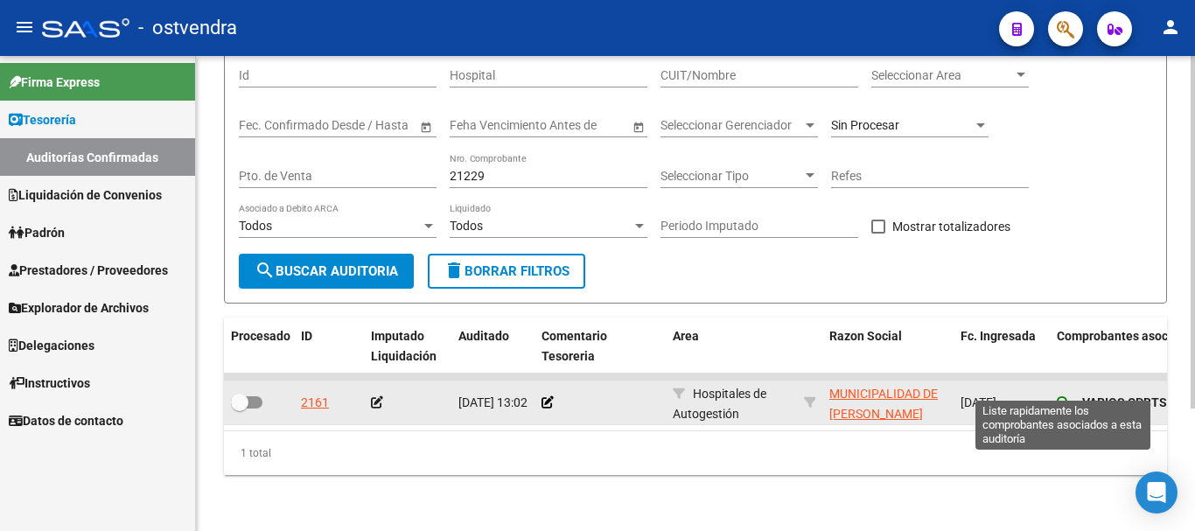
click at [1064, 396] on icon at bounding box center [1063, 402] width 12 height 12
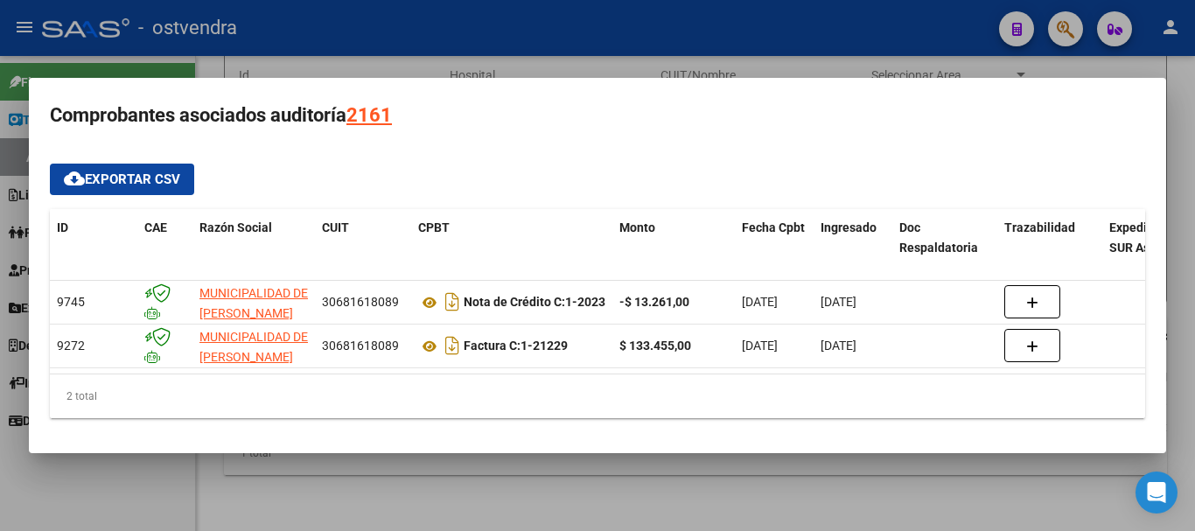
click at [437, 67] on div at bounding box center [597, 265] width 1195 height 531
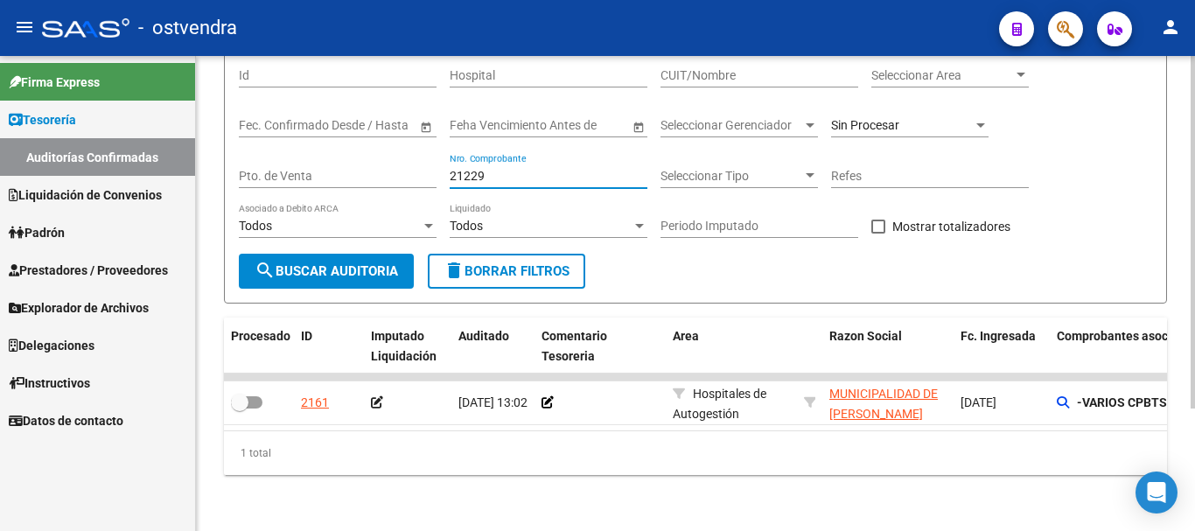
drag, startPoint x: 571, startPoint y: 155, endPoint x: 578, endPoint y: 146, distance: 11.2
click at [571, 169] on input "21229" at bounding box center [549, 176] width 198 height 15
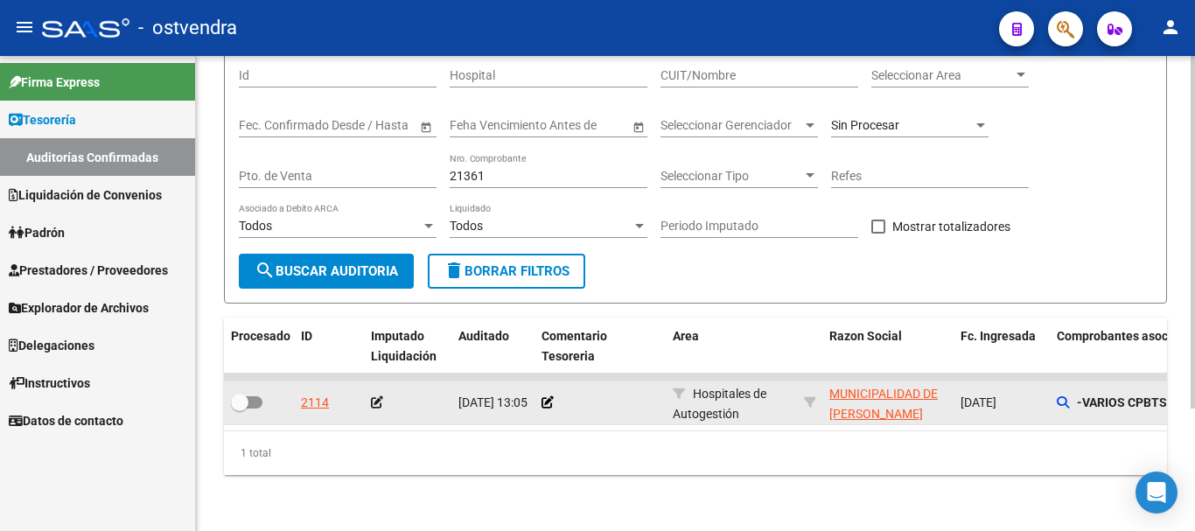
click at [1054, 388] on datatable-body-cell "-VARIOS CPBTS-" at bounding box center [1181, 402] width 262 height 43
click at [1058, 396] on icon at bounding box center [1063, 402] width 12 height 12
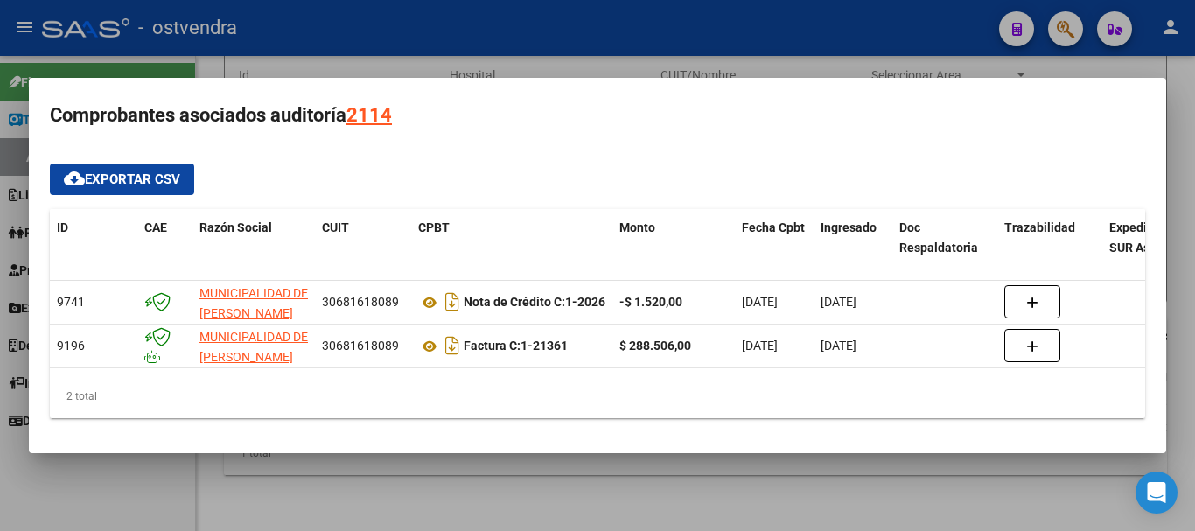
click at [581, 485] on div at bounding box center [597, 265] width 1195 height 531
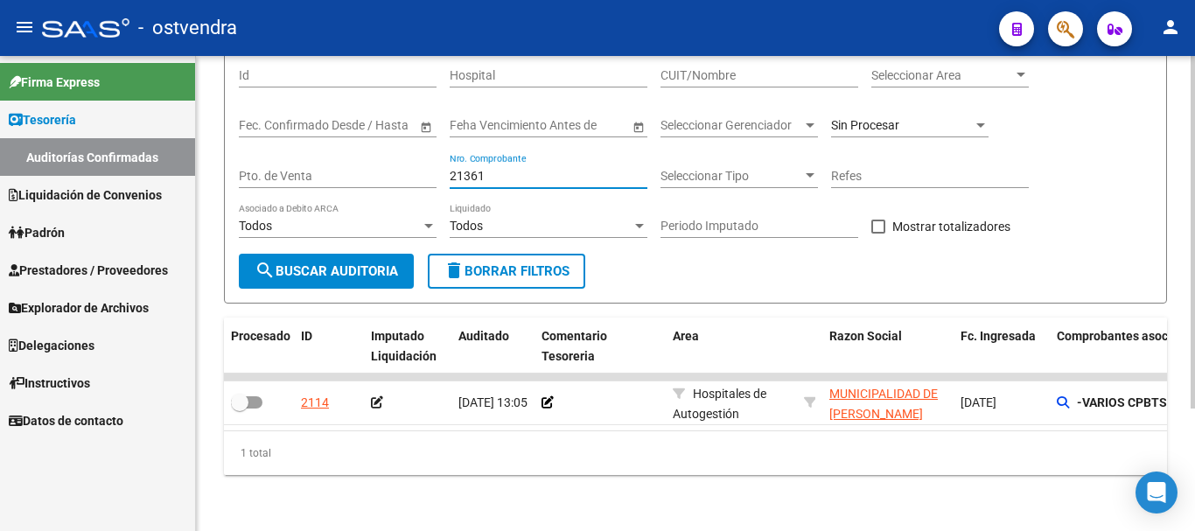
click at [536, 169] on input "21361" at bounding box center [549, 176] width 198 height 15
type input "2"
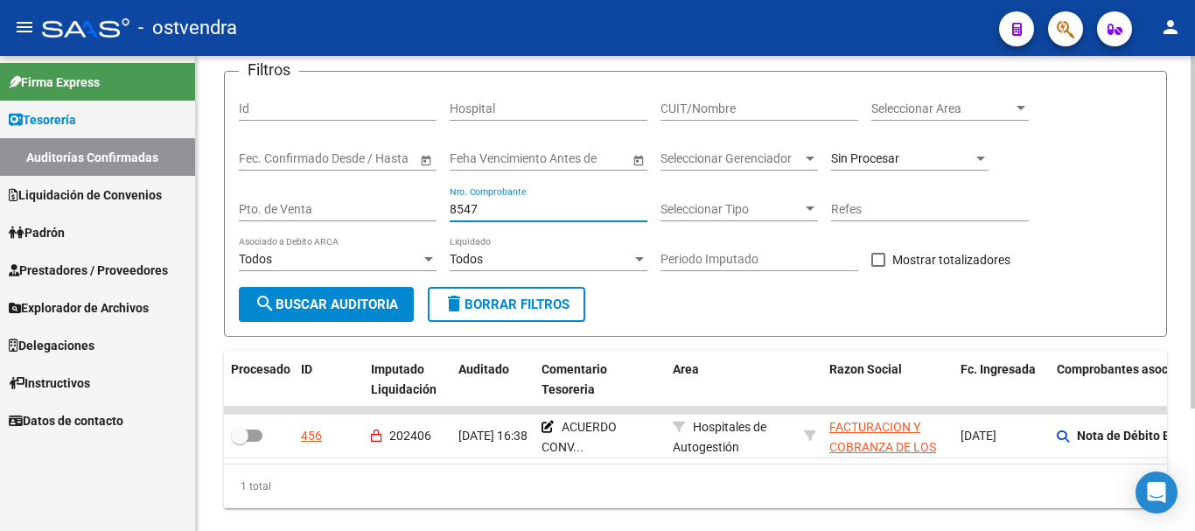
scroll to position [77, 0]
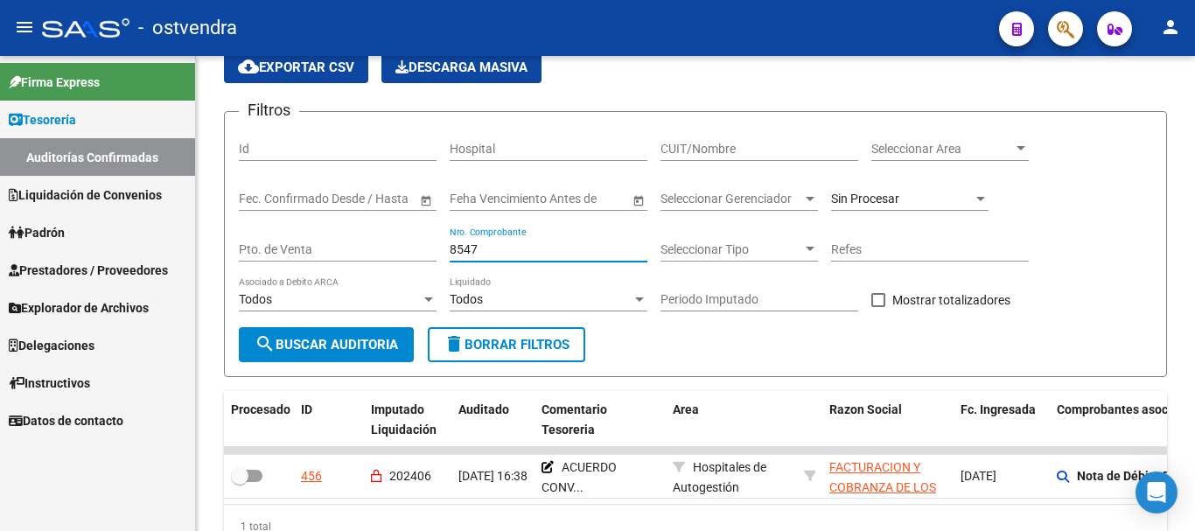
type input "8547"
click at [82, 276] on span "Prestadores / Proveedores" at bounding box center [88, 270] width 159 height 19
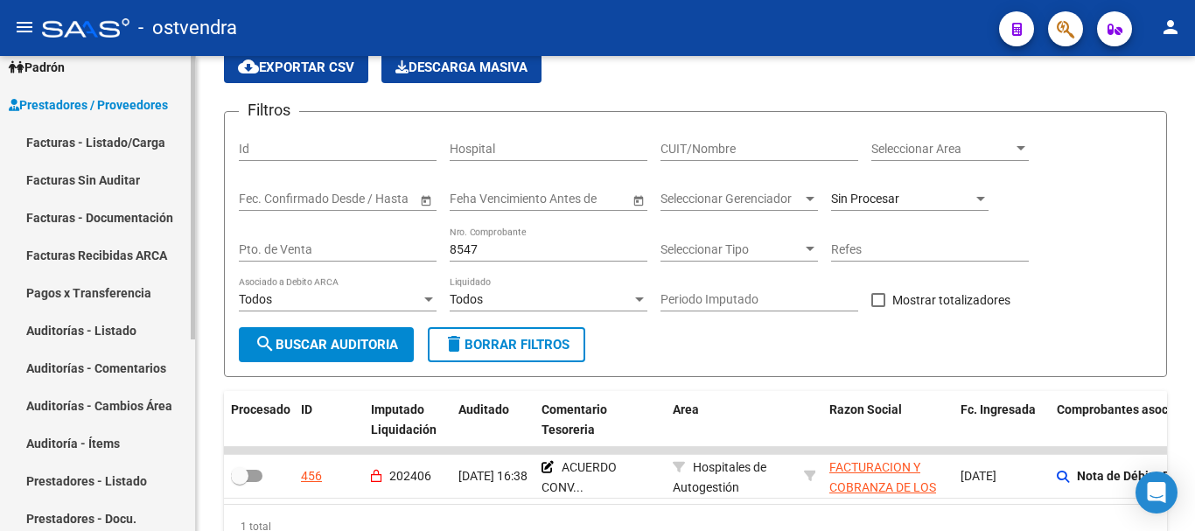
scroll to position [171, 0]
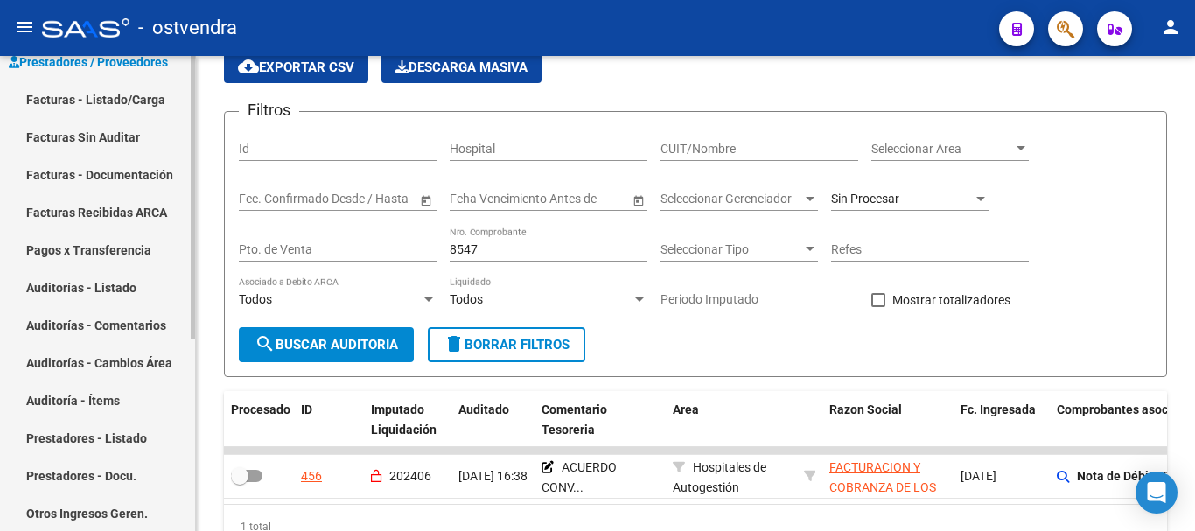
click at [87, 288] on link "Auditorías - Listado" at bounding box center [97, 288] width 195 height 38
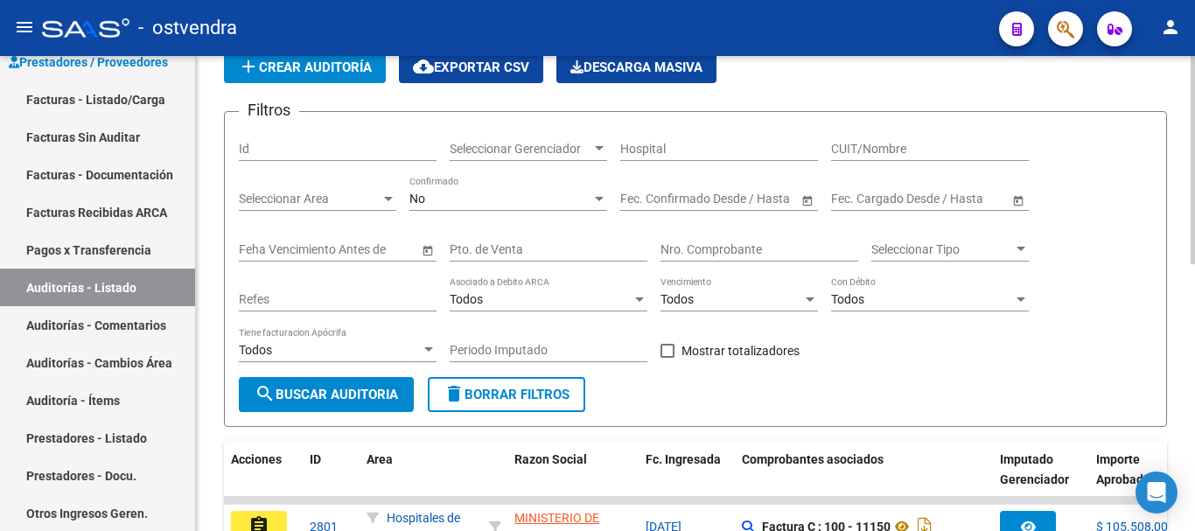
click at [703, 247] on input "Nro. Comprobante" at bounding box center [759, 249] width 198 height 15
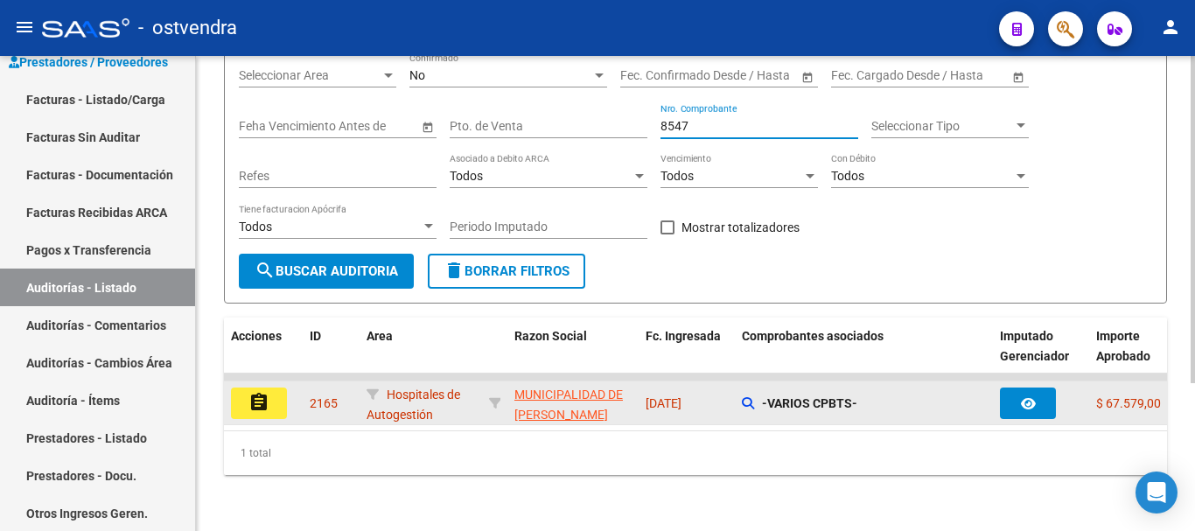
scroll to position [214, 0]
type input "8547"
click at [265, 392] on mat-icon "assignment" at bounding box center [258, 402] width 21 height 21
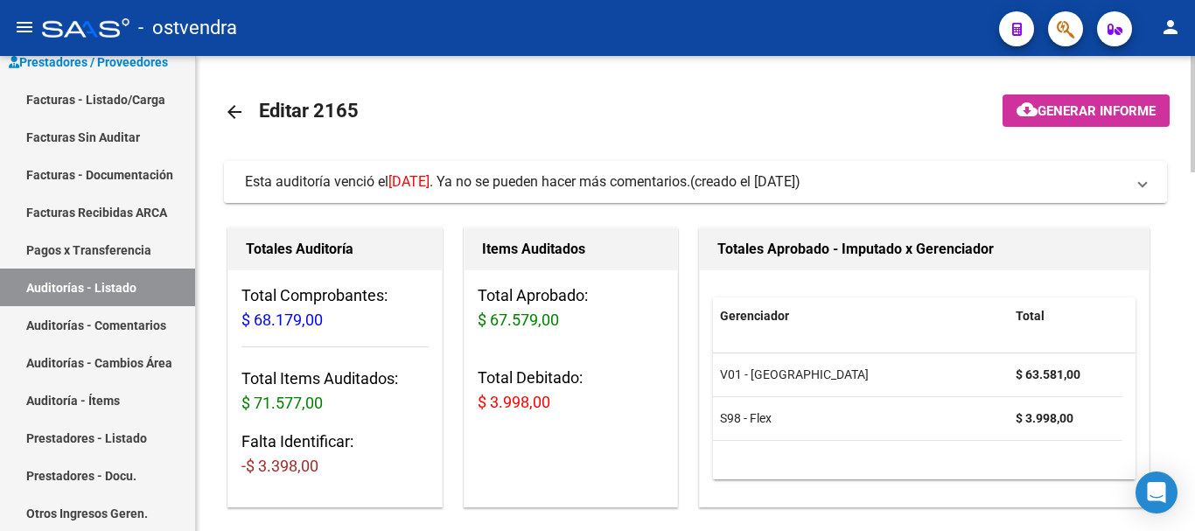
click at [395, 169] on mat-expansion-panel-header "Esta auditoría venció el [DATE] . Ya no se pueden hacer más comentarios. (cread…" at bounding box center [695, 182] width 943 height 42
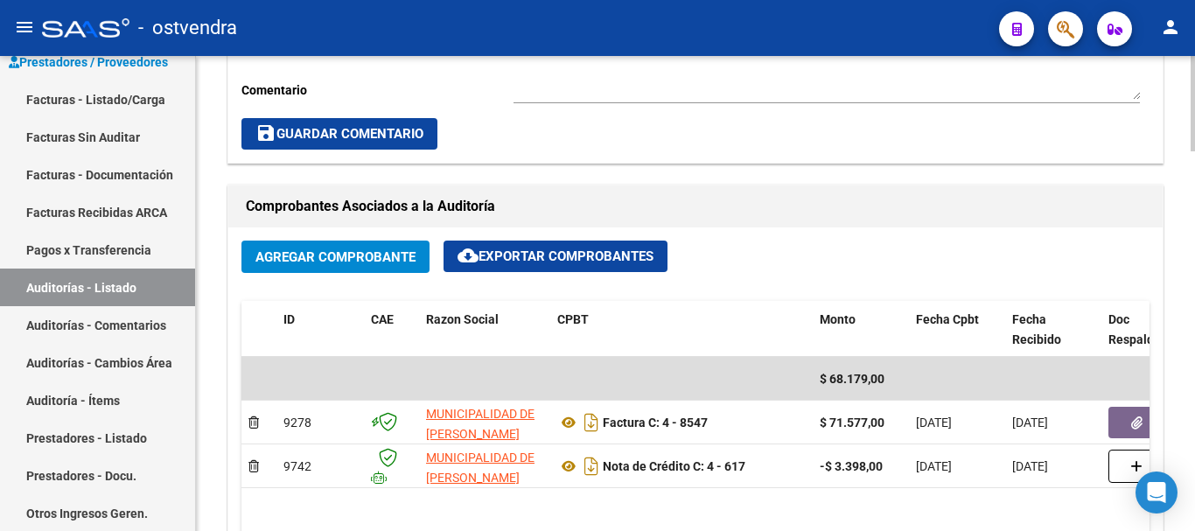
scroll to position [1137, 0]
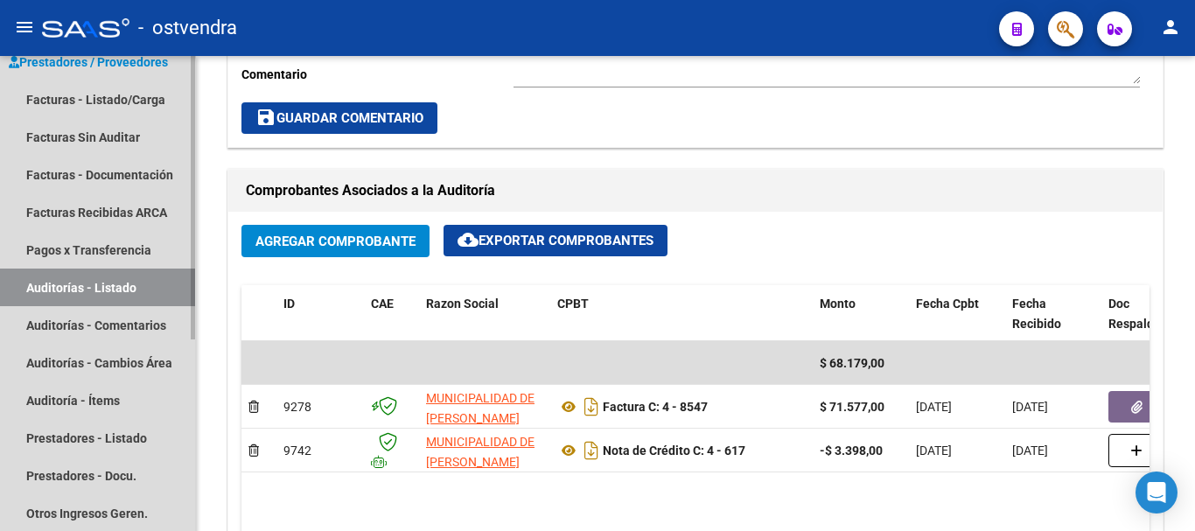
click at [75, 294] on link "Auditorías - Listado" at bounding box center [97, 288] width 195 height 38
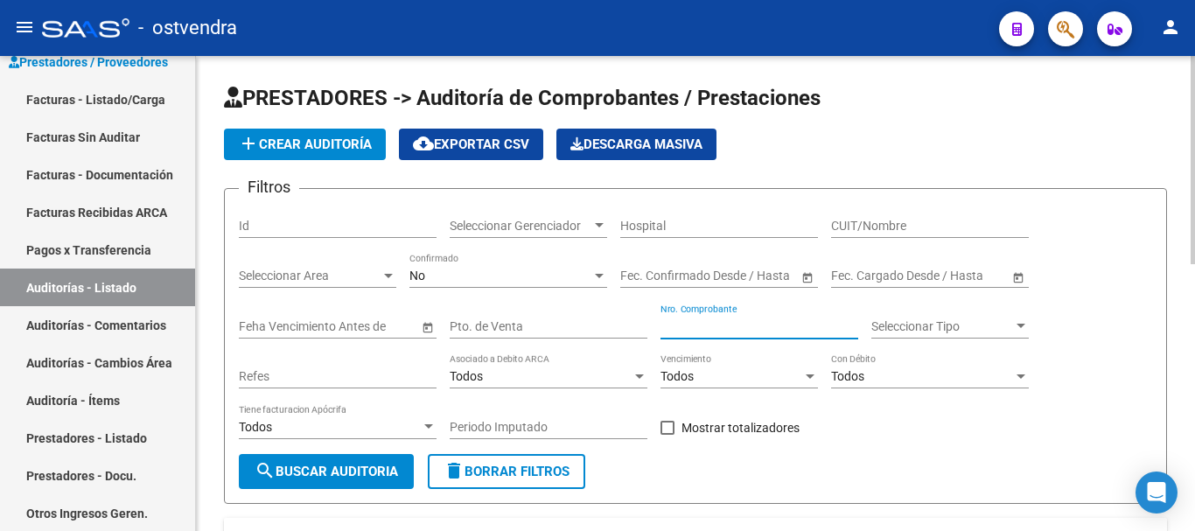
click at [689, 328] on input "Nro. Comprobante" at bounding box center [759, 326] width 198 height 15
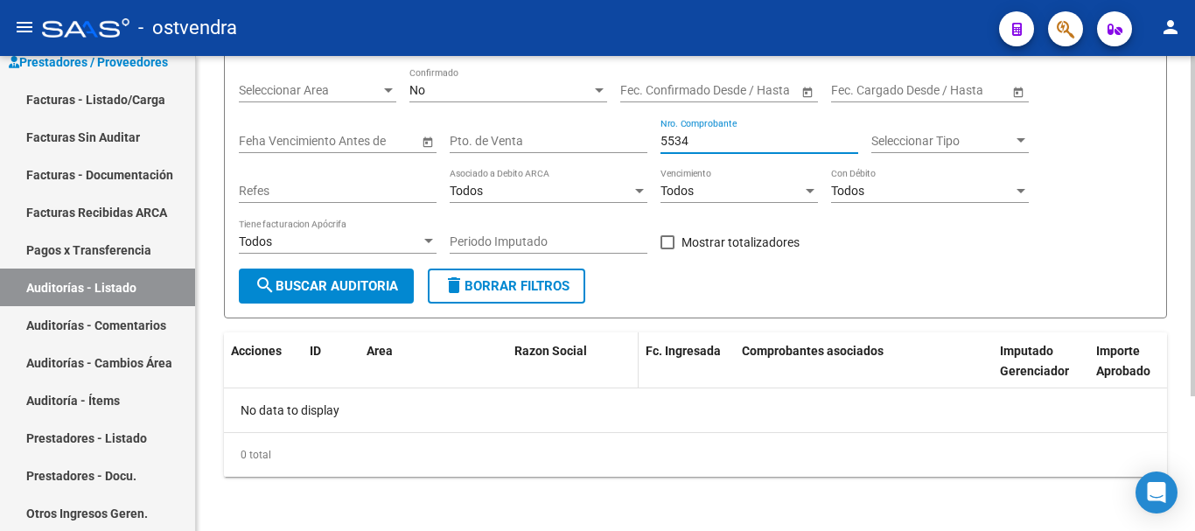
scroll to position [187, 0]
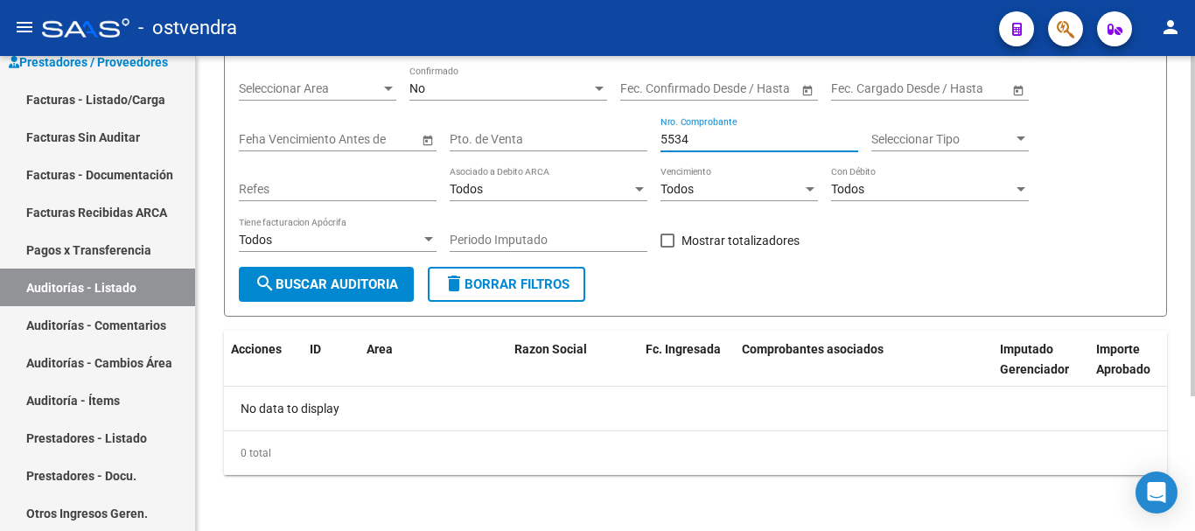
type input "5534"
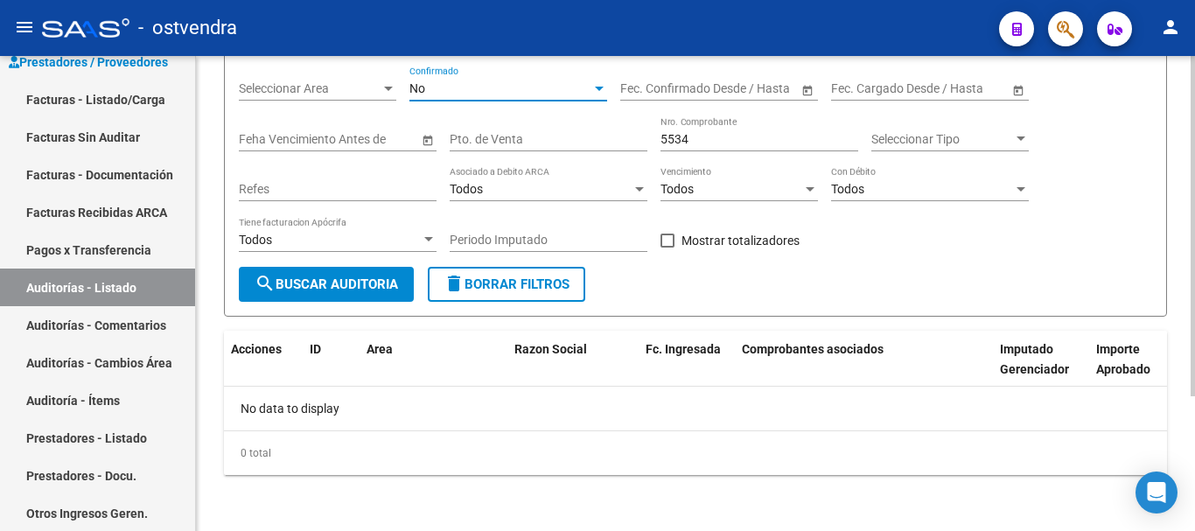
click at [429, 82] on div "No" at bounding box center [500, 88] width 182 height 15
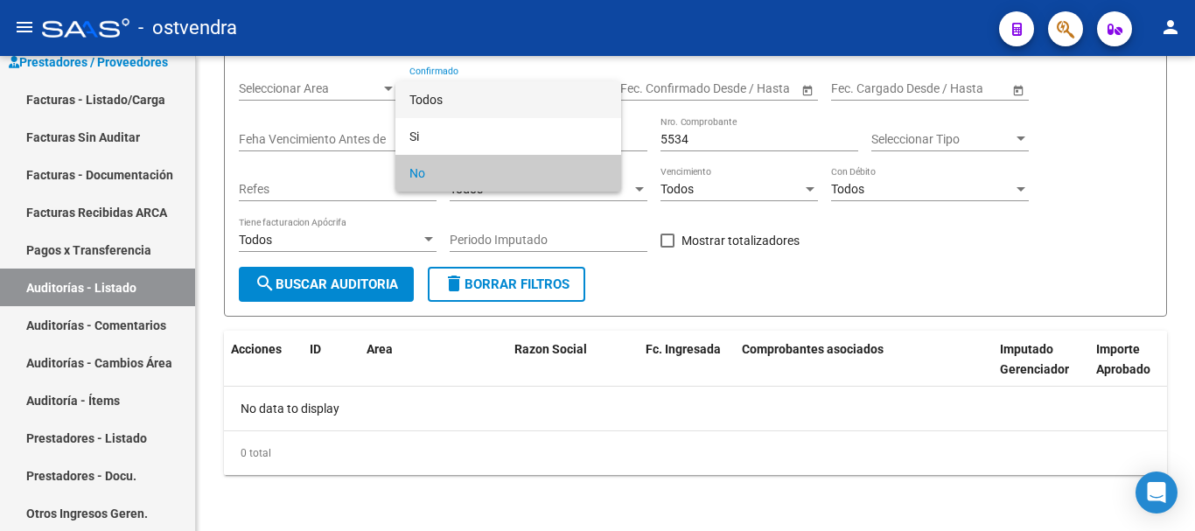
click at [433, 104] on span "Todos" at bounding box center [508, 99] width 198 height 37
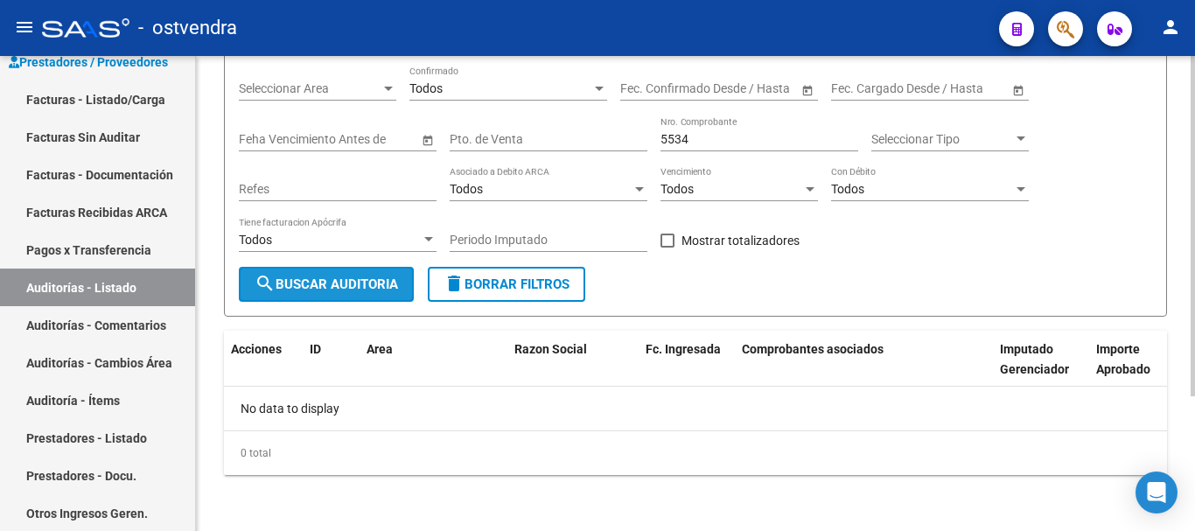
click at [342, 300] on button "search Buscar Auditoria" at bounding box center [326, 284] width 175 height 35
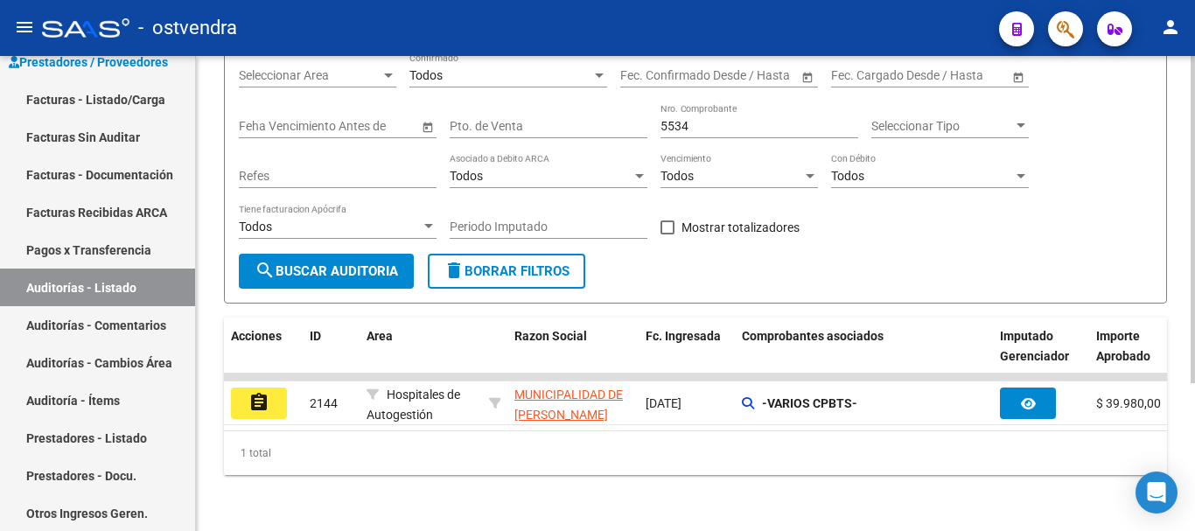
scroll to position [214, 0]
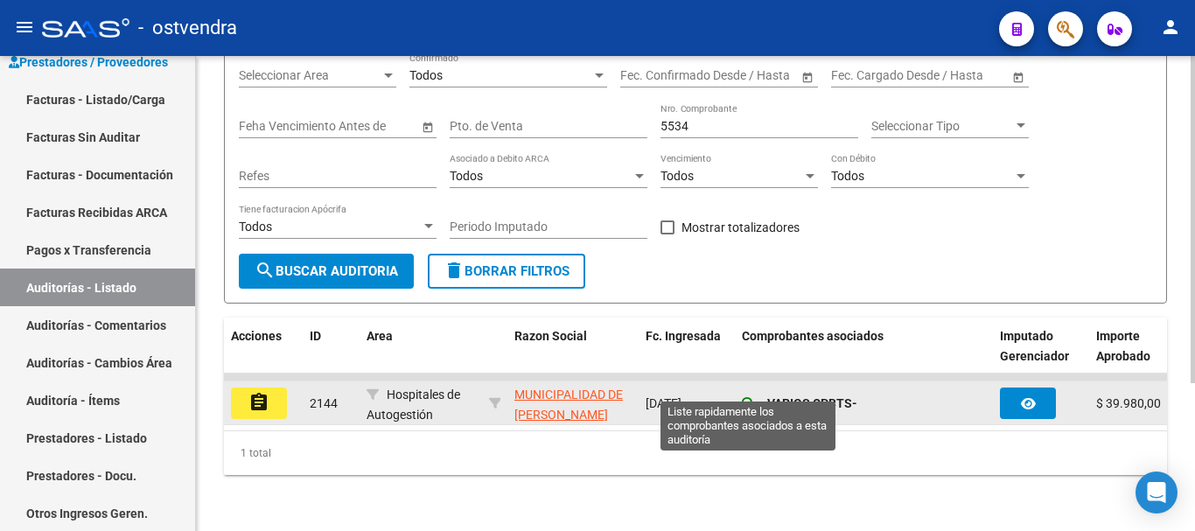
click at [747, 397] on icon at bounding box center [748, 403] width 12 height 12
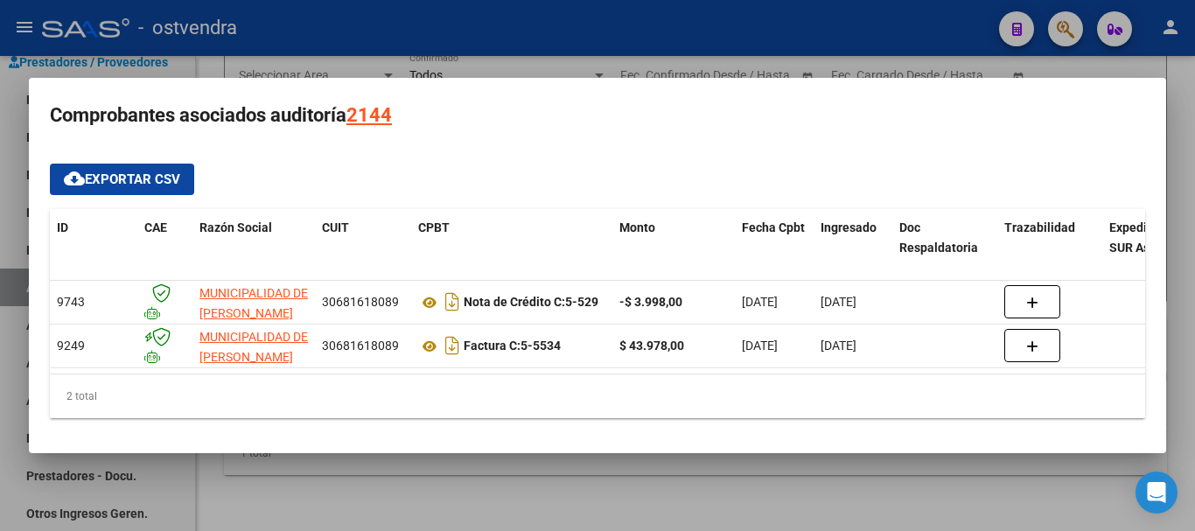
click at [274, 506] on div at bounding box center [597, 265] width 1195 height 531
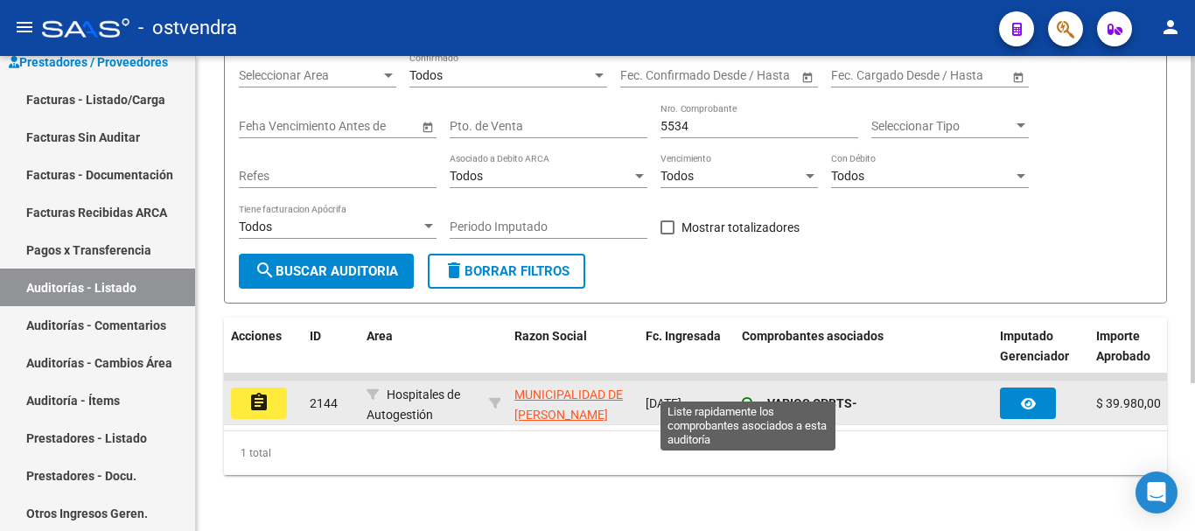
click at [745, 397] on icon at bounding box center [748, 403] width 12 height 12
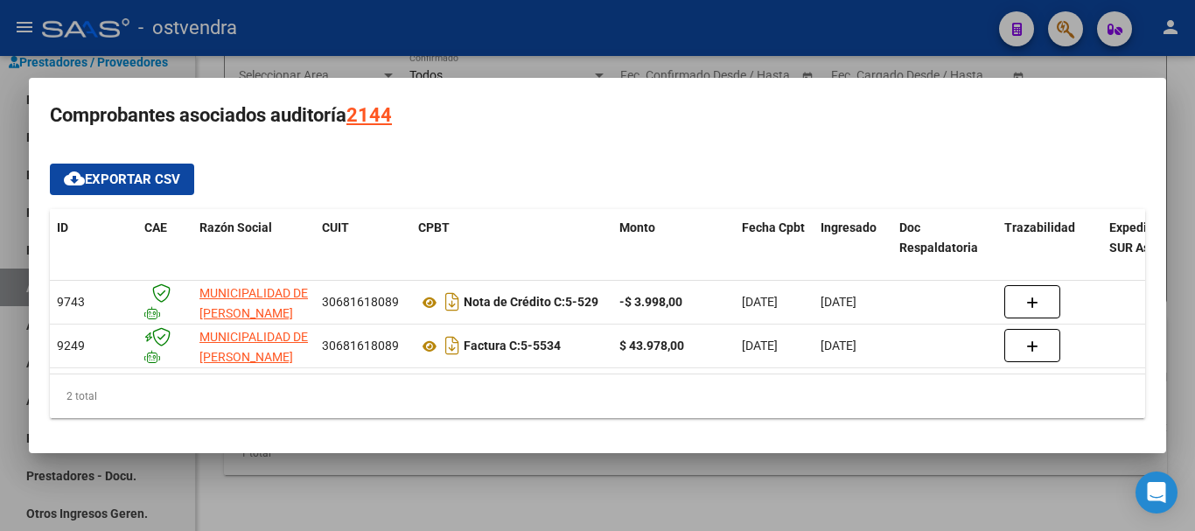
click at [736, 478] on div at bounding box center [597, 265] width 1195 height 531
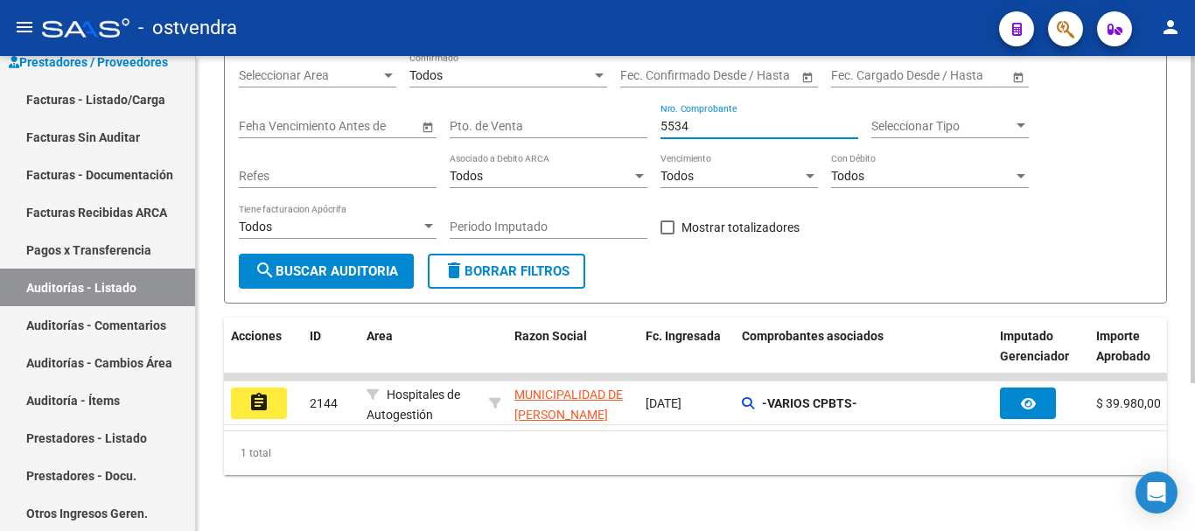
drag, startPoint x: 717, startPoint y: 106, endPoint x: 610, endPoint y: 113, distance: 107.8
click at [610, 113] on div "Filtros Id Seleccionar Gerenciador Seleccionar Gerenciador Hospital CUIT/Nombre…" at bounding box center [695, 128] width 913 height 251
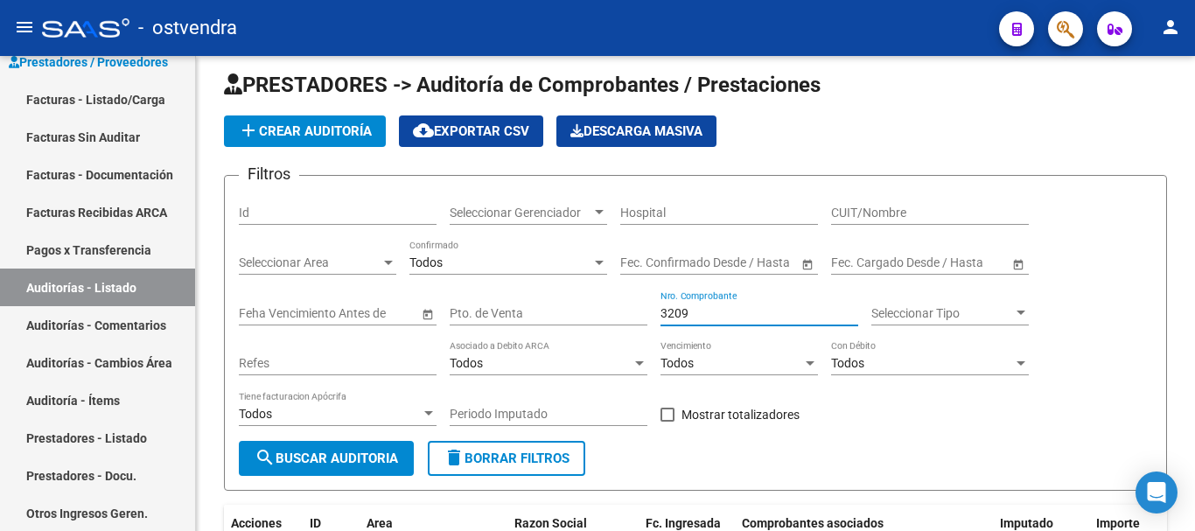
scroll to position [12, 0]
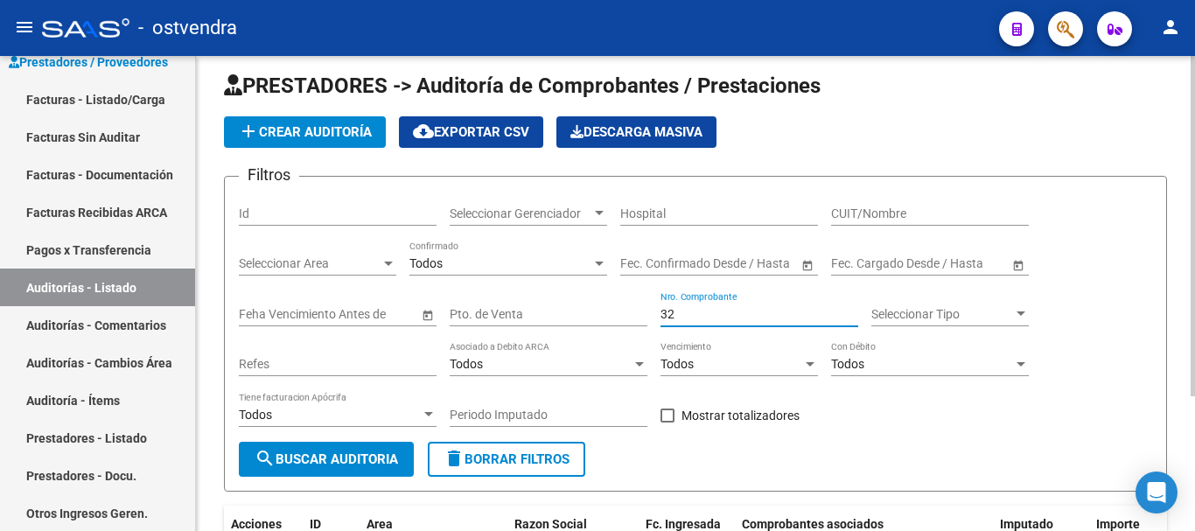
type input "3"
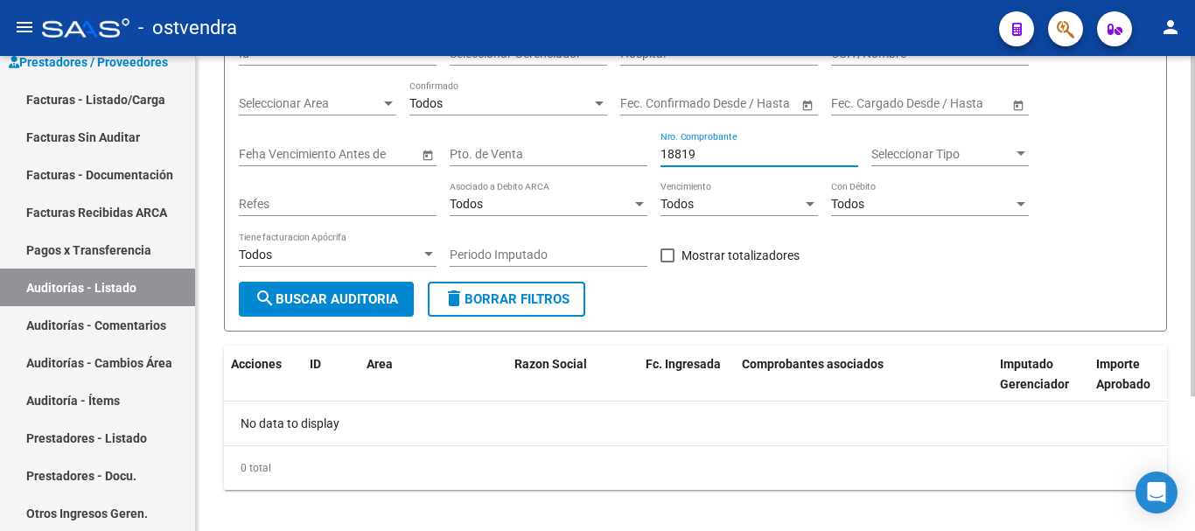
scroll to position [187, 0]
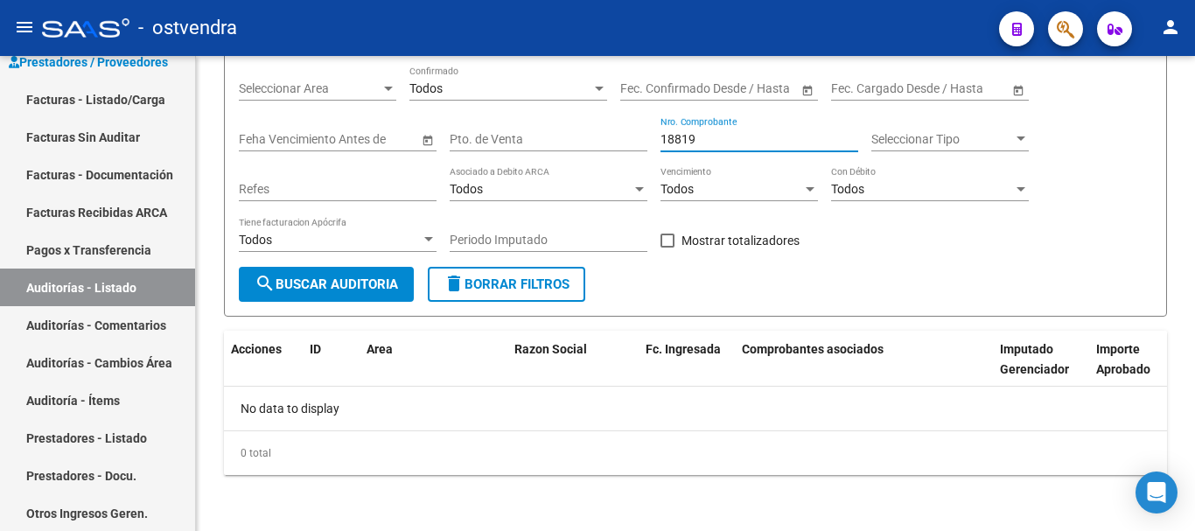
type input "18819"
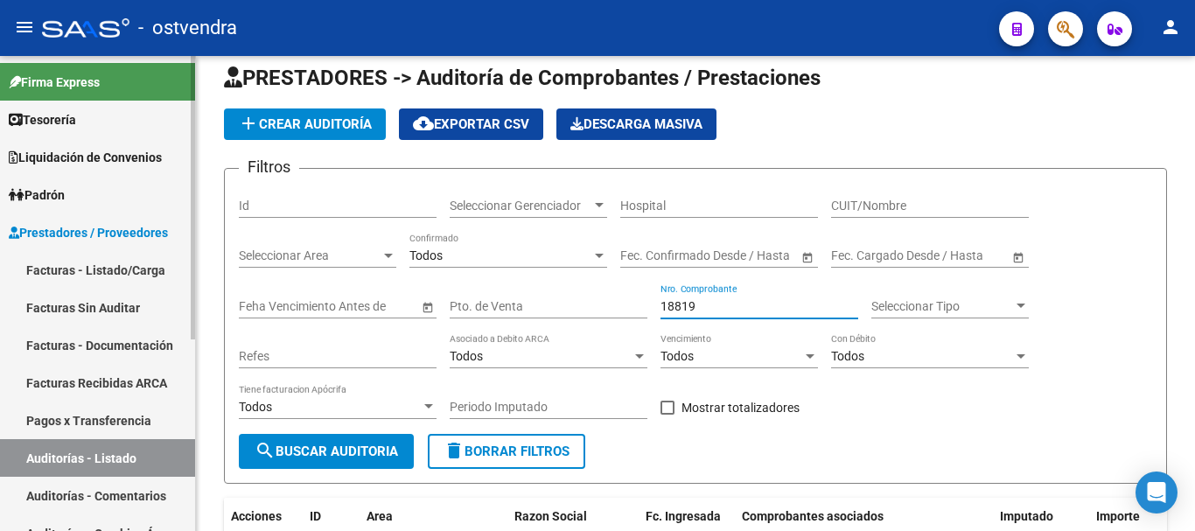
scroll to position [12, 0]
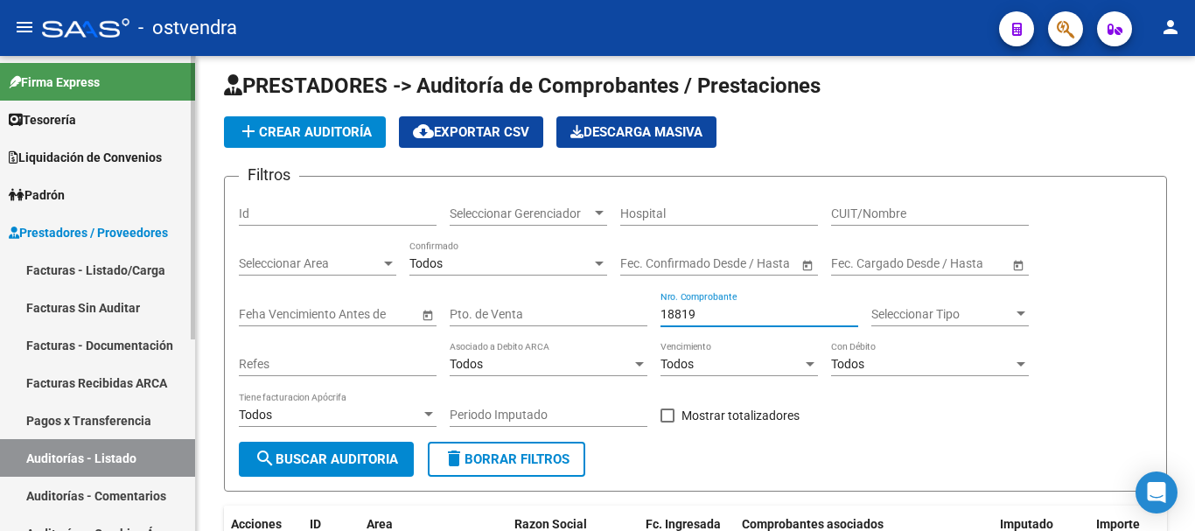
click at [129, 258] on link "Facturas - Listado/Carga" at bounding box center [97, 270] width 195 height 38
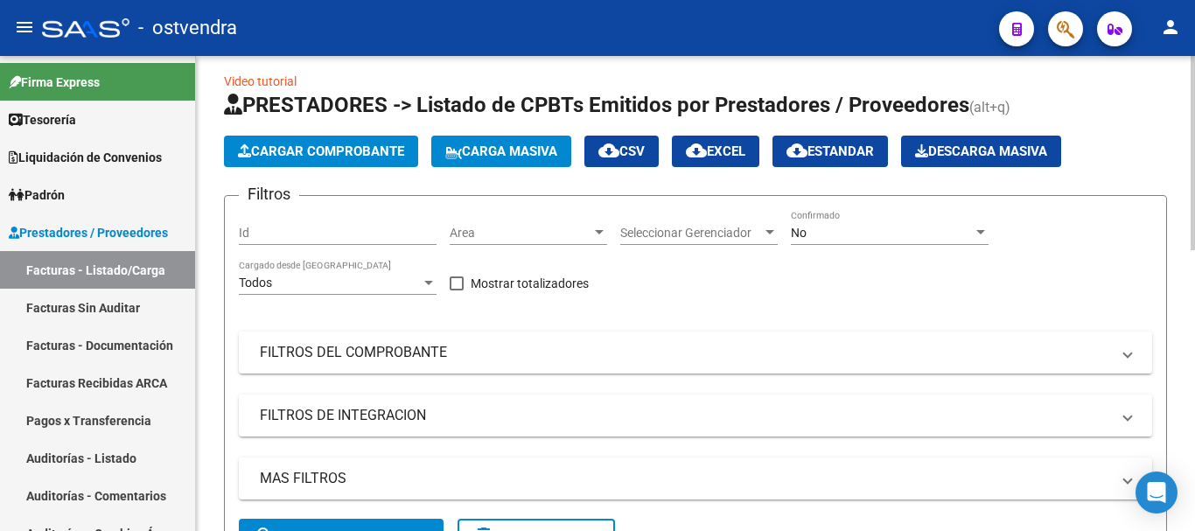
click at [303, 146] on span "Cargar Comprobante" at bounding box center [321, 151] width 166 height 16
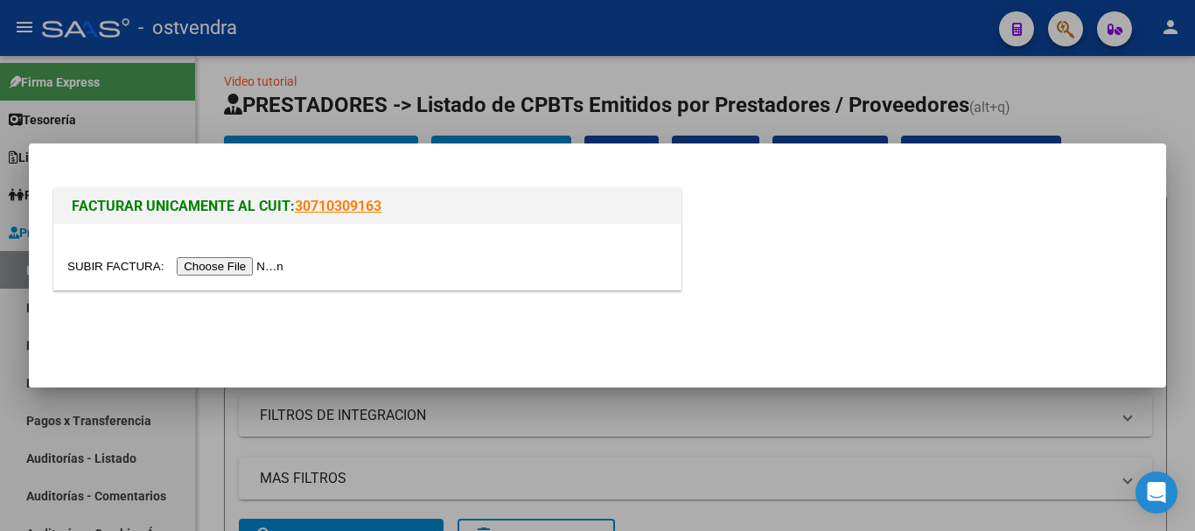
click at [210, 263] on input "file" at bounding box center [177, 266] width 221 height 18
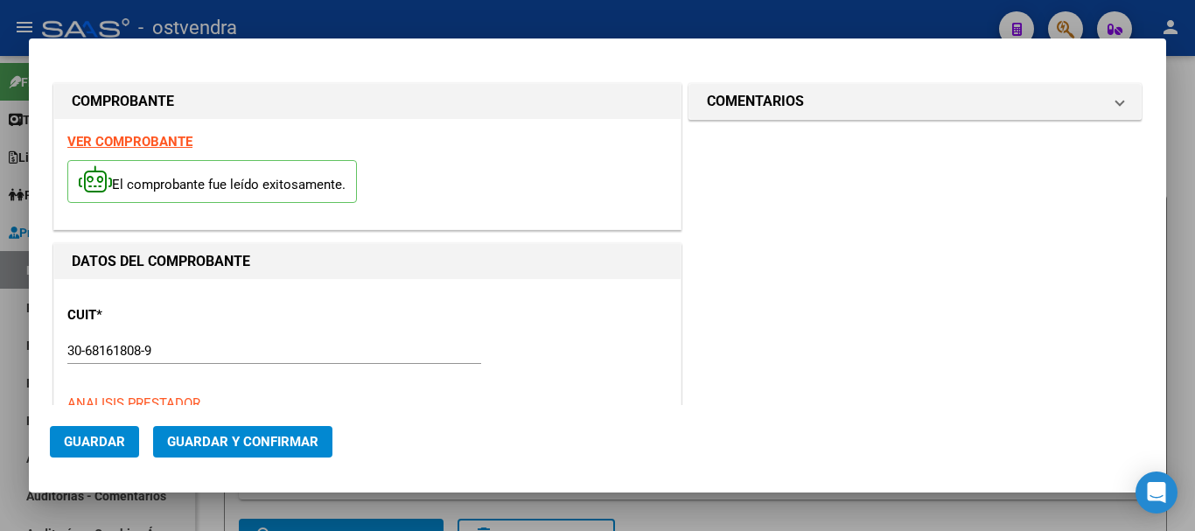
type input "[DATE]"
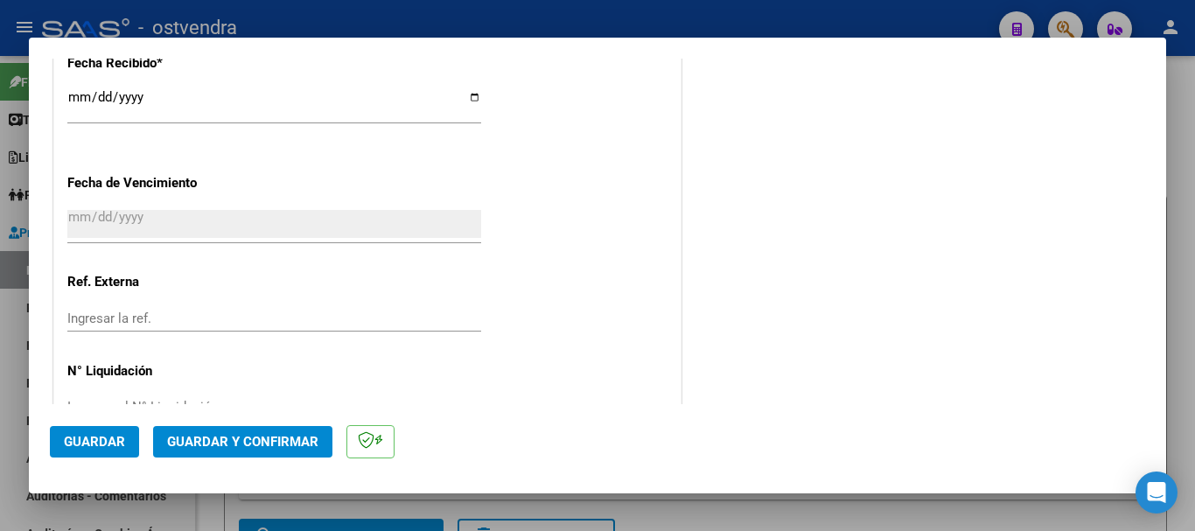
scroll to position [1118, 0]
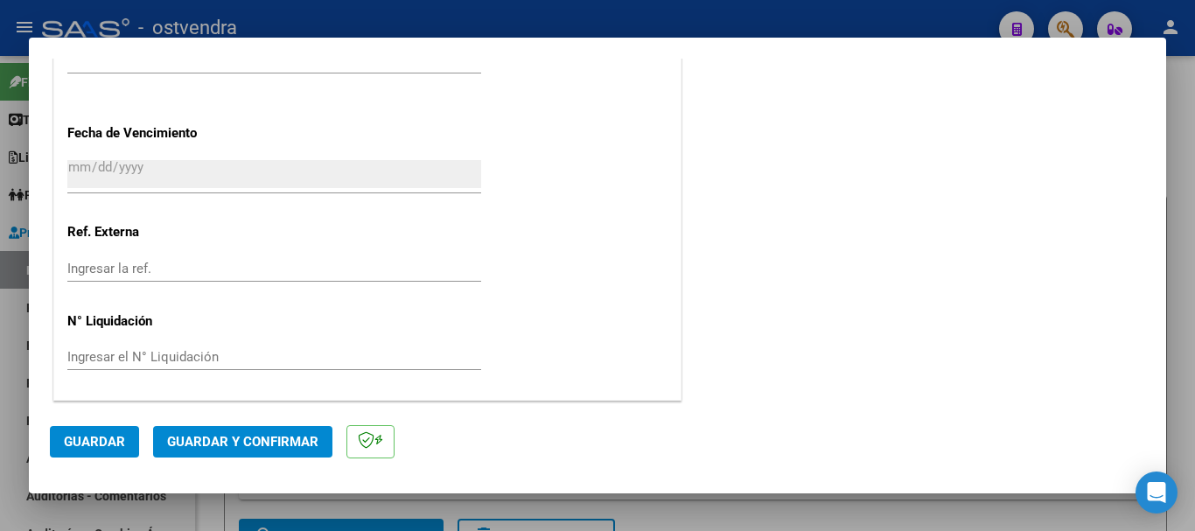
click at [222, 442] on span "Guardar y Confirmar" at bounding box center [242, 442] width 151 height 16
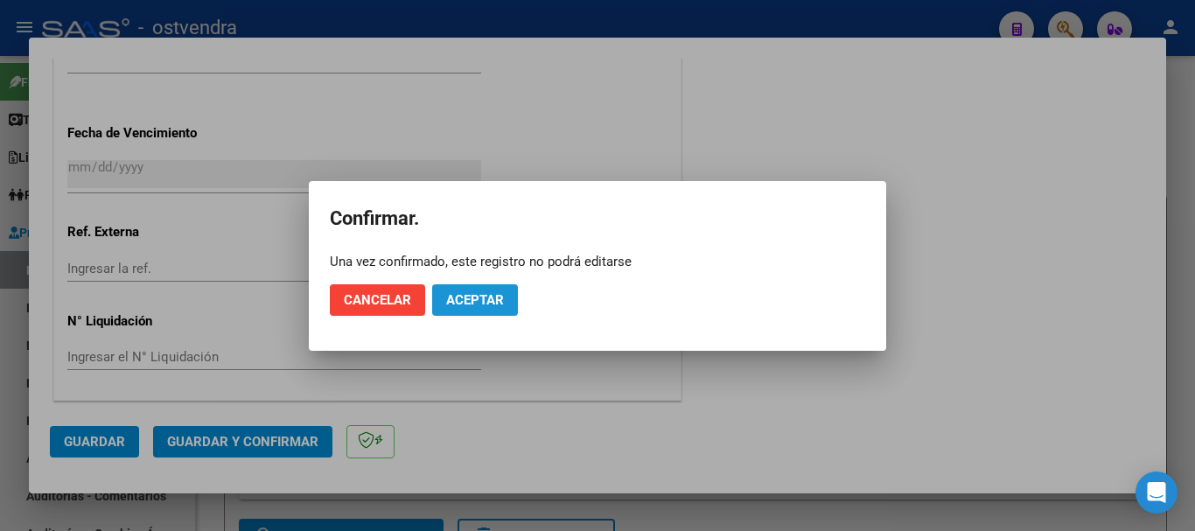
click at [494, 293] on span "Aceptar" at bounding box center [475, 300] width 58 height 16
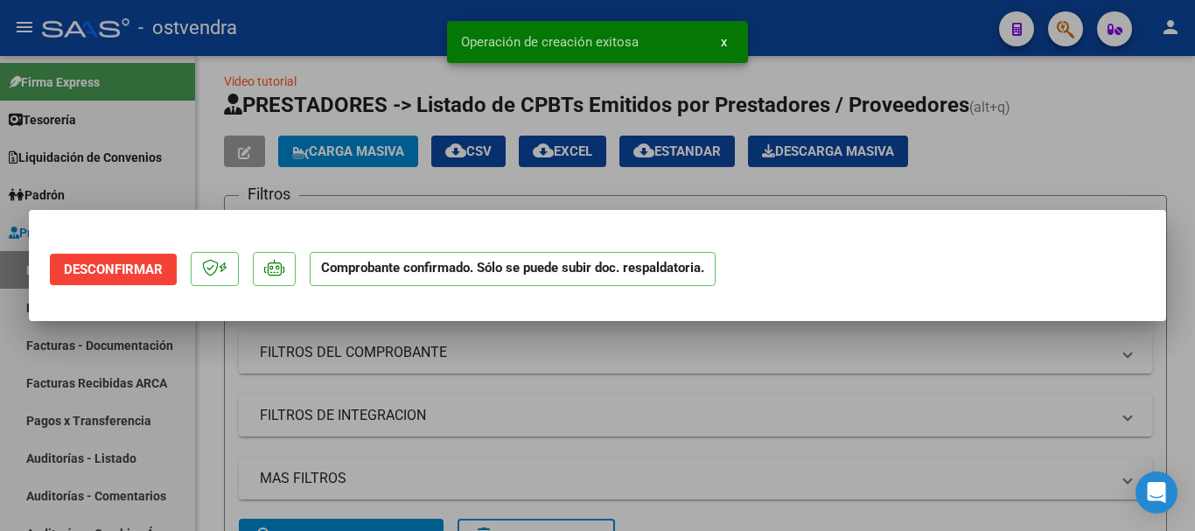
scroll to position [0, 0]
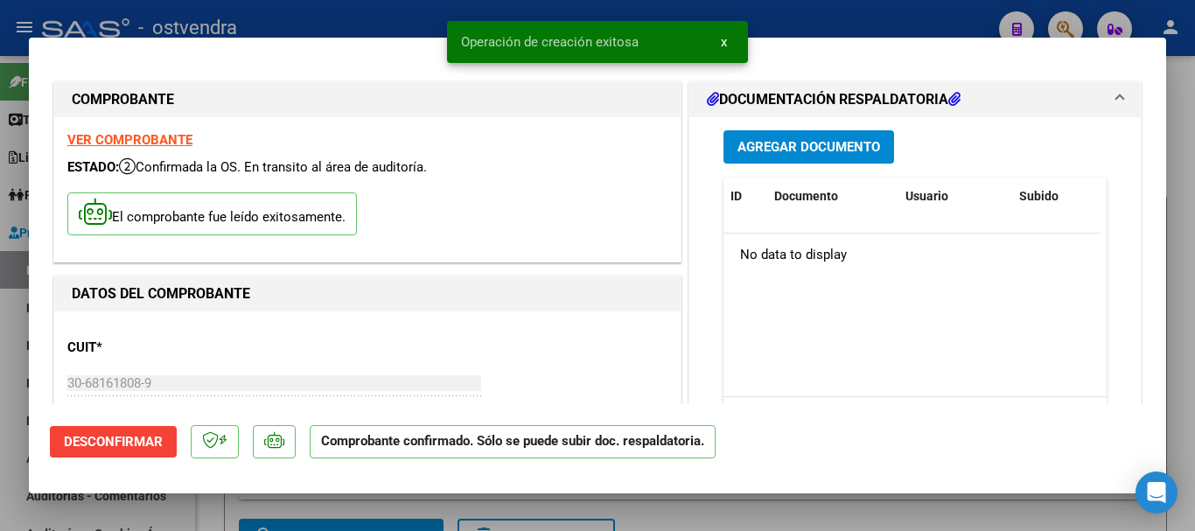
click at [0, 374] on div at bounding box center [597, 265] width 1195 height 531
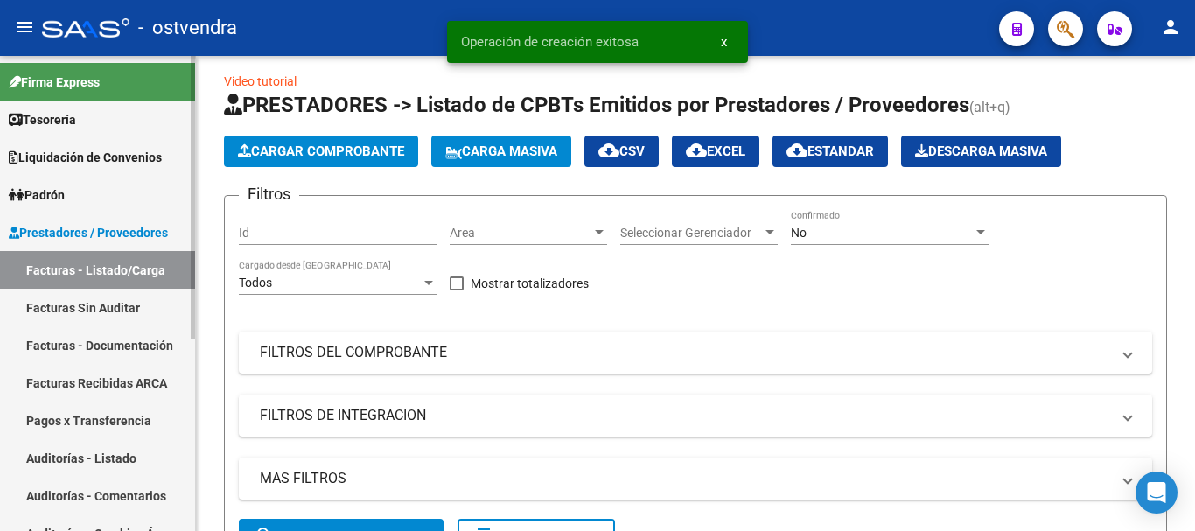
click at [61, 317] on link "Facturas Sin Auditar" at bounding box center [97, 308] width 195 height 38
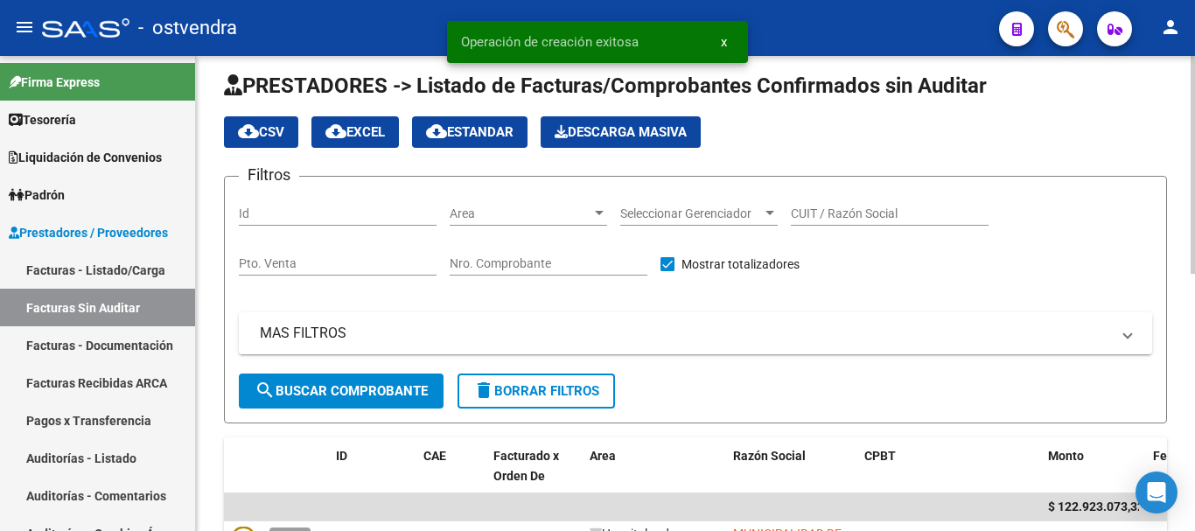
scroll to position [100, 0]
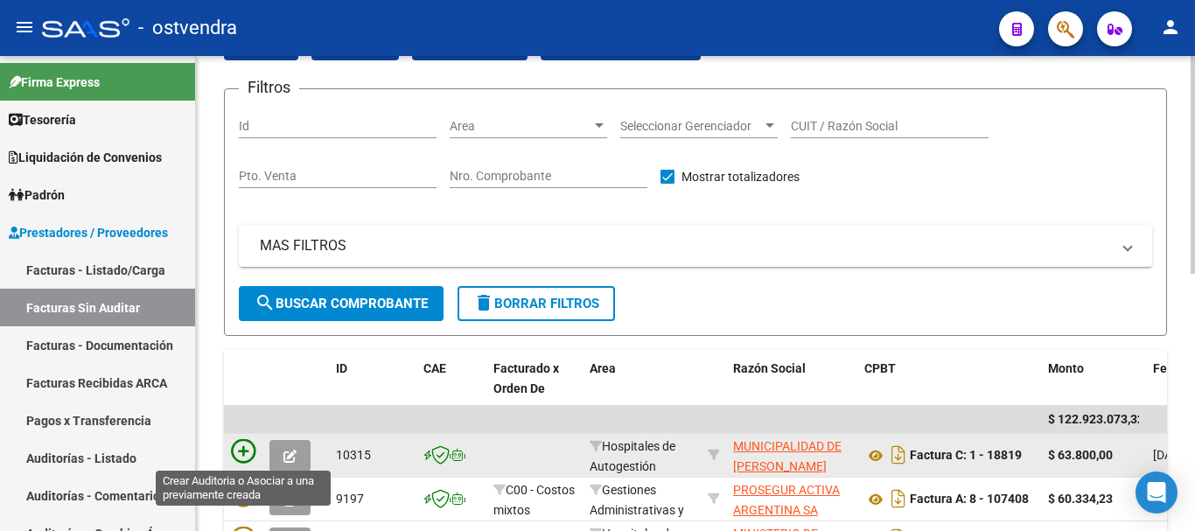
click at [236, 450] on icon at bounding box center [243, 451] width 24 height 24
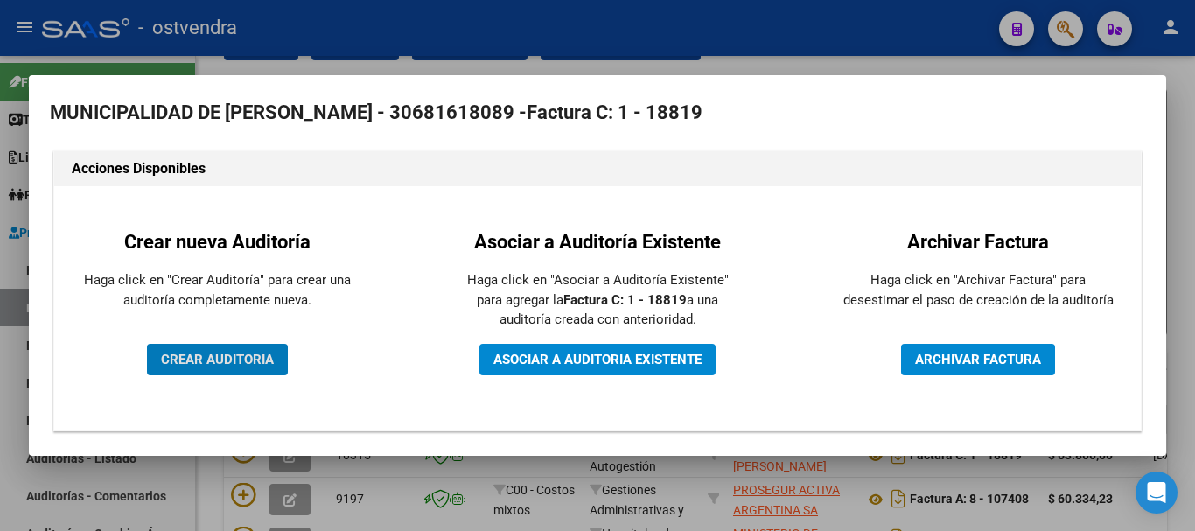
click at [203, 360] on span "CREAR AUDITORIA" at bounding box center [217, 360] width 113 height 16
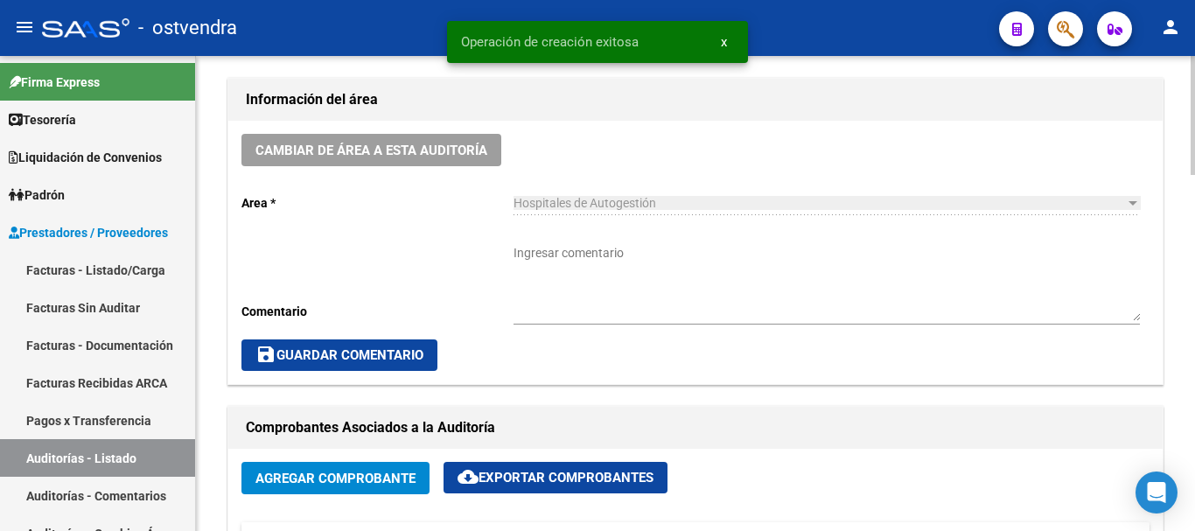
scroll to position [612, 0]
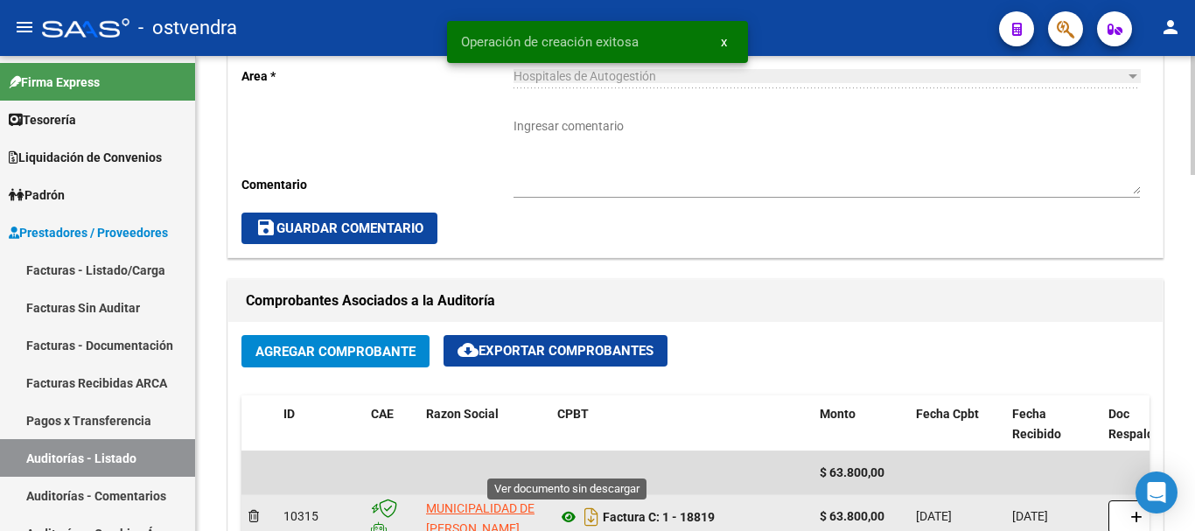
click at [560, 513] on icon at bounding box center [568, 516] width 23 height 21
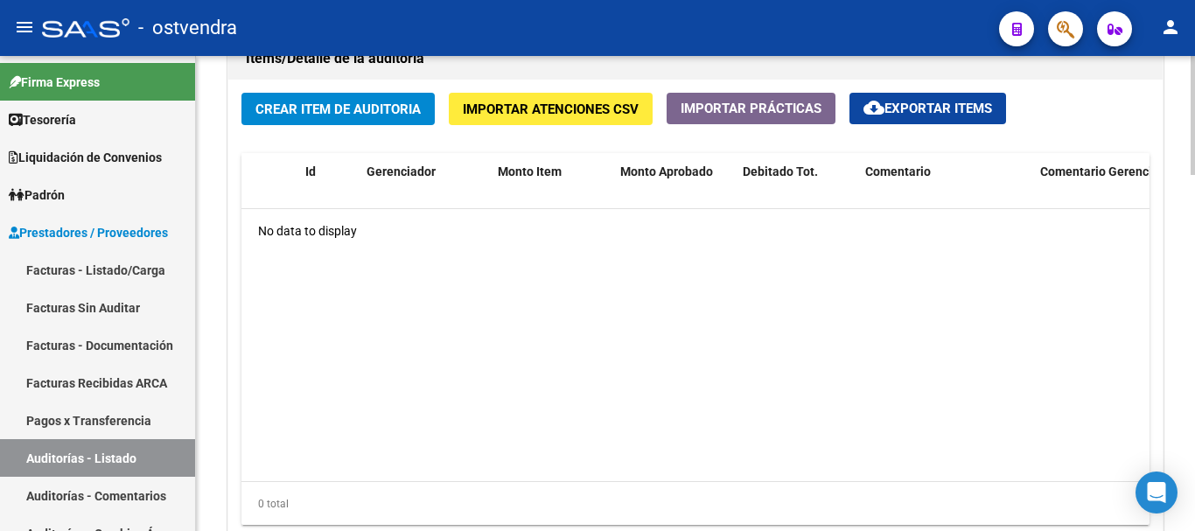
scroll to position [1428, 0]
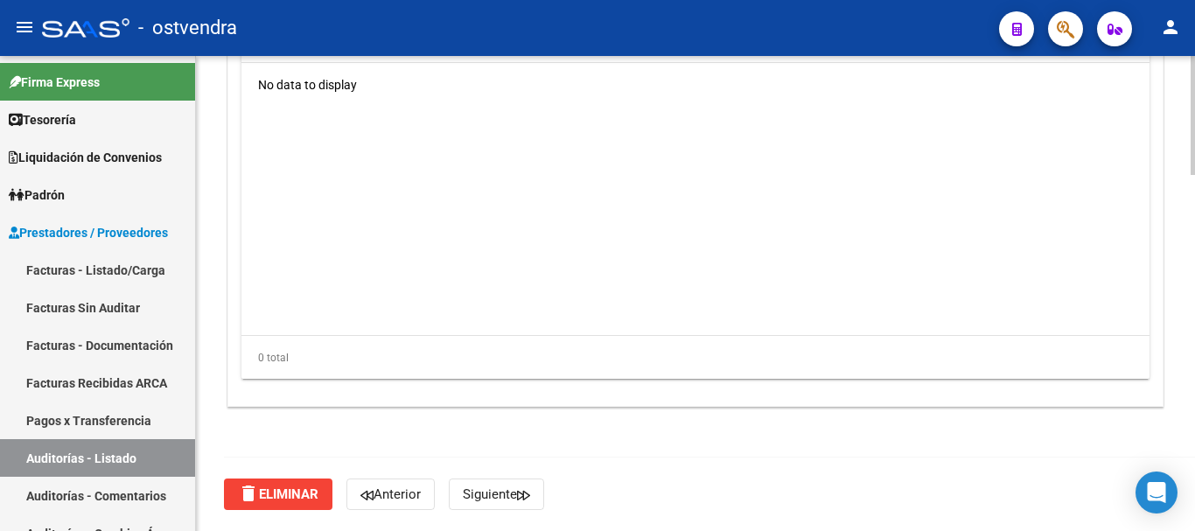
click at [294, 502] on span "delete Eliminar" at bounding box center [278, 494] width 80 height 16
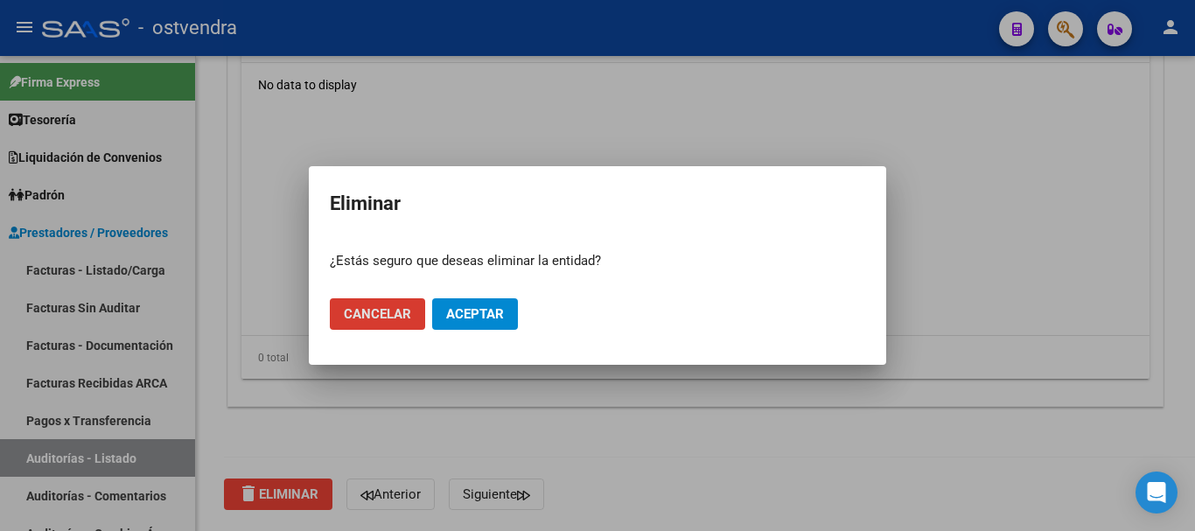
click at [500, 313] on span "Aceptar" at bounding box center [475, 314] width 58 height 16
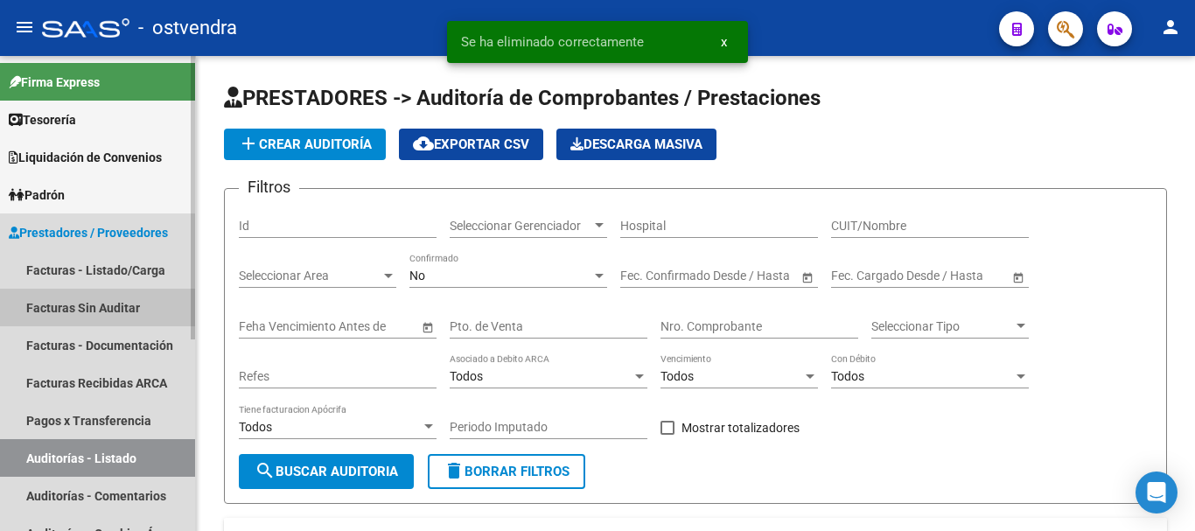
click at [125, 317] on link "Facturas Sin Auditar" at bounding box center [97, 308] width 195 height 38
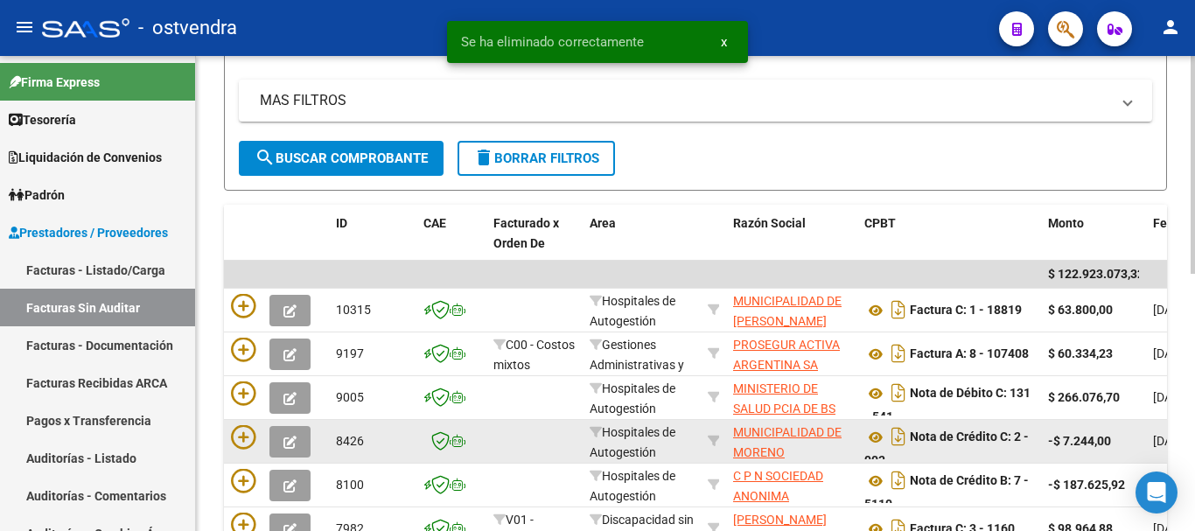
scroll to position [255, 0]
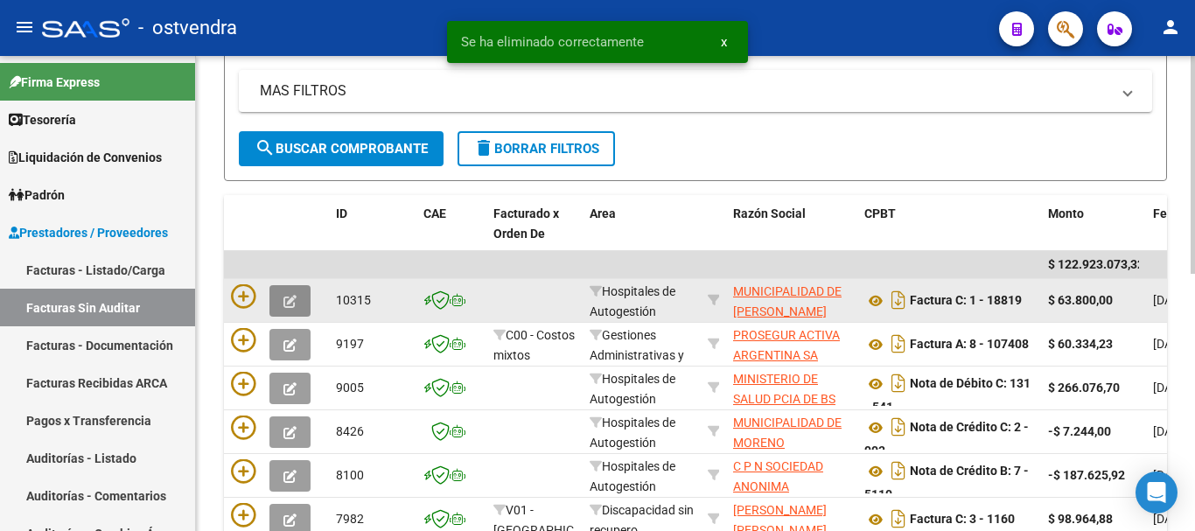
click at [290, 309] on button "button" at bounding box center [289, 300] width 41 height 31
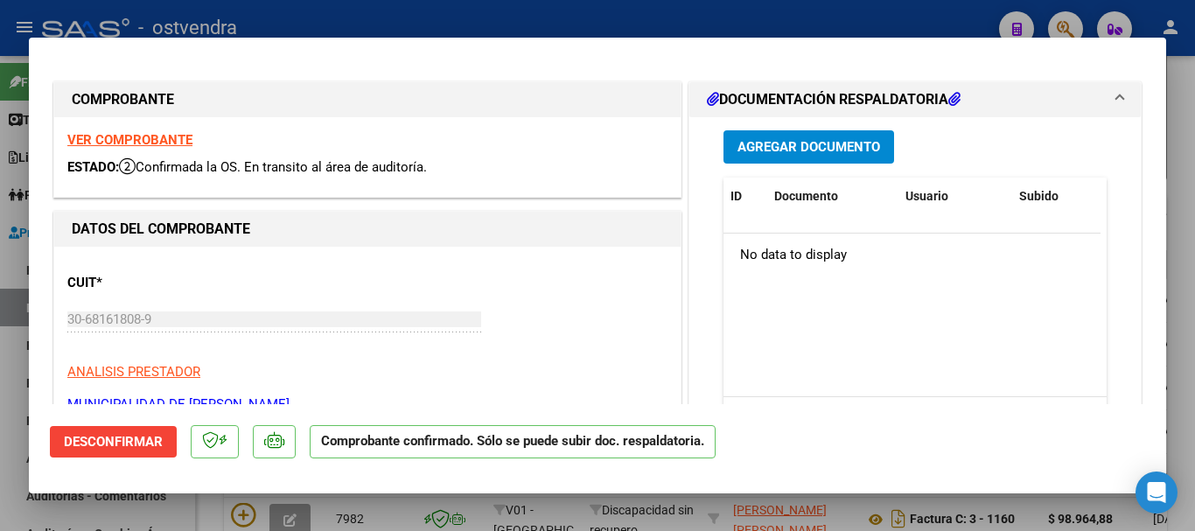
click at [106, 448] on span "Desconfirmar" at bounding box center [113, 442] width 99 height 16
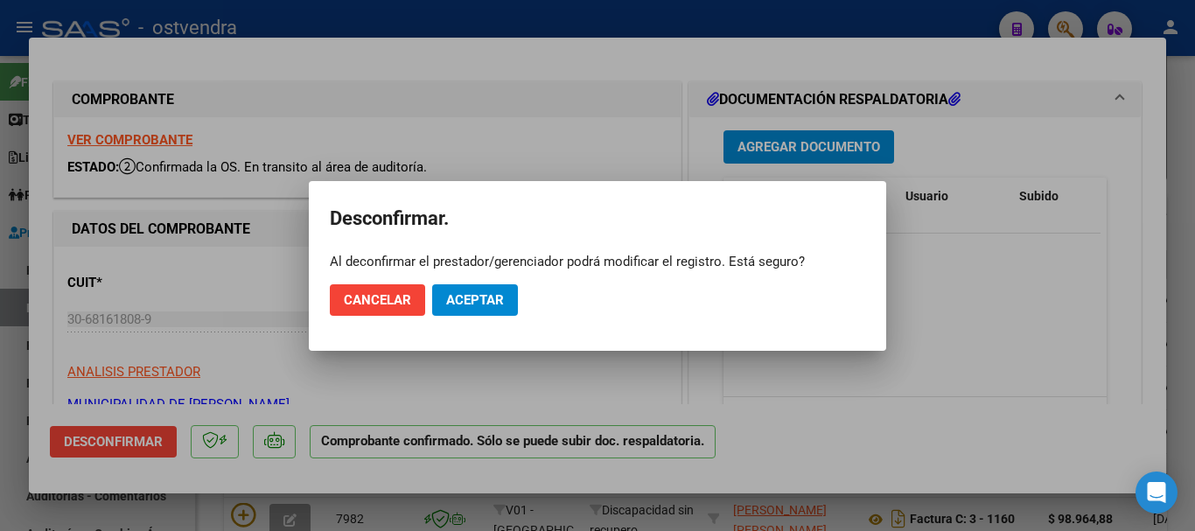
click at [496, 281] on mat-dialog-actions "Cancelar Aceptar" at bounding box center [597, 299] width 535 height 59
click at [482, 296] on span "Aceptar" at bounding box center [475, 300] width 58 height 16
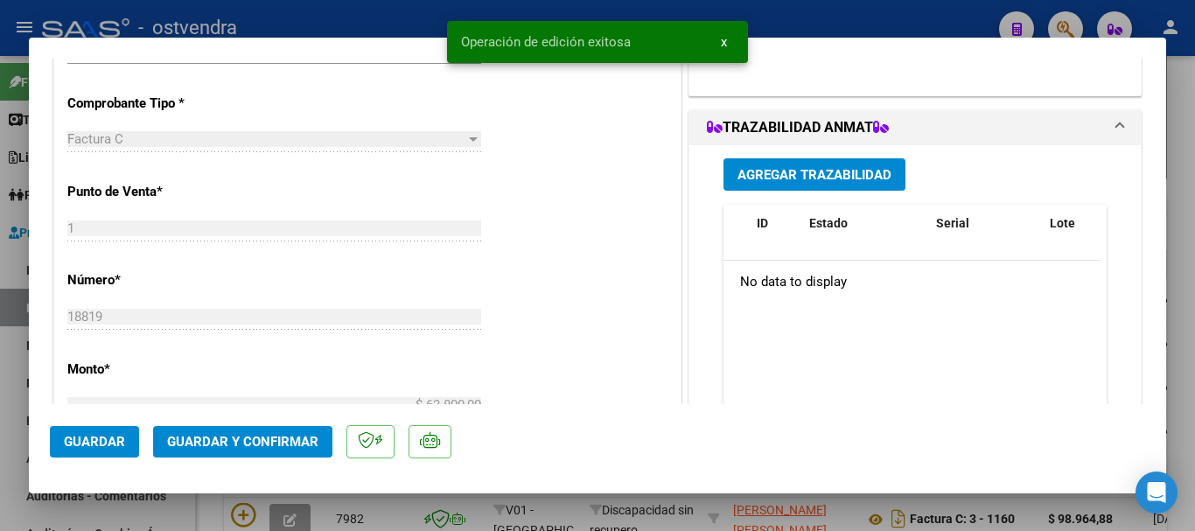
scroll to position [437, 0]
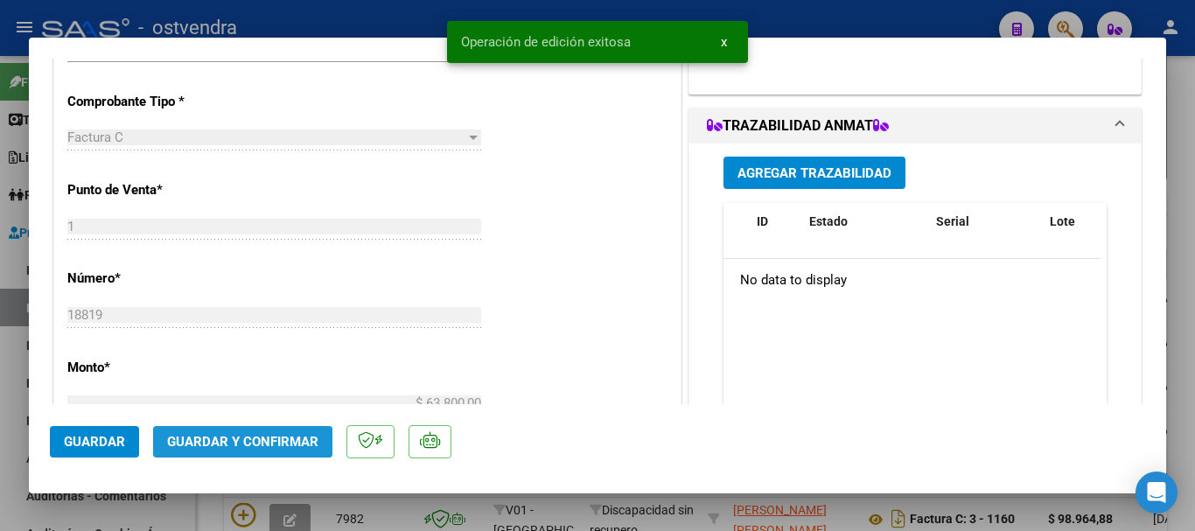
click at [255, 443] on span "Guardar y Confirmar" at bounding box center [242, 442] width 151 height 16
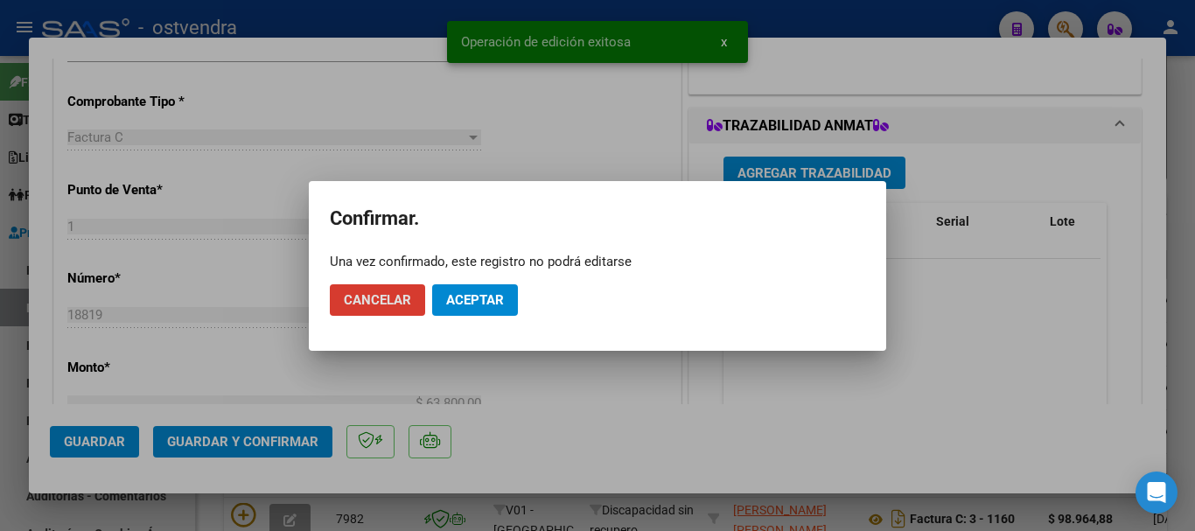
click at [459, 294] on span "Aceptar" at bounding box center [475, 300] width 58 height 16
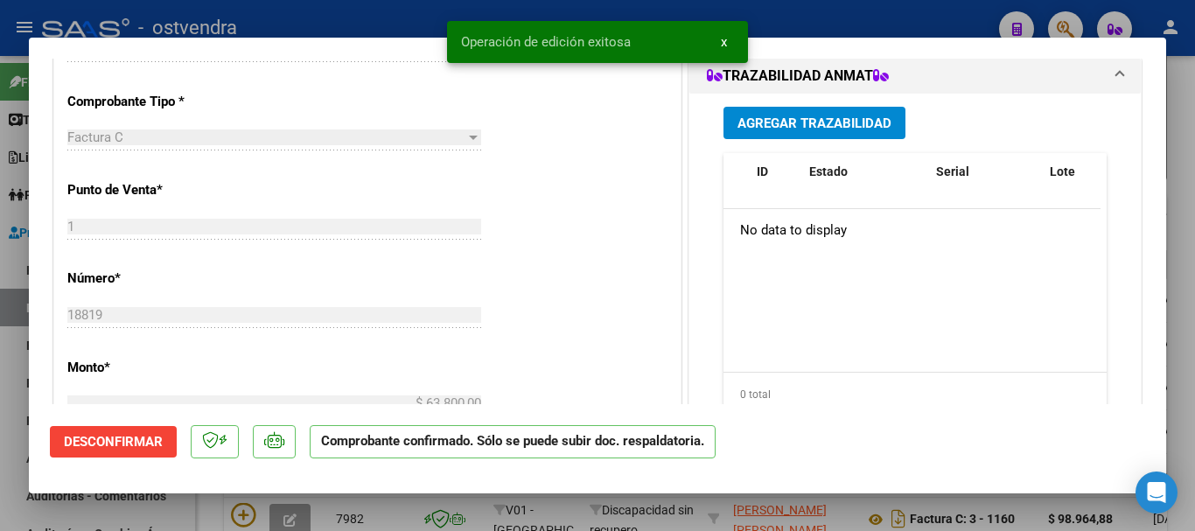
click at [0, 312] on div at bounding box center [597, 265] width 1195 height 531
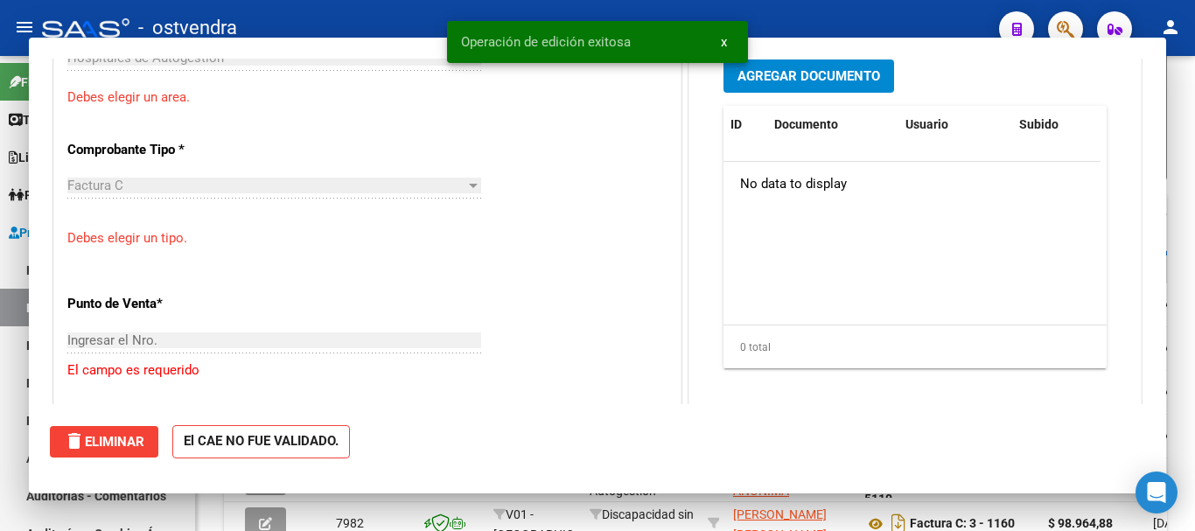
scroll to position [0, 0]
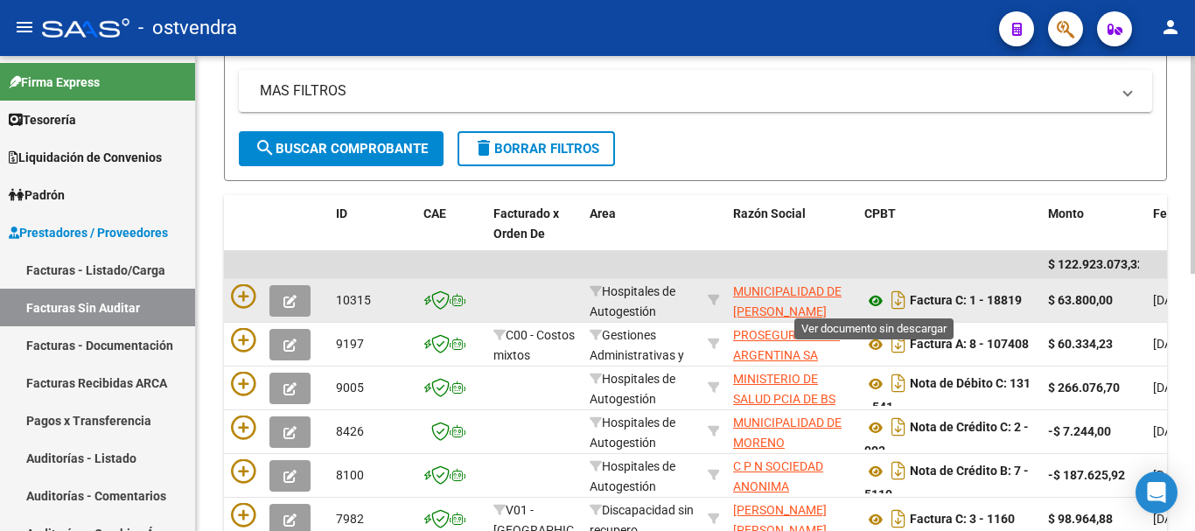
click at [875, 305] on icon at bounding box center [875, 300] width 23 height 21
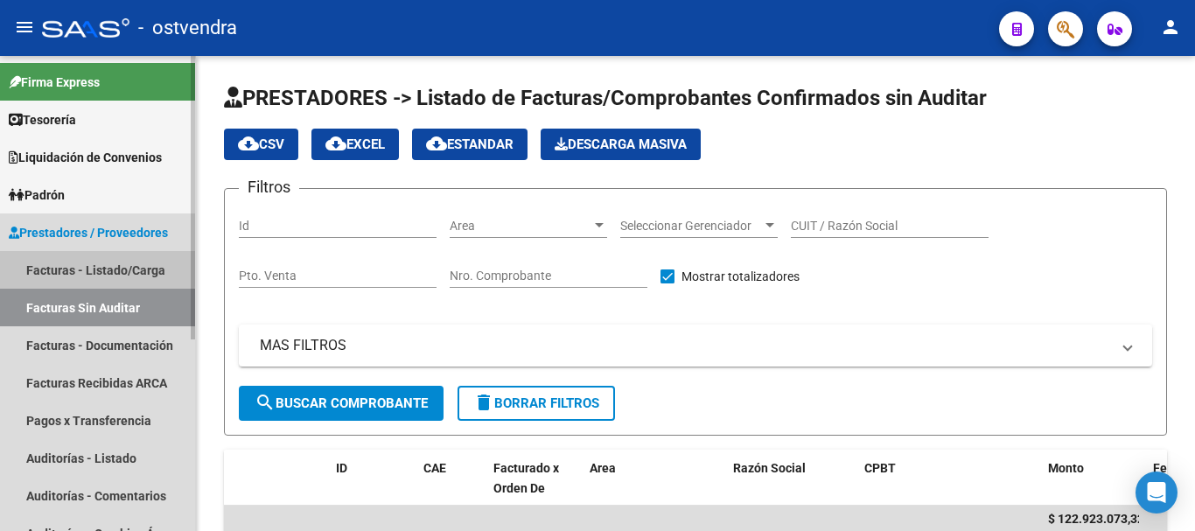
click at [42, 264] on link "Facturas - Listado/Carga" at bounding box center [97, 270] width 195 height 38
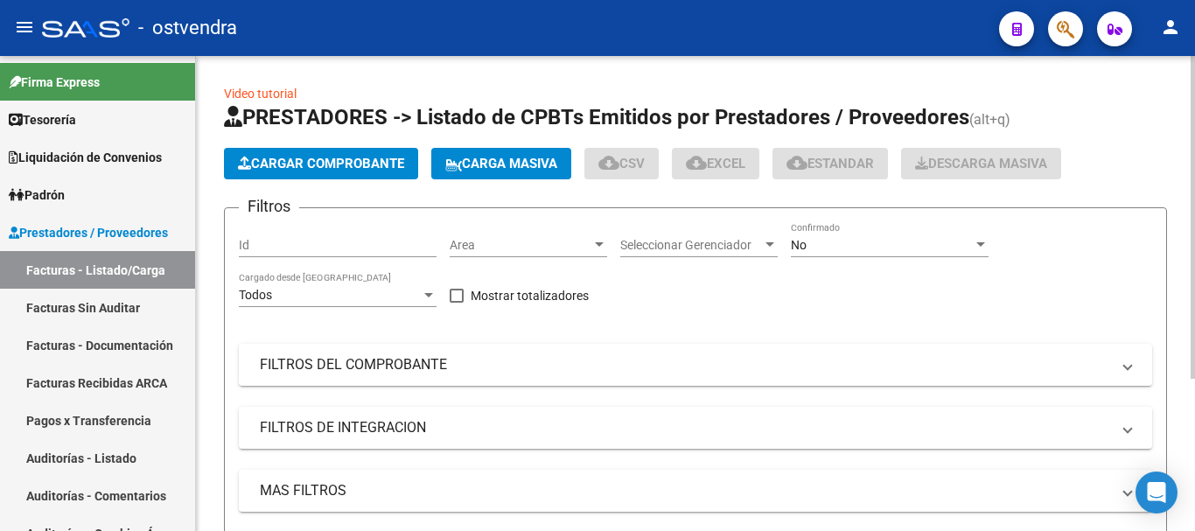
click at [290, 161] on span "Cargar Comprobante" at bounding box center [321, 164] width 166 height 16
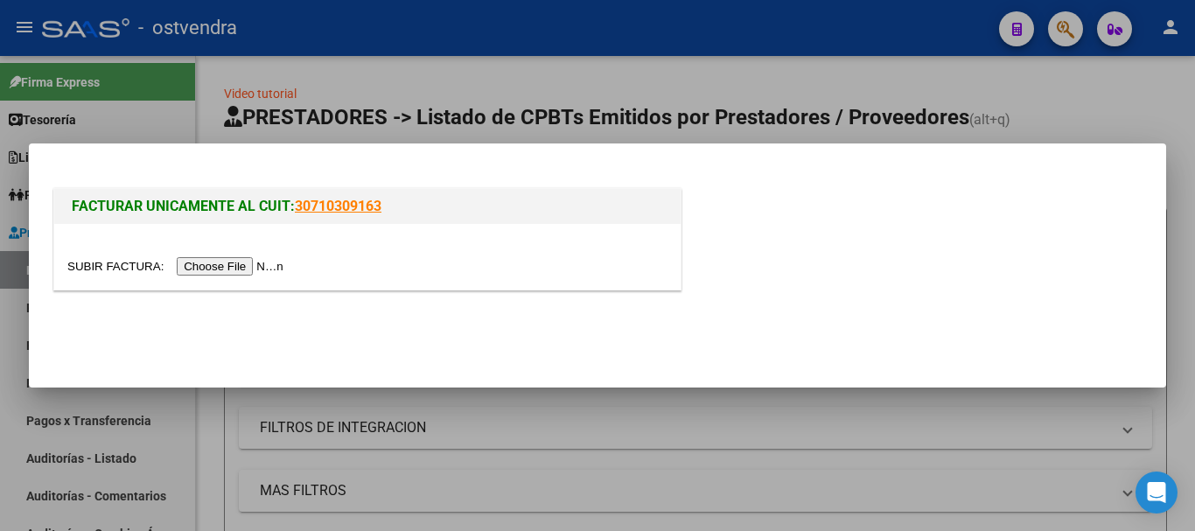
drag, startPoint x: 245, startPoint y: 280, endPoint x: 246, endPoint y: 269, distance: 11.4
click at [244, 279] on div at bounding box center [367, 257] width 626 height 66
click at [247, 263] on input "file" at bounding box center [177, 266] width 221 height 18
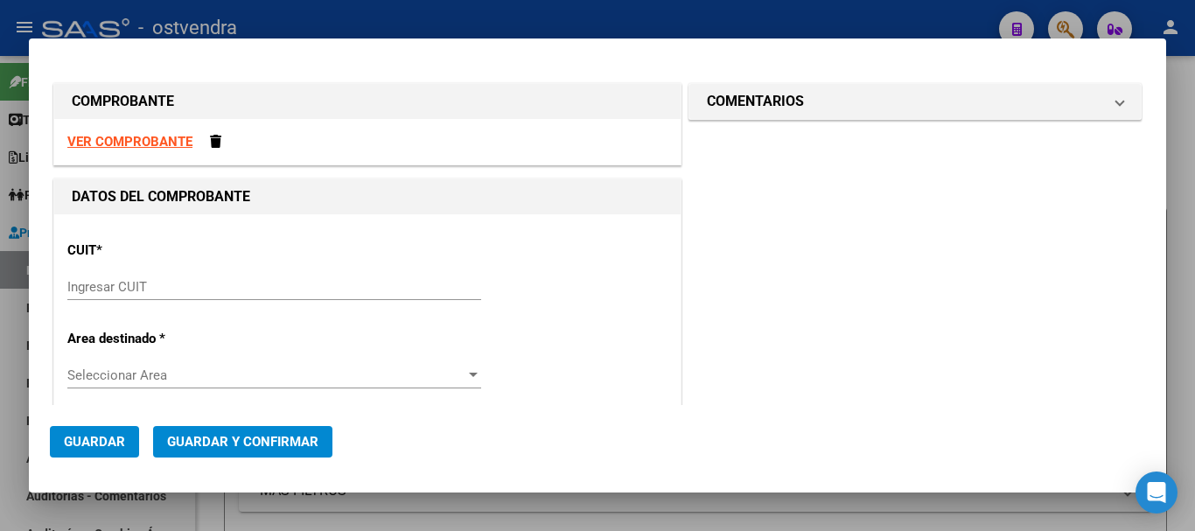
click at [122, 142] on strong "VER COMPROBANTE" at bounding box center [129, 142] width 125 height 16
click at [115, 288] on input "Ingresar CUIT" at bounding box center [274, 287] width 414 height 16
paste input "30-68161808-9"
type input "30-68161808-9"
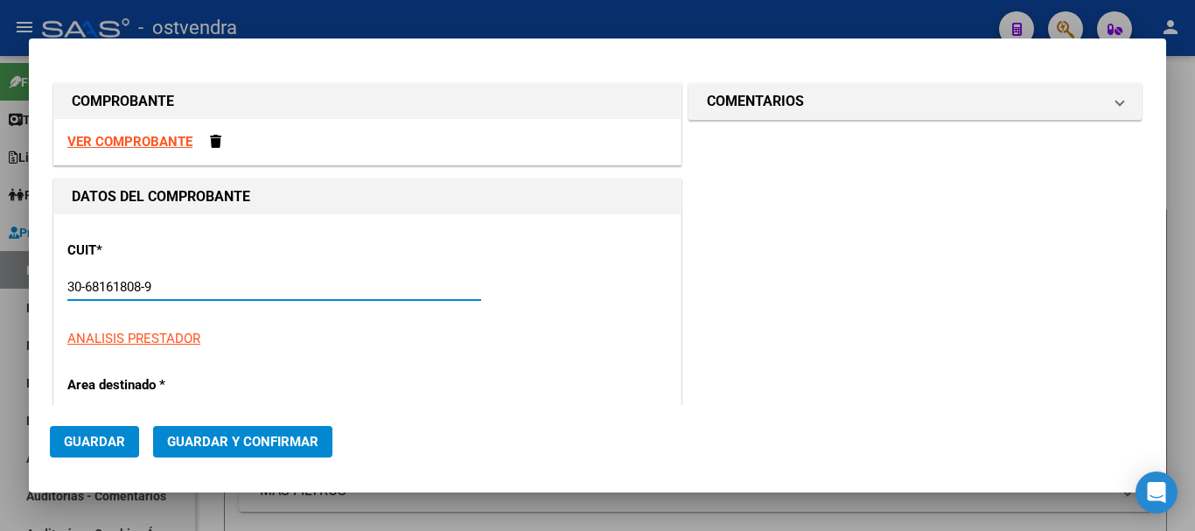
type input "1"
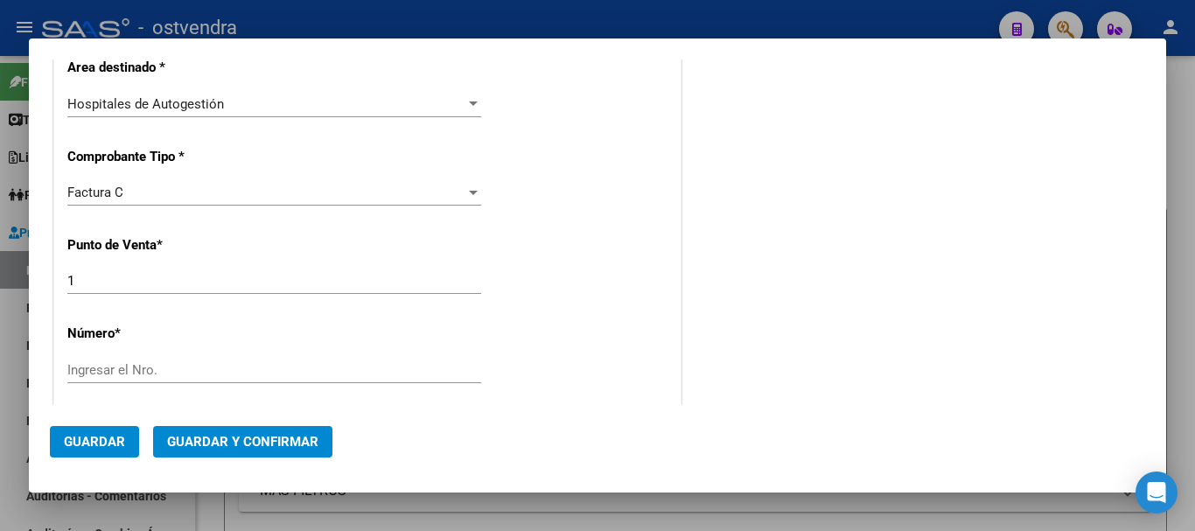
scroll to position [437, 0]
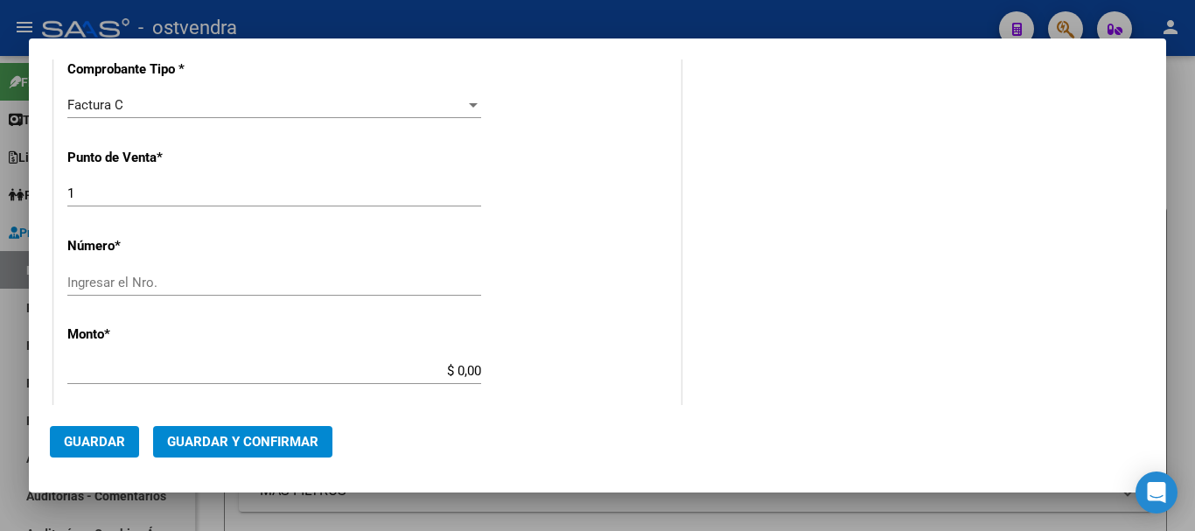
type input "30-68161808-9"
click at [94, 197] on input "1" at bounding box center [274, 193] width 414 height 16
type input "9"
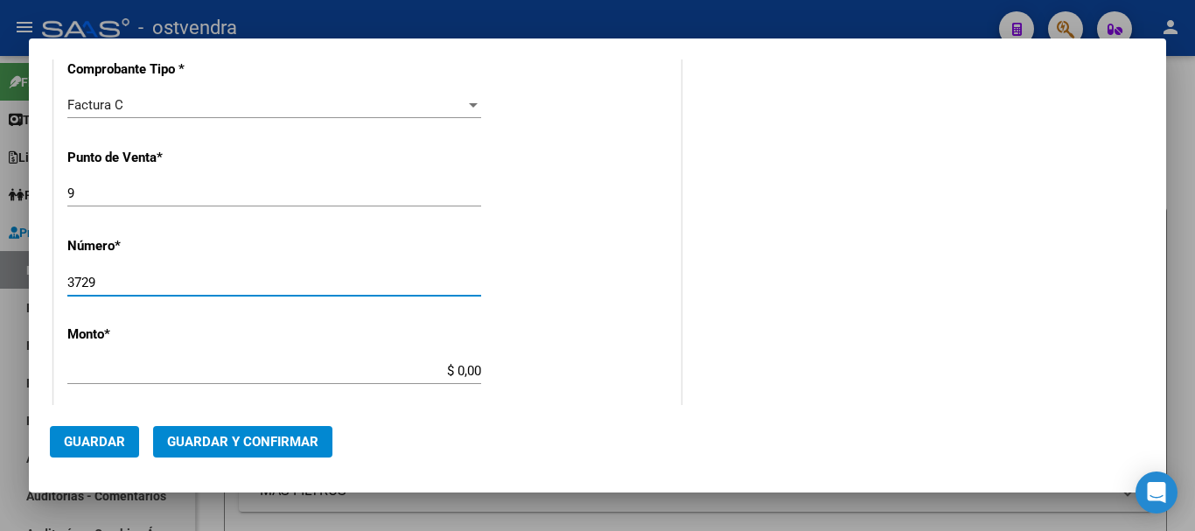
type input "3729"
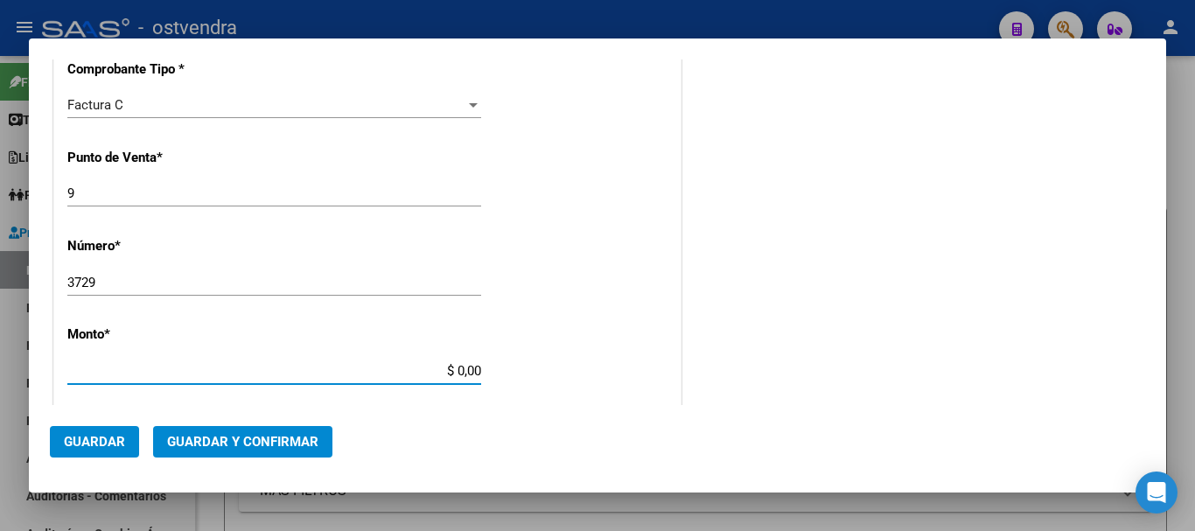
type input "$ 1.963,00"
type input "[DATE]"
type input "74099636199881"
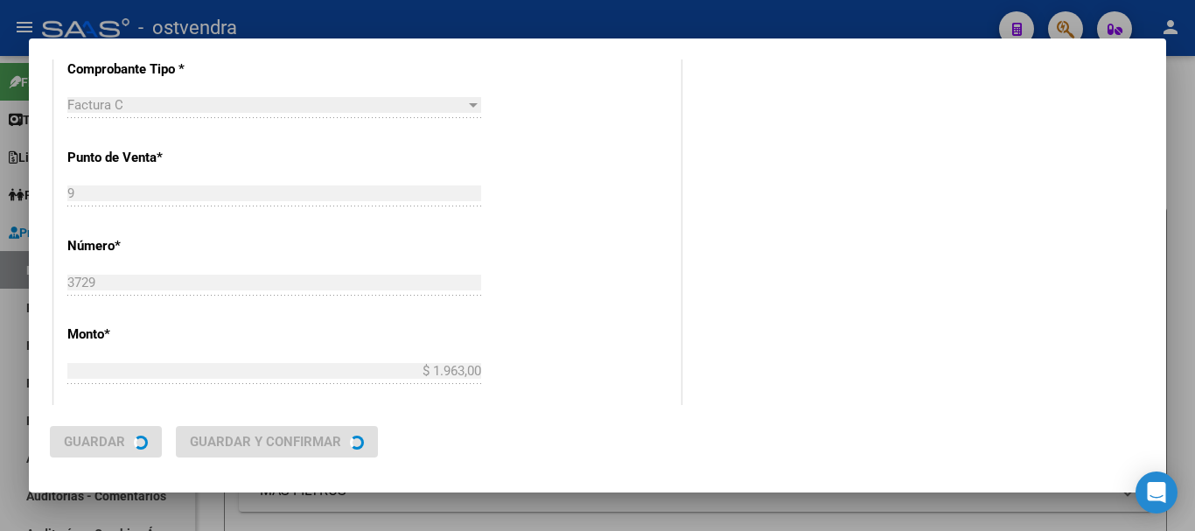
scroll to position [0, 0]
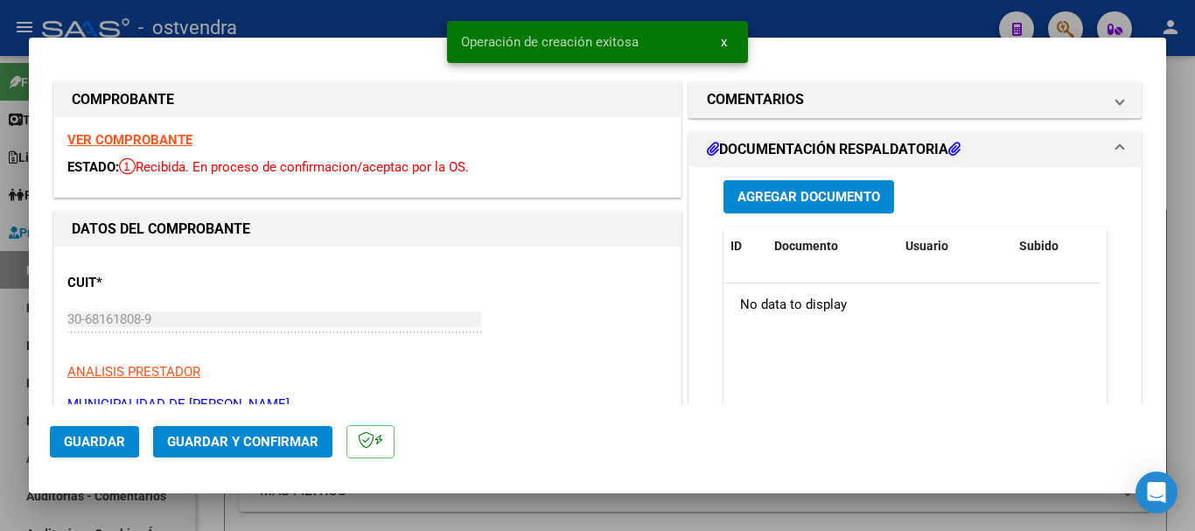
type input "[DATE]"
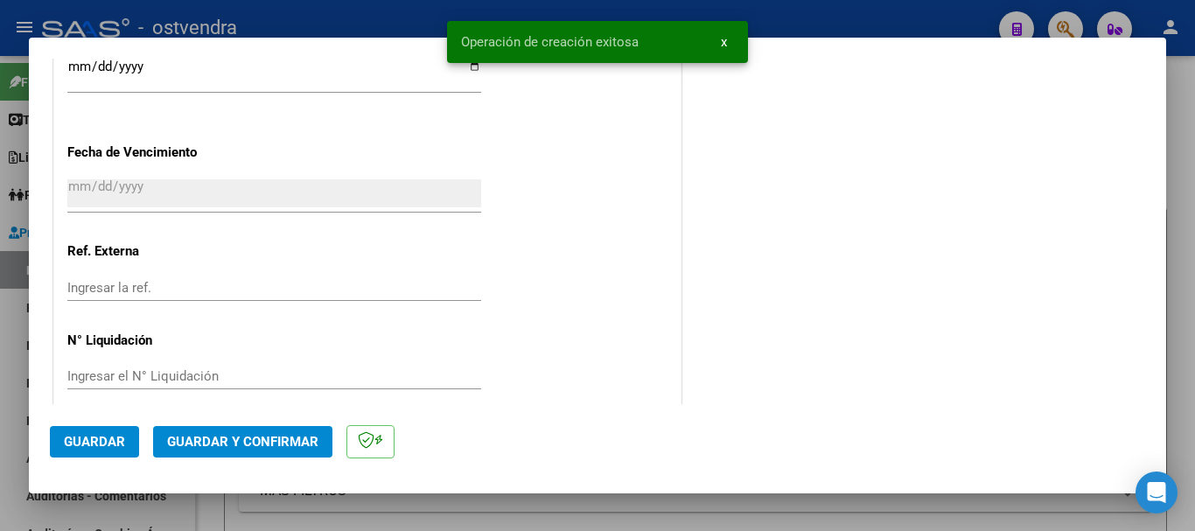
scroll to position [1087, 0]
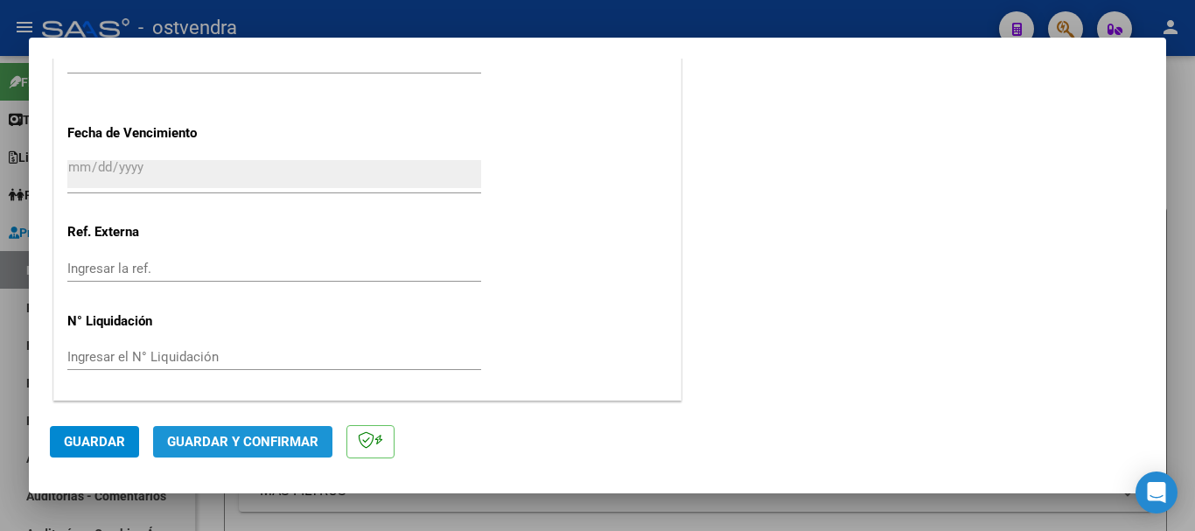
click at [284, 427] on button "Guardar y Confirmar" at bounding box center [242, 441] width 179 height 31
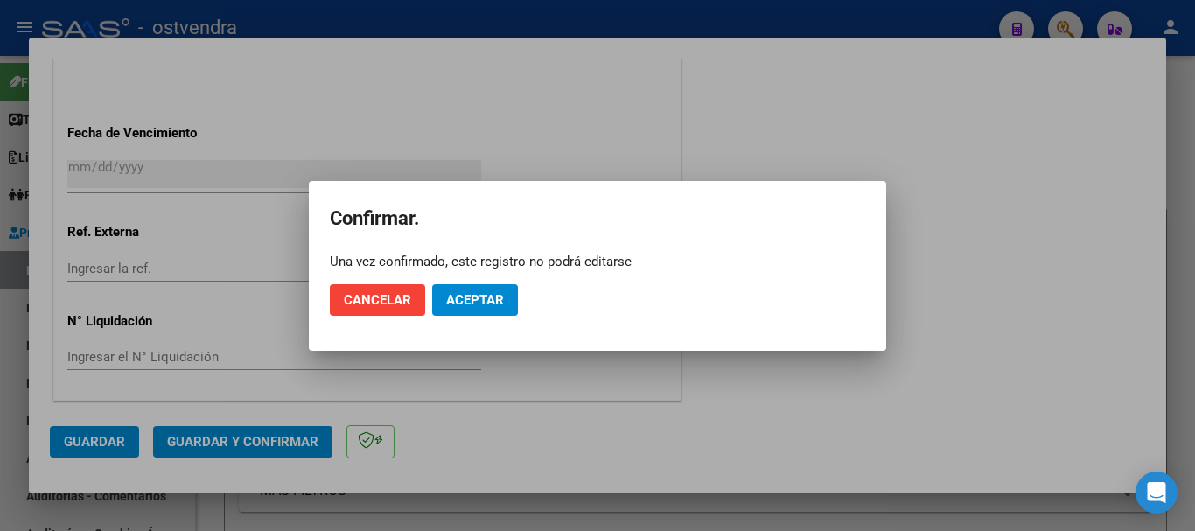
drag, startPoint x: 490, startPoint y: 345, endPoint x: 479, endPoint y: 312, distance: 34.0
click at [488, 339] on mat-dialog-container "Confirmar. Una vez confirmado, este registro no podrá editarse Cancelar Aceptar" at bounding box center [597, 266] width 577 height 170
click at [479, 312] on button "Aceptar" at bounding box center [475, 299] width 86 height 31
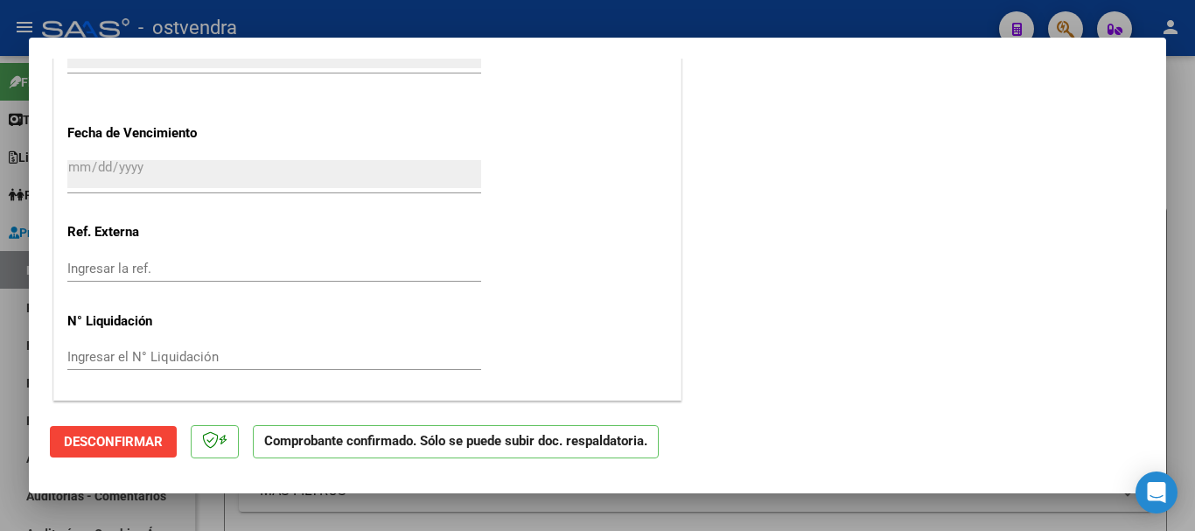
click at [1, 510] on div at bounding box center [597, 265] width 1195 height 531
type input "$ 0,00"
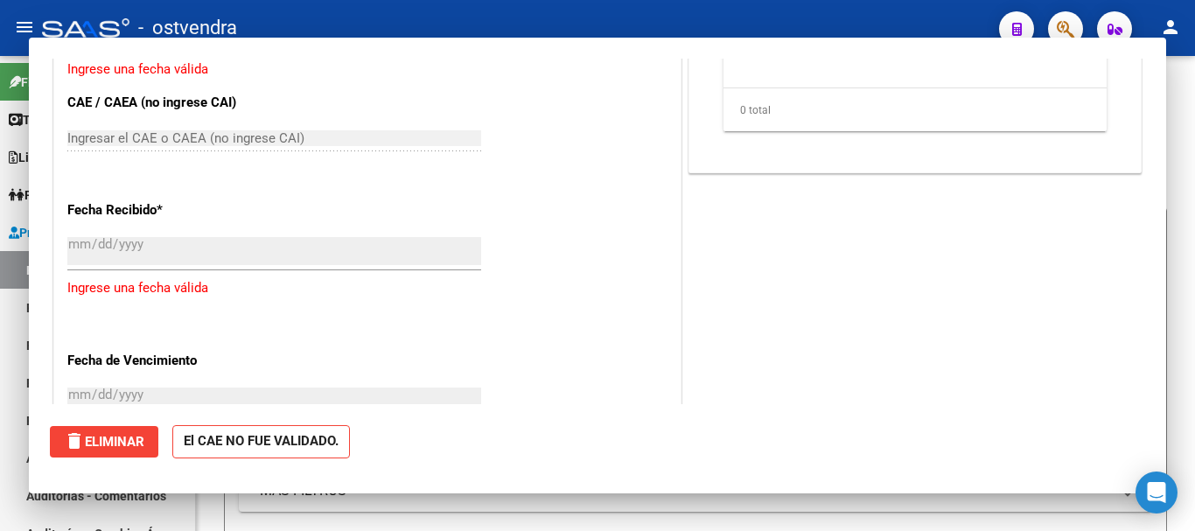
scroll to position [0, 0]
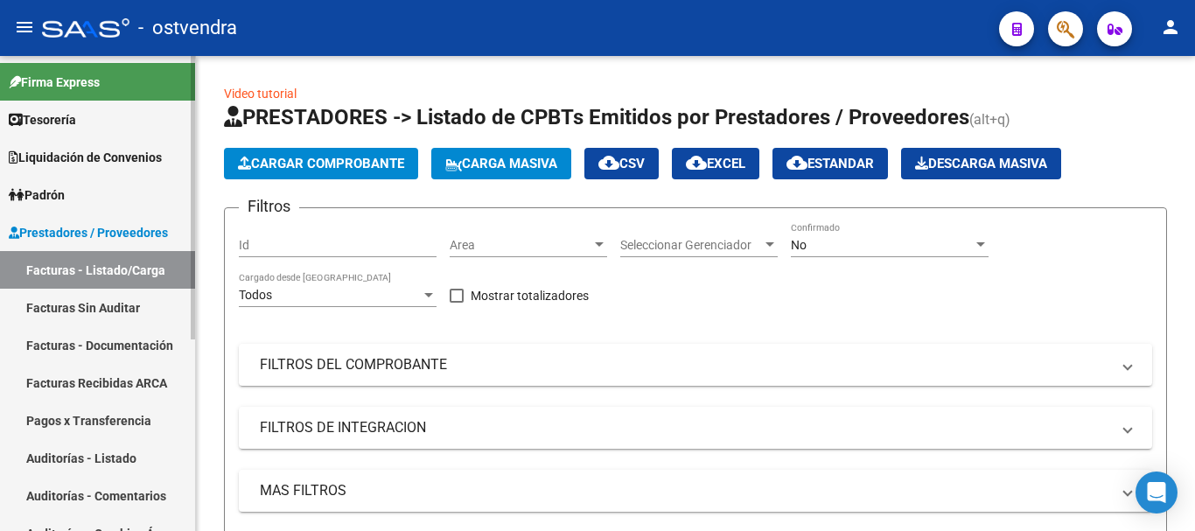
click at [76, 450] on link "Auditorías - Listado" at bounding box center [97, 458] width 195 height 38
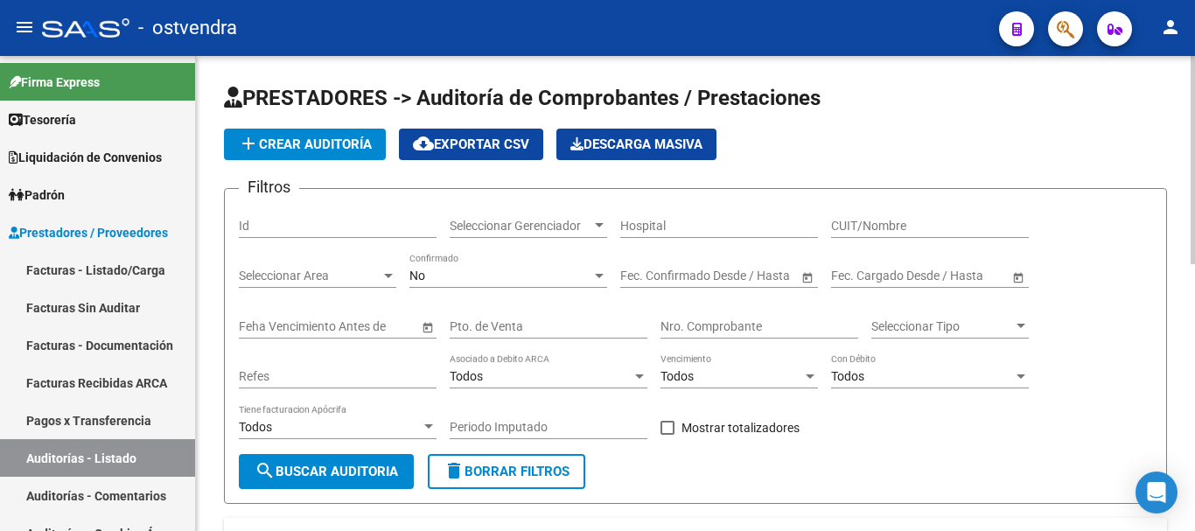
click at [690, 332] on input "Nro. Comprobante" at bounding box center [759, 326] width 198 height 15
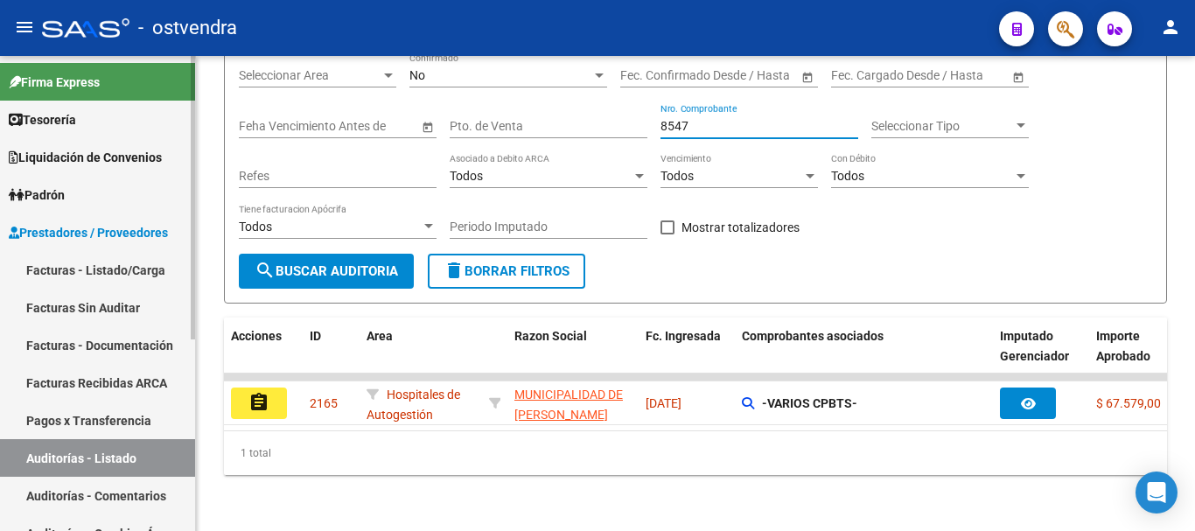
scroll to position [214, 0]
type input "8547"
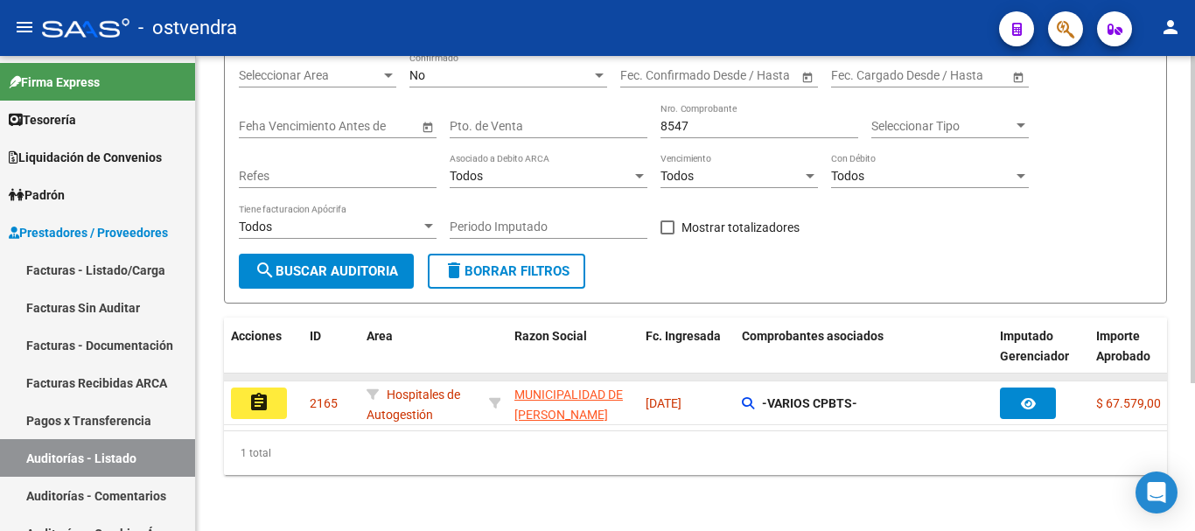
click at [272, 374] on datatable-body-cell at bounding box center [263, 377] width 79 height 7
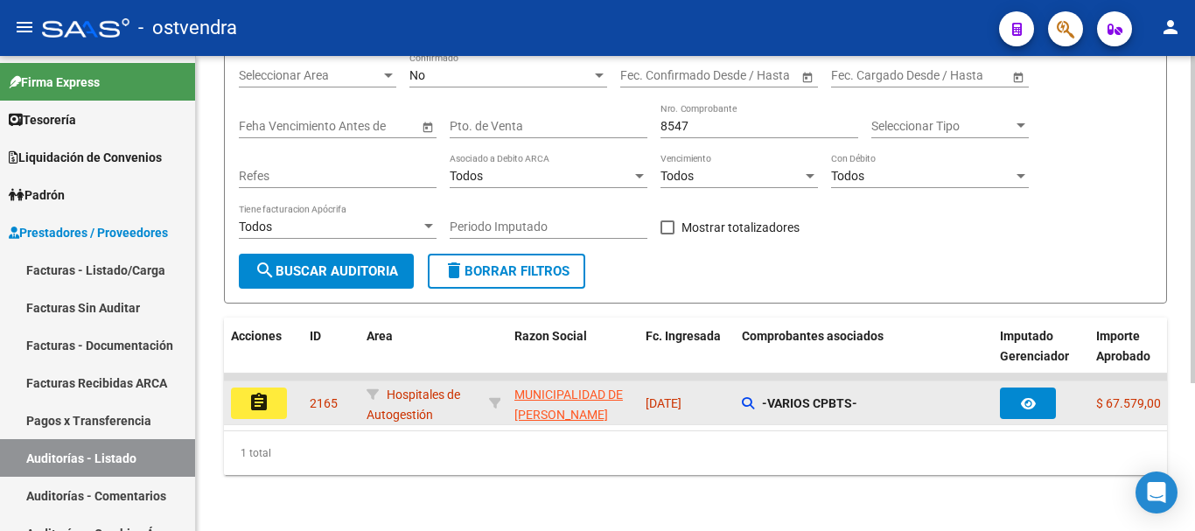
click at [265, 392] on mat-icon "assignment" at bounding box center [258, 402] width 21 height 21
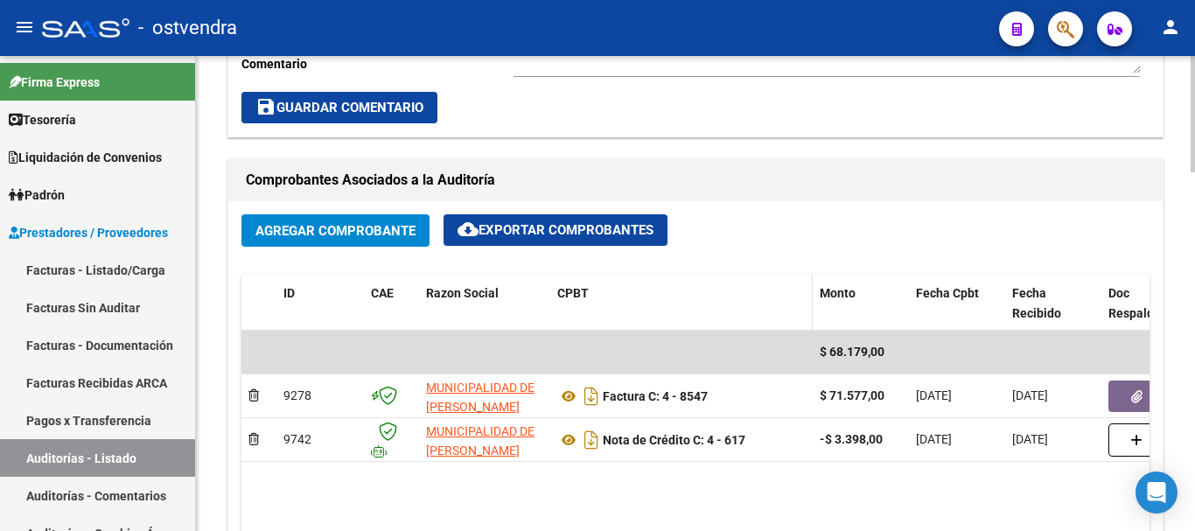
scroll to position [761, 0]
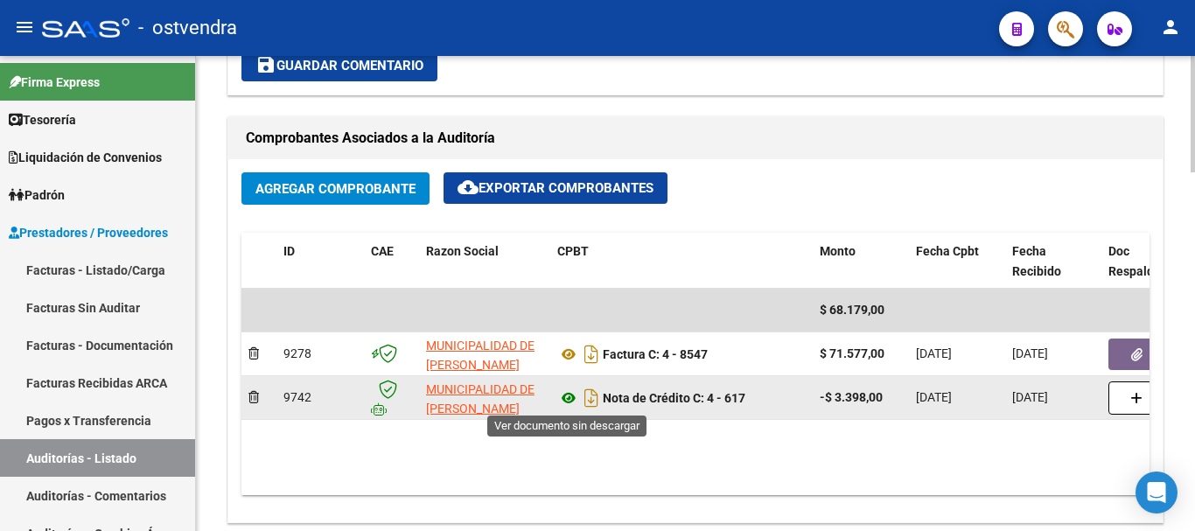
click at [571, 404] on icon at bounding box center [568, 397] width 23 height 21
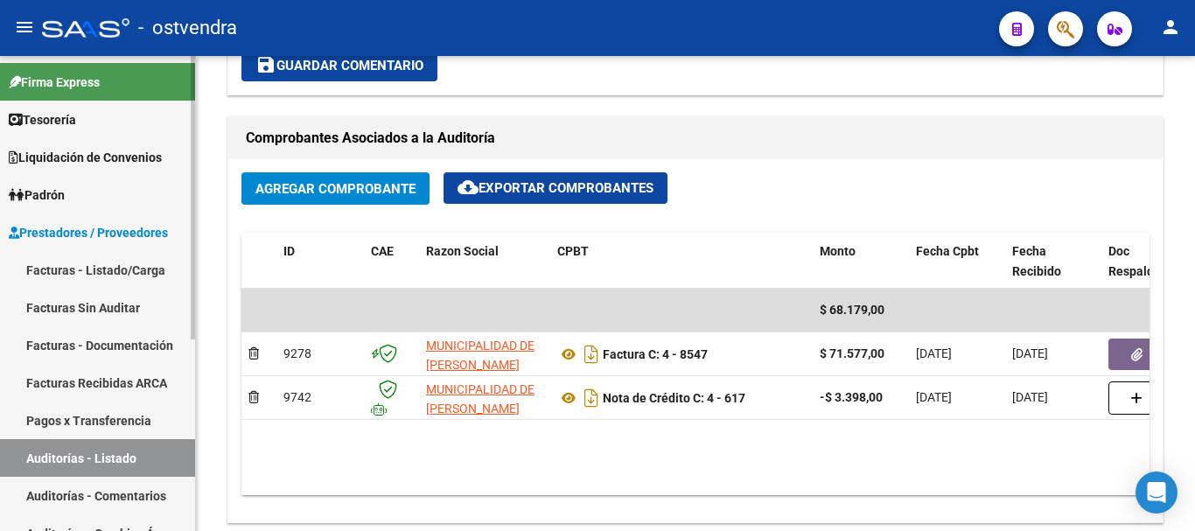
click at [113, 264] on link "Facturas - Listado/Carga" at bounding box center [97, 270] width 195 height 38
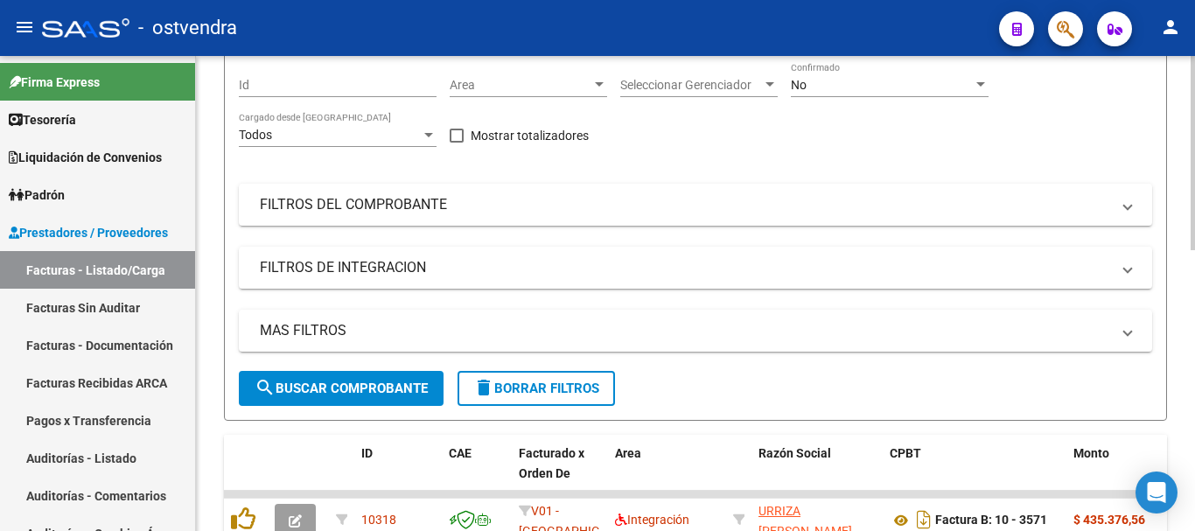
scroll to position [73, 0]
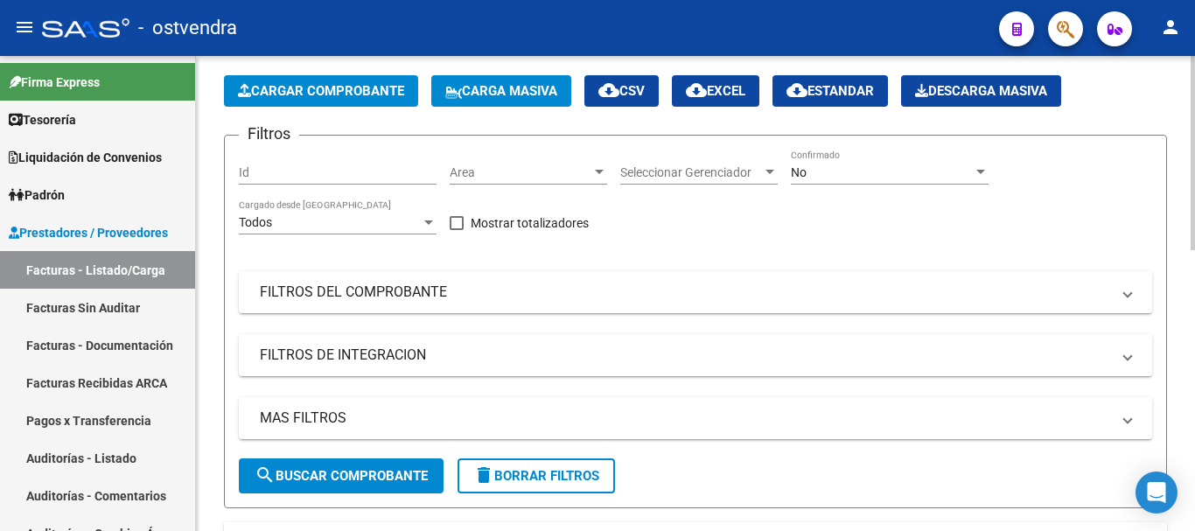
click at [318, 85] on span "Cargar Comprobante" at bounding box center [321, 91] width 166 height 16
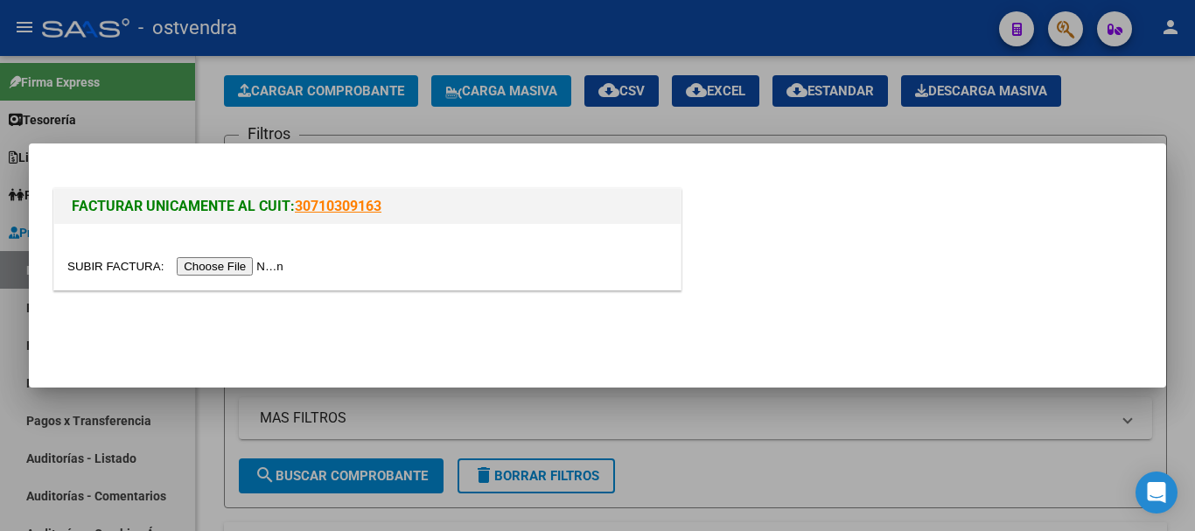
click at [222, 257] on input "file" at bounding box center [177, 266] width 221 height 18
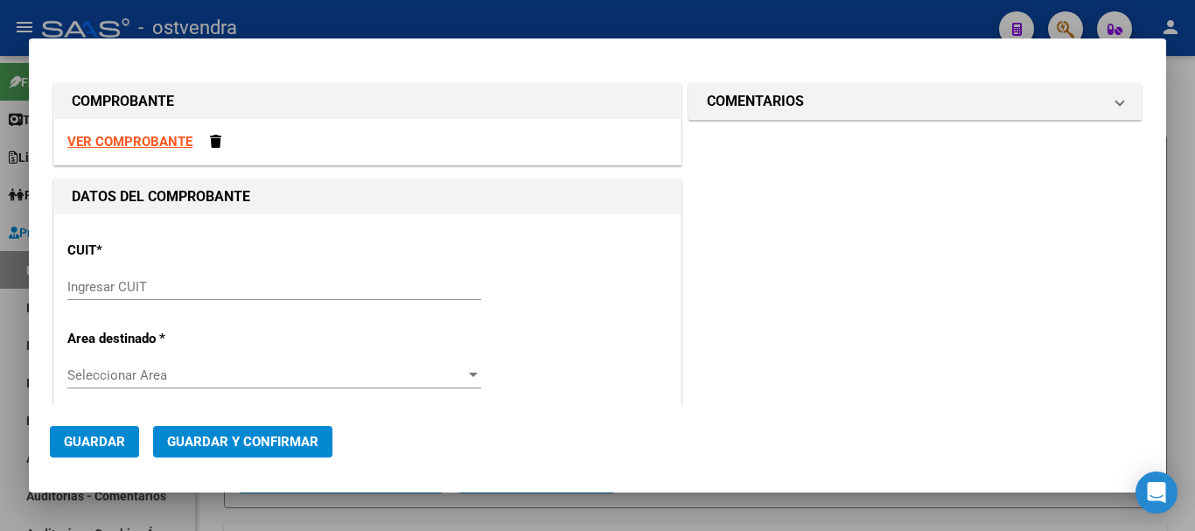
click at [123, 296] on div "Ingresar CUIT" at bounding box center [274, 287] width 414 height 26
paste input "30-68161808-9"
type input "30-68161808-9"
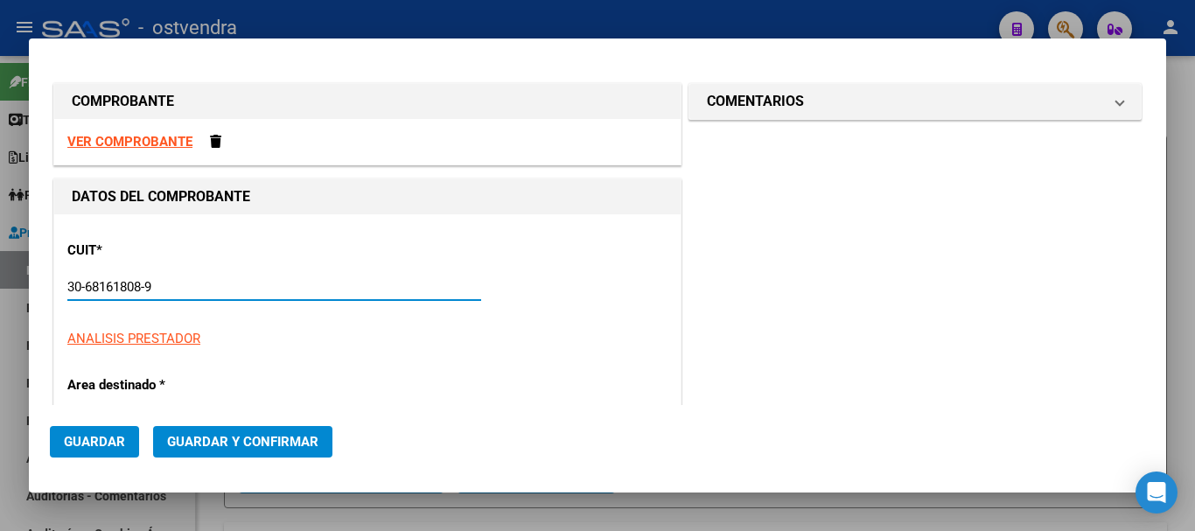
type input "9"
type input "30-68161808-9"
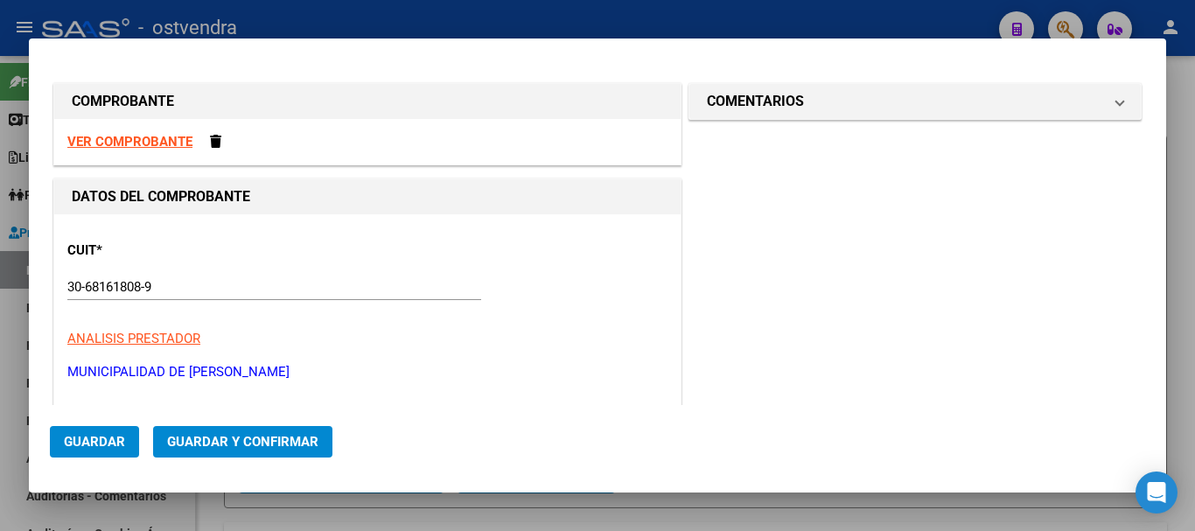
click at [171, 142] on strong "VER COMPROBANTE" at bounding box center [129, 142] width 125 height 16
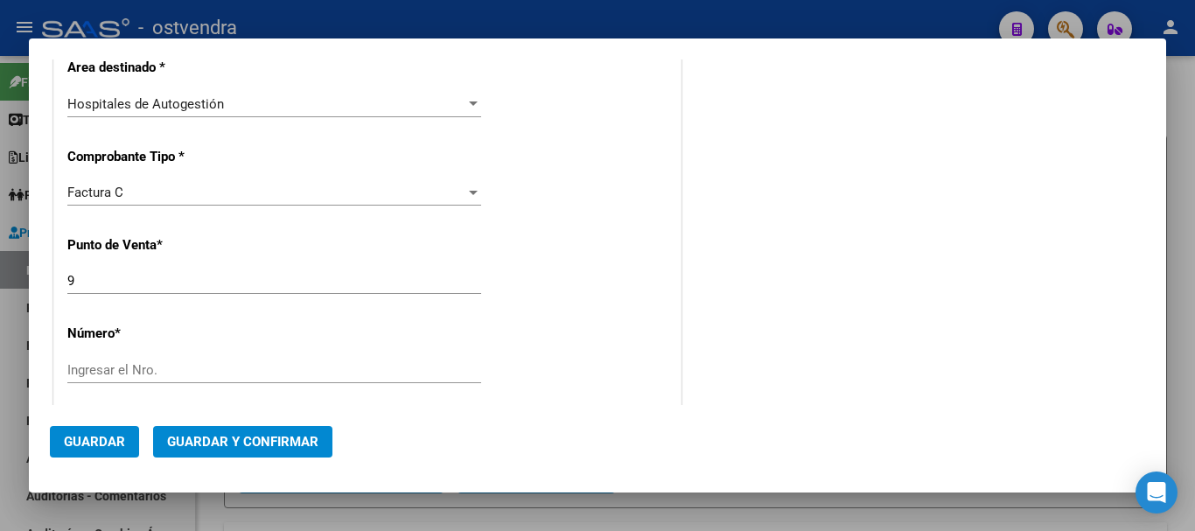
scroll to position [262, 0]
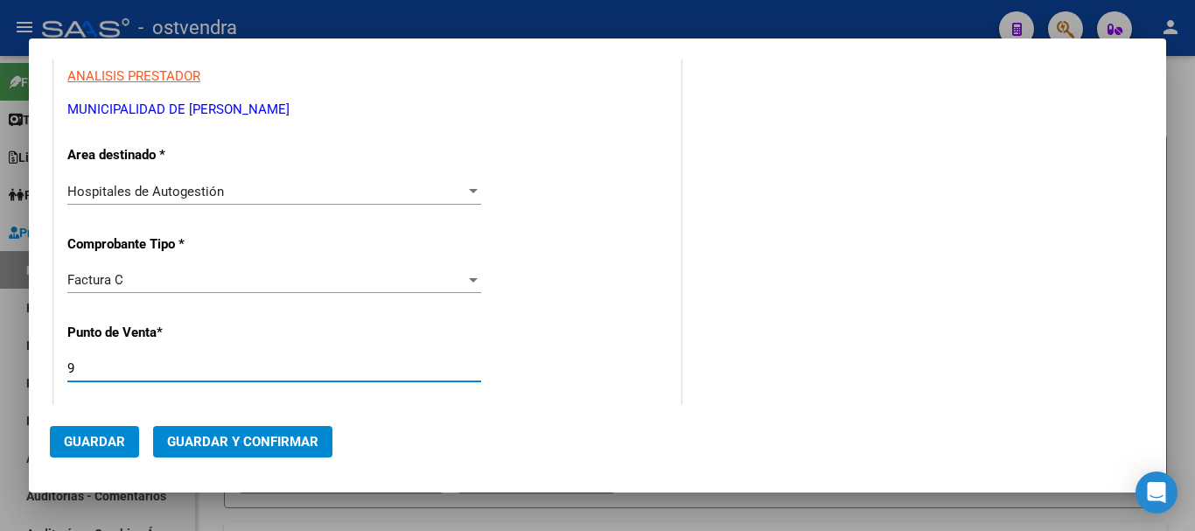
click at [87, 366] on input "9" at bounding box center [274, 368] width 414 height 16
type input "1"
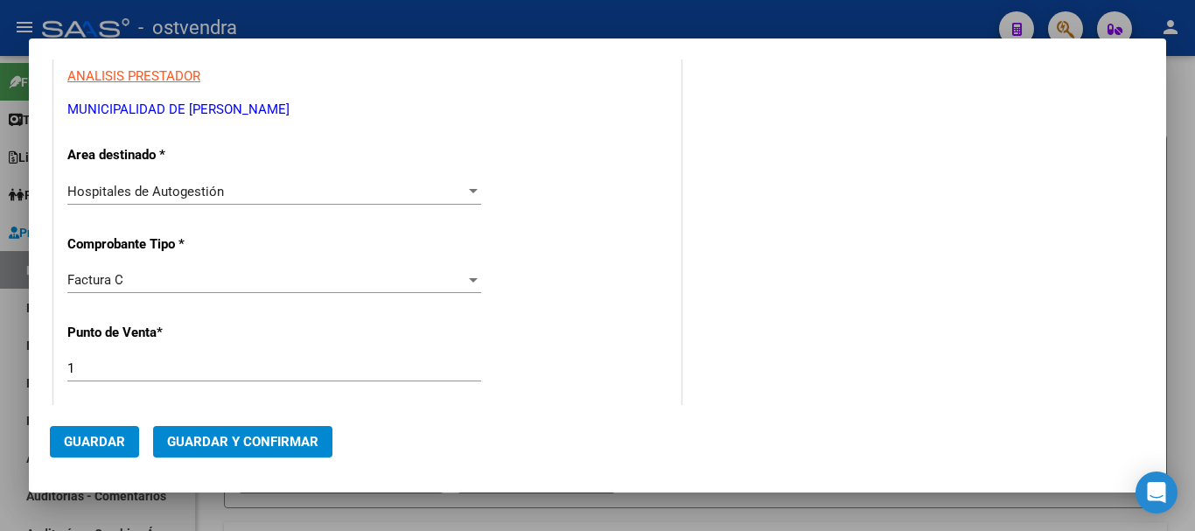
scroll to position [487, 0]
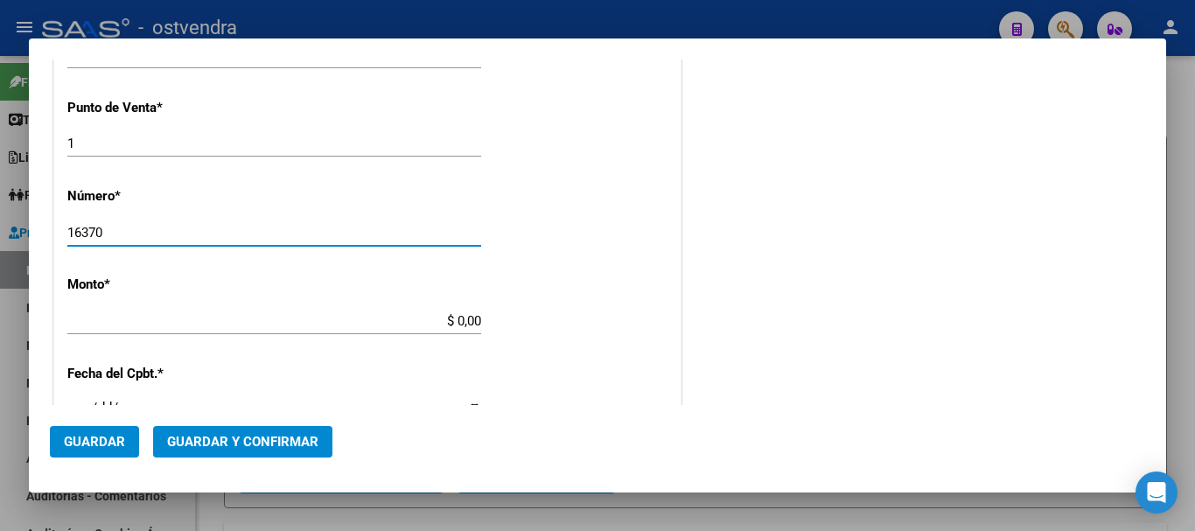
type input "16370"
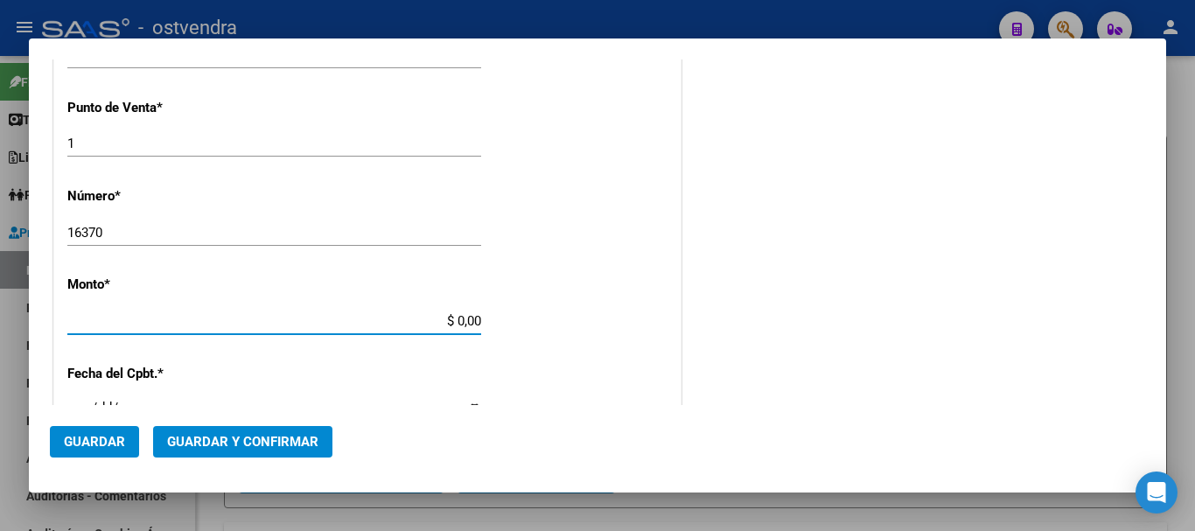
type input "$ 22.524,00"
type input "2024-01-24"
type input "74049995403924"
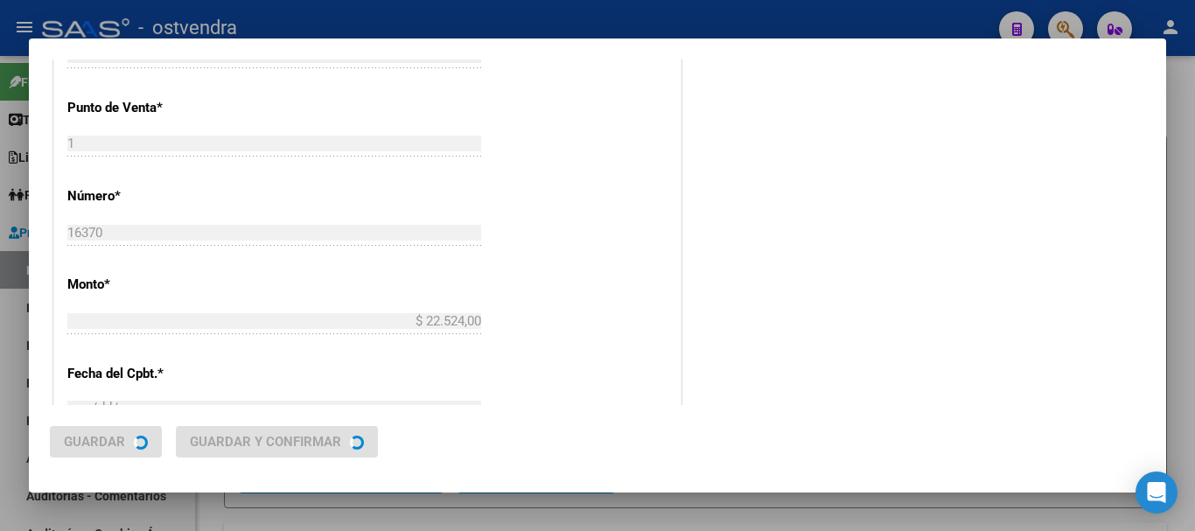
scroll to position [0, 0]
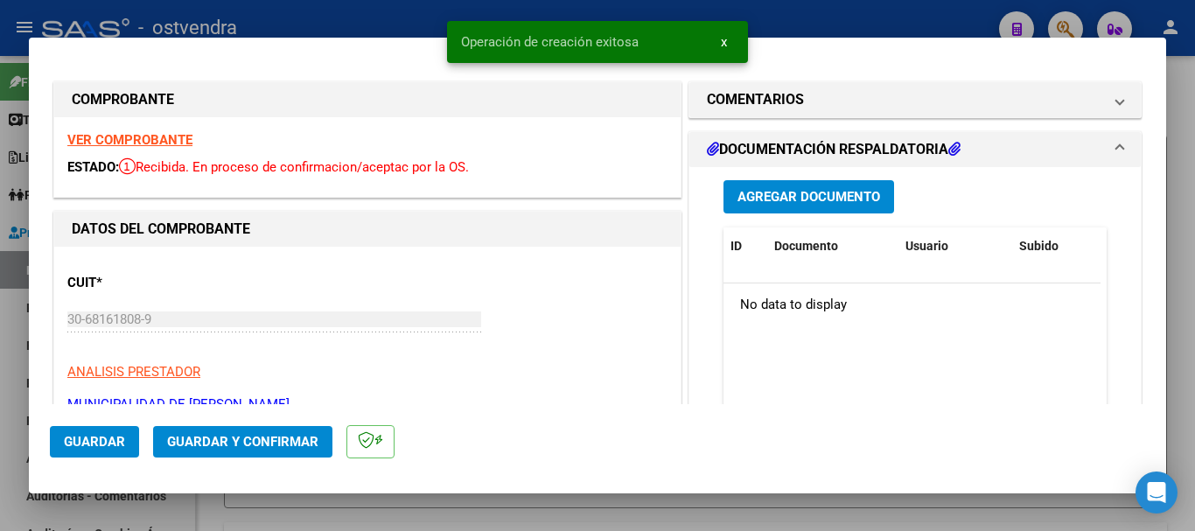
type input "2024-03-24"
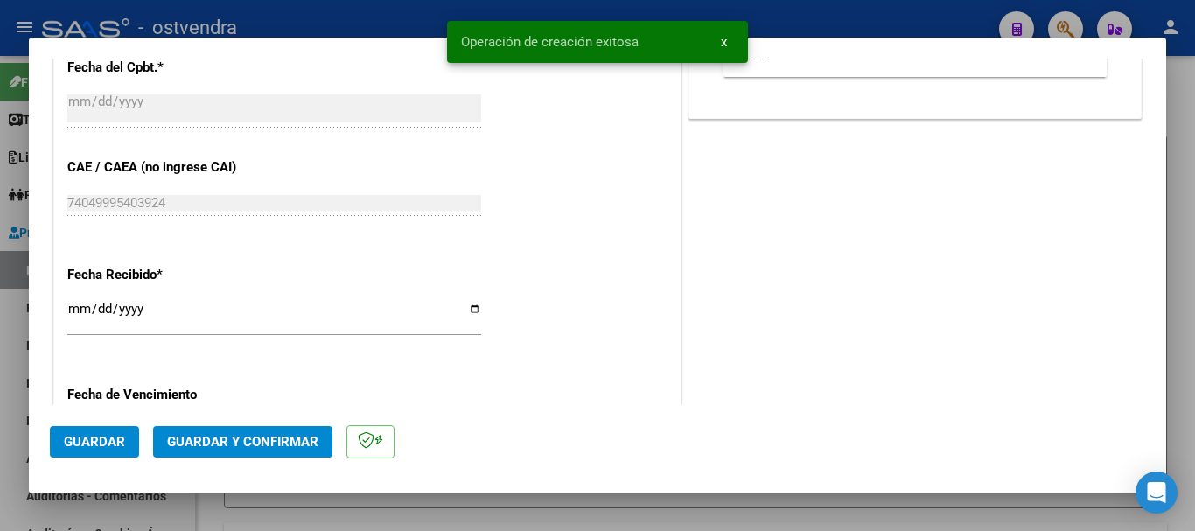
scroll to position [875, 0]
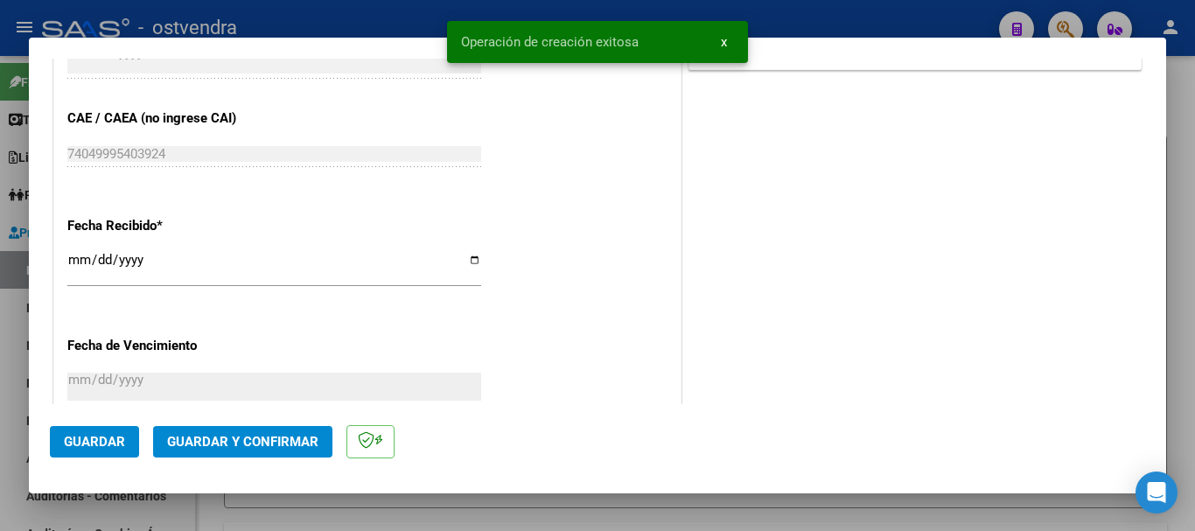
click at [257, 434] on span "Guardar y Confirmar" at bounding box center [242, 442] width 151 height 16
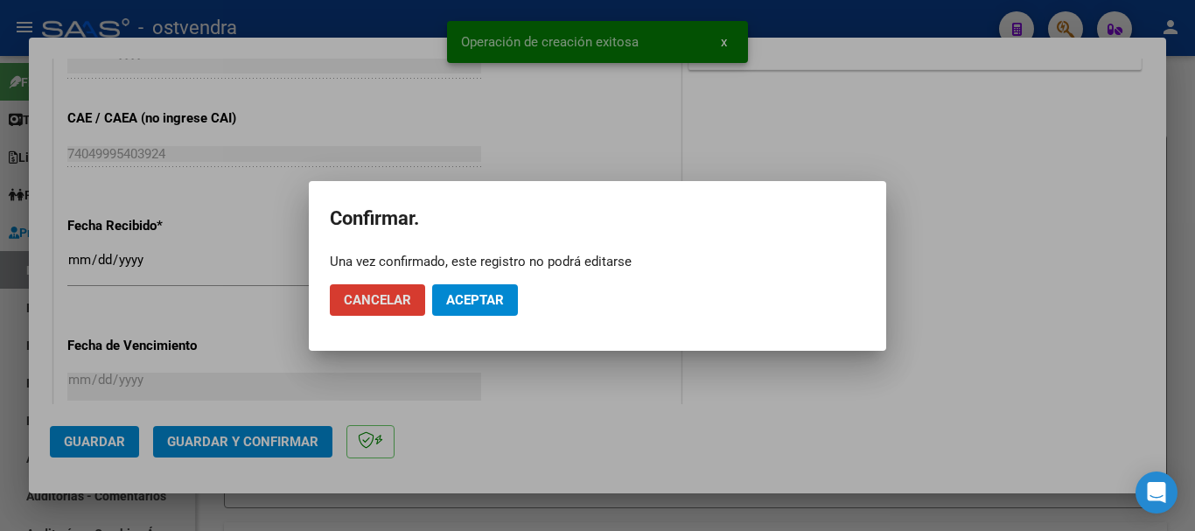
click at [472, 303] on span "Aceptar" at bounding box center [475, 300] width 58 height 16
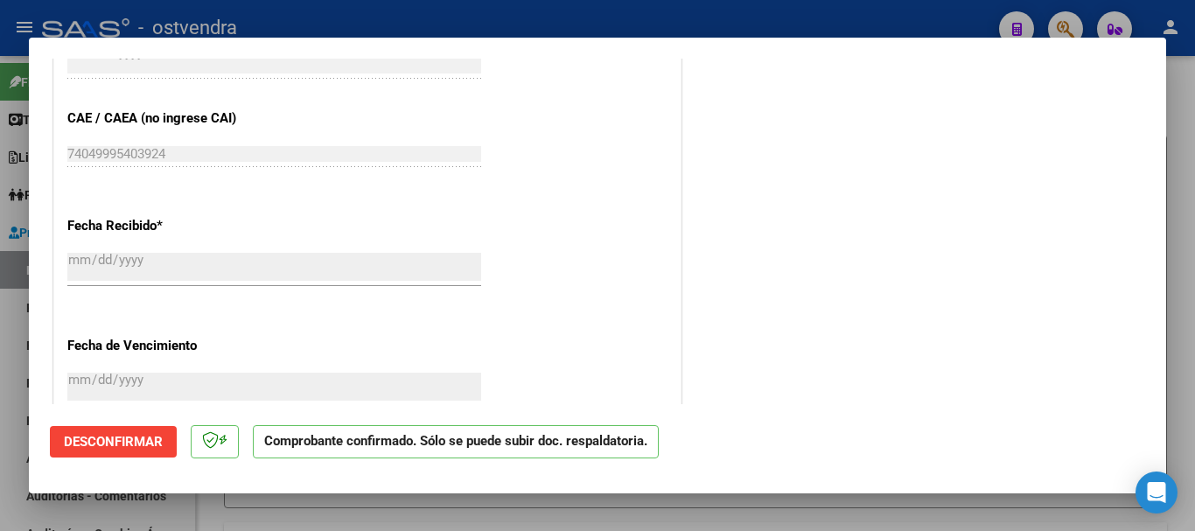
click at [17, 341] on div at bounding box center [597, 265] width 1195 height 531
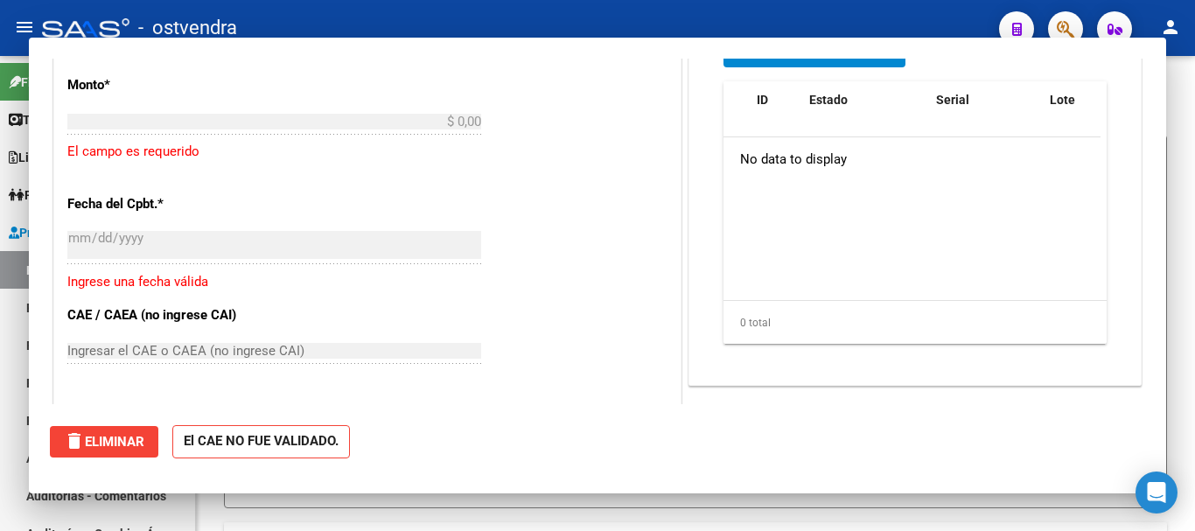
scroll to position [0, 0]
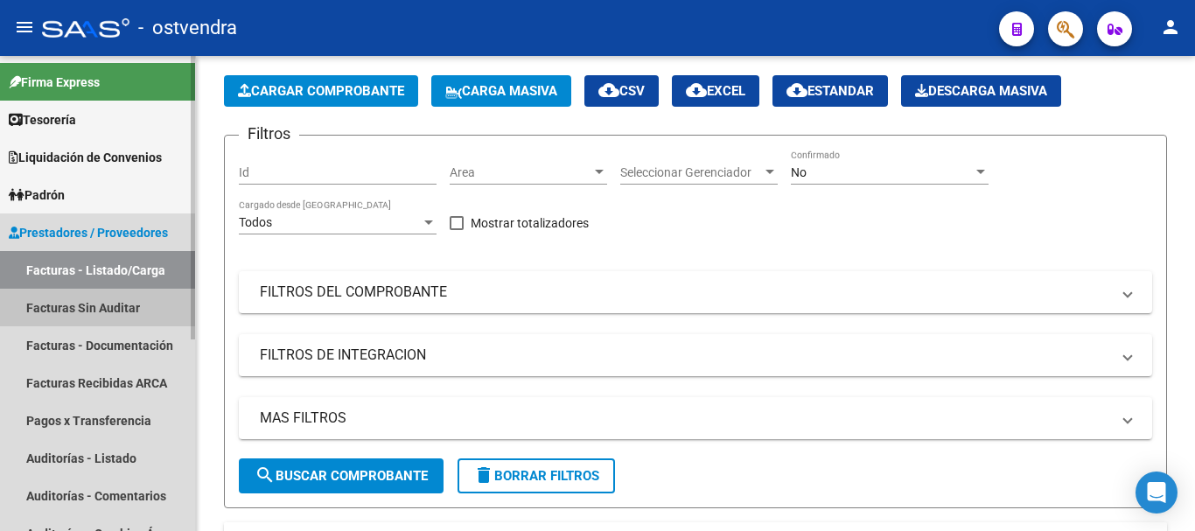
click at [123, 314] on link "Facturas Sin Auditar" at bounding box center [97, 308] width 195 height 38
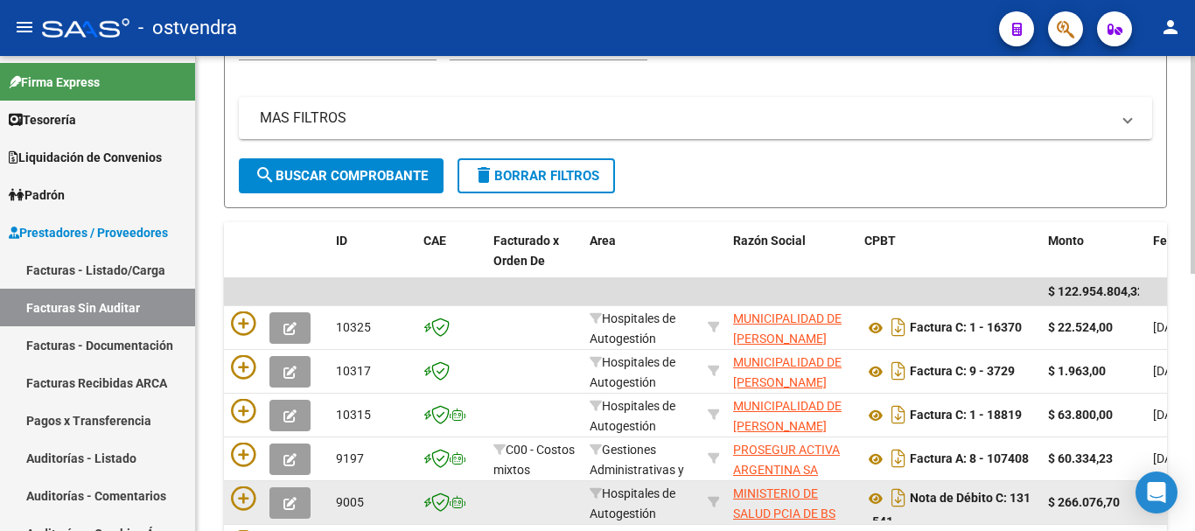
scroll to position [342, 0]
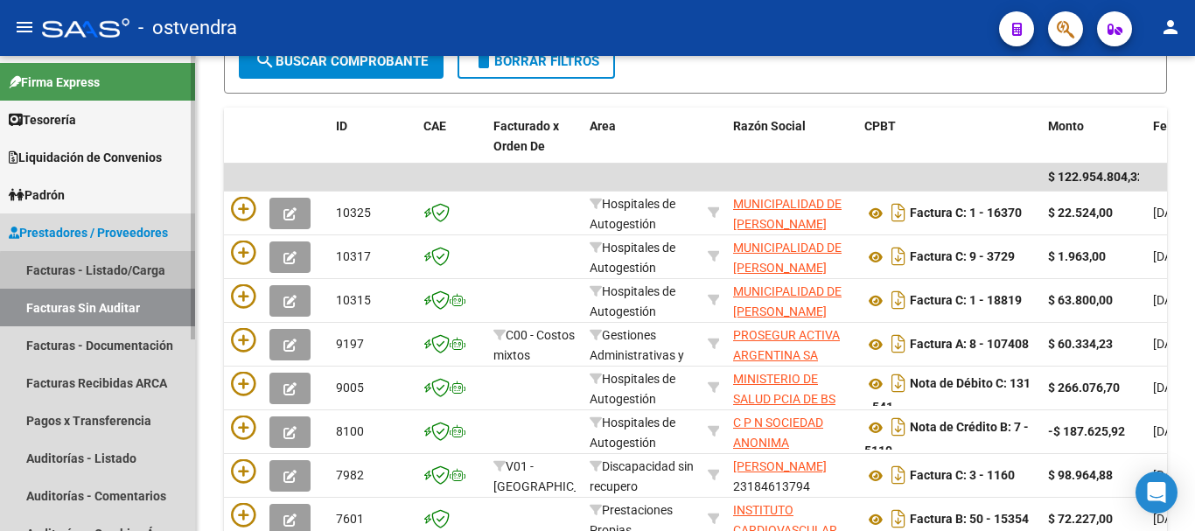
click at [104, 271] on link "Facturas - Listado/Carga" at bounding box center [97, 270] width 195 height 38
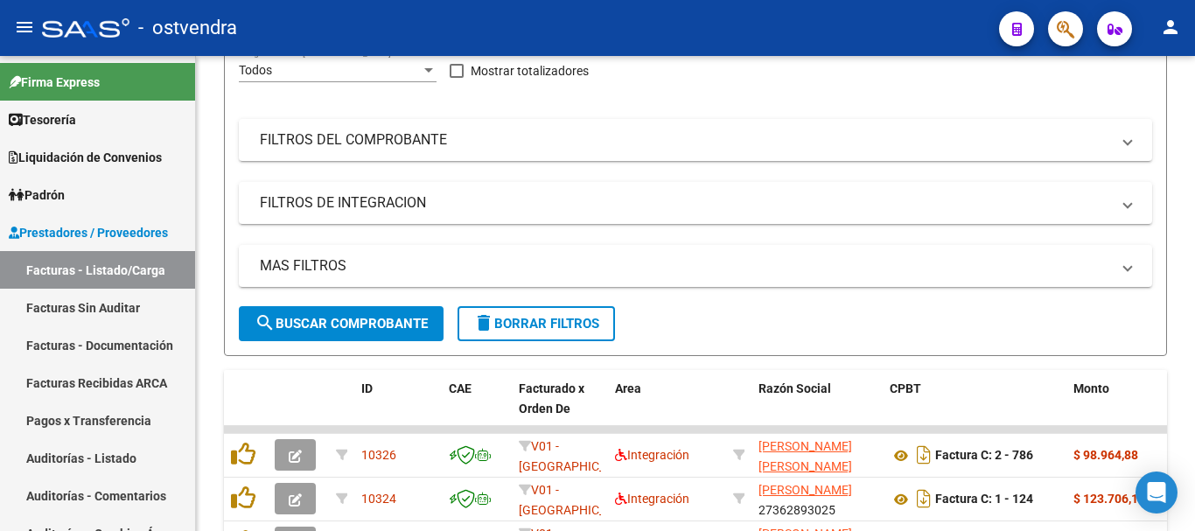
scroll to position [342, 0]
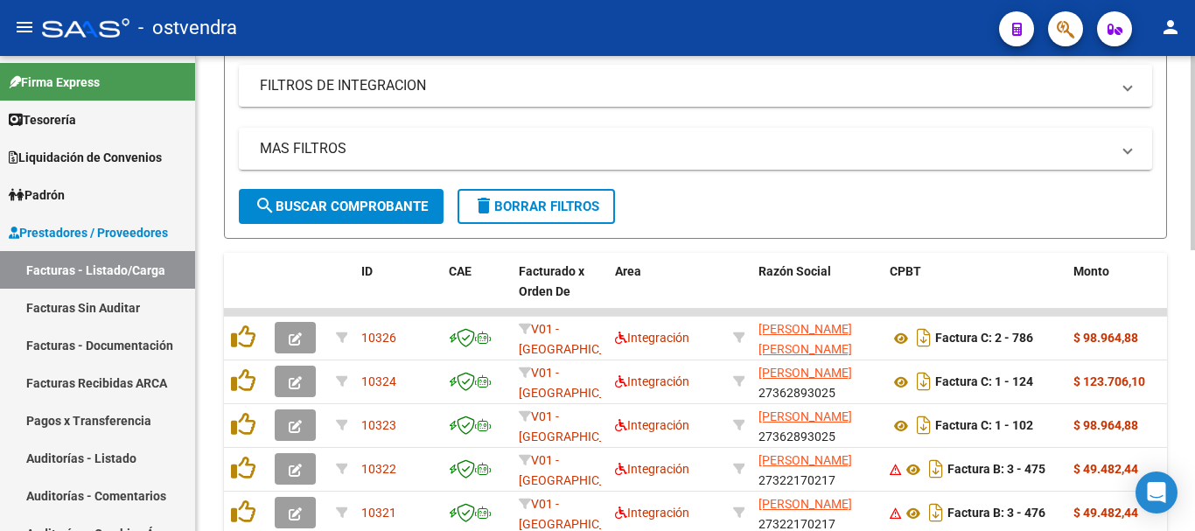
click at [341, 210] on span "search Buscar Comprobante" at bounding box center [341, 207] width 173 height 16
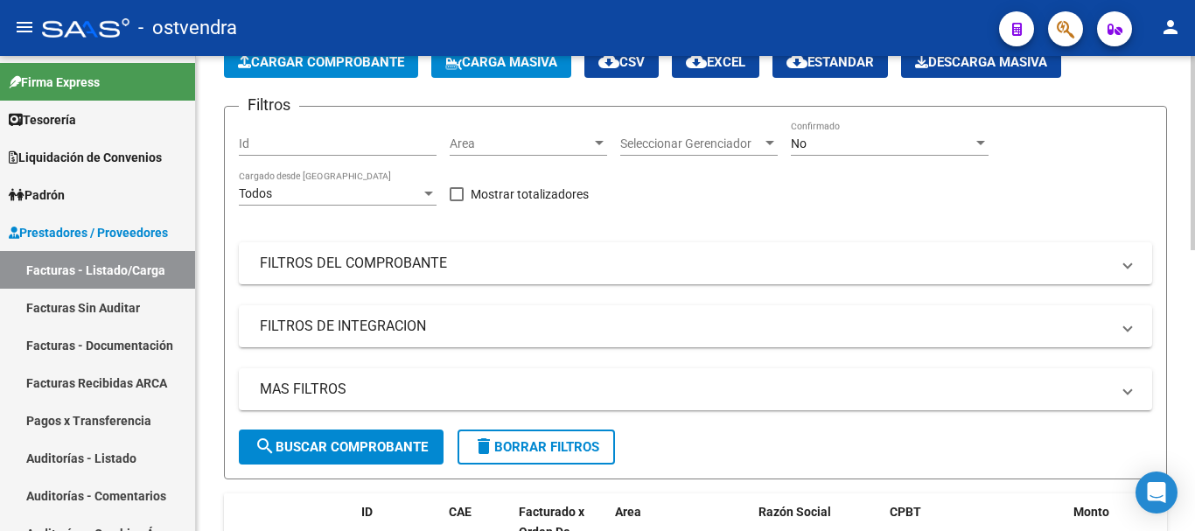
scroll to position [0, 0]
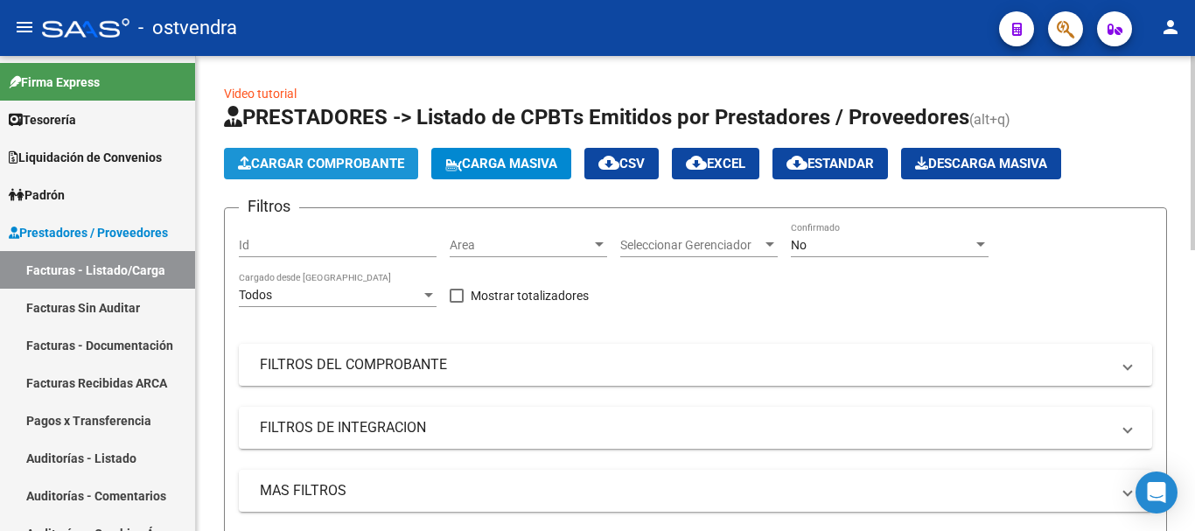
click at [313, 156] on span "Cargar Comprobante" at bounding box center [321, 164] width 166 height 16
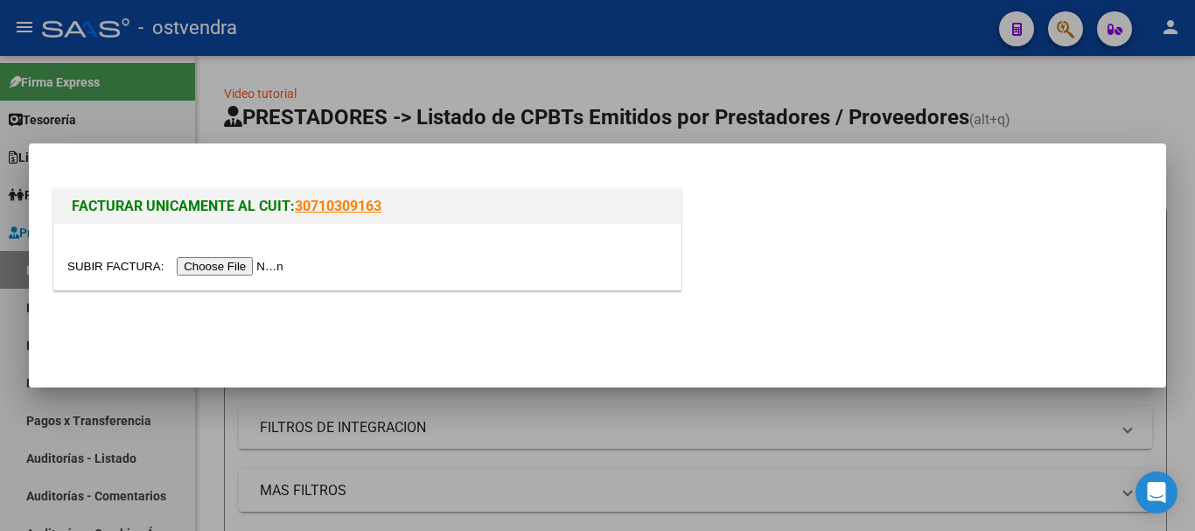
click at [268, 268] on input "file" at bounding box center [177, 266] width 221 height 18
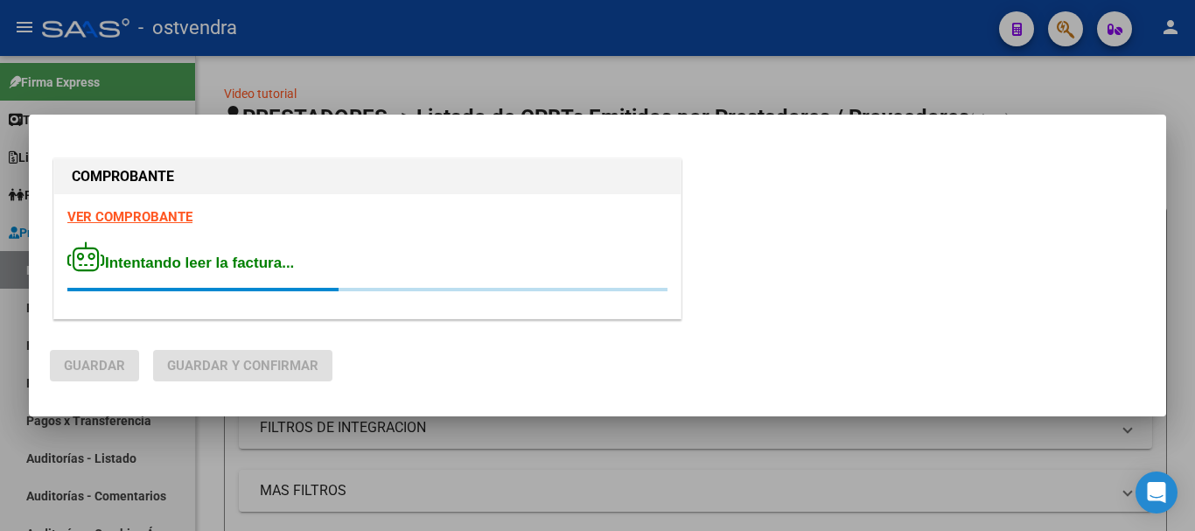
click at [117, 219] on strong "VER COMPROBANTE" at bounding box center [129, 217] width 125 height 16
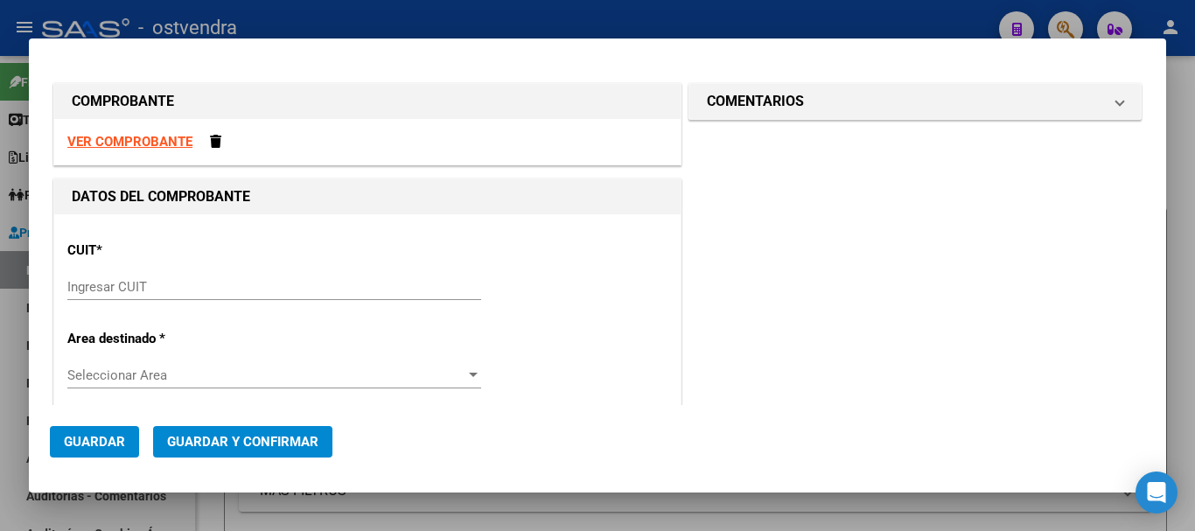
click at [283, 13] on div at bounding box center [597, 265] width 1195 height 531
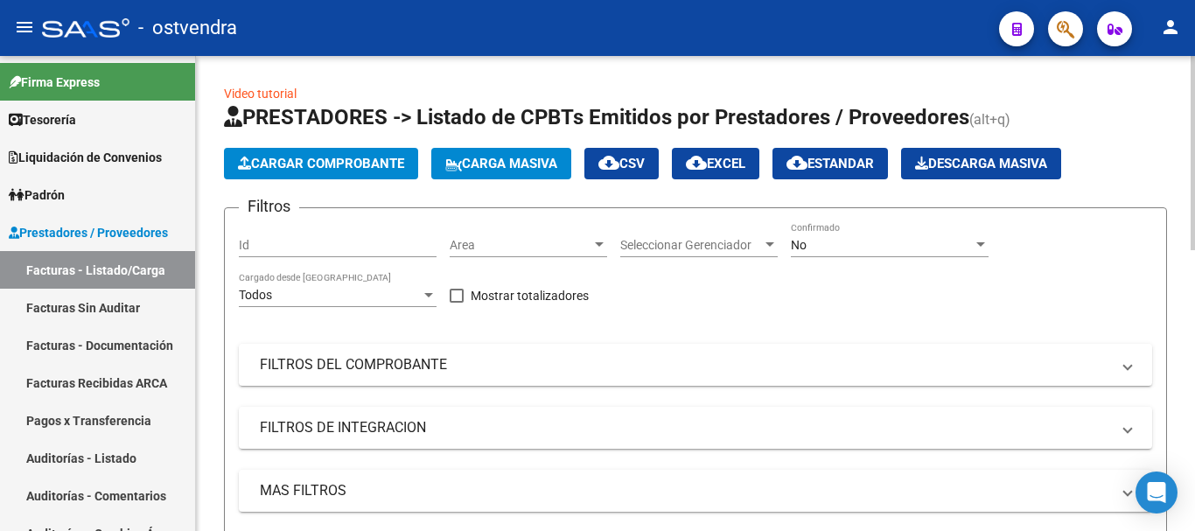
click at [274, 166] on span "Cargar Comprobante" at bounding box center [321, 164] width 166 height 16
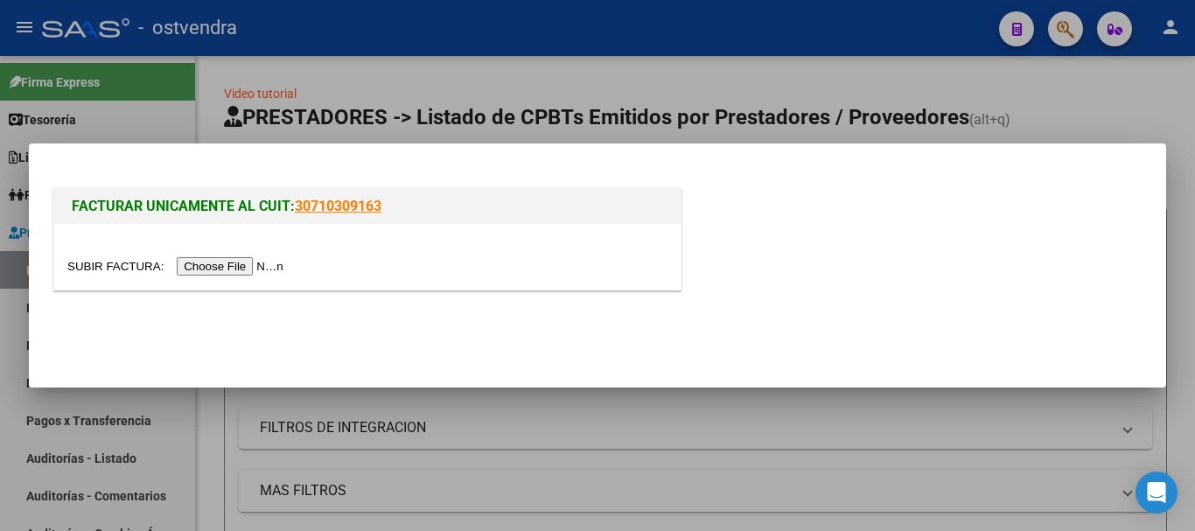
click at [245, 261] on input "file" at bounding box center [177, 266] width 221 height 18
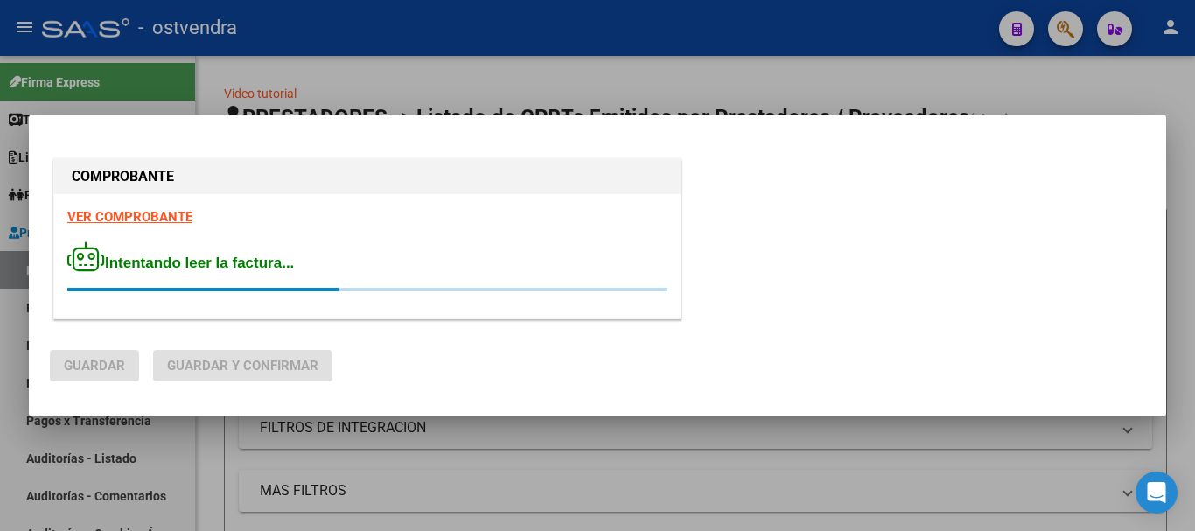
click at [150, 220] on strong "VER COMPROBANTE" at bounding box center [129, 217] width 125 height 16
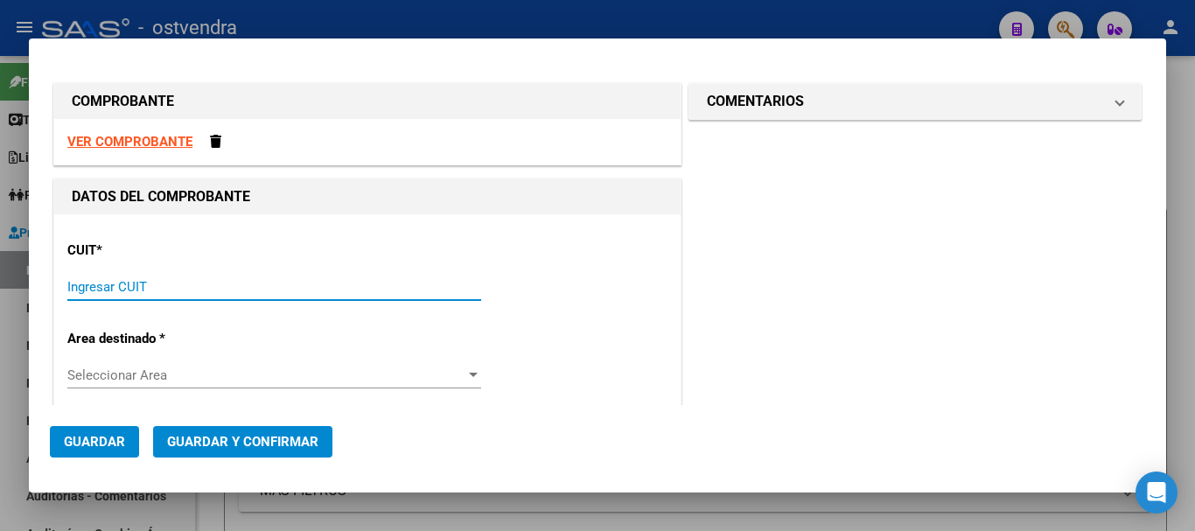
drag, startPoint x: 105, startPoint y: 283, endPoint x: 144, endPoint y: 283, distance: 39.4
click at [106, 283] on input "Ingresar CUIT" at bounding box center [274, 287] width 414 height 16
paste input "30-68161808-9"
type input "30-68161808-9"
type input "1"
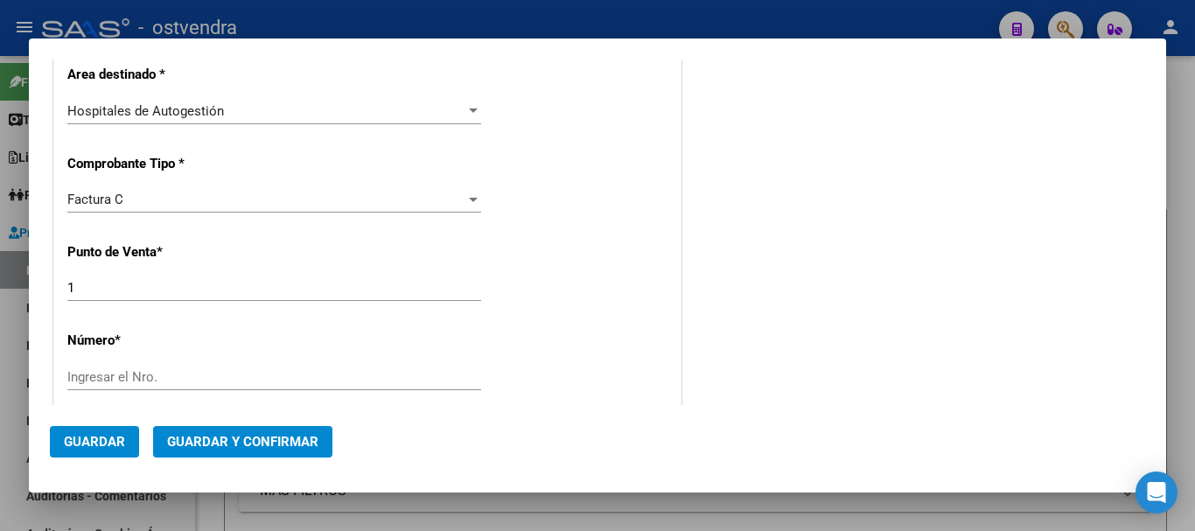
scroll to position [350, 0]
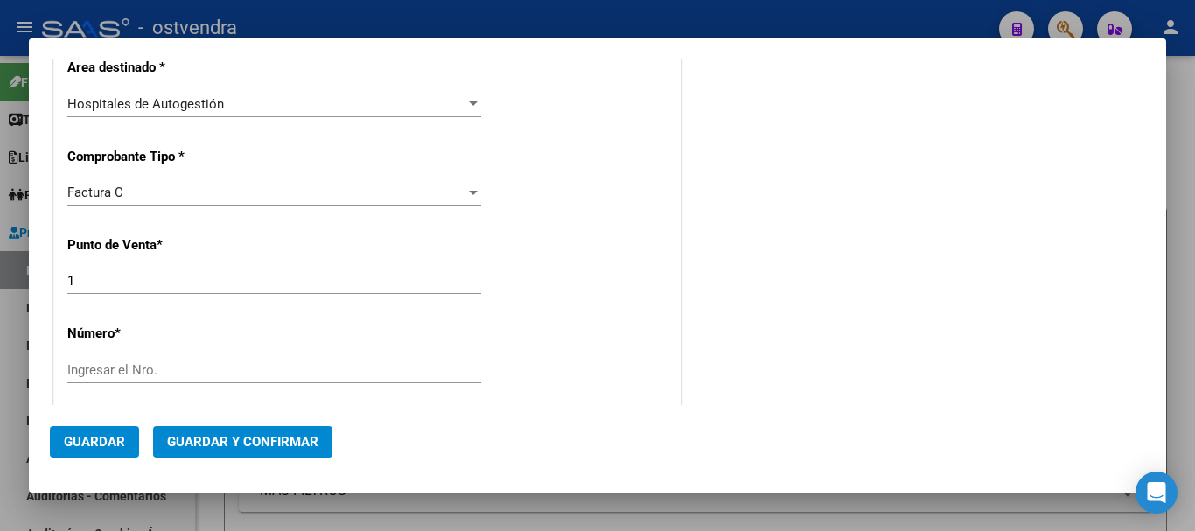
type input "30-68161808-9"
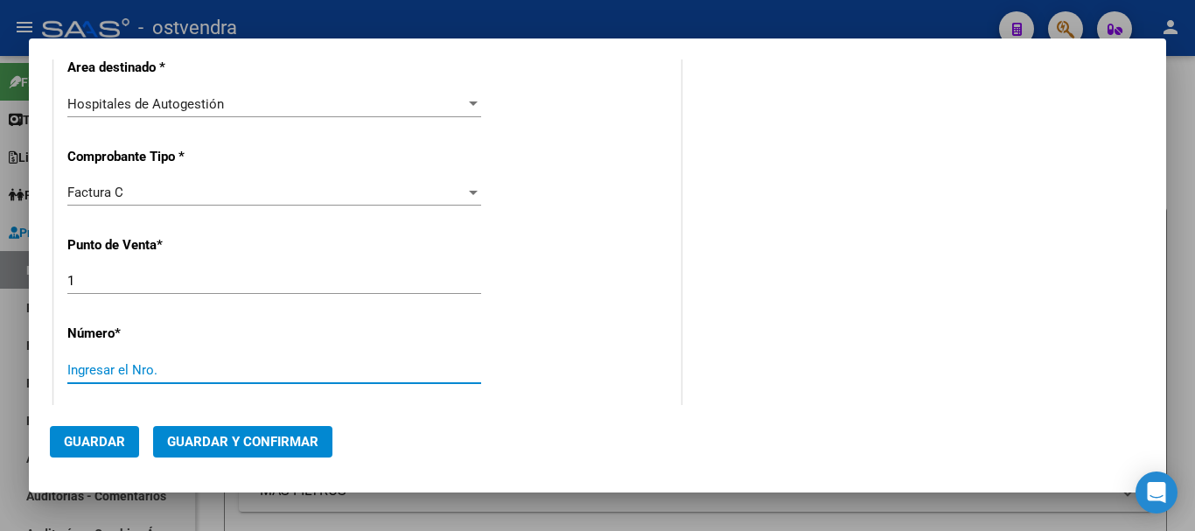
click at [103, 369] on input "Ingresar el Nro." at bounding box center [274, 370] width 414 height 16
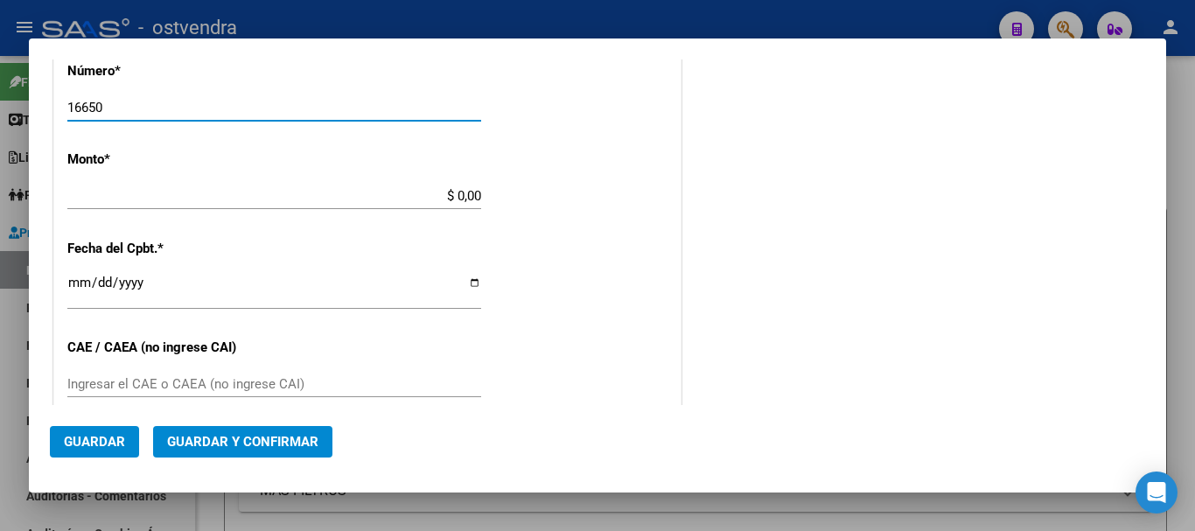
scroll to position [437, 0]
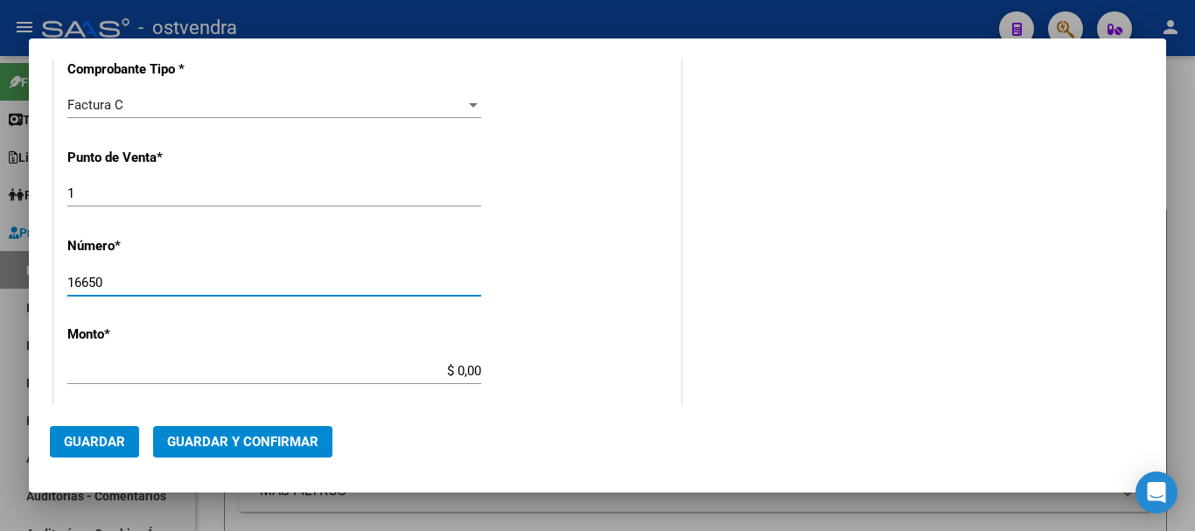
type input "16650"
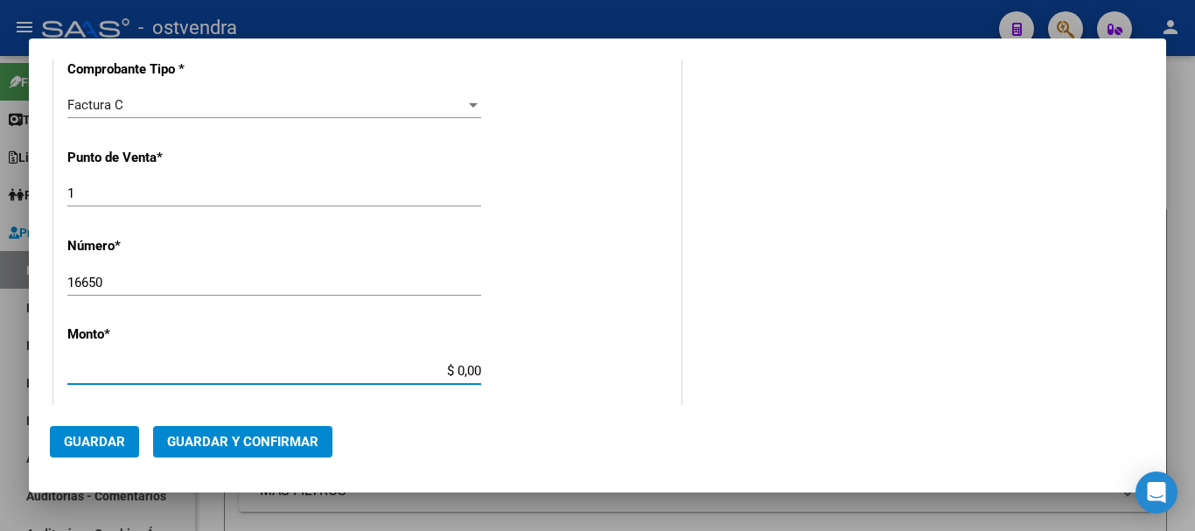
type input "$ 21.760,00"
type input "2024-02-26"
type input "74099512526560"
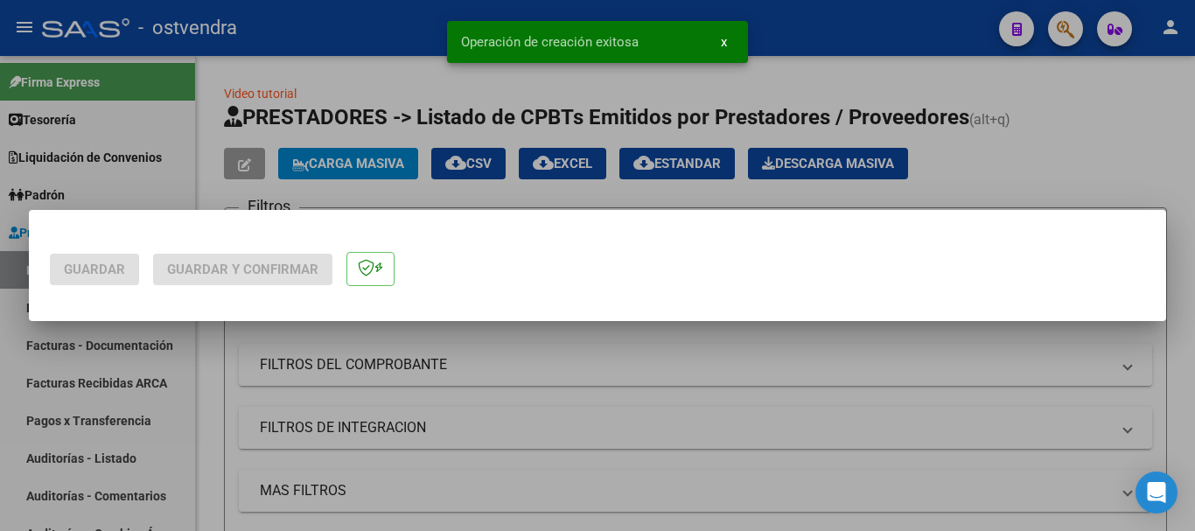
scroll to position [0, 0]
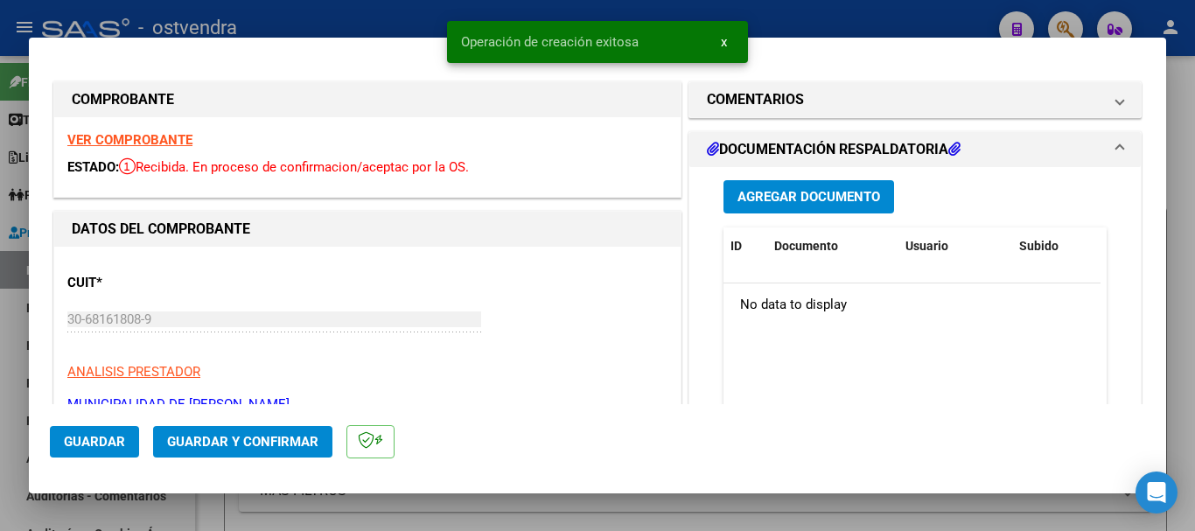
type input "2024-04-26"
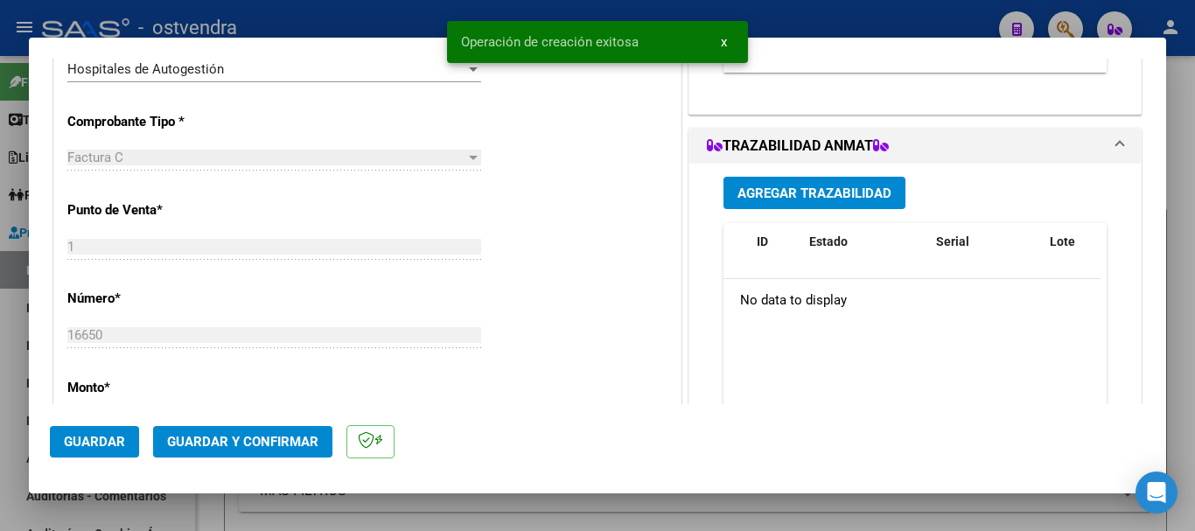
scroll to position [437, 0]
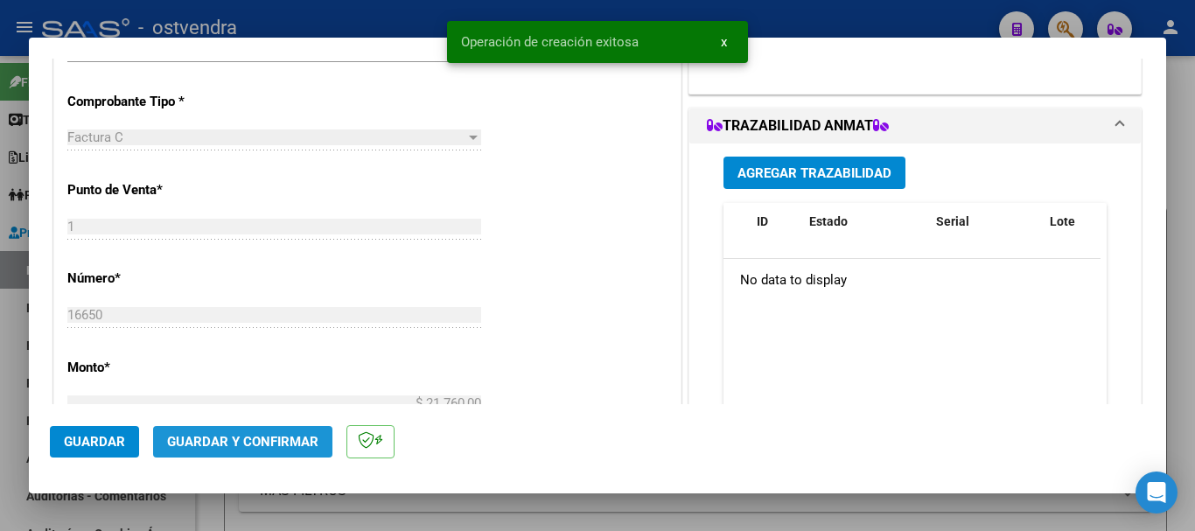
click at [270, 439] on span "Guardar y Confirmar" at bounding box center [242, 442] width 151 height 16
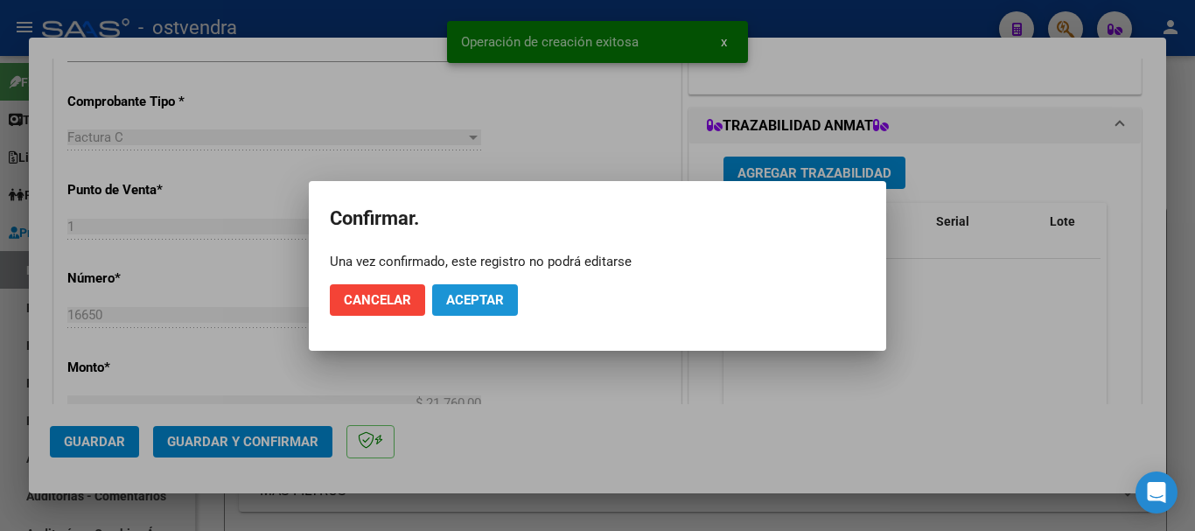
click at [500, 290] on button "Aceptar" at bounding box center [475, 299] width 86 height 31
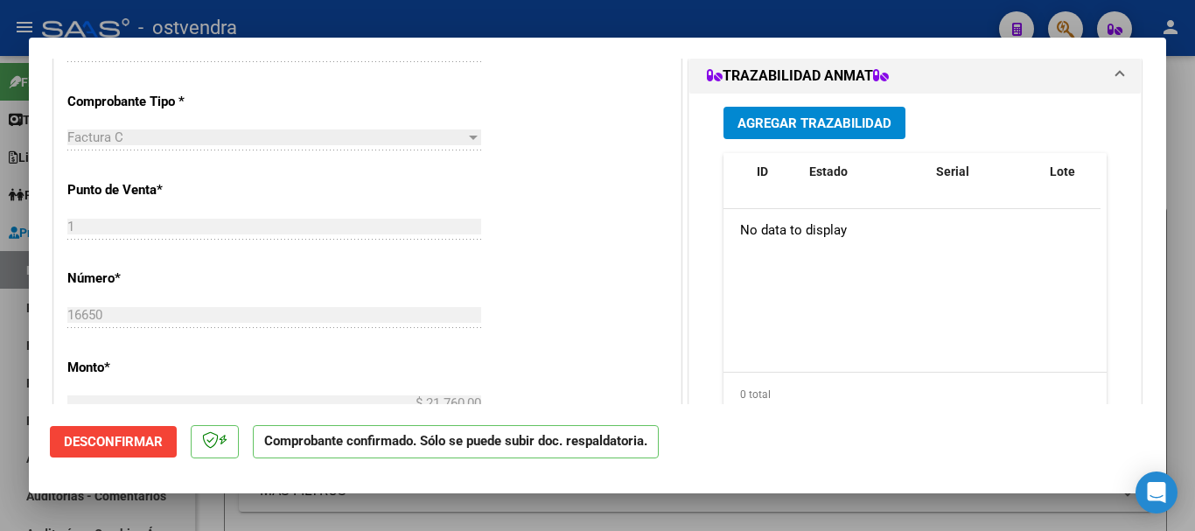
click at [334, 22] on div at bounding box center [597, 265] width 1195 height 531
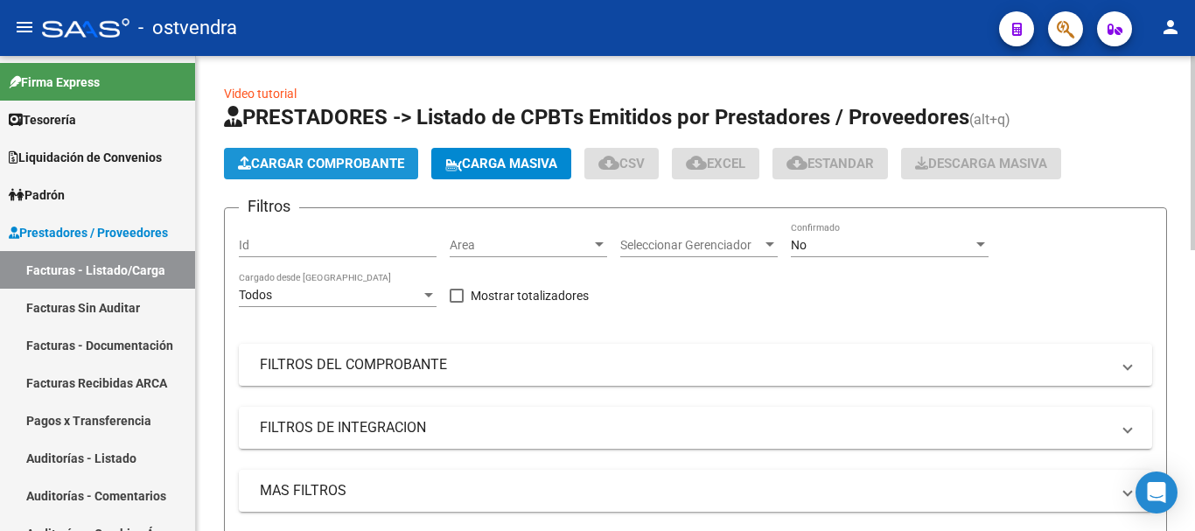
click at [304, 170] on span "Cargar Comprobante" at bounding box center [321, 164] width 166 height 16
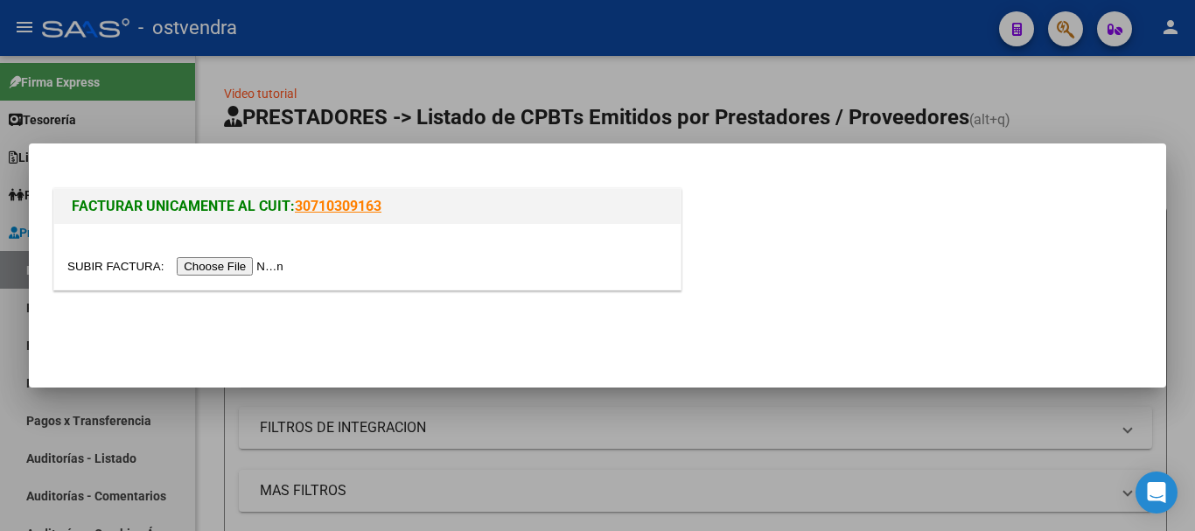
click at [217, 274] on input "file" at bounding box center [177, 266] width 221 height 18
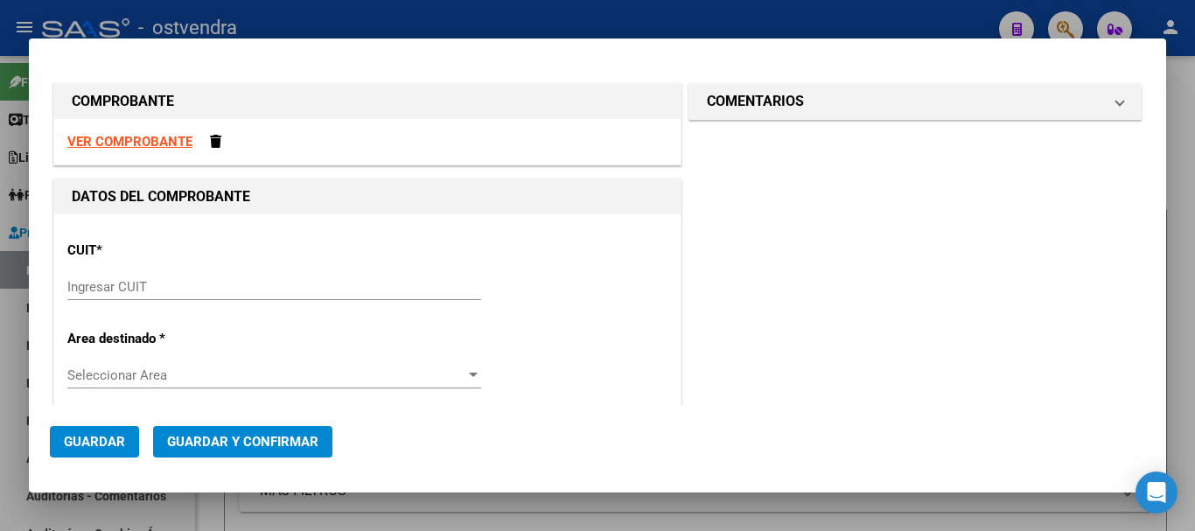
click at [296, 283] on input "Ingresar CUIT" at bounding box center [274, 287] width 414 height 16
paste input "30-68161808-9"
type input "30-68161808-9"
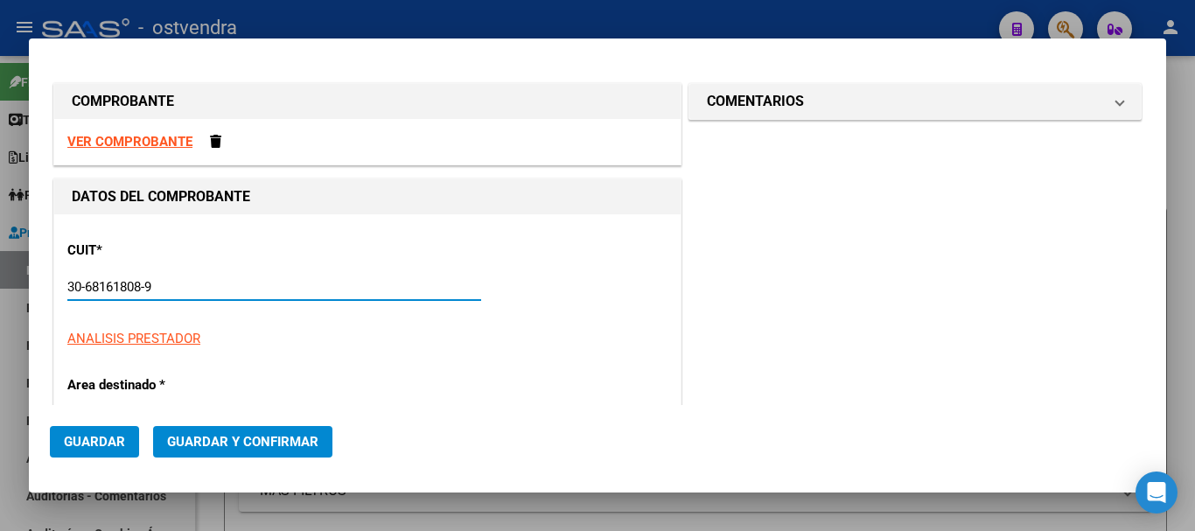
type input "1"
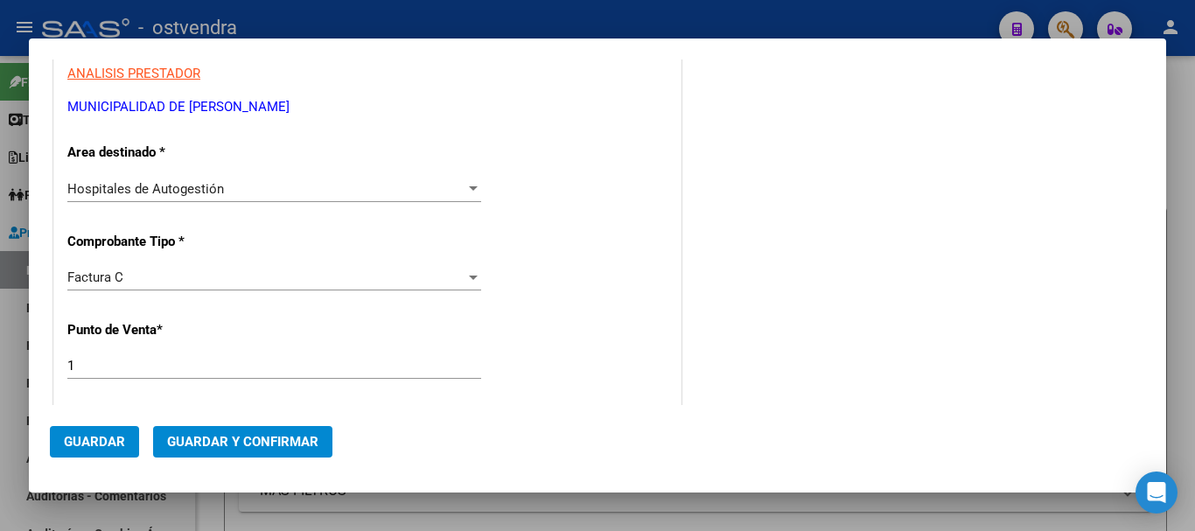
scroll to position [175, 0]
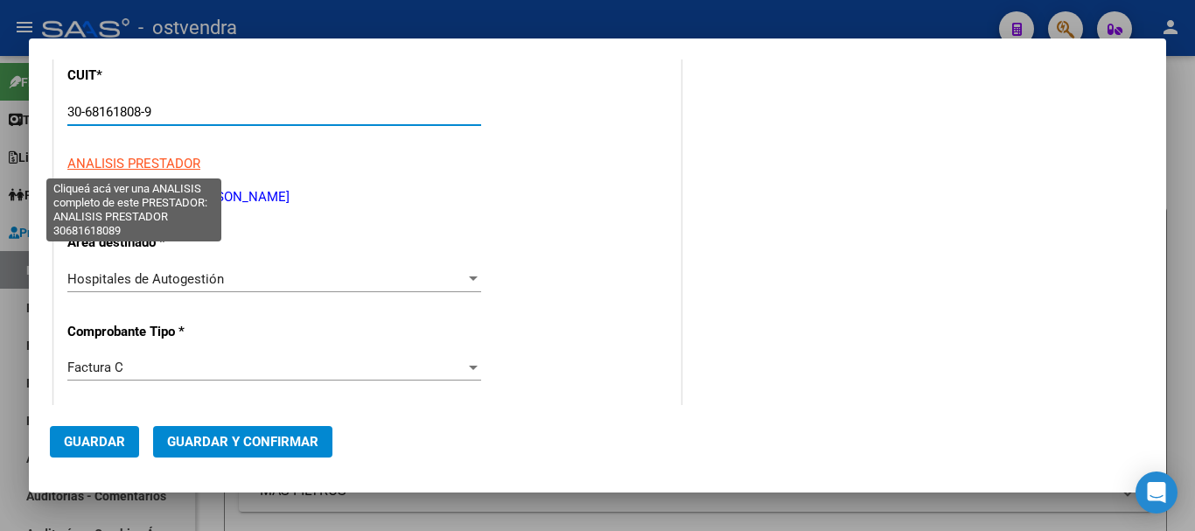
type input "30-68161808-9"
click at [109, 164] on span "ANALISIS PRESTADOR" at bounding box center [133, 164] width 133 height 16
type textarea "30681618089"
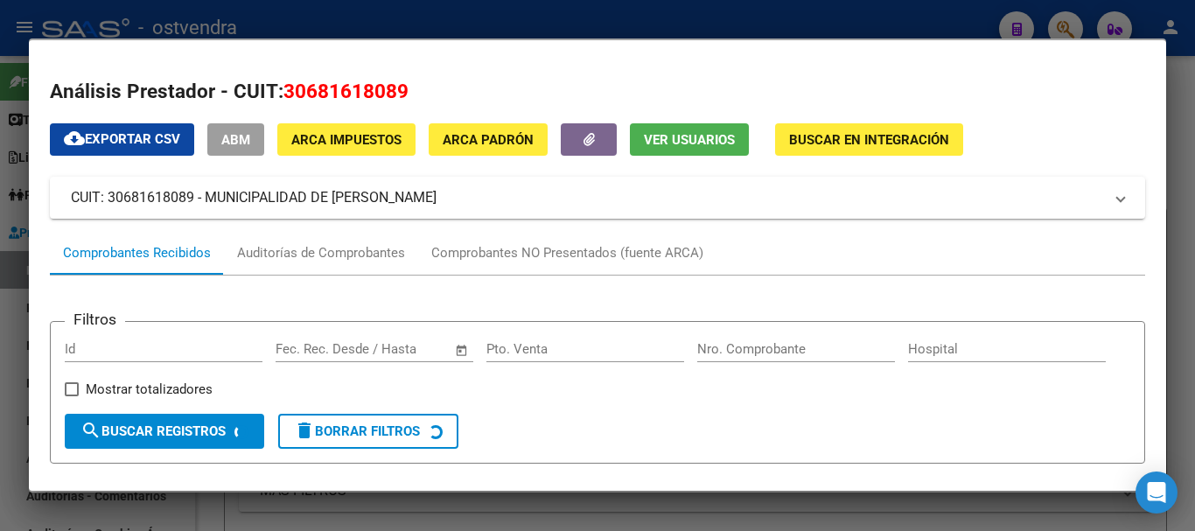
click at [255, 13] on div at bounding box center [597, 265] width 1195 height 531
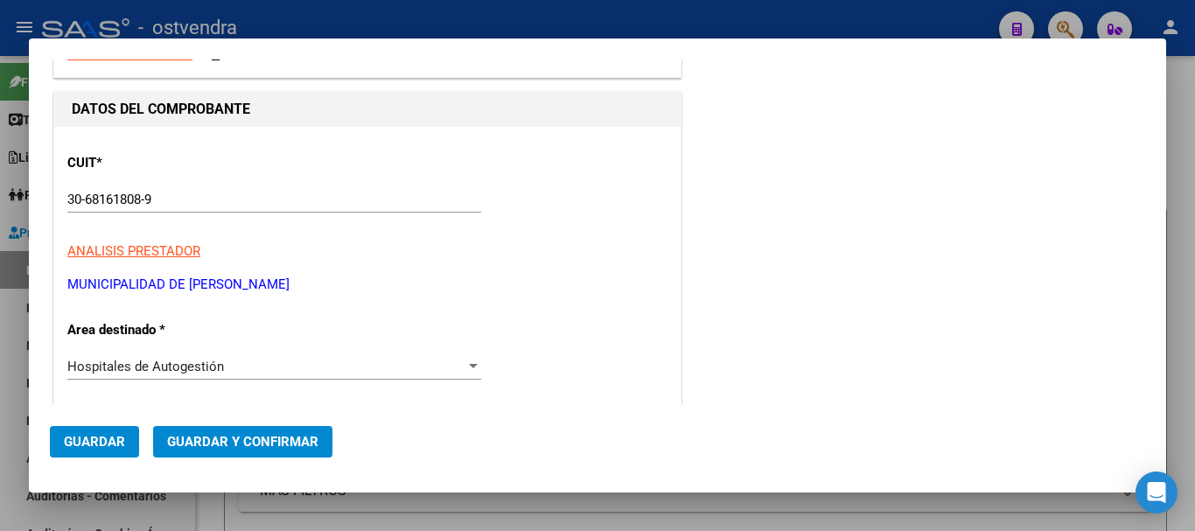
scroll to position [0, 0]
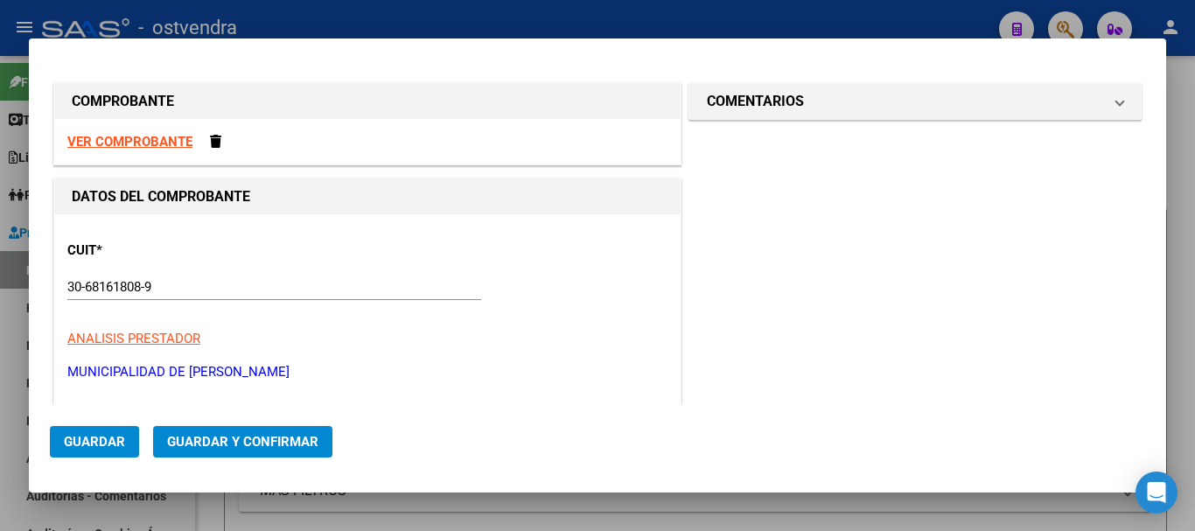
click at [119, 138] on strong "VER COMPROBANTE" at bounding box center [129, 142] width 125 height 16
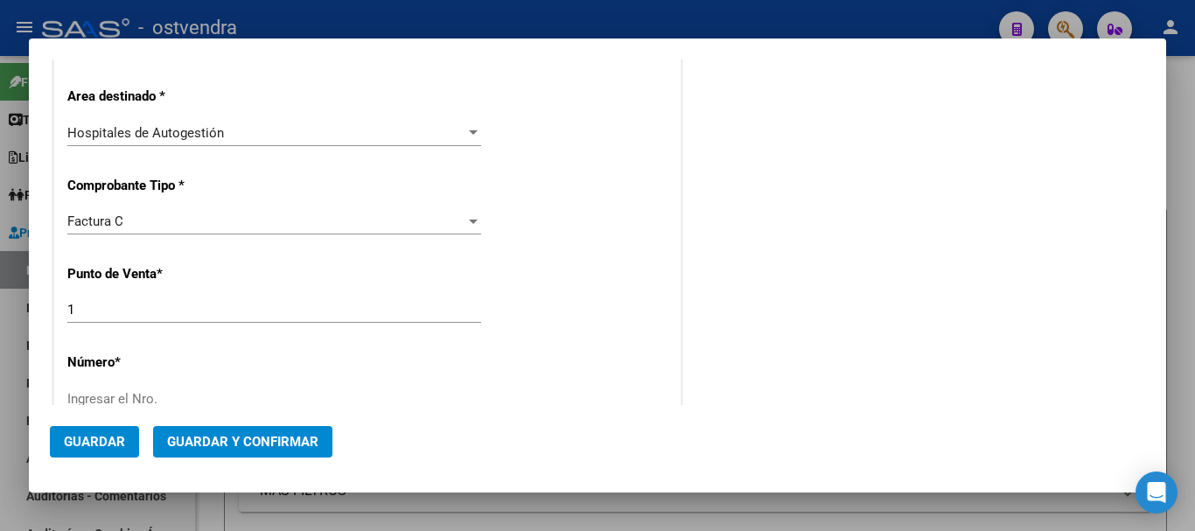
scroll to position [350, 0]
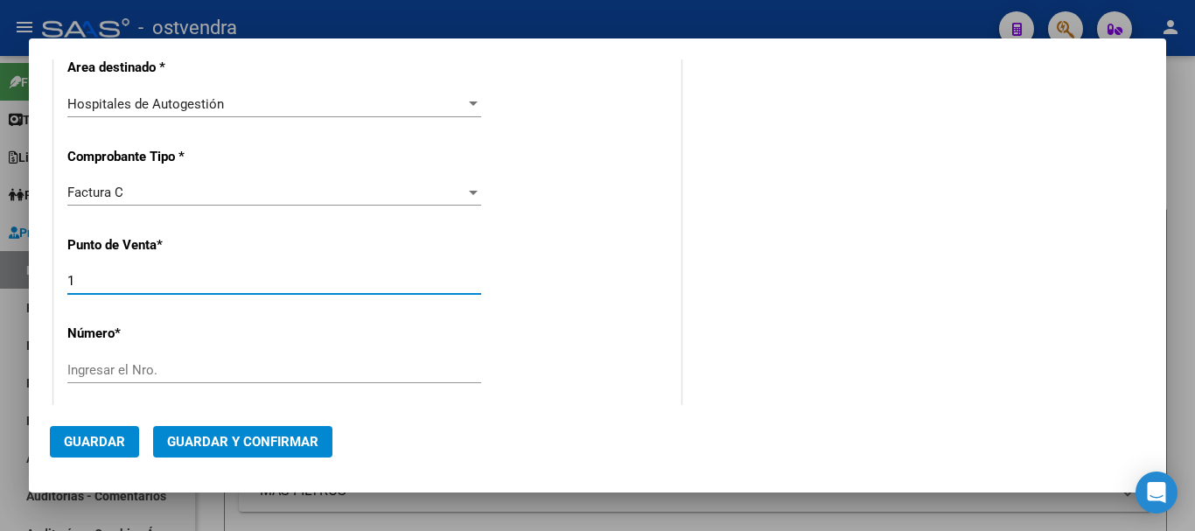
click at [109, 277] on input "1" at bounding box center [274, 281] width 414 height 16
type input "3"
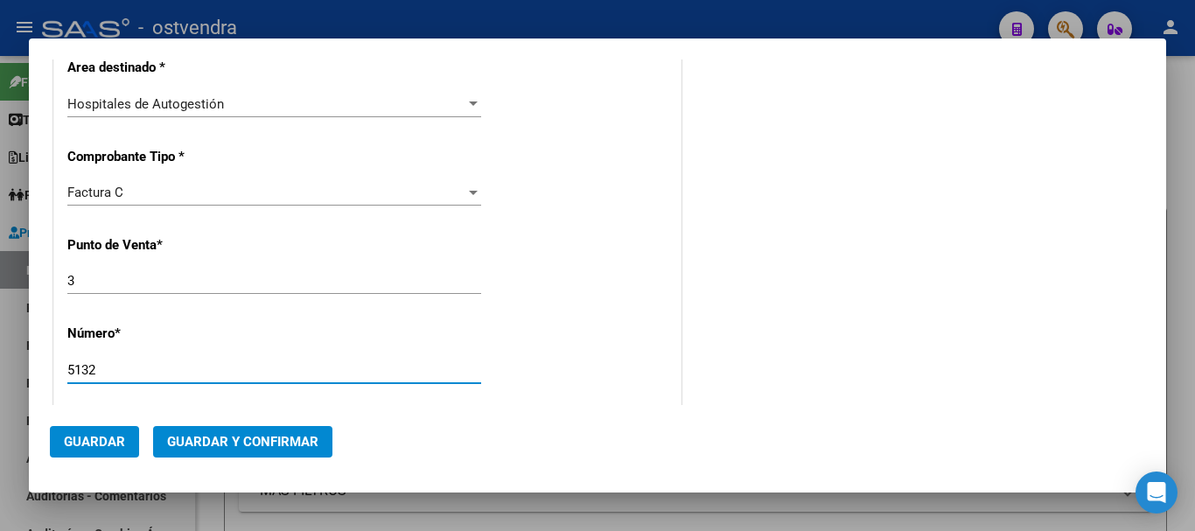
type input "5132"
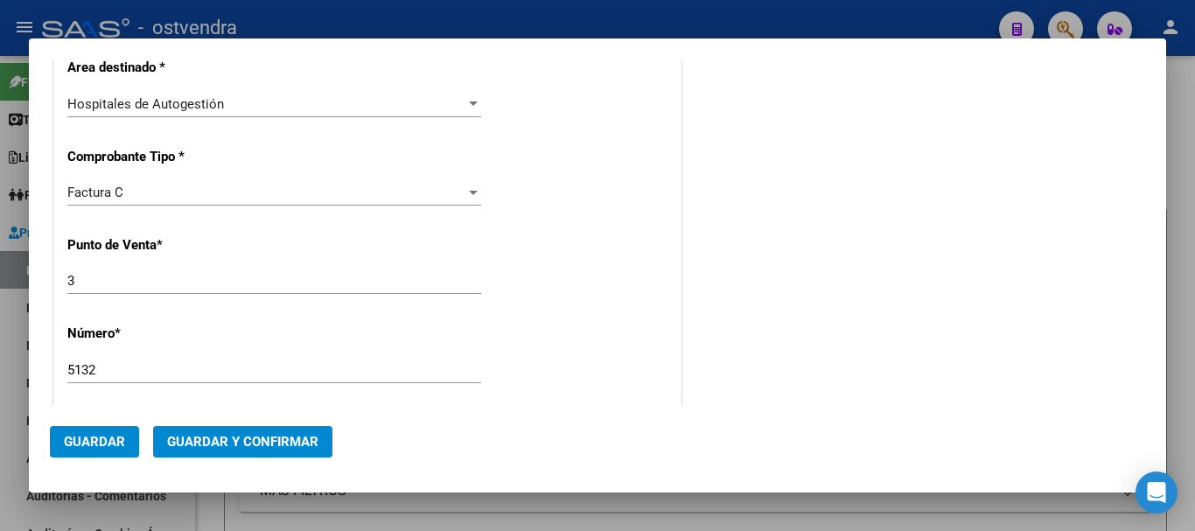
scroll to position [576, 0]
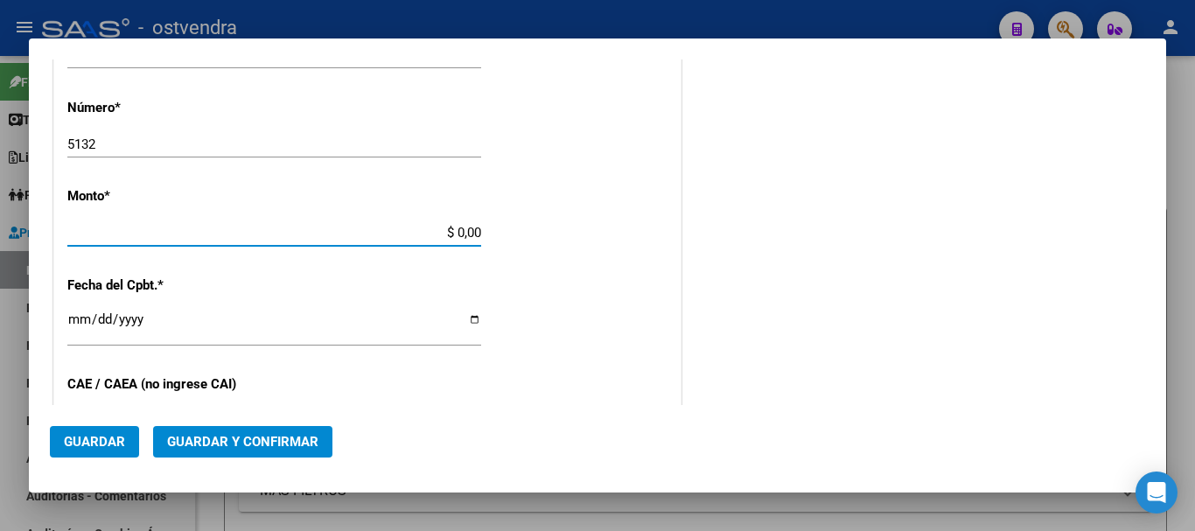
type input "$ 259.239,52"
type input "2024-02-26"
type input "74099519074769"
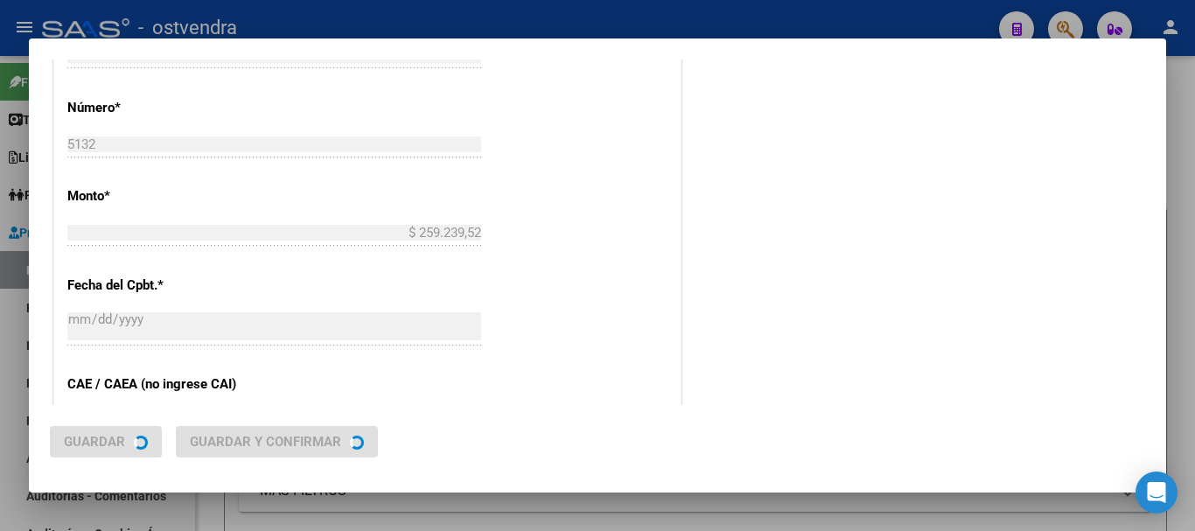
scroll to position [0, 0]
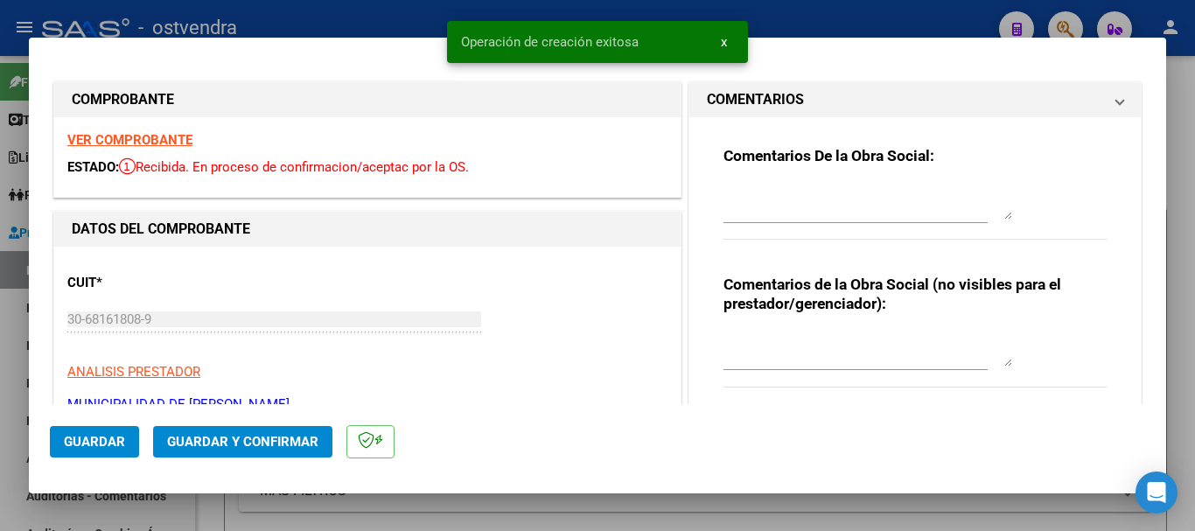
type input "2024-04-26"
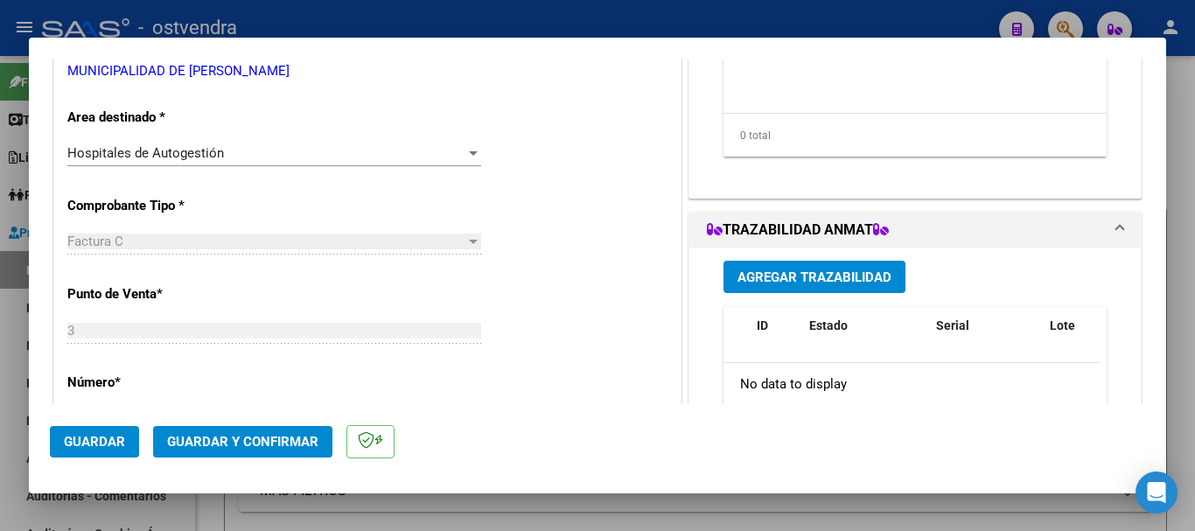
scroll to position [437, 0]
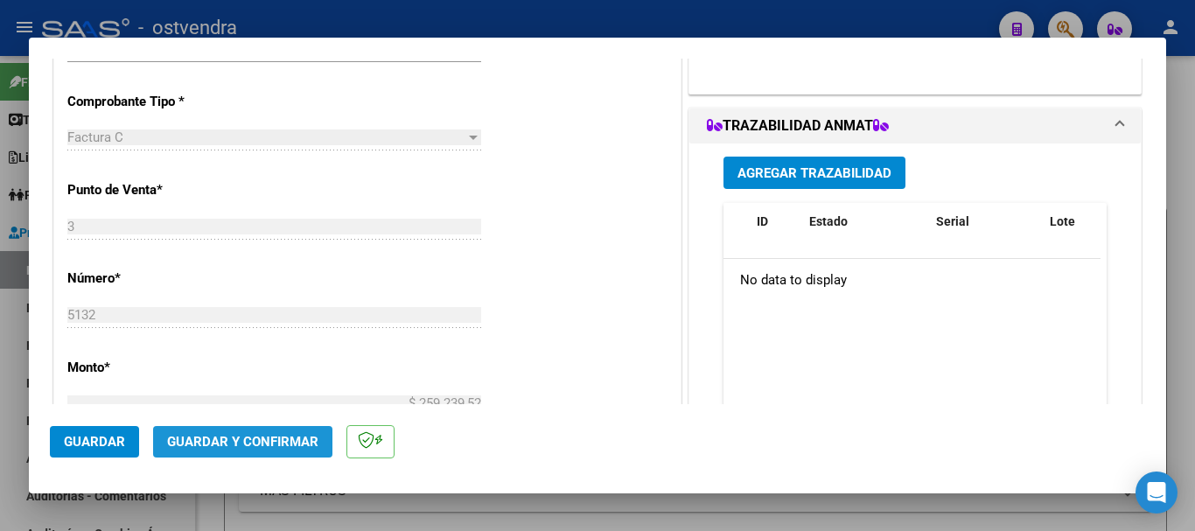
click at [264, 432] on button "Guardar y Confirmar" at bounding box center [242, 441] width 179 height 31
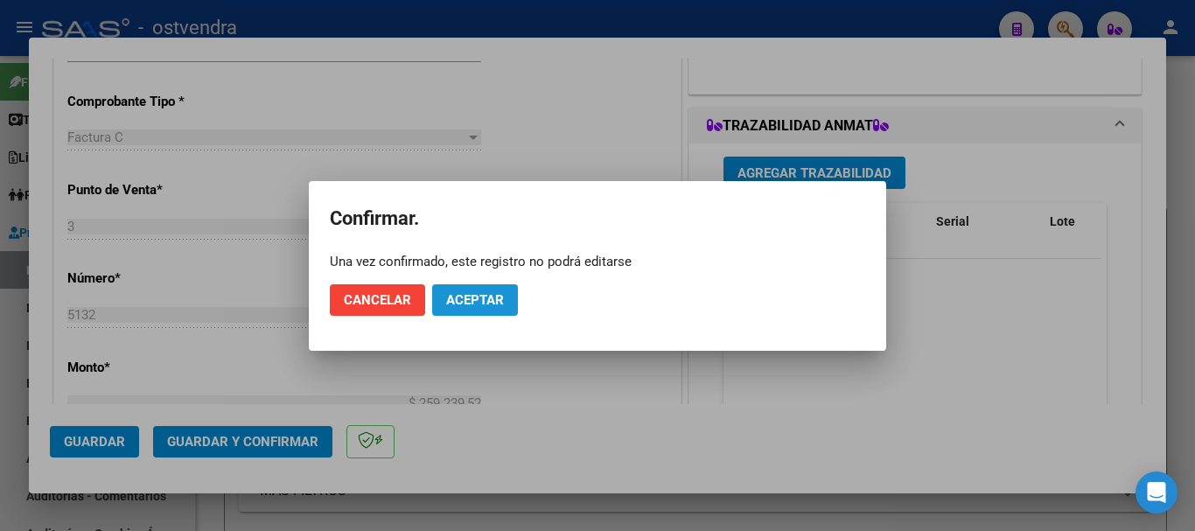
click at [457, 297] on span "Aceptar" at bounding box center [475, 300] width 58 height 16
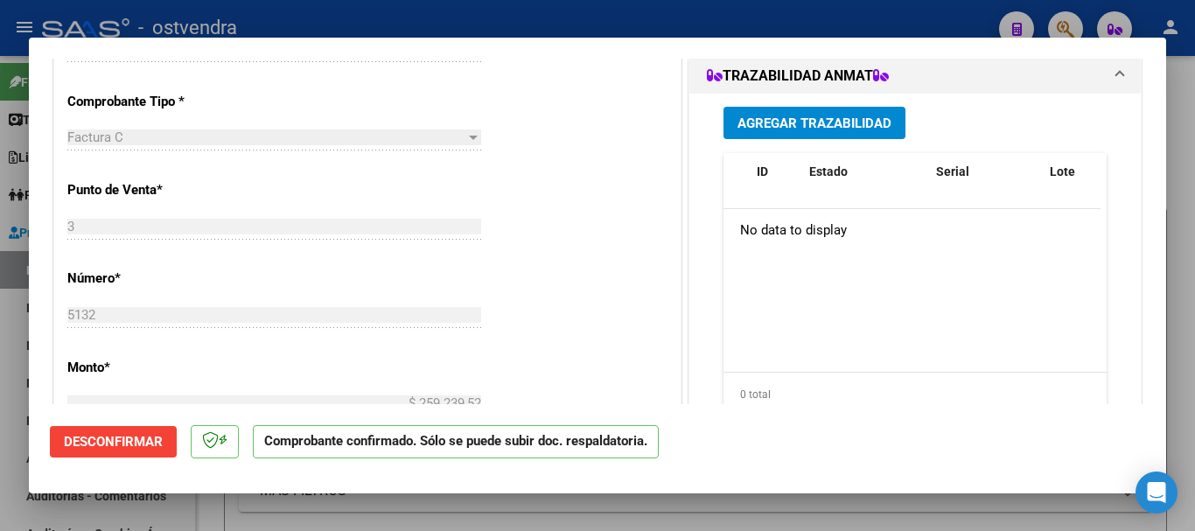
click at [268, 23] on div at bounding box center [597, 265] width 1195 height 531
type input "$ 0,00"
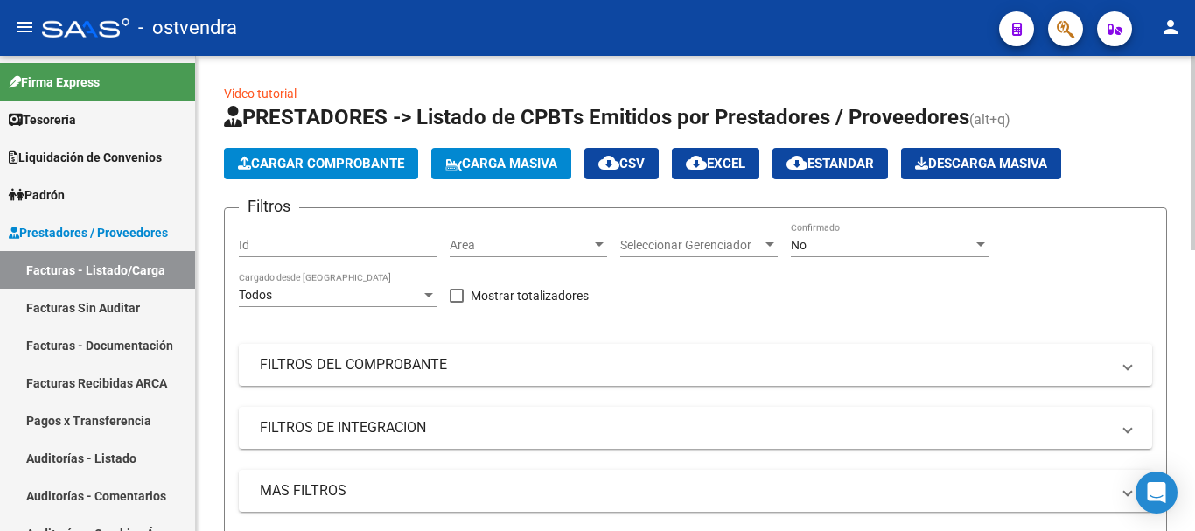
click at [320, 169] on span "Cargar Comprobante" at bounding box center [321, 164] width 166 height 16
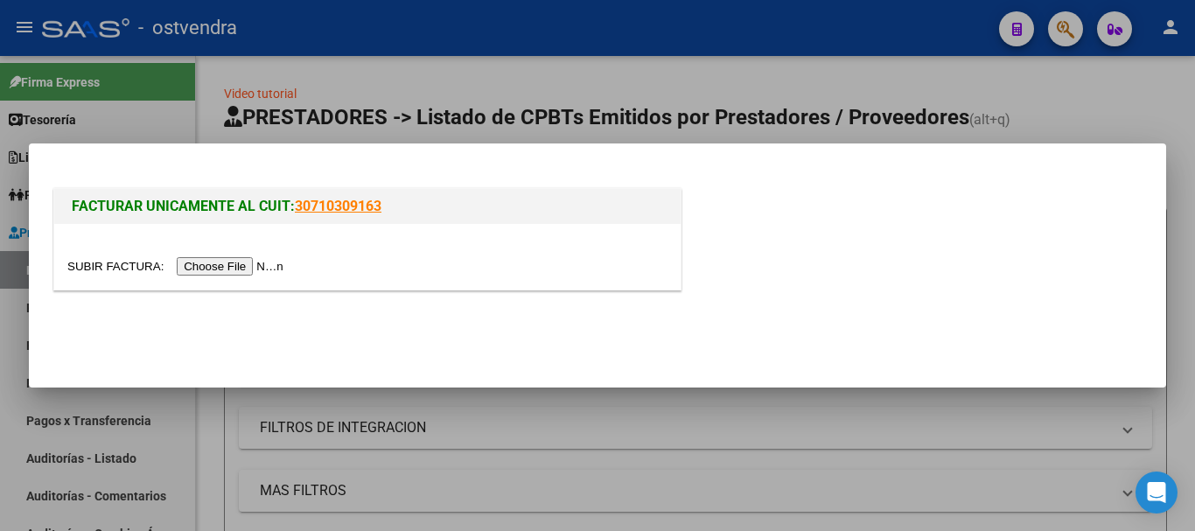
click at [205, 266] on input "file" at bounding box center [177, 266] width 221 height 18
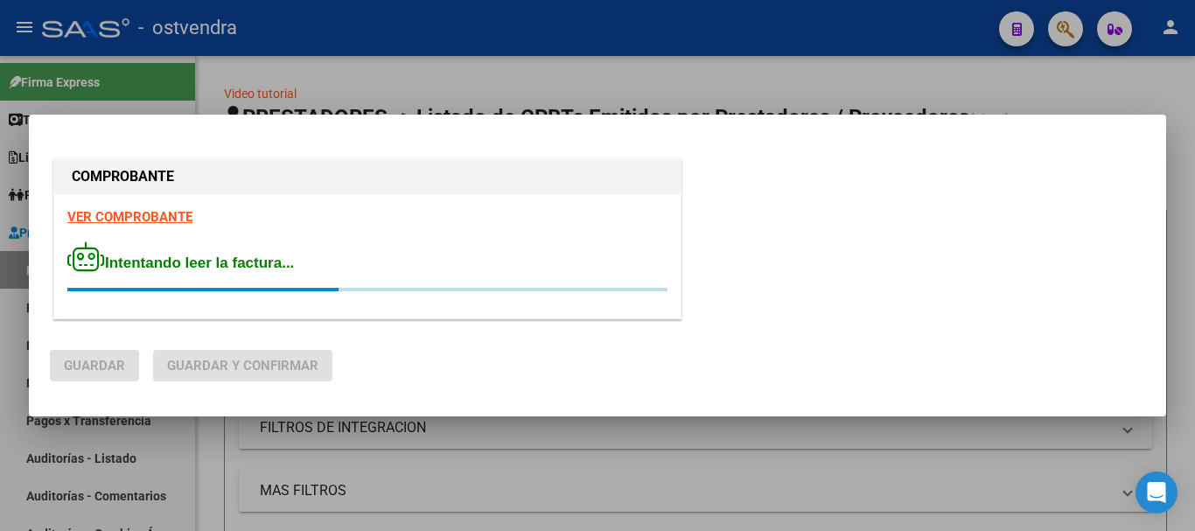
click at [171, 216] on strong "VER COMPROBANTE" at bounding box center [129, 217] width 125 height 16
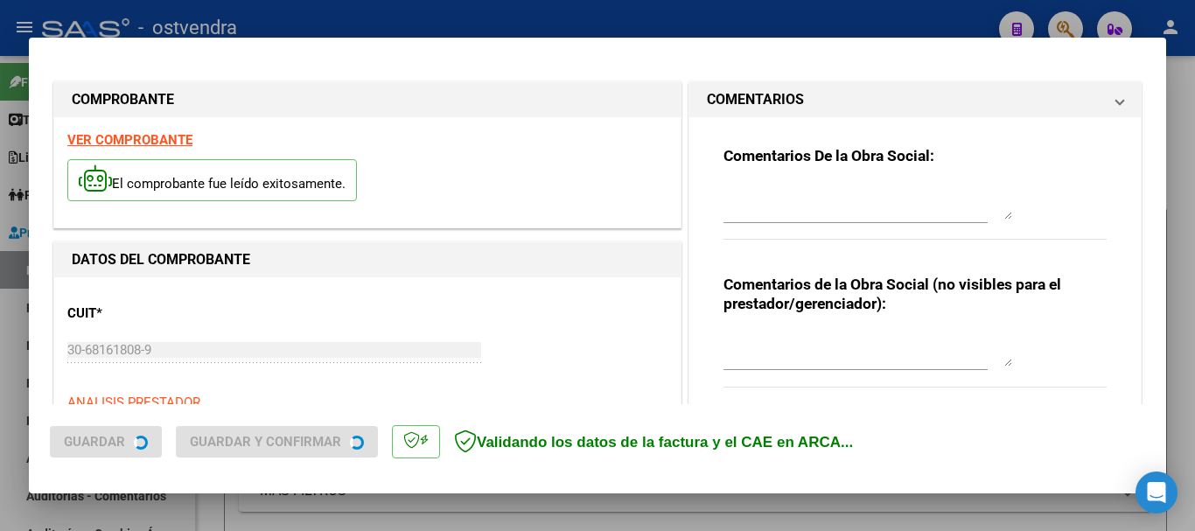
type input "2024-04-26"
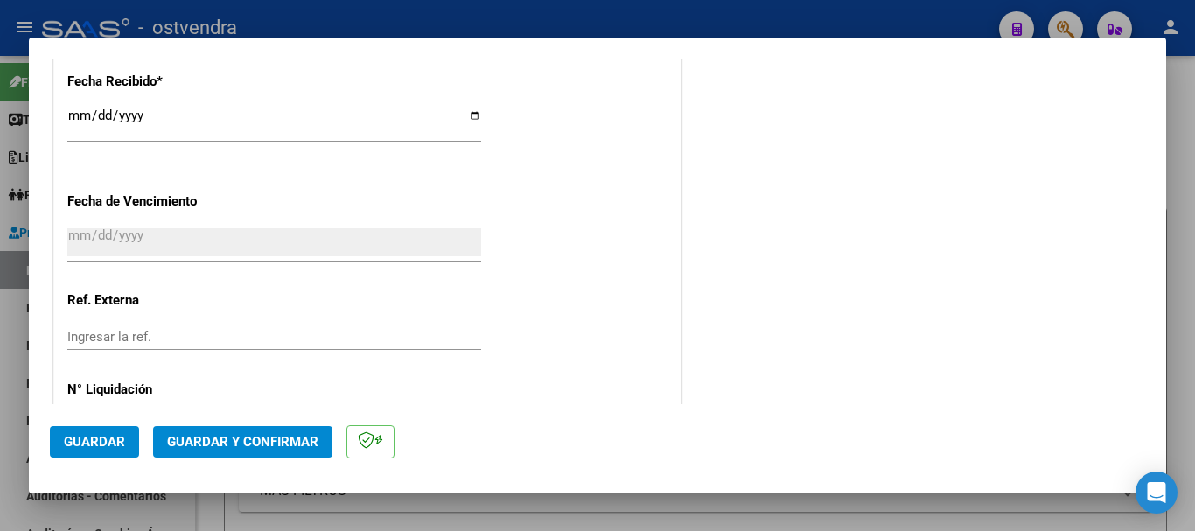
scroll to position [1118, 0]
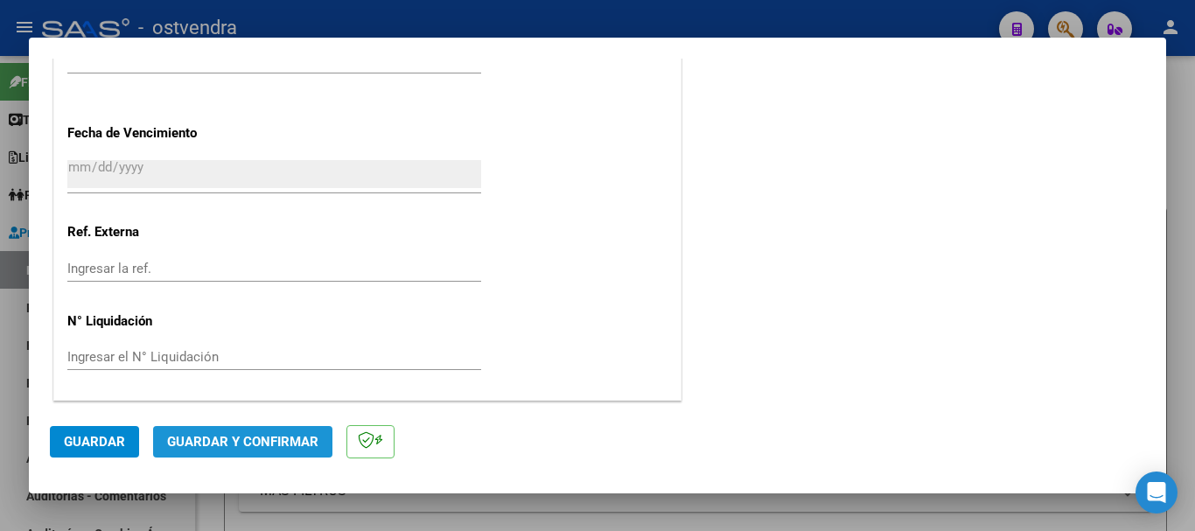
click at [255, 436] on span "Guardar y Confirmar" at bounding box center [242, 442] width 151 height 16
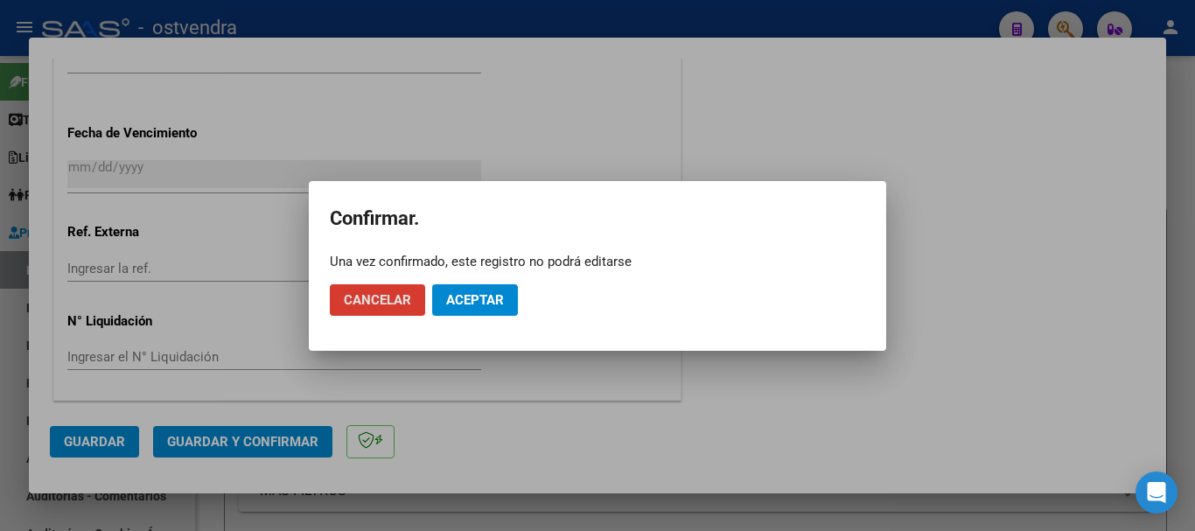
click at [474, 305] on span "Aceptar" at bounding box center [475, 300] width 58 height 16
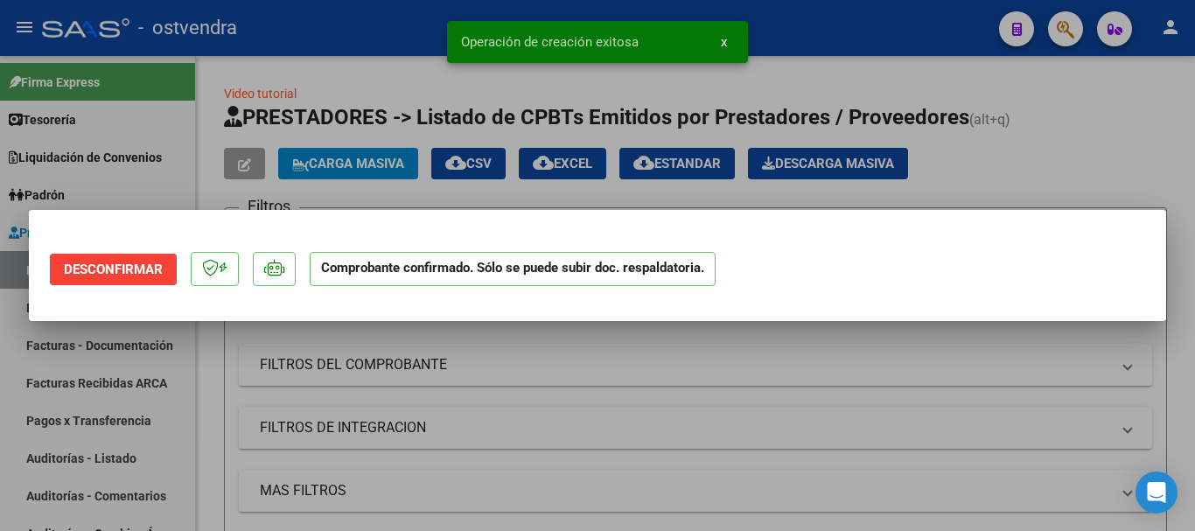
scroll to position [0, 0]
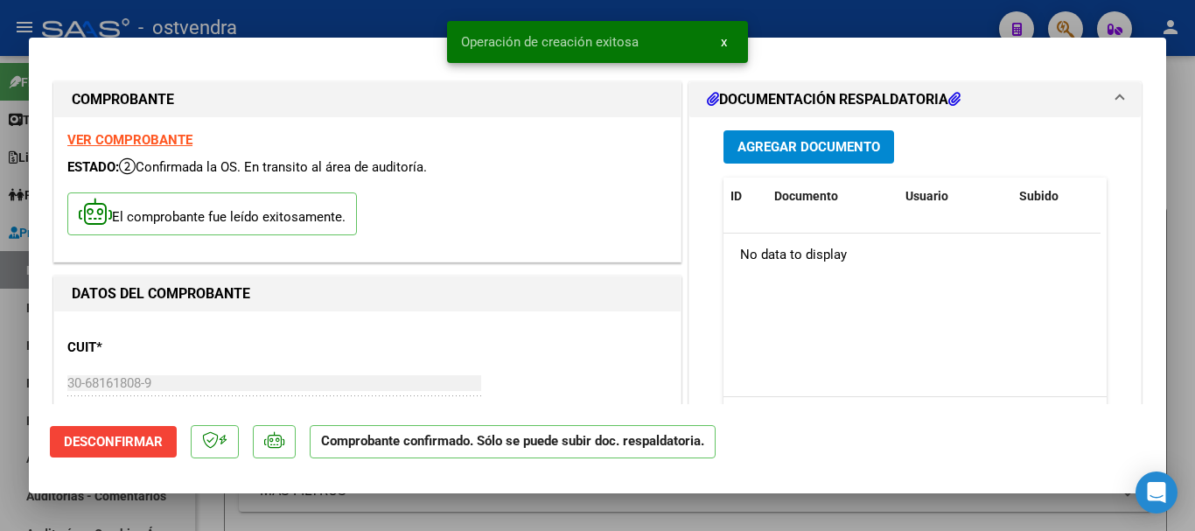
click at [353, 18] on div at bounding box center [597, 265] width 1195 height 531
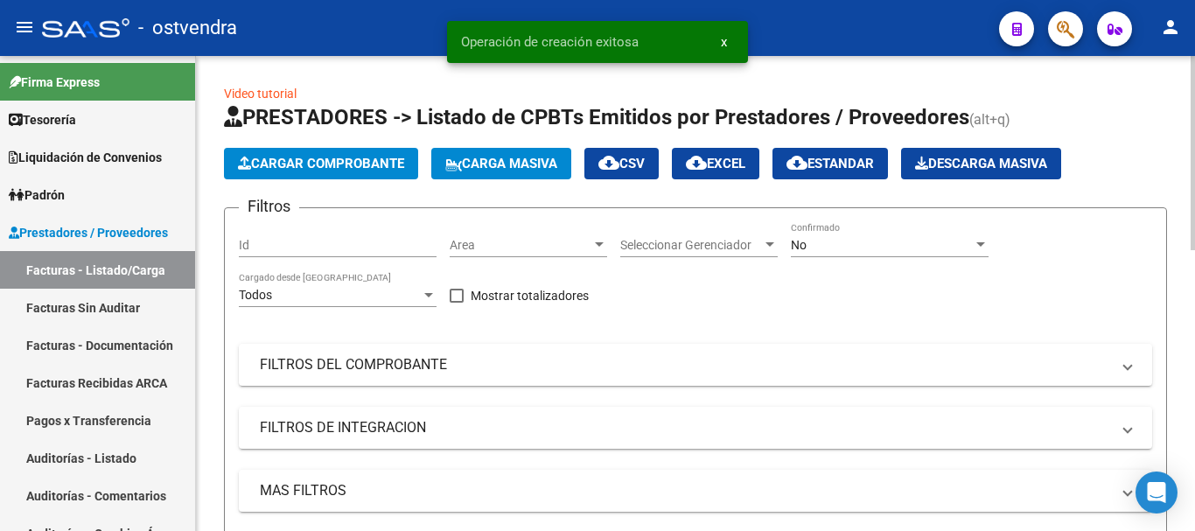
click at [275, 161] on span "Cargar Comprobante" at bounding box center [321, 164] width 166 height 16
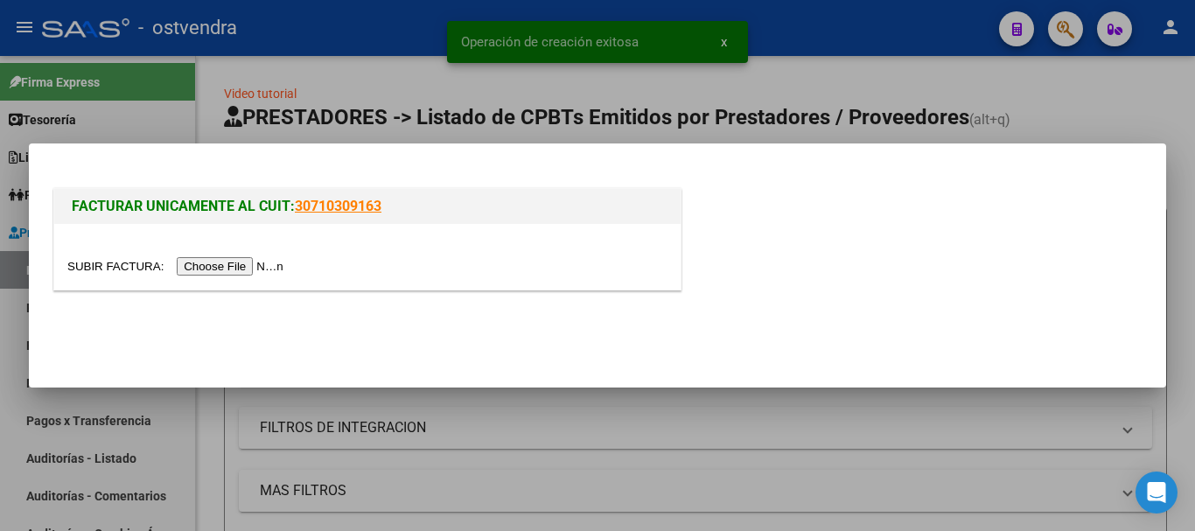
click at [190, 269] on input "file" at bounding box center [177, 266] width 221 height 18
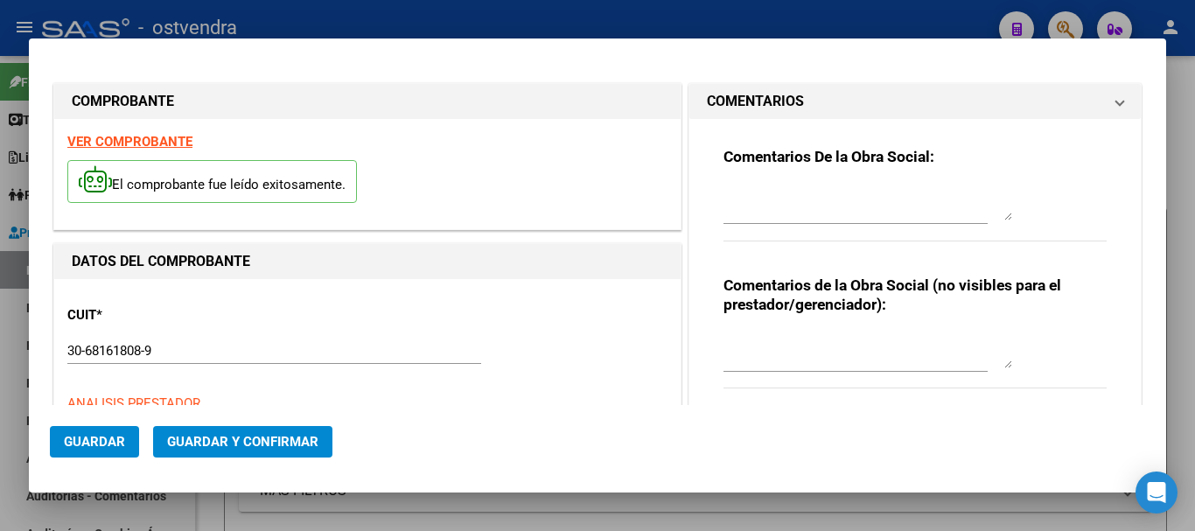
type input "2024-04-26"
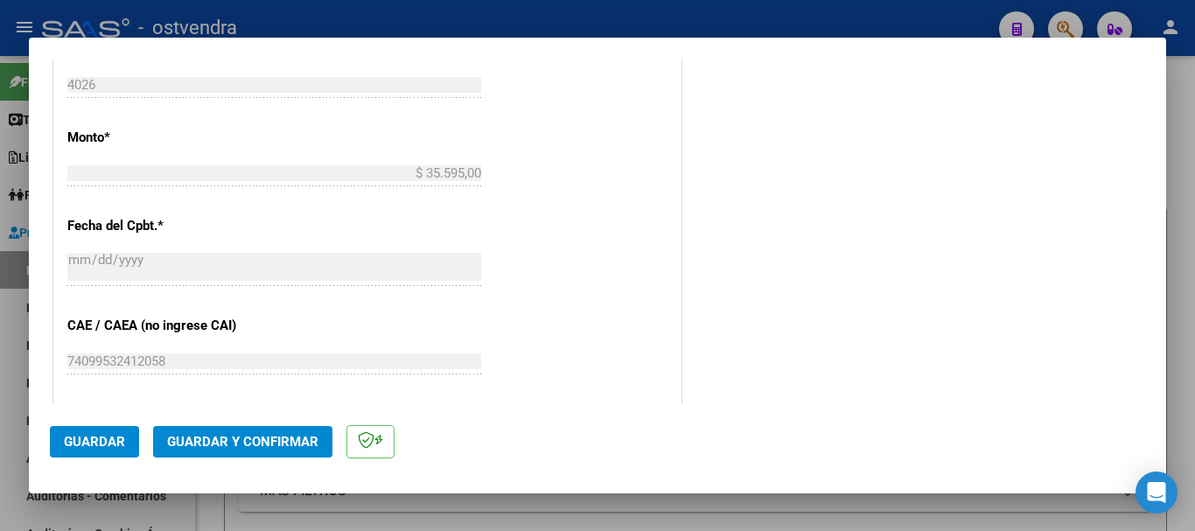
scroll to position [700, 0]
drag, startPoint x: 266, startPoint y: 430, endPoint x: 263, endPoint y: 439, distance: 9.1
click at [263, 439] on button "Guardar y Confirmar" at bounding box center [242, 441] width 179 height 31
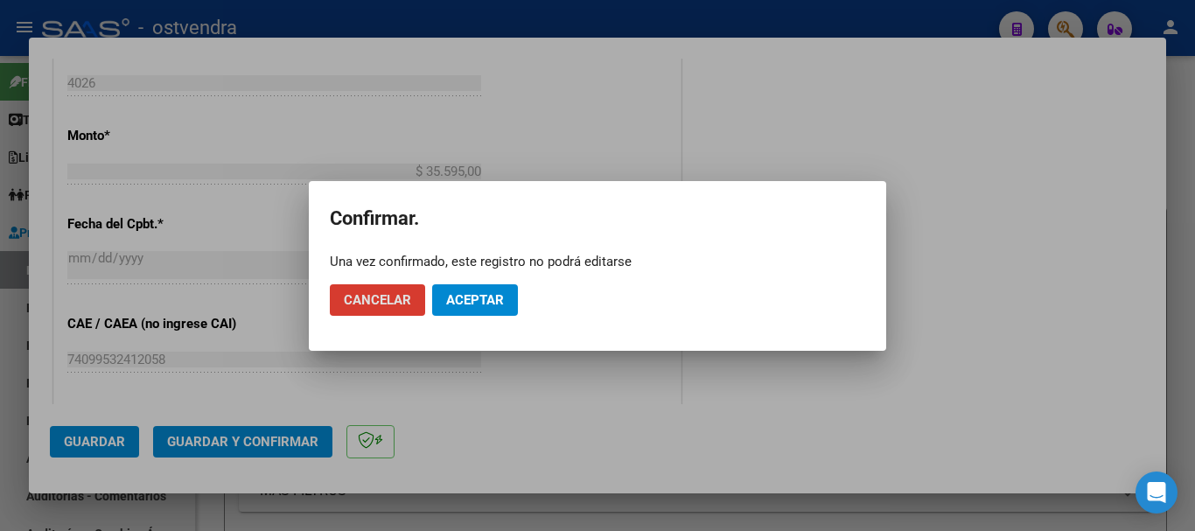
click at [361, 353] on div at bounding box center [597, 265] width 1195 height 531
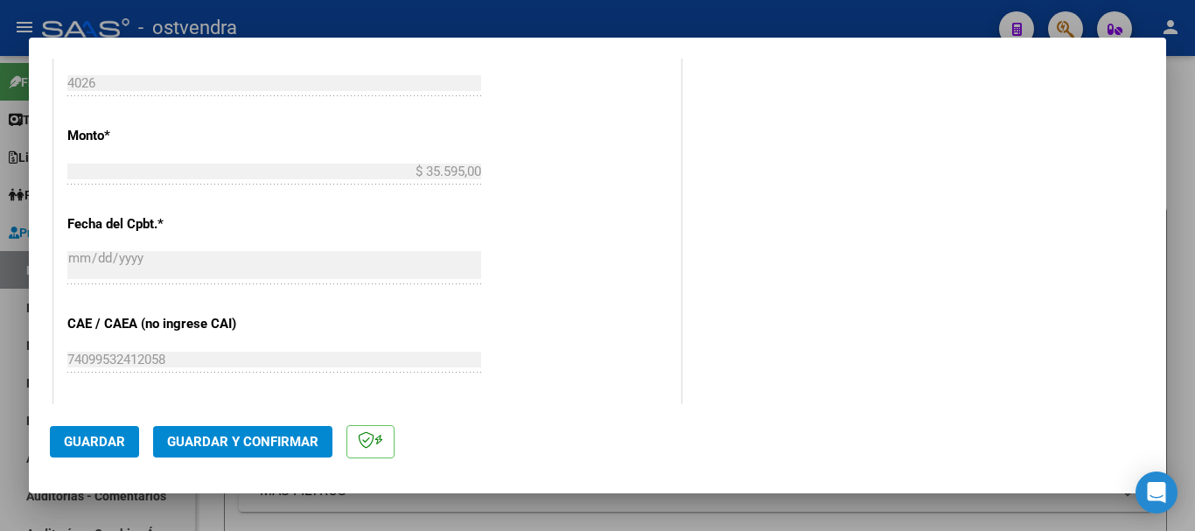
drag, startPoint x: 280, startPoint y: 419, endPoint x: 280, endPoint y: 429, distance: 10.5
click at [280, 422] on mat-dialog-actions "Guardar Guardar y Confirmar" at bounding box center [597, 438] width 1095 height 69
click at [280, 429] on button "Guardar y Confirmar" at bounding box center [242, 441] width 179 height 31
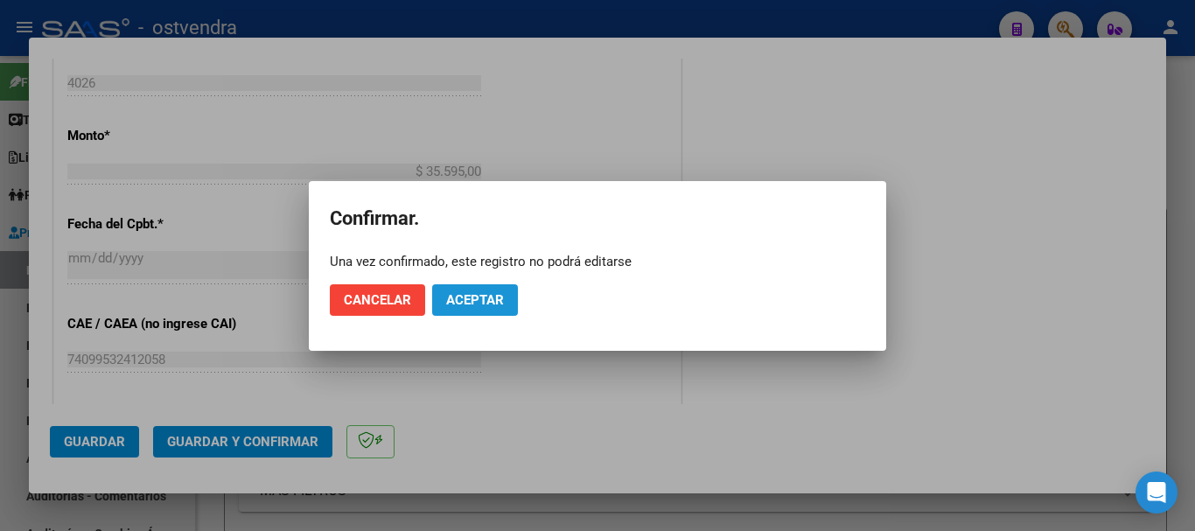
click at [464, 306] on span "Aceptar" at bounding box center [475, 300] width 58 height 16
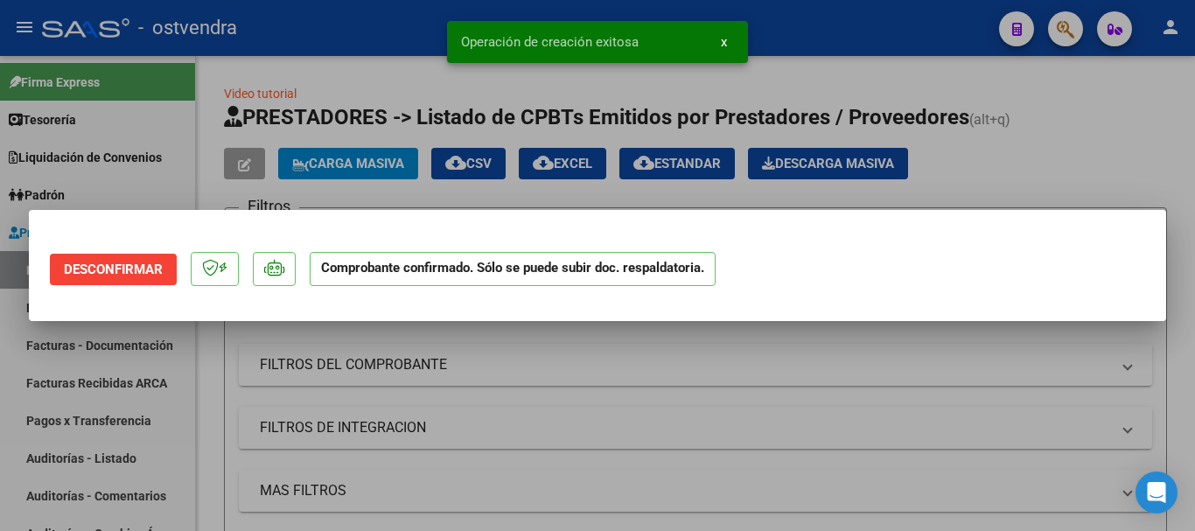
scroll to position [0, 0]
